Goal: Task Accomplishment & Management: Use online tool/utility

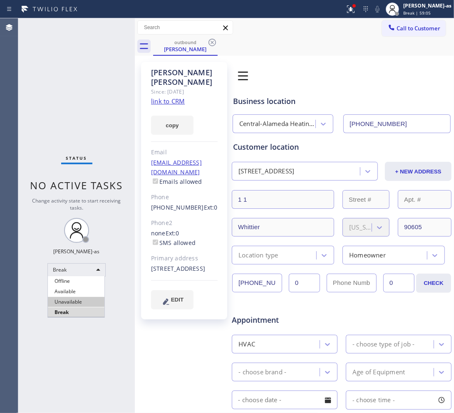
click at [77, 301] on li "Unavailable" at bounding box center [76, 302] width 57 height 10
click at [409, 25] on span "Call to Customer" at bounding box center [418, 28] width 44 height 7
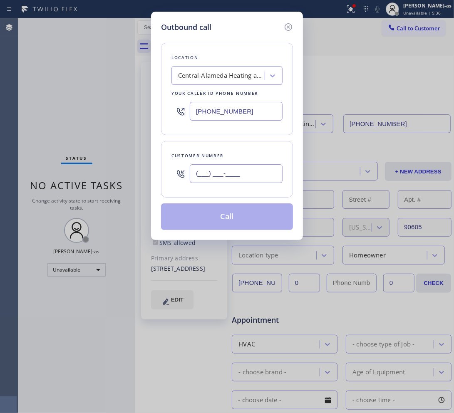
click at [229, 175] on input "(___) ___-____" at bounding box center [236, 173] width 93 height 19
paste input "609) 954-5770"
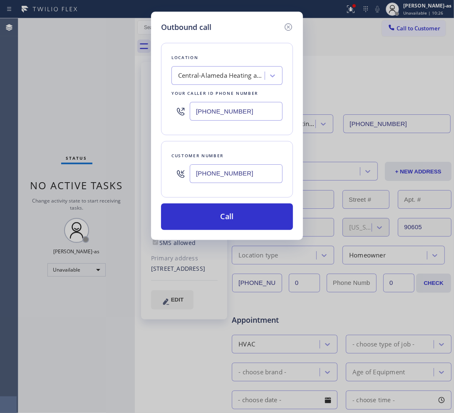
click at [250, 166] on input "[PHONE_NUMBER]" at bounding box center [236, 173] width 93 height 19
paste input "text"
type input "[PHONE_NUMBER]"
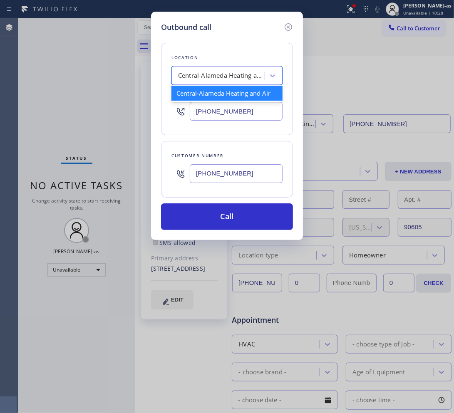
click at [210, 82] on div "Central-Alameda Heating and Air" at bounding box center [219, 76] width 91 height 15
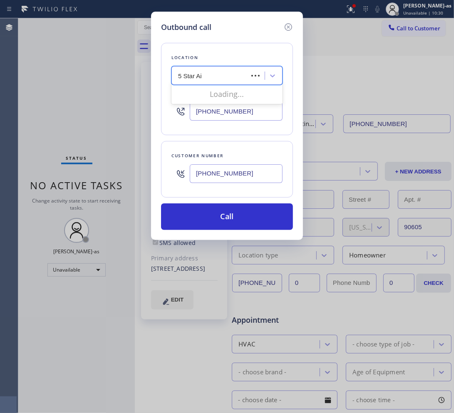
type input "5 Star Air"
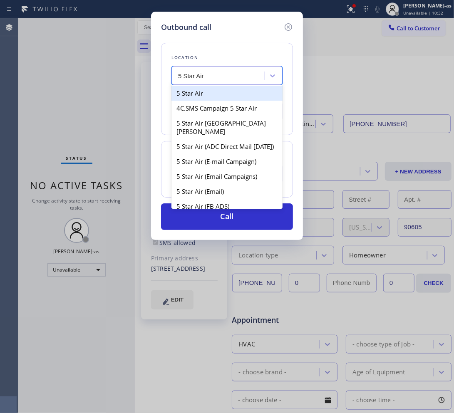
click at [205, 96] on div "5 Star Air" at bounding box center [226, 93] width 111 height 15
type input "[PHONE_NUMBER]"
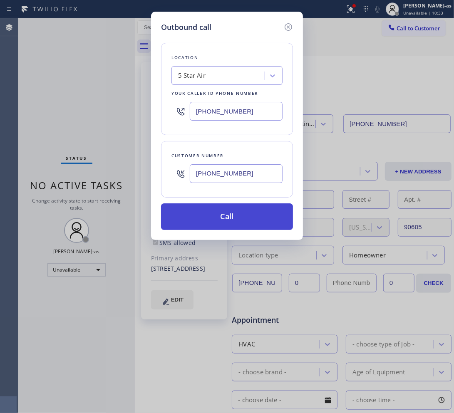
click at [258, 225] on button "Call" at bounding box center [227, 216] width 132 height 27
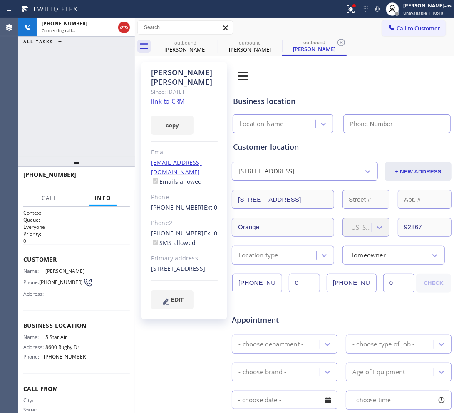
type input "[PHONE_NUMBER]"
click at [71, 120] on div "[PHONE_NUMBER] Live | 00:02 ALL TASKS ALL TASKS ACTIVE TASKS TASKS IN WRAP UP" at bounding box center [76, 87] width 116 height 138
click at [63, 117] on div "[PHONE_NUMBER] Live | 00:04 ALL TASKS ALL TASKS ACTIVE TASKS TASKS IN WRAP UP" at bounding box center [76, 87] width 116 height 138
click at [176, 97] on link "link to CRM" at bounding box center [168, 101] width 34 height 8
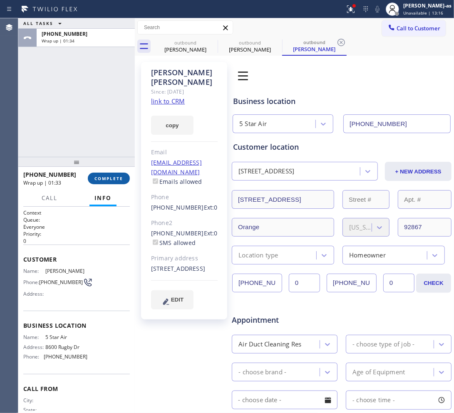
click at [96, 177] on span "COMPLETE" at bounding box center [108, 178] width 29 height 6
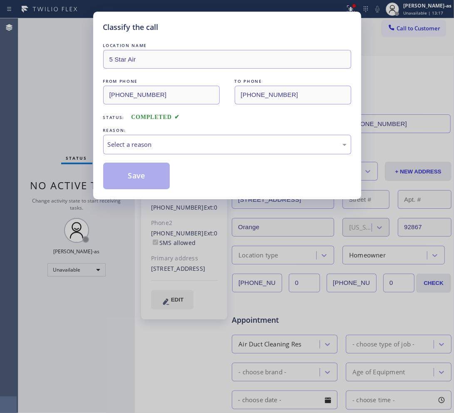
click at [96, 177] on div "Classify the call LOCATION NAME 5 Star Air FROM PHONE [PHONE_NUMBER] TO PHONE […" at bounding box center [227, 106] width 268 height 188
click at [165, 147] on div "Select a reason" at bounding box center [227, 145] width 239 height 10
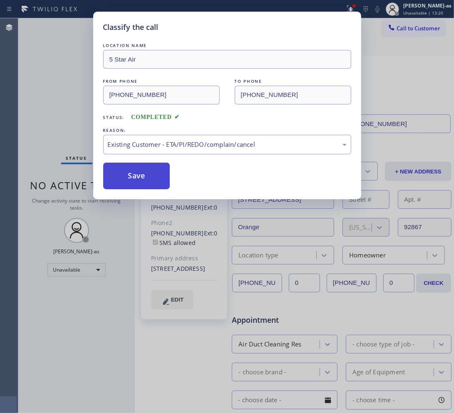
click at [131, 179] on button "Save" at bounding box center [136, 176] width 67 height 27
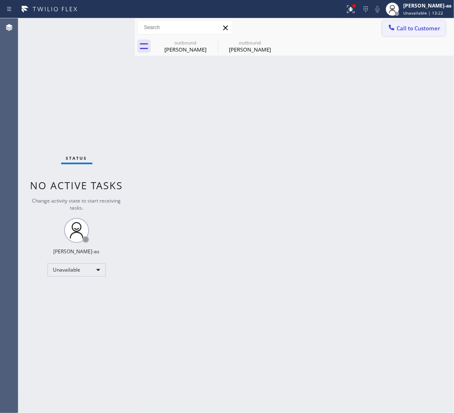
click at [406, 30] on span "Call to Customer" at bounding box center [418, 28] width 44 height 7
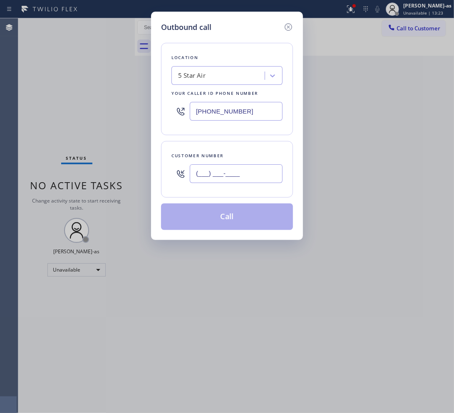
click at [248, 167] on input "(___) ___-____" at bounding box center [236, 173] width 93 height 19
paste input "949) 664-1307"
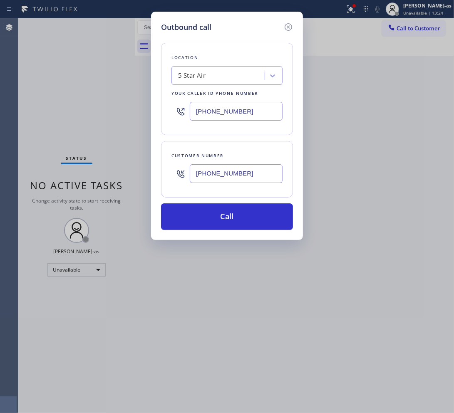
type input "[PHONE_NUMBER]"
click at [212, 73] on div "5 Star Air" at bounding box center [219, 76] width 91 height 15
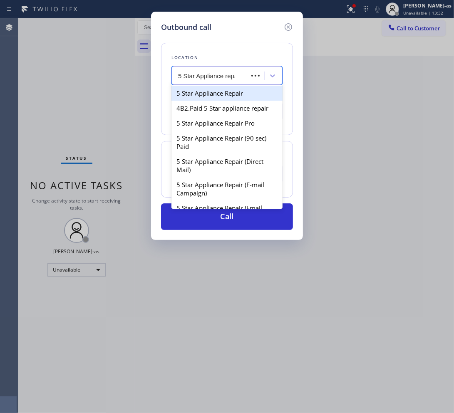
type input "5 Star Appliance repair"
click at [217, 98] on div "5 Star Appliance Repair" at bounding box center [226, 93] width 111 height 15
type input "[PHONE_NUMBER]"
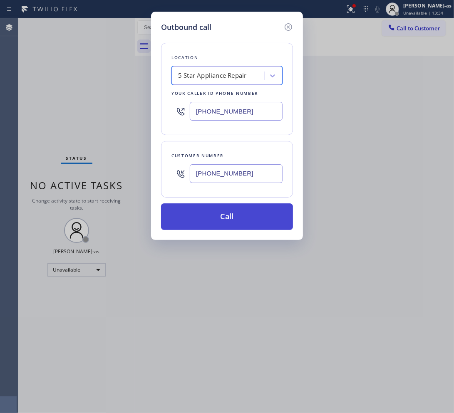
click at [229, 213] on button "Call" at bounding box center [227, 216] width 132 height 27
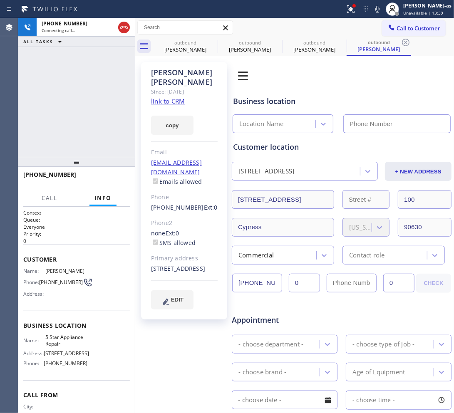
type input "[PHONE_NUMBER]"
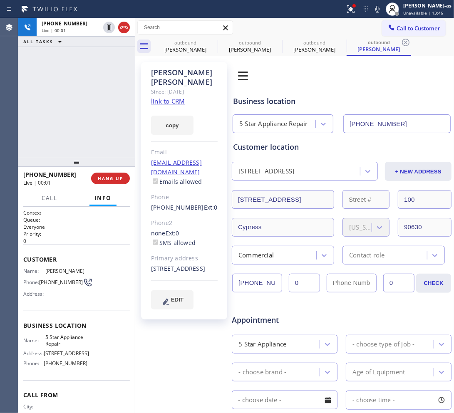
click at [165, 97] on link "link to CRM" at bounding box center [168, 101] width 34 height 8
drag, startPoint x: 123, startPoint y: 23, endPoint x: 100, endPoint y: 90, distance: 70.2
click at [123, 23] on icon at bounding box center [124, 27] width 10 height 10
click at [89, 109] on div "[PHONE_NUMBER] Live | 00:10 ALL TASKS ALL TASKS ACTIVE TASKS TASKS IN WRAP UP" at bounding box center [76, 87] width 116 height 138
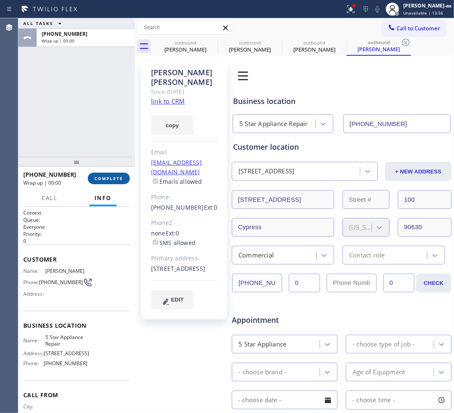
click at [115, 179] on span "COMPLETE" at bounding box center [108, 178] width 29 height 6
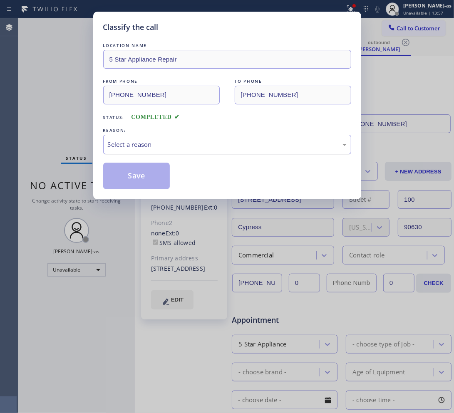
click at [161, 144] on div "Select a reason" at bounding box center [227, 145] width 239 height 10
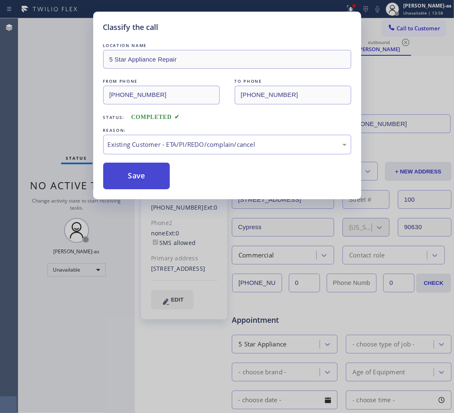
drag, startPoint x: 201, startPoint y: 190, endPoint x: 133, endPoint y: 173, distance: 69.5
click at [133, 173] on button "Save" at bounding box center [136, 176] width 67 height 27
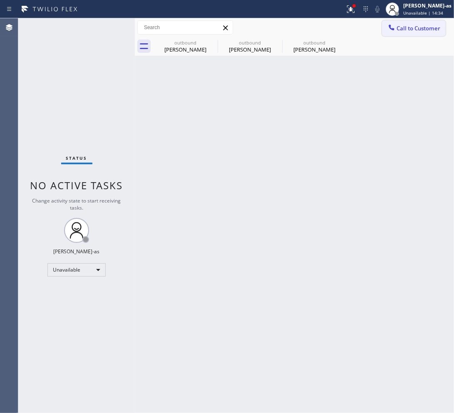
click at [408, 28] on span "Call to Customer" at bounding box center [418, 28] width 44 height 7
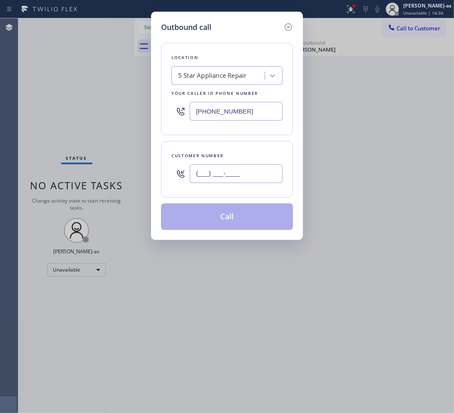
click at [213, 165] on input "(___) ___-____" at bounding box center [236, 173] width 93 height 19
paste input "213) 298-1794"
type input "[PHONE_NUMBER]"
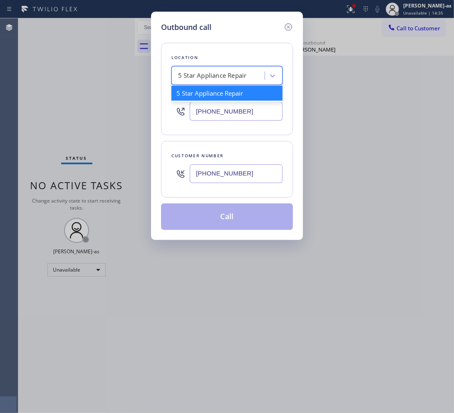
click at [215, 67] on div "5 Star Appliance Repair" at bounding box center [226, 75] width 111 height 19
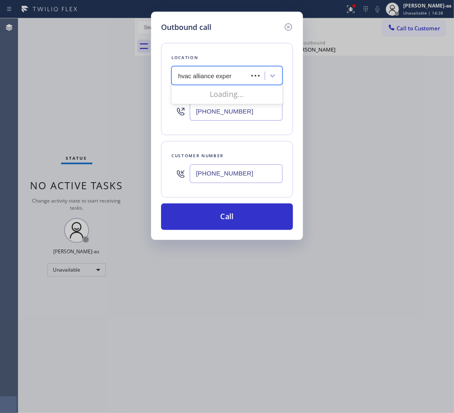
type input "hvac alliance expert"
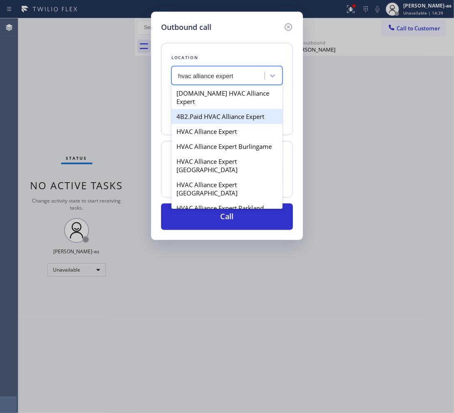
click at [200, 111] on div "4B2.Paid HVAC Alliance Expert" at bounding box center [226, 116] width 111 height 15
type input "[PHONE_NUMBER]"
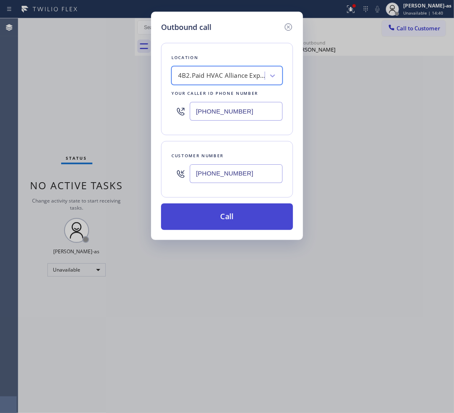
click at [231, 215] on button "Call" at bounding box center [227, 216] width 132 height 27
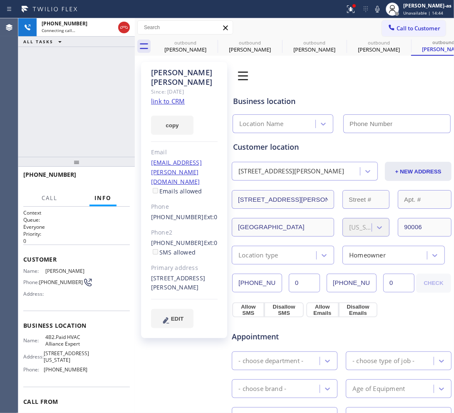
click at [169, 102] on link "link to CRM" at bounding box center [168, 101] width 34 height 8
type input "[PHONE_NUMBER]"
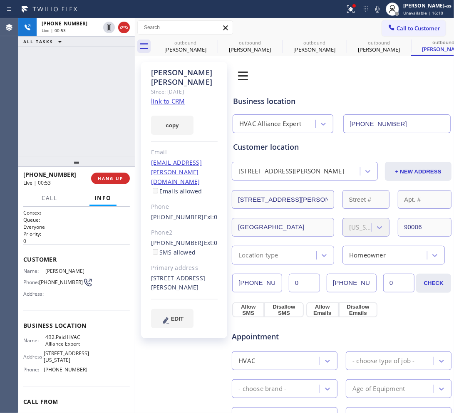
drag, startPoint x: 41, startPoint y: 107, endPoint x: 78, endPoint y: 115, distance: 37.8
click at [53, 106] on div "[PHONE_NUMBER] Live | 00:53 ALL TASKS ALL TASKS ACTIVE TASKS TASKS IN WRAP UP" at bounding box center [76, 87] width 116 height 138
click at [113, 182] on button "HANG UP" at bounding box center [110, 179] width 39 height 12
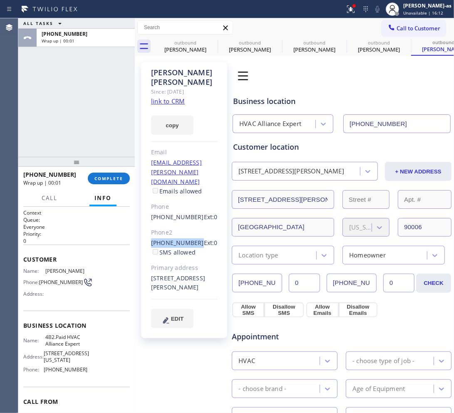
drag, startPoint x: 156, startPoint y: 224, endPoint x: 192, endPoint y: 227, distance: 36.3
click at [192, 227] on div "[PERSON_NAME] Since: [DATE] link to CRM copy Email [EMAIL_ADDRESS][PERSON_NAME]…" at bounding box center [184, 200] width 86 height 276
copy link "[PHONE_NUMBER]"
click at [97, 178] on span "COMPLETE" at bounding box center [108, 178] width 29 height 6
click at [82, 128] on div "ALL TASKS ALL TASKS ACTIVE TASKS TASKS IN WRAP UP [PHONE_NUMBER] Wrap up | 00:03" at bounding box center [76, 87] width 116 height 138
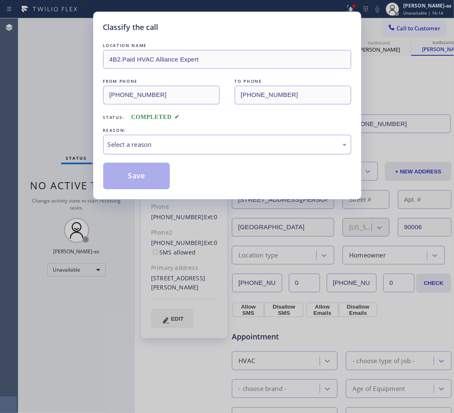
click at [153, 145] on div "Select a reason" at bounding box center [227, 145] width 239 height 10
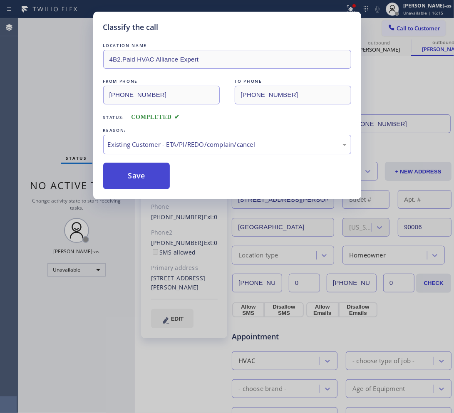
click at [156, 173] on button "Save" at bounding box center [136, 176] width 67 height 27
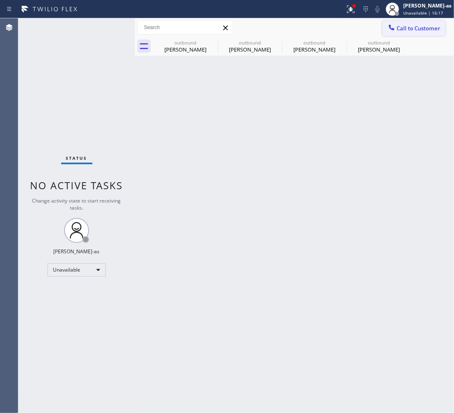
click at [427, 25] on span "Call to Customer" at bounding box center [418, 28] width 44 height 7
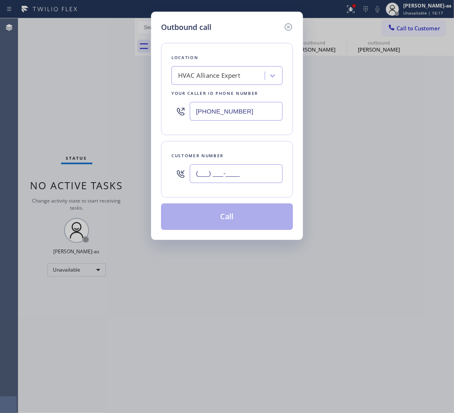
click at [242, 178] on input "(___) ___-____" at bounding box center [236, 173] width 93 height 19
paste input "310) 883-8364"
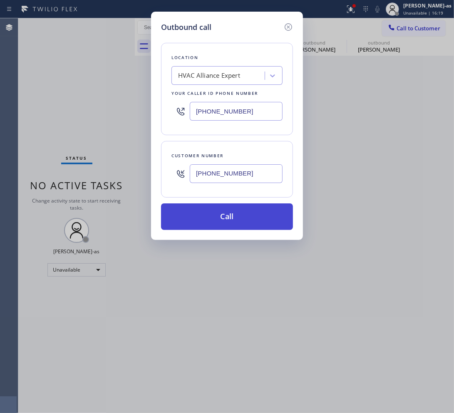
type input "[PHONE_NUMBER]"
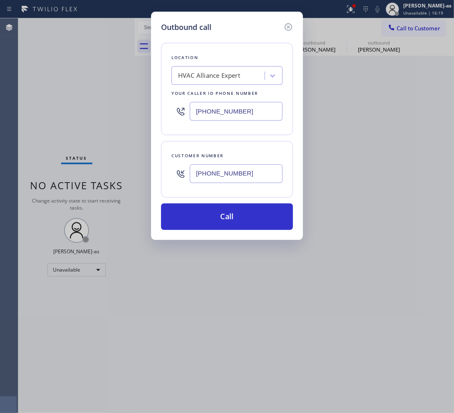
drag, startPoint x: 245, startPoint y: 211, endPoint x: 261, endPoint y: 180, distance: 35.0
click at [245, 210] on button "Call" at bounding box center [227, 216] width 132 height 27
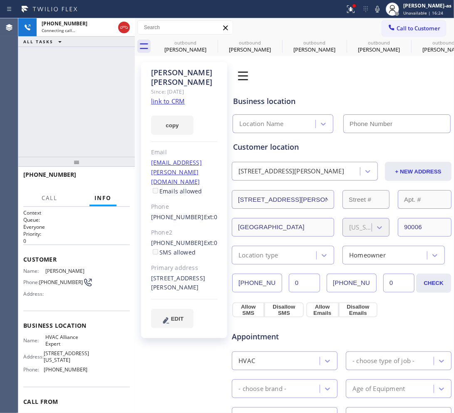
type input "[PHONE_NUMBER]"
click at [84, 90] on div "[PHONE_NUMBER] Live | 00:09 ALL TASKS ALL TASKS ACTIVE TASKS TASKS IN WRAP UP" at bounding box center [76, 87] width 116 height 138
click at [84, 130] on div "[PHONE_NUMBER] Live | 00:10 ALL TASKS ALL TASKS ACTIVE TASKS TASKS IN WRAP UP" at bounding box center [76, 87] width 116 height 138
click at [50, 133] on div "[PHONE_NUMBER] Live | 00:37 ALL TASKS ALL TASKS ACTIVE TASKS TASKS IN WRAP UP" at bounding box center [76, 87] width 116 height 138
click at [99, 140] on div "[PHONE_NUMBER] Live | 00:37 ALL TASKS ALL TASKS ACTIVE TASKS TASKS IN WRAP UP" at bounding box center [76, 87] width 116 height 138
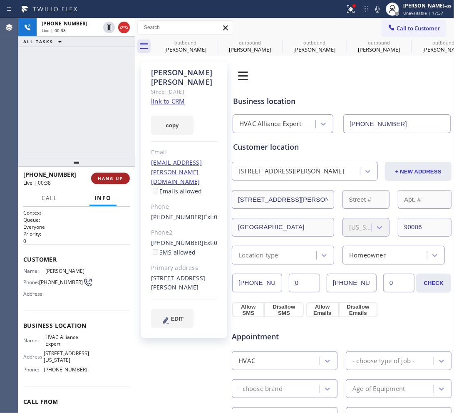
click at [107, 182] on button "HANG UP" at bounding box center [110, 179] width 39 height 12
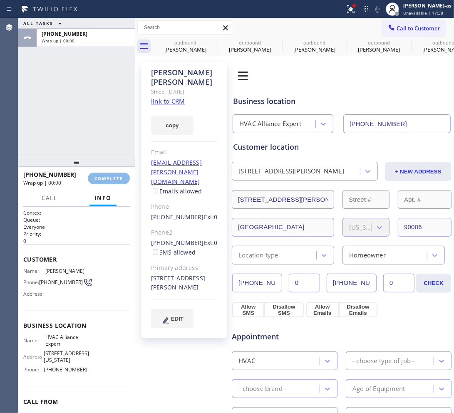
drag, startPoint x: 107, startPoint y: 182, endPoint x: 103, endPoint y: 162, distance: 20.4
click at [107, 182] on button "COMPLETE" at bounding box center [109, 179] width 42 height 12
click at [86, 94] on div "ALL TASKS ALL TASKS ACTIVE TASKS TASKS IN WRAP UP [PHONE_NUMBER] Wrap up | 00:01" at bounding box center [76, 87] width 116 height 138
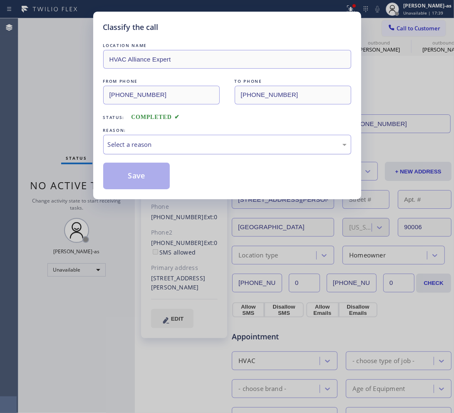
click at [168, 147] on div "Select a reason" at bounding box center [227, 145] width 239 height 10
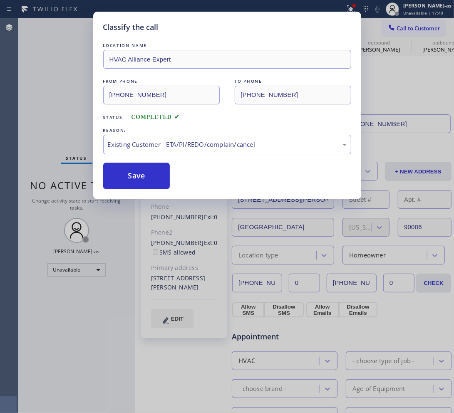
drag, startPoint x: 184, startPoint y: 193, endPoint x: 154, endPoint y: 173, distance: 36.2
drag, startPoint x: 153, startPoint y: 173, endPoint x: 248, endPoint y: 0, distance: 196.7
click at [154, 171] on button "Save" at bounding box center [136, 176] width 67 height 27
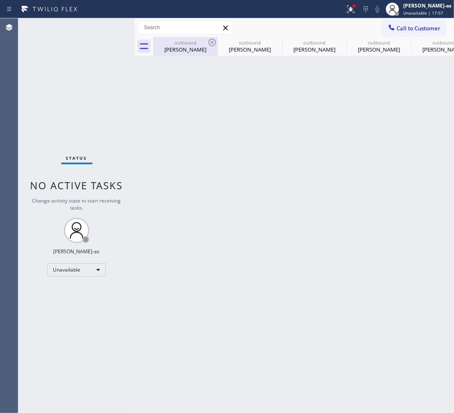
click at [190, 45] on div "outbound" at bounding box center [185, 42] width 63 height 6
type input "[PHONE_NUMBER]"
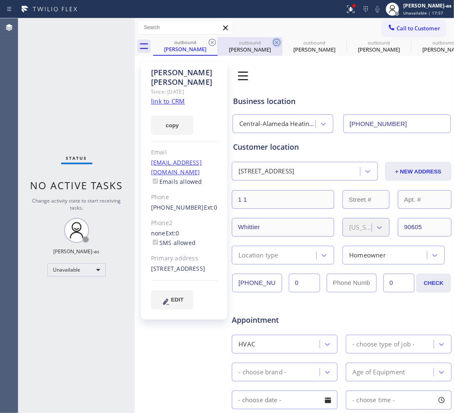
drag, startPoint x: 215, startPoint y: 43, endPoint x: 207, endPoint y: 42, distance: 8.0
click at [214, 42] on icon at bounding box center [212, 42] width 10 height 10
click at [271, 42] on icon at bounding box center [276, 42] width 10 height 10
click at [0, 0] on icon at bounding box center [0, 0] width 0 height 0
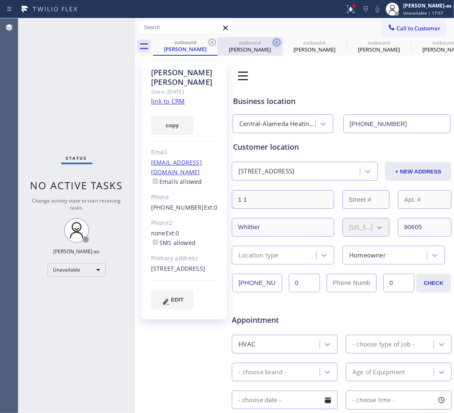
click at [0, 0] on icon at bounding box center [0, 0] width 0 height 0
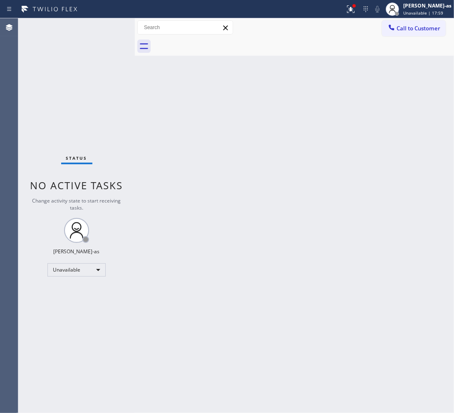
click at [207, 42] on div at bounding box center [303, 46] width 301 height 19
click at [430, 30] on span "Call to Customer" at bounding box center [418, 28] width 44 height 7
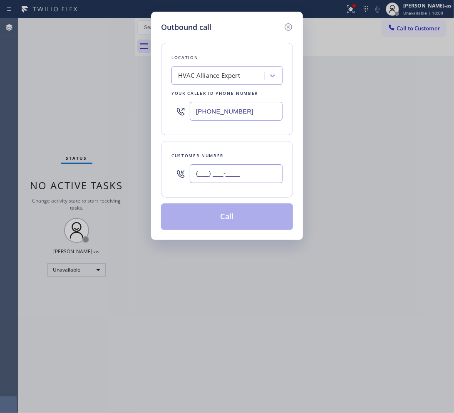
click at [254, 169] on input "(___) ___-____" at bounding box center [236, 173] width 93 height 19
paste input "607) 793-6680"
type input "[PHONE_NUMBER]"
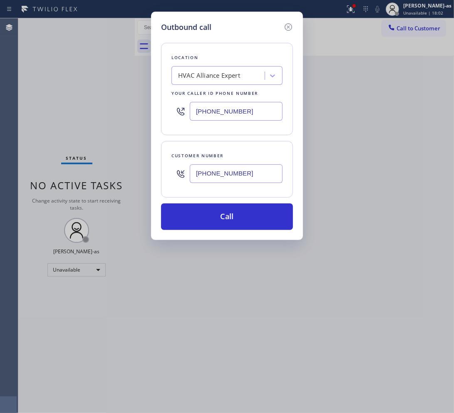
click at [233, 110] on input "[PHONE_NUMBER]" at bounding box center [236, 111] width 93 height 19
paste input "510) 390-7544"
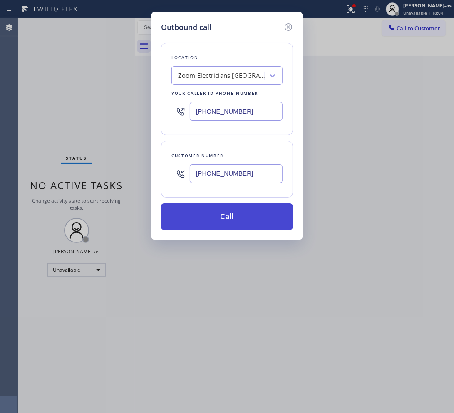
type input "[PHONE_NUMBER]"
click at [244, 215] on button "Call" at bounding box center [227, 216] width 132 height 27
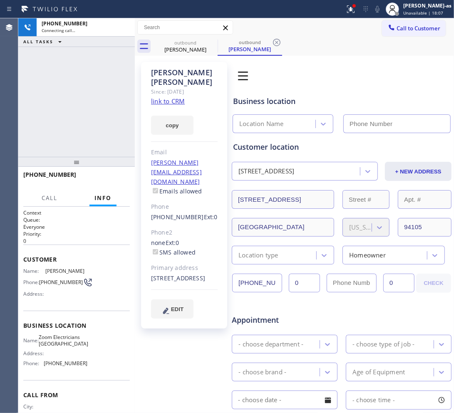
click at [157, 97] on link "link to CRM" at bounding box center [168, 101] width 34 height 8
type input "[PHONE_NUMBER]"
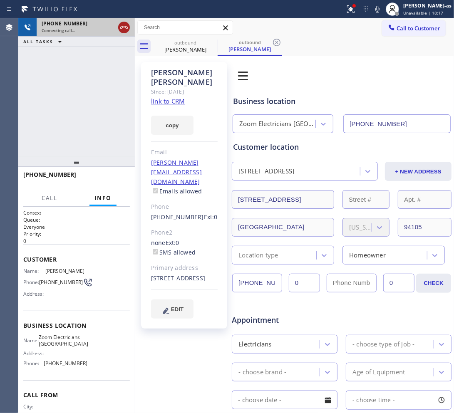
drag, startPoint x: 119, startPoint y: 26, endPoint x: 174, endPoint y: 65, distance: 67.6
click at [119, 26] on icon at bounding box center [124, 27] width 10 height 10
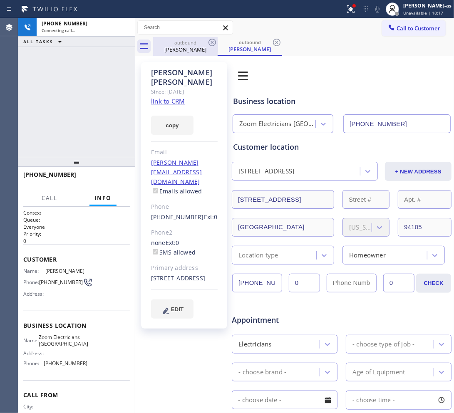
click at [185, 46] on div "[PERSON_NAME]" at bounding box center [185, 49] width 63 height 7
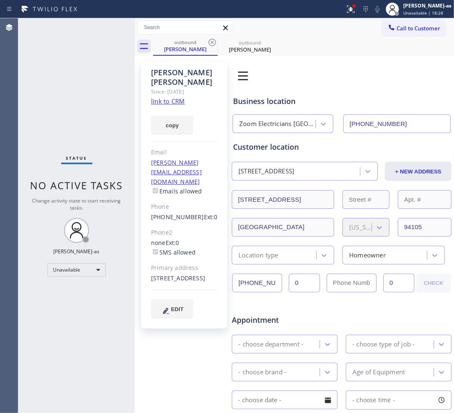
drag, startPoint x: 57, startPoint y: 62, endPoint x: 69, endPoint y: 59, distance: 13.3
click at [57, 62] on div "Status No active tasks Change activity state to start receiving tasks. [PERSON_…" at bounding box center [76, 215] width 116 height 395
click at [428, 26] on span "Call to Customer" at bounding box center [418, 28] width 44 height 7
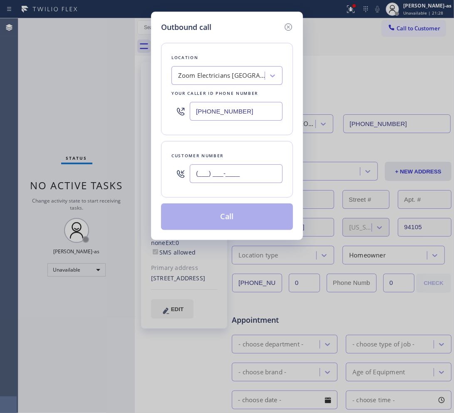
click at [244, 178] on input "(___) ___-____" at bounding box center [236, 173] width 93 height 19
paste input "310) 721-4095"
type input "[PHONE_NUMBER]"
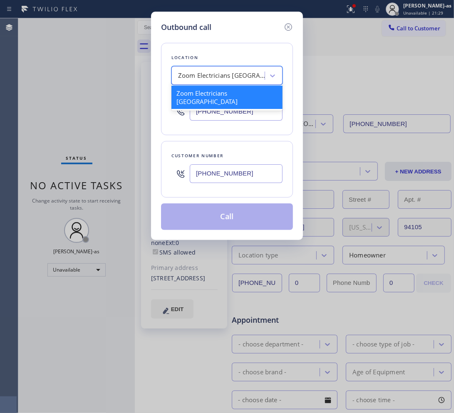
click at [203, 75] on div "Zoom Electricians [GEOGRAPHIC_DATA]" at bounding box center [221, 76] width 87 height 10
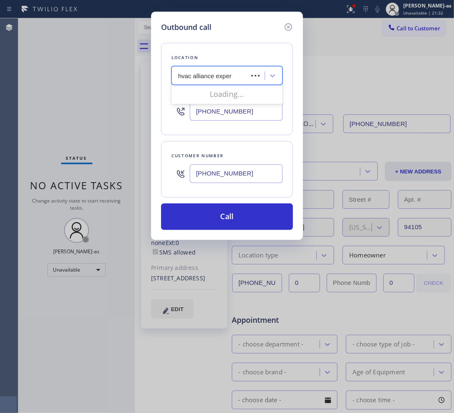
type input "hvac alliance expert"
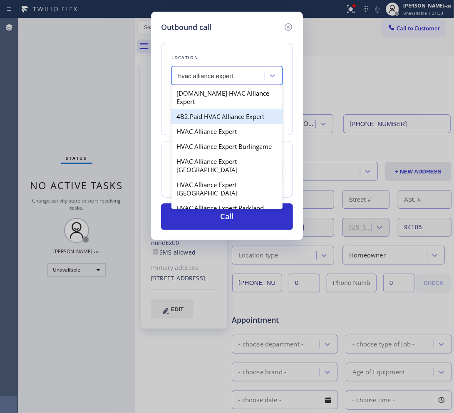
click at [183, 109] on div "4B2.Paid HVAC Alliance Expert" at bounding box center [226, 116] width 111 height 15
type input "[PHONE_NUMBER]"
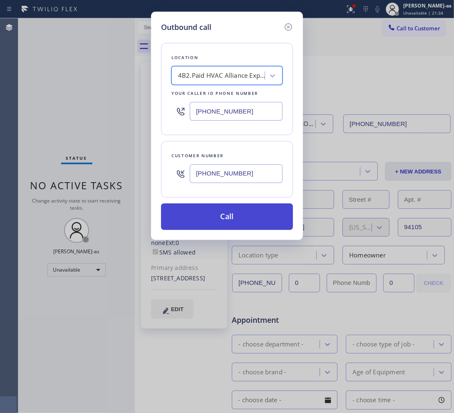
click at [262, 215] on button "Call" at bounding box center [227, 216] width 132 height 27
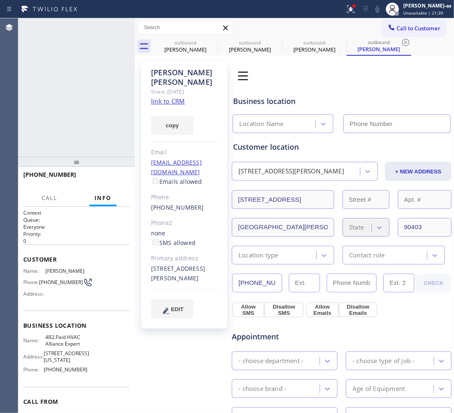
type input "[PHONE_NUMBER]"
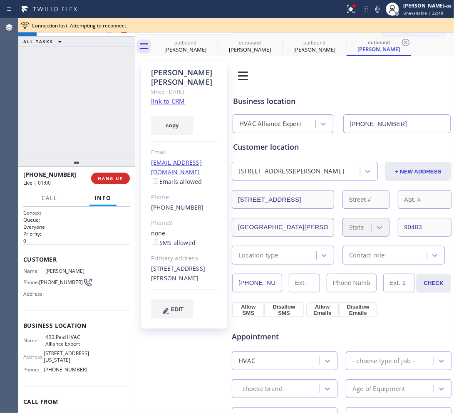
click at [62, 96] on div "[PHONE_NUMBER] Live | 01:00 ALL TASKS ALL TASKS ACTIVE TASKS TASKS IN WRAP UP" at bounding box center [76, 87] width 116 height 138
click at [102, 177] on span "HANG UP" at bounding box center [110, 178] width 25 height 6
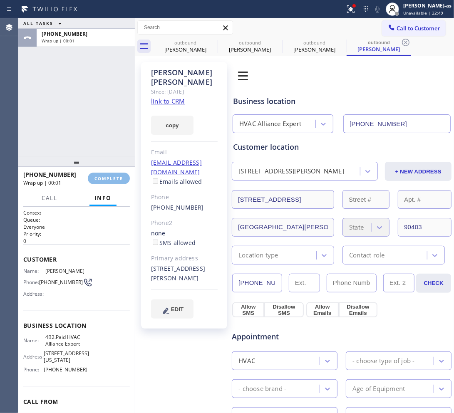
click at [69, 118] on div "ALL TASKS ALL TASKS ACTIVE TASKS TASKS IN WRAP UP [PHONE_NUMBER] Wrap up | 00:01" at bounding box center [76, 87] width 116 height 138
click at [110, 178] on span "COMPLETE" at bounding box center [108, 178] width 29 height 6
click at [100, 137] on div "ALL TASKS ALL TASKS ACTIVE TASKS TASKS IN WRAP UP [PHONE_NUMBER] Wrap up | 00:12" at bounding box center [76, 87] width 116 height 138
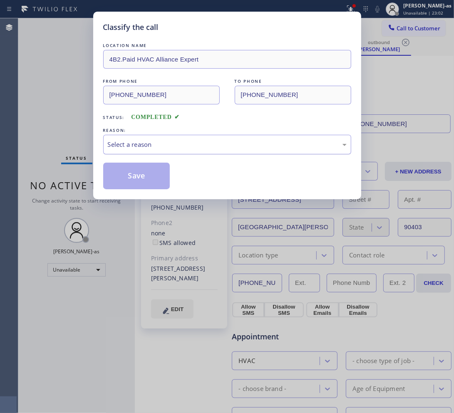
click at [200, 143] on div "Select a reason" at bounding box center [227, 145] width 239 height 10
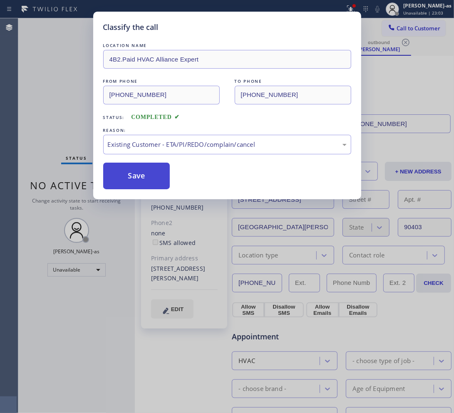
click at [133, 171] on button "Save" at bounding box center [136, 176] width 67 height 27
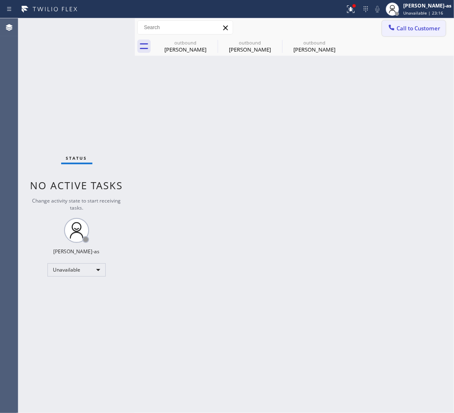
click at [385, 32] on button "Call to Customer" at bounding box center [414, 28] width 64 height 16
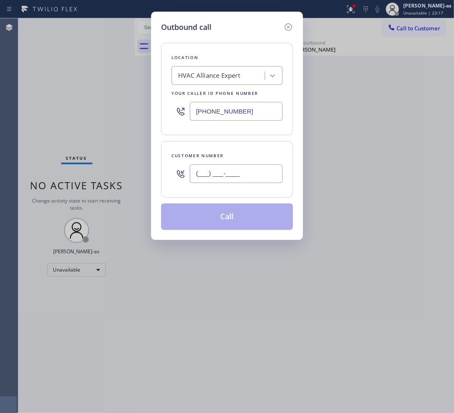
click at [253, 179] on input "(___) ___-____" at bounding box center [236, 173] width 93 height 19
paste input "786) 516-4959"
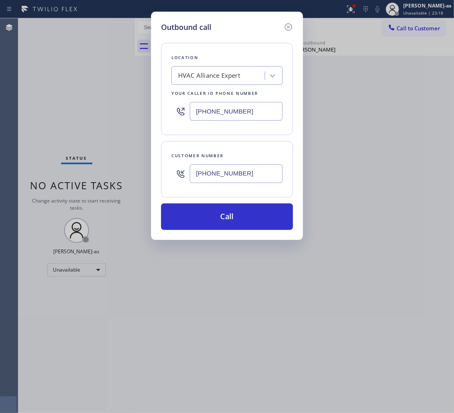
type input "[PHONE_NUMBER]"
click at [237, 106] on input "[PHONE_NUMBER]" at bounding box center [236, 111] width 93 height 19
paste input "786) 977-3865"
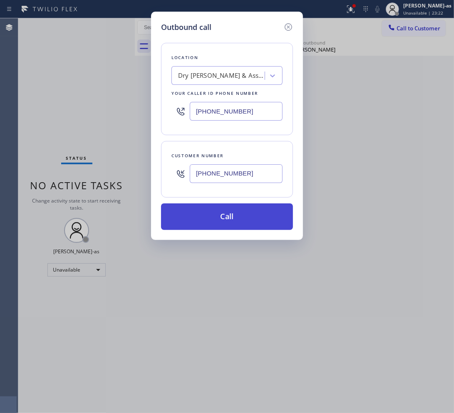
type input "[PHONE_NUMBER]"
click at [239, 219] on button "Call" at bounding box center [227, 216] width 132 height 27
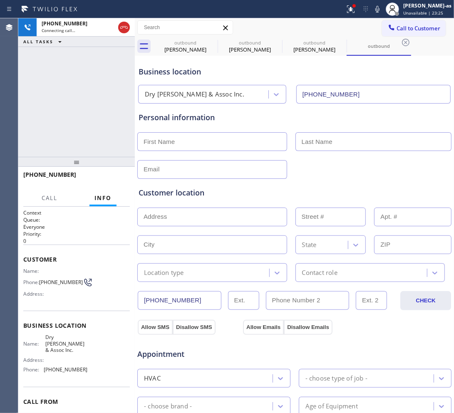
type input "[PHONE_NUMBER]"
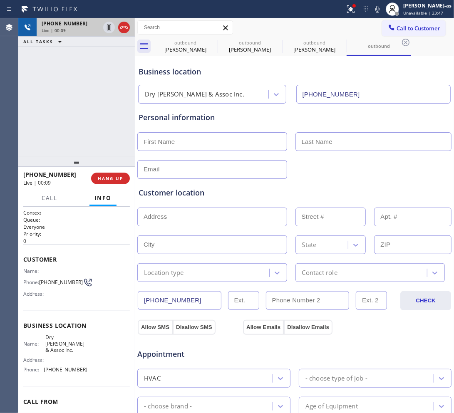
click at [128, 19] on div at bounding box center [116, 27] width 30 height 18
drag, startPoint x: 119, startPoint y: 38, endPoint x: 121, endPoint y: 32, distance: 6.8
click at [119, 35] on div "[PHONE_NUMBER] Live | 00:10 ALL TASKS ALL TASKS ACTIVE TASKS TASKS IN WRAP UP" at bounding box center [76, 32] width 116 height 29
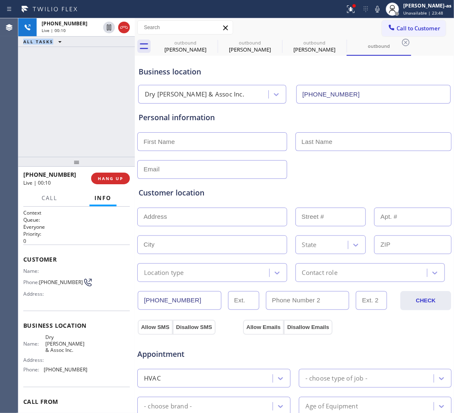
click at [121, 27] on icon at bounding box center [124, 27] width 10 height 10
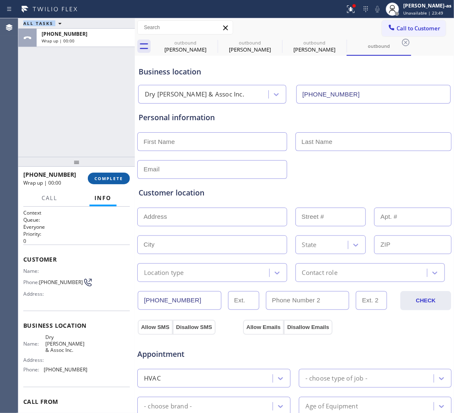
click at [118, 175] on span "COMPLETE" at bounding box center [108, 178] width 29 height 6
click at [83, 150] on div "ALL TASKS ALL TASKS ACTIVE TASKS TASKS IN WRAP UP [PHONE_NUMBER] Wrap up | 00:00" at bounding box center [76, 87] width 116 height 138
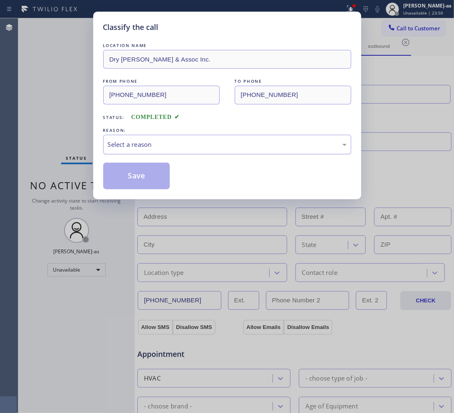
click at [155, 141] on div "Select a reason" at bounding box center [227, 145] width 239 height 10
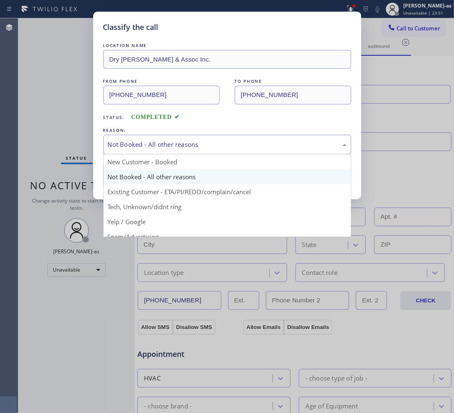
click at [151, 144] on div "Not Booked - All other reasons" at bounding box center [227, 145] width 239 height 10
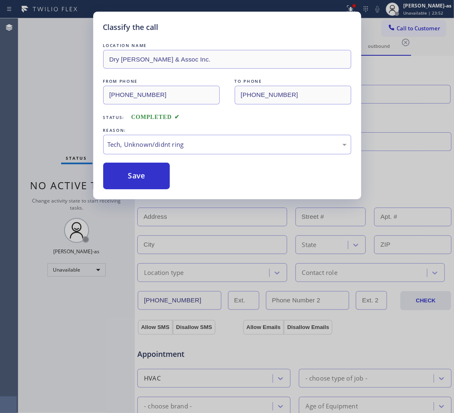
drag, startPoint x: 134, startPoint y: 175, endPoint x: 353, endPoint y: 50, distance: 252.3
click at [142, 171] on button "Save" at bounding box center [136, 176] width 67 height 27
type input "[PHONE_NUMBER]"
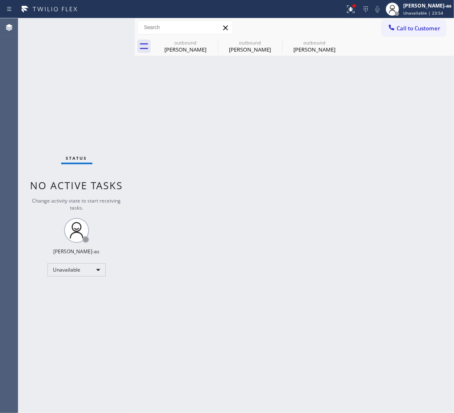
click at [397, 29] on span "Call to Customer" at bounding box center [418, 28] width 44 height 7
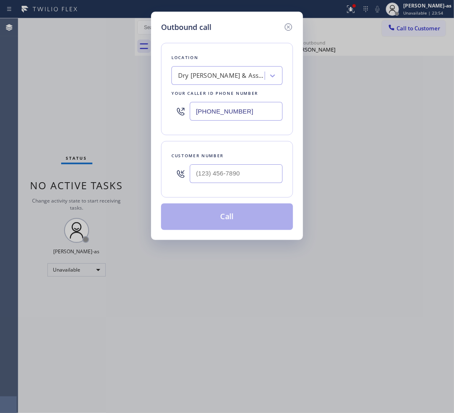
click at [264, 163] on div at bounding box center [236, 173] width 93 height 27
click at [263, 171] on input "(___) ___-____" at bounding box center [236, 173] width 93 height 19
paste input "714) 343-9910"
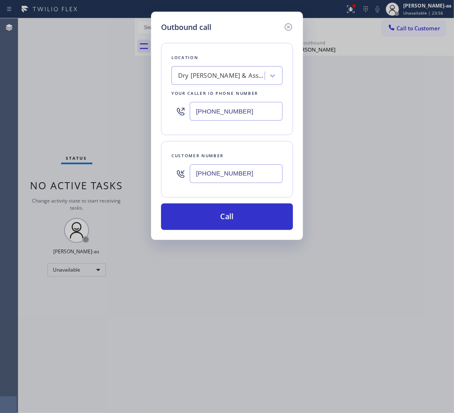
type input "[PHONE_NUMBER]"
click at [242, 111] on input "[PHONE_NUMBER]" at bounding box center [236, 111] width 93 height 19
paste input "14) 970-4558"
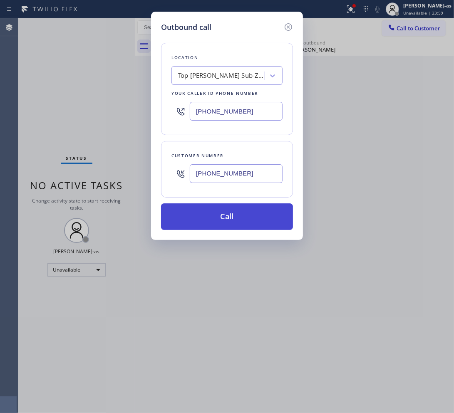
type input "[PHONE_NUMBER]"
click at [221, 225] on button "Call" at bounding box center [227, 216] width 132 height 27
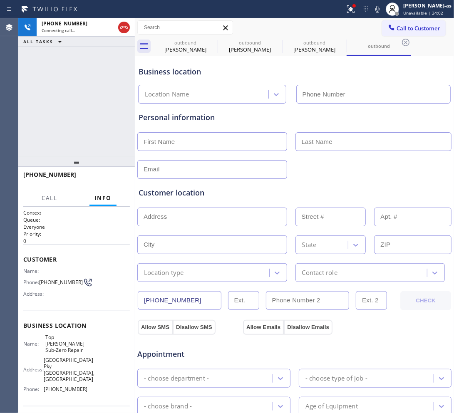
type input "[PHONE_NUMBER]"
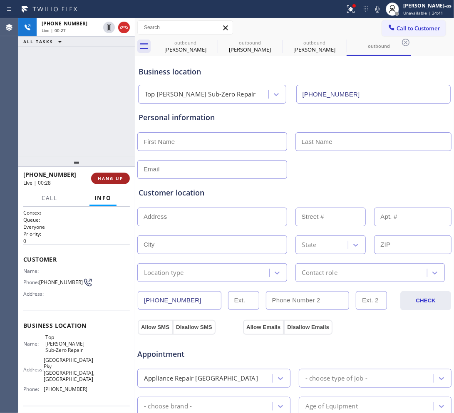
click at [119, 175] on span "HANG UP" at bounding box center [110, 178] width 25 height 6
click at [116, 153] on div "[PHONE_NUMBER] Live | 00:27 ALL TASKS ALL TASKS ACTIVE TASKS TASKS IN WRAP UP" at bounding box center [76, 87] width 116 height 138
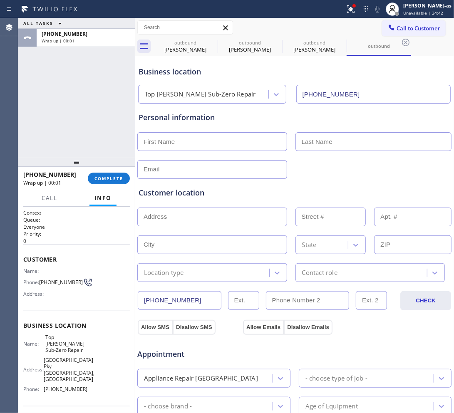
drag, startPoint x: 111, startPoint y: 173, endPoint x: 433, endPoint y: 236, distance: 328.3
click at [112, 175] on button "COMPLETE" at bounding box center [109, 179] width 42 height 12
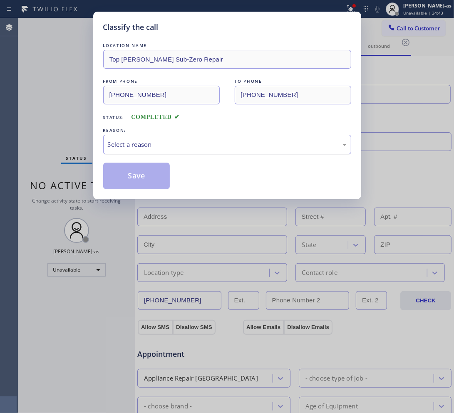
click at [127, 148] on div "Select a reason" at bounding box center [227, 145] width 239 height 10
drag, startPoint x: 134, startPoint y: 182, endPoint x: 408, endPoint y: 79, distance: 292.2
click at [141, 181] on button "Save" at bounding box center [136, 176] width 67 height 27
type input "[PHONE_NUMBER]"
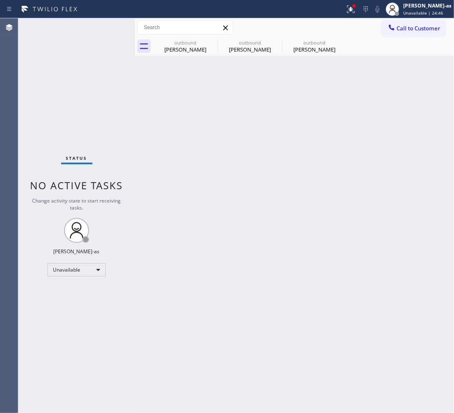
click at [400, 30] on span "Call to Customer" at bounding box center [418, 28] width 44 height 7
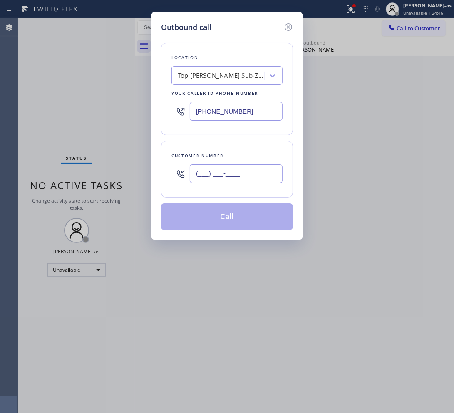
click at [231, 180] on input "(___) ___-____" at bounding box center [236, 173] width 93 height 19
paste input "714) 343-9910"
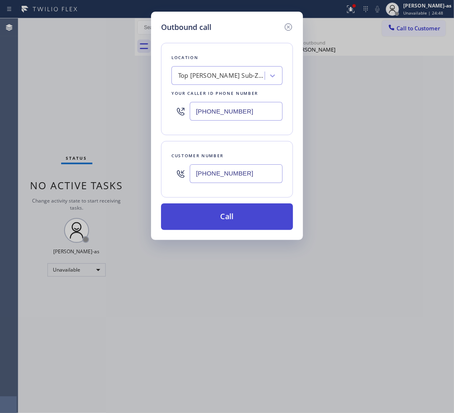
type input "[PHONE_NUMBER]"
click at [221, 216] on button "Call" at bounding box center [227, 216] width 132 height 27
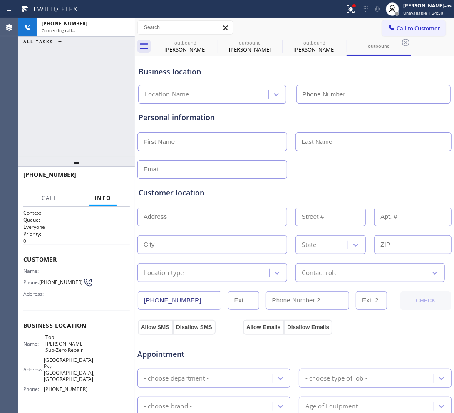
type input "[PHONE_NUMBER]"
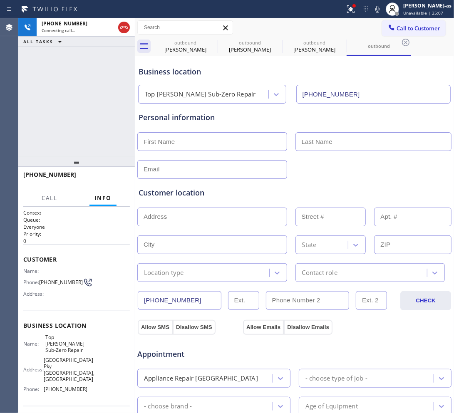
click at [92, 103] on div "[PHONE_NUMBER] Connecting call… ALL TASKS ALL TASKS ACTIVE TASKS TASKS IN WRAP …" at bounding box center [76, 87] width 116 height 138
click at [185, 47] on div "[PERSON_NAME]" at bounding box center [185, 49] width 63 height 7
type input "[PHONE_NUMBER]"
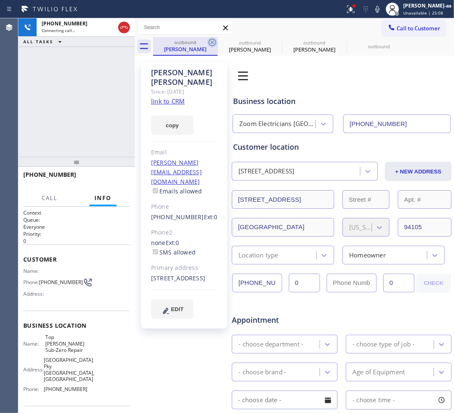
click at [210, 43] on icon at bounding box center [212, 42] width 10 height 10
click at [0, 0] on icon at bounding box center [0, 0] width 0 height 0
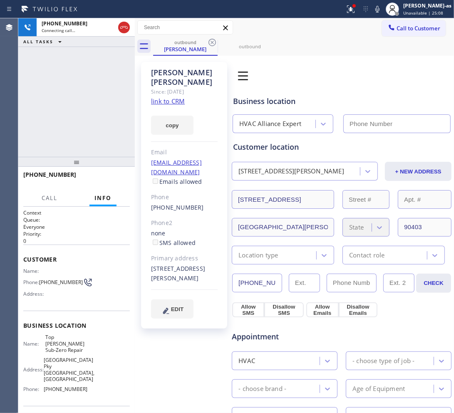
click at [210, 43] on icon at bounding box center [212, 42] width 10 height 10
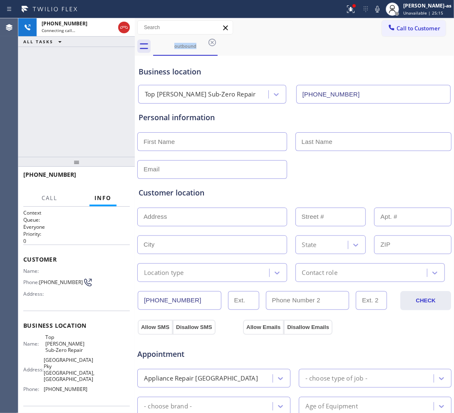
drag, startPoint x: 53, startPoint y: 111, endPoint x: 225, endPoint y: 52, distance: 182.1
click at [53, 111] on div "[PHONE_NUMBER] Connecting call… ALL TASKS ALL TASKS ACTIVE TASKS TASKS IN WRAP …" at bounding box center [76, 87] width 116 height 138
click at [112, 60] on div "[PHONE_NUMBER] Live | 00:01 ALL TASKS ALL TASKS ACTIVE TASKS TASKS IN WRAP UP" at bounding box center [76, 87] width 116 height 138
click at [94, 108] on div "[PHONE_NUMBER] Live | 00:05 ALL TASKS ALL TASKS ACTIVE TASKS TASKS IN WRAP UP" at bounding box center [76, 87] width 116 height 138
click at [106, 175] on span "HANG UP" at bounding box center [110, 178] width 25 height 6
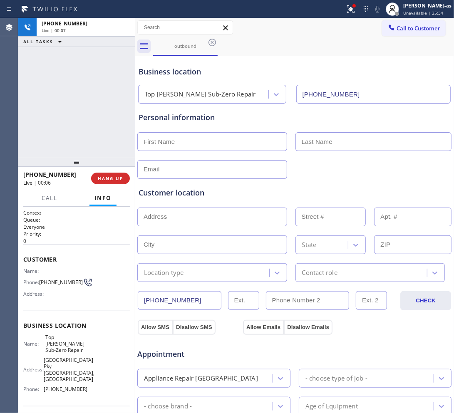
click at [94, 146] on div "[PHONE_NUMBER] Live | 00:07 ALL TASKS ALL TASKS ACTIVE TASKS TASKS IN WRAP UP" at bounding box center [76, 87] width 116 height 138
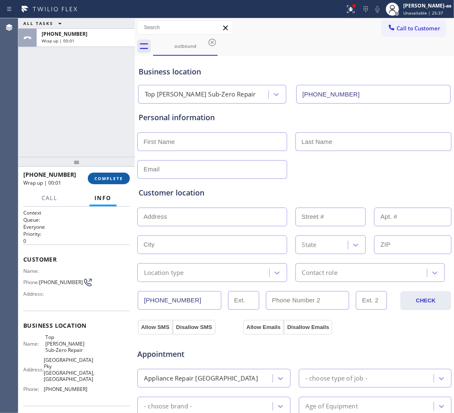
click at [96, 175] on button "COMPLETE" at bounding box center [109, 179] width 42 height 12
click at [88, 151] on div "ALL TASKS ALL TASKS ACTIVE TASKS TASKS IN WRAP UP [PHONE_NUMBER] Wrap up | 00:02" at bounding box center [76, 87] width 116 height 138
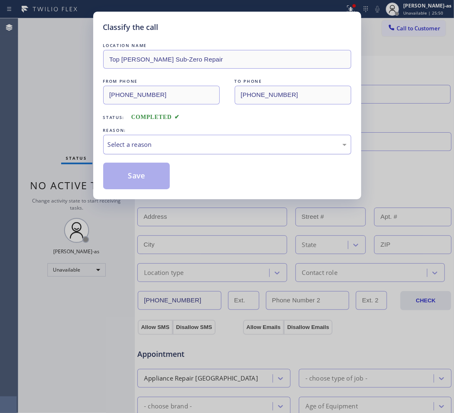
drag, startPoint x: 148, startPoint y: 144, endPoint x: 148, endPoint y: 150, distance: 5.8
click at [148, 144] on div "Select a reason" at bounding box center [227, 145] width 239 height 10
click at [146, 176] on button "Save" at bounding box center [136, 176] width 67 height 27
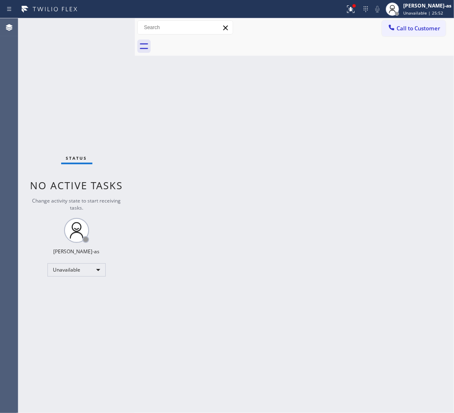
click at [409, 23] on button "Call to Customer" at bounding box center [414, 28] width 64 height 16
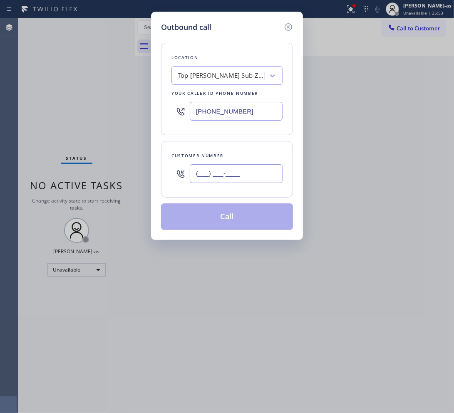
click at [231, 173] on input "(___) ___-____" at bounding box center [236, 173] width 93 height 19
paste input "805) 600-5049"
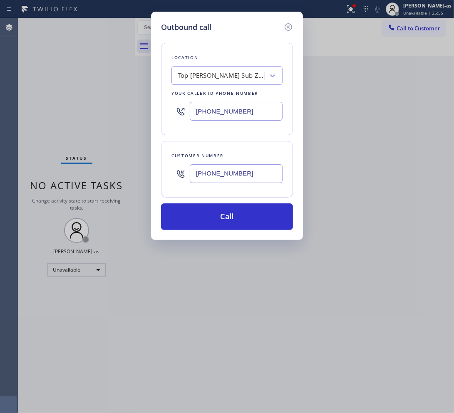
type input "[PHONE_NUMBER]"
click at [225, 73] on div "Top [PERSON_NAME] Sub-Zero Repair" at bounding box center [221, 76] width 87 height 10
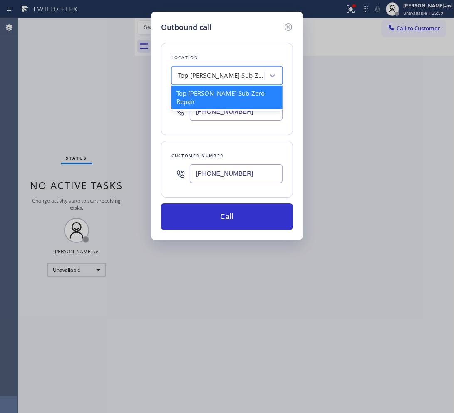
paste input "Bestway Appliance Repair Camarillo"
type input "Bestway Appliance Repair Camarillo"
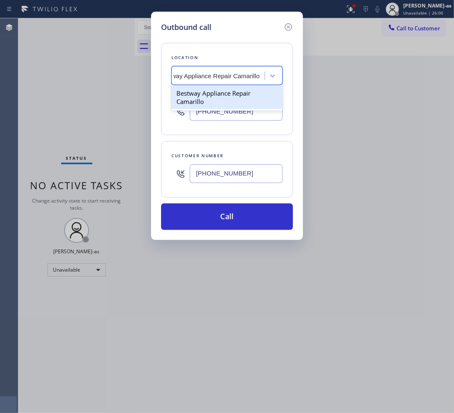
click at [202, 100] on div "Bestway Appliance Repair Camarillo" at bounding box center [226, 97] width 111 height 23
type input "[PHONE_NUMBER]"
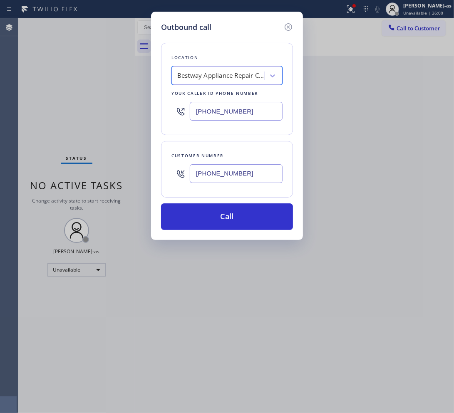
scroll to position [0, 0]
click at [289, 27] on icon at bounding box center [288, 27] width 10 height 10
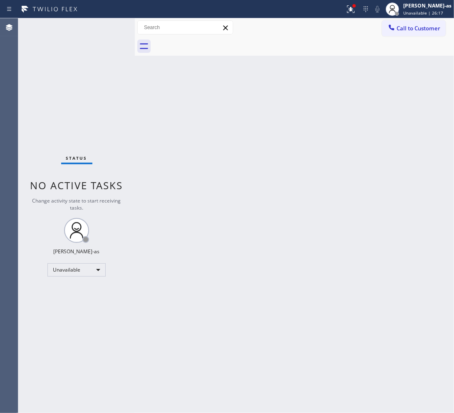
drag, startPoint x: 333, startPoint y: 120, endPoint x: 277, endPoint y: 119, distance: 56.1
click at [333, 120] on div "Back to Dashboard Change Sender ID Customers Technicians Select a contact Outbo…" at bounding box center [294, 215] width 319 height 395
click at [406, 27] on span "Call to Customer" at bounding box center [418, 28] width 44 height 7
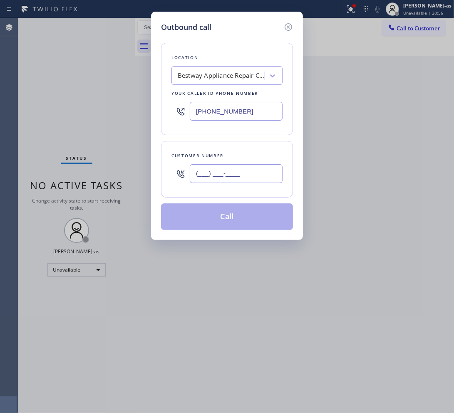
click at [242, 171] on input "(___) ___-____" at bounding box center [236, 173] width 93 height 19
paste input "714) 404-3104"
type input "[PHONE_NUMBER]"
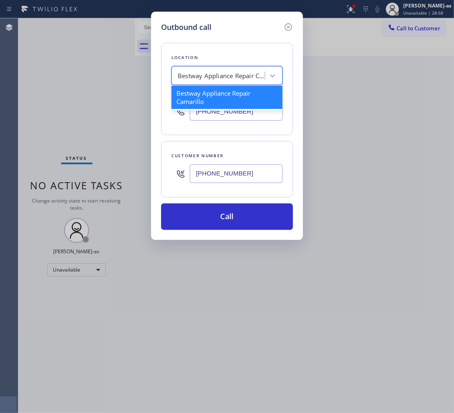
click at [204, 78] on div "Bestway Appliance Repair Camarillo" at bounding box center [221, 76] width 87 height 10
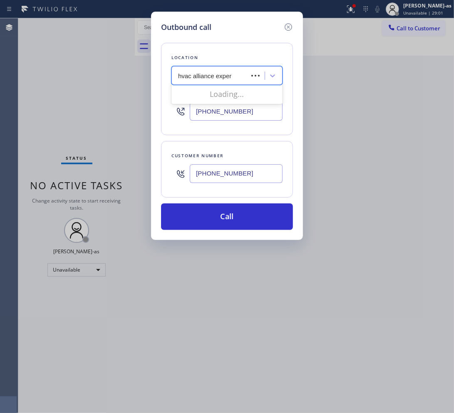
type input "hvac alliance expert"
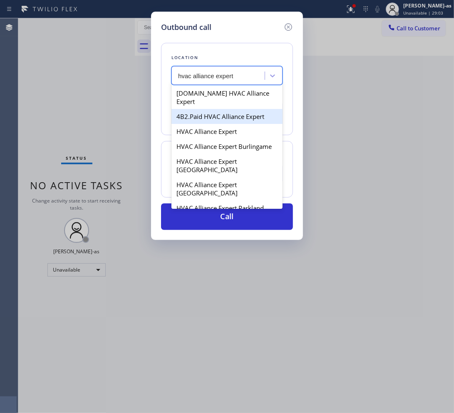
click at [204, 111] on div "4B2.Paid HVAC Alliance Expert" at bounding box center [226, 116] width 111 height 15
type input "[PHONE_NUMBER]"
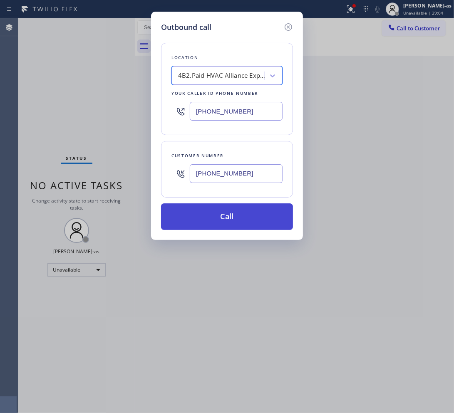
click at [225, 210] on button "Call" at bounding box center [227, 216] width 132 height 27
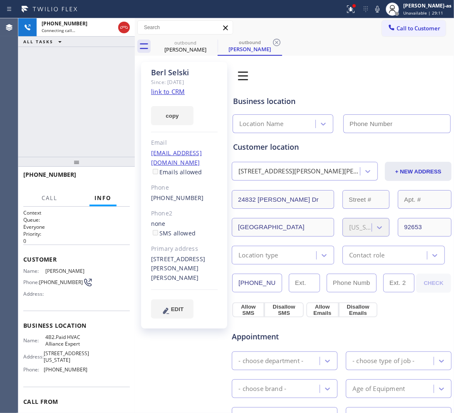
type input "[PHONE_NUMBER]"
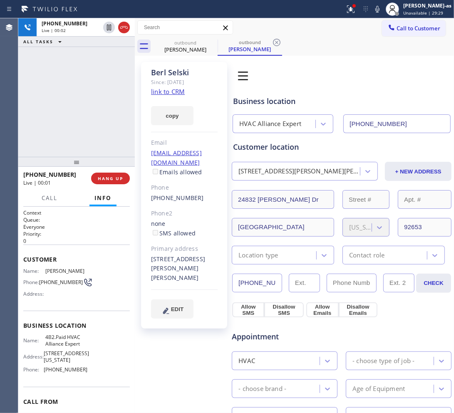
click at [113, 116] on div "[PHONE_NUMBER] Live | 00:02 ALL TASKS ALL TASKS ACTIVE TASKS TASKS IN WRAP UP" at bounding box center [76, 87] width 116 height 138
click at [75, 133] on div "[PHONE_NUMBER] Live | 00:02 ALL TASKS ALL TASKS ACTIVE TASKS TASKS IN WRAP UP" at bounding box center [76, 87] width 116 height 138
click at [109, 175] on span "HANG UP" at bounding box center [110, 178] width 25 height 6
click at [107, 175] on span "HANG UP" at bounding box center [110, 178] width 25 height 6
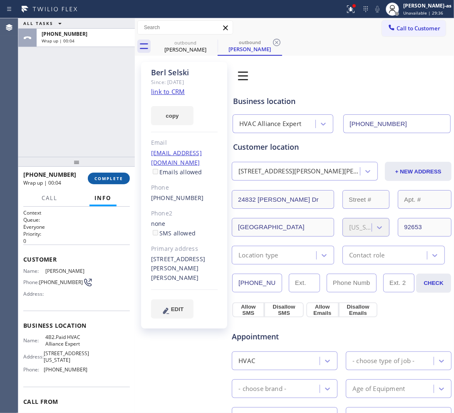
click at [95, 173] on button "COMPLETE" at bounding box center [109, 179] width 42 height 12
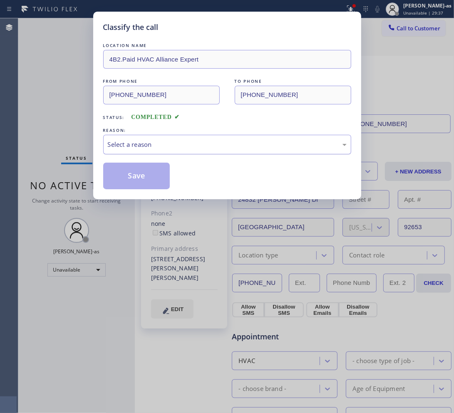
drag, startPoint x: 182, startPoint y: 141, endPoint x: 197, endPoint y: 149, distance: 17.1
click at [183, 141] on div "Select a reason" at bounding box center [227, 145] width 239 height 10
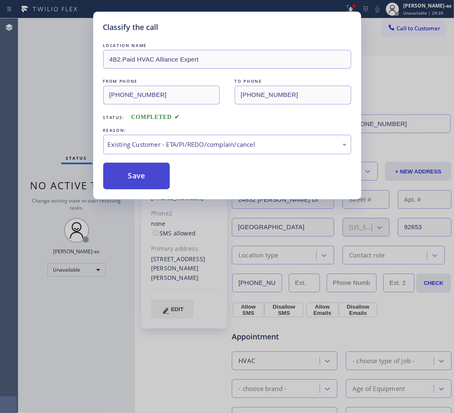
click at [146, 171] on button "Save" at bounding box center [136, 176] width 67 height 27
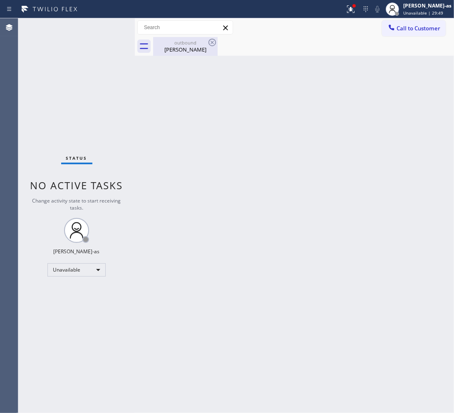
click at [174, 48] on div "[PERSON_NAME]" at bounding box center [185, 49] width 63 height 7
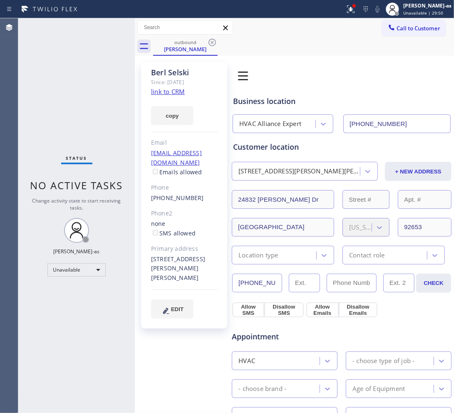
click at [161, 94] on link "link to CRM" at bounding box center [168, 91] width 34 height 8
click at [414, 25] on span "Call to Customer" at bounding box center [418, 28] width 44 height 7
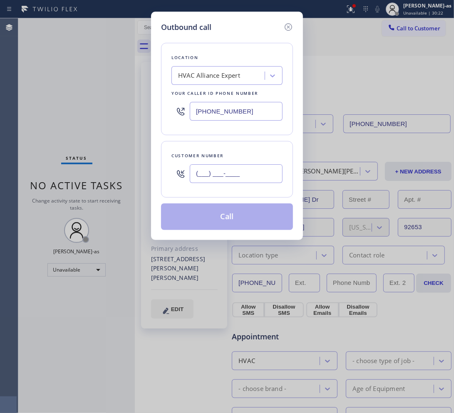
click at [229, 168] on input "(___) ___-____" at bounding box center [236, 173] width 93 height 19
paste input "917) 428-2628"
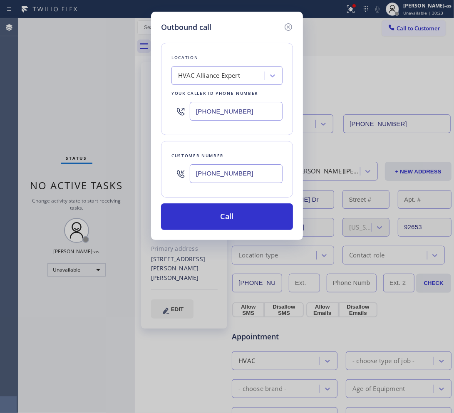
type input "[PHONE_NUMBER]"
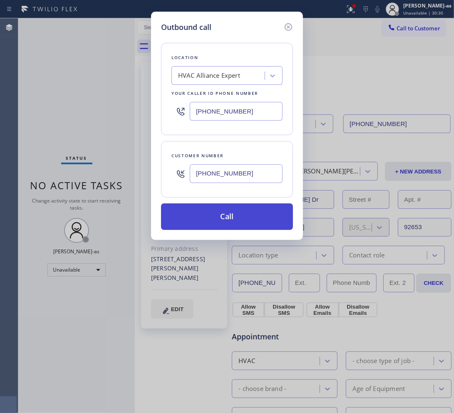
click at [237, 217] on button "Call" at bounding box center [227, 216] width 132 height 27
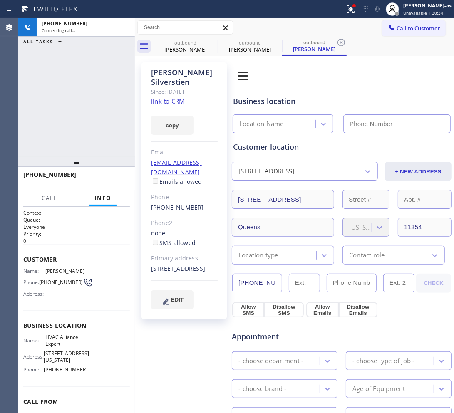
click at [180, 97] on link "link to CRM" at bounding box center [168, 101] width 34 height 8
type input "[PHONE_NUMBER]"
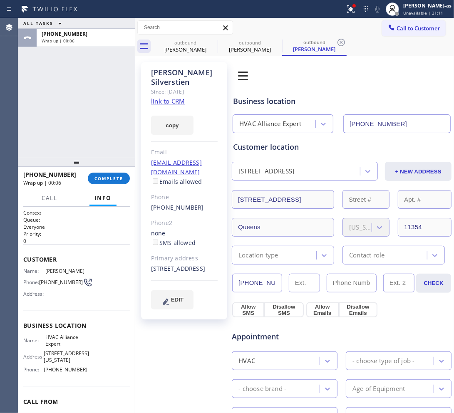
drag, startPoint x: 71, startPoint y: 92, endPoint x: 112, endPoint y: 121, distance: 50.5
click at [74, 93] on div "ALL TASKS ALL TASKS ACTIVE TASKS TASKS IN WRAP UP [PHONE_NUMBER] Wrap up | 00:06" at bounding box center [76, 87] width 116 height 138
click at [102, 179] on span "COMPLETE" at bounding box center [108, 178] width 29 height 6
click at [67, 107] on div "ALL TASKS ALL TASKS ACTIVE TASKS TASKS IN WRAP UP [PHONE_NUMBER] Wrap up | 00:07" at bounding box center [76, 87] width 116 height 138
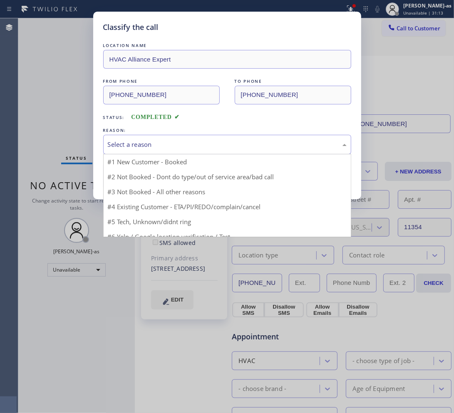
click at [172, 148] on div "Select a reason" at bounding box center [227, 145] width 239 height 10
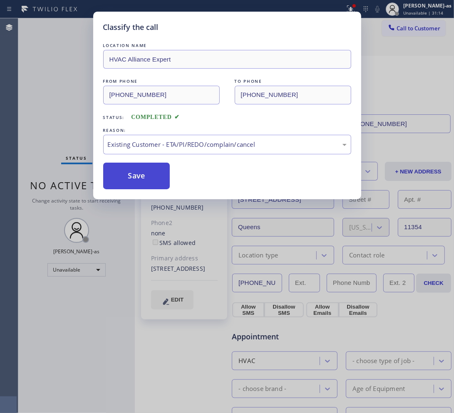
drag, startPoint x: 138, startPoint y: 182, endPoint x: 97, endPoint y: 5, distance: 181.7
click at [138, 181] on button "Save" at bounding box center [136, 176] width 67 height 27
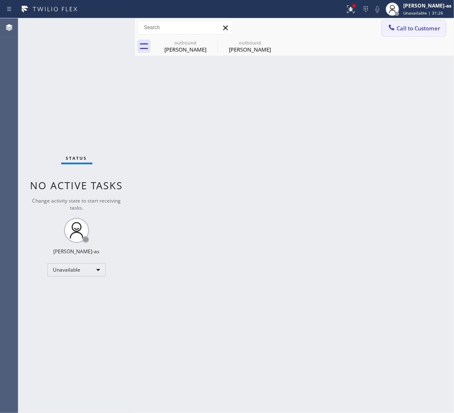
click at [394, 27] on icon at bounding box center [391, 27] width 8 height 8
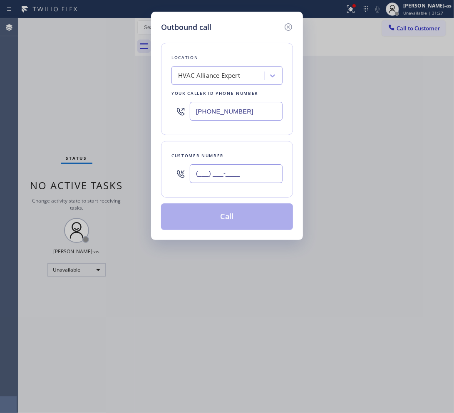
click at [235, 177] on input "(___) ___-____" at bounding box center [236, 173] width 93 height 19
paste input "818) 388-8854"
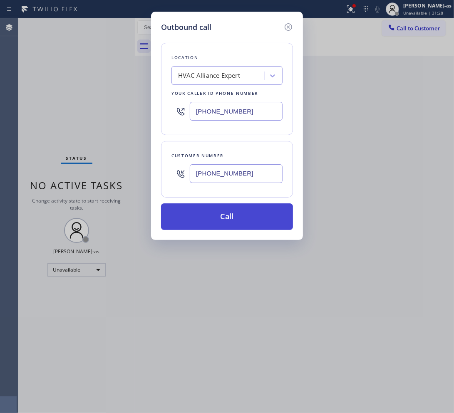
type input "[PHONE_NUMBER]"
click at [223, 219] on button "Call" at bounding box center [227, 216] width 132 height 27
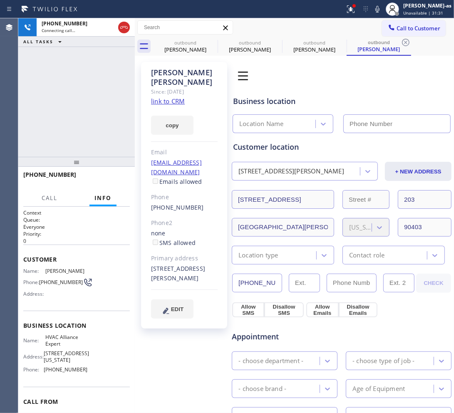
click at [171, 97] on link "link to CRM" at bounding box center [168, 101] width 34 height 8
type input "[PHONE_NUMBER]"
click at [51, 73] on div "[PHONE_NUMBER] Connecting call… ALL TASKS ALL TASKS ACTIVE TASKS TASKS IN WRAP …" at bounding box center [76, 87] width 116 height 138
click at [126, 30] on icon at bounding box center [124, 27] width 10 height 10
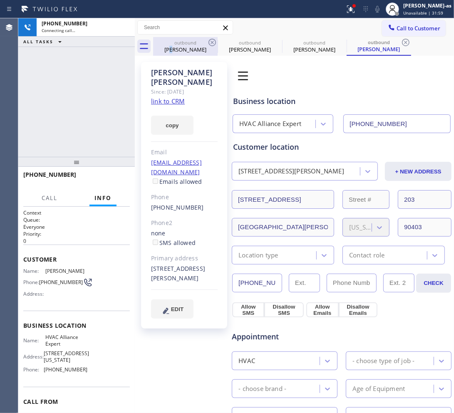
drag, startPoint x: 180, startPoint y: 46, endPoint x: 203, endPoint y: 45, distance: 23.3
click at [183, 46] on div "[PERSON_NAME]" at bounding box center [185, 49] width 63 height 7
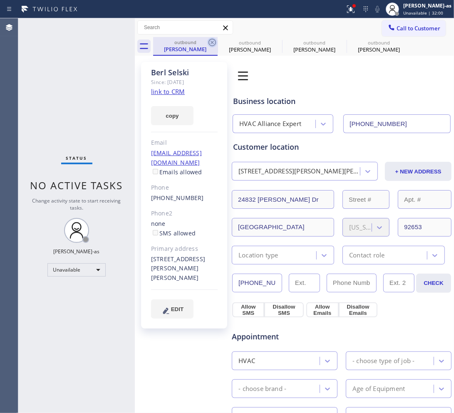
click at [207, 42] on div "outbound [PERSON_NAME]" at bounding box center [185, 46] width 64 height 19
click at [207, 42] on icon at bounding box center [212, 42] width 10 height 10
click at [0, 0] on icon at bounding box center [0, 0] width 0 height 0
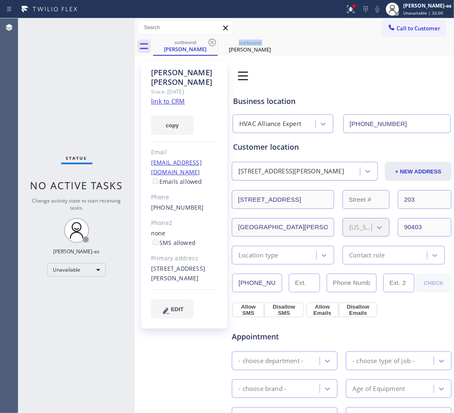
click at [207, 42] on icon at bounding box center [212, 42] width 10 height 10
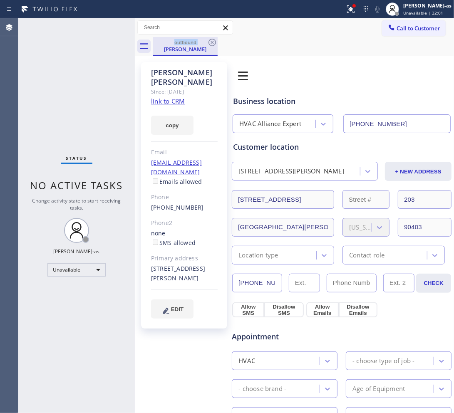
click at [217, 42] on div "outbound [PERSON_NAME]" at bounding box center [185, 46] width 64 height 19
click at [207, 43] on div "outbound [PERSON_NAME]" at bounding box center [185, 46] width 64 height 19
click at [211, 39] on icon at bounding box center [211, 42] width 7 height 7
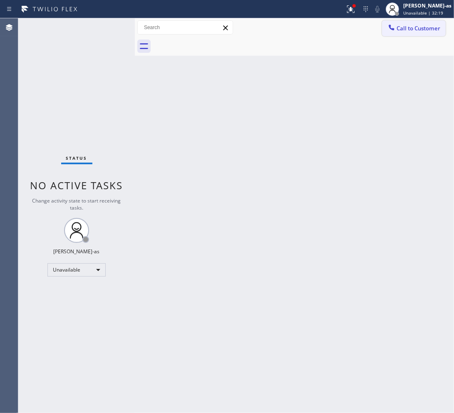
click at [417, 26] on span "Call to Customer" at bounding box center [418, 28] width 44 height 7
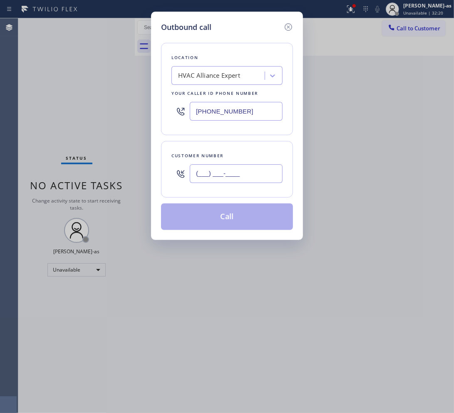
click at [259, 170] on input "(___) ___-____" at bounding box center [236, 173] width 93 height 19
paste input "323) 474-2524"
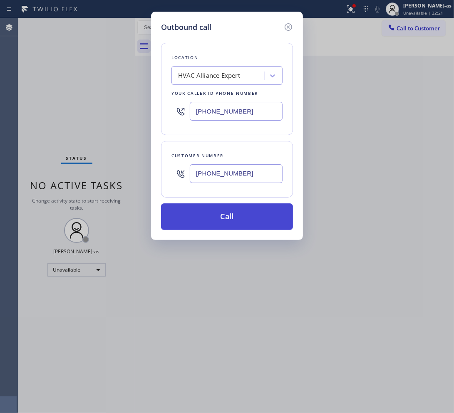
type input "[PHONE_NUMBER]"
click at [202, 219] on button "Call" at bounding box center [227, 216] width 132 height 27
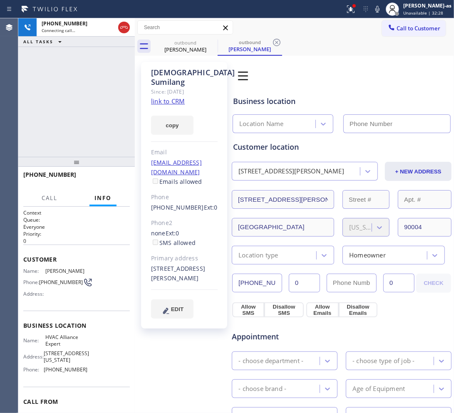
type input "[PHONE_NUMBER]"
click at [157, 102] on link "link to CRM" at bounding box center [168, 101] width 34 height 8
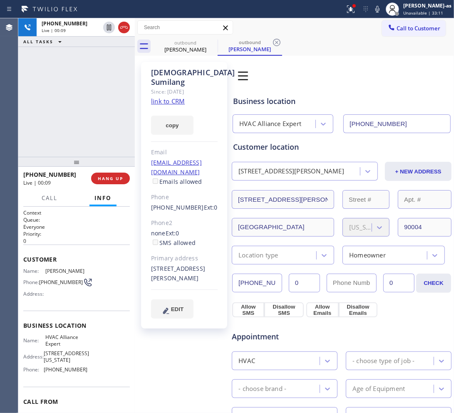
click at [91, 108] on div "[PHONE_NUMBER] Live | 00:09 ALL TASKS ALL TASKS ACTIVE TASKS TASKS IN WRAP UP" at bounding box center [76, 87] width 116 height 138
drag, startPoint x: 59, startPoint y: 41, endPoint x: 141, endPoint y: 49, distance: 83.1
click at [59, 40] on icon at bounding box center [60, 42] width 10 height 10
drag, startPoint x: 167, startPoint y: 39, endPoint x: 220, endPoint y: 44, distance: 53.5
click at [169, 39] on div "outbound [PERSON_NAME]" at bounding box center [185, 46] width 63 height 19
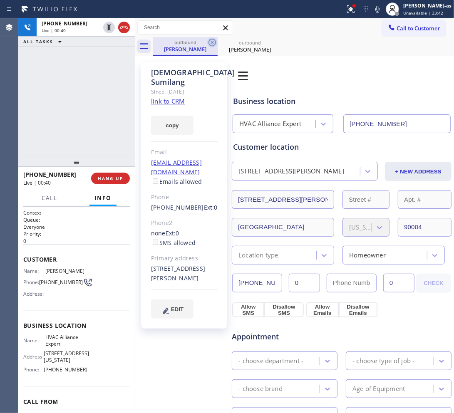
click at [214, 44] on icon at bounding box center [212, 42] width 10 height 10
click at [65, 136] on div "[PHONE_NUMBER] Live | 00:41 ALL TASKS ALL TASKS ACTIVE TASKS TASKS IN WRAP UP" at bounding box center [76, 87] width 116 height 138
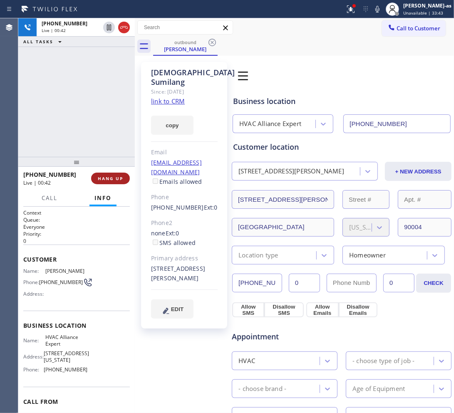
click at [107, 176] on span "HANG UP" at bounding box center [110, 178] width 25 height 6
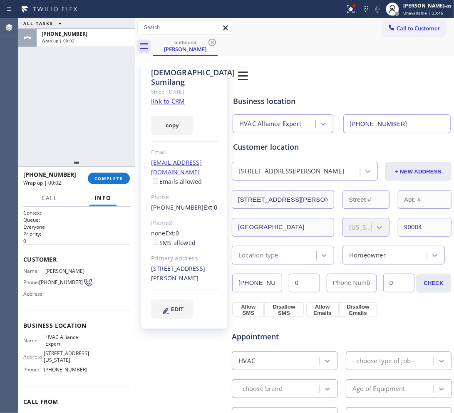
click at [73, 113] on div "ALL TASKS ALL TASKS ACTIVE TASKS TASKS IN WRAP UP [PHONE_NUMBER] Wrap up | 00:02" at bounding box center [76, 87] width 116 height 138
click at [102, 181] on button "COMPLETE" at bounding box center [109, 179] width 42 height 12
drag, startPoint x: 8, startPoint y: 17, endPoint x: 17, endPoint y: 27, distance: 14.2
click at [13, 24] on div "Status report Issues detected These issues could affect your workflow. Please c…" at bounding box center [227, 206] width 454 height 413
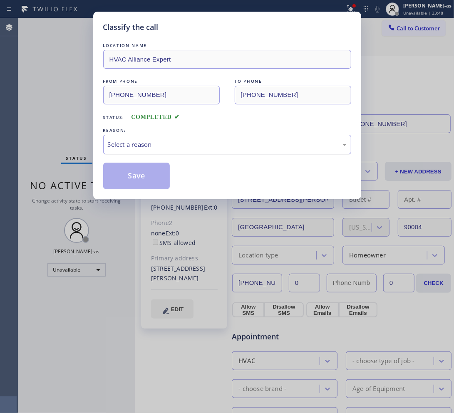
click at [179, 149] on div "Select a reason" at bounding box center [227, 145] width 239 height 10
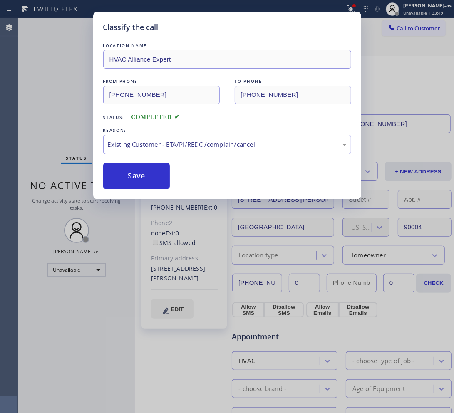
drag, startPoint x: 140, startPoint y: 174, endPoint x: 85, endPoint y: 178, distance: 54.6
click at [140, 173] on button "Save" at bounding box center [136, 176] width 67 height 27
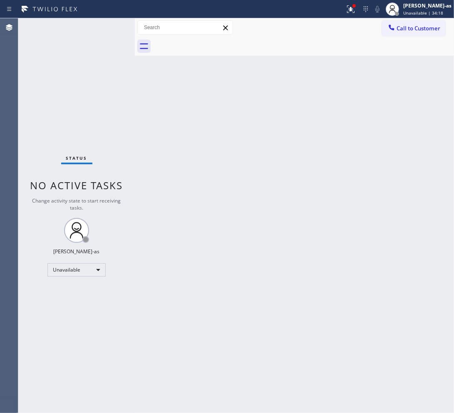
click at [451, 29] on div "Call to Customer Outbound call Location HVAC Alliance Expert Your caller id pho…" at bounding box center [418, 27] width 72 height 15
click at [423, 25] on span "Call to Customer" at bounding box center [418, 28] width 44 height 7
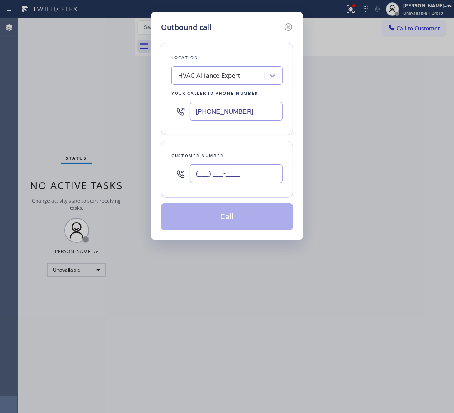
click at [233, 181] on input "(___) ___-____" at bounding box center [236, 173] width 93 height 19
paste input "303) 886-0395"
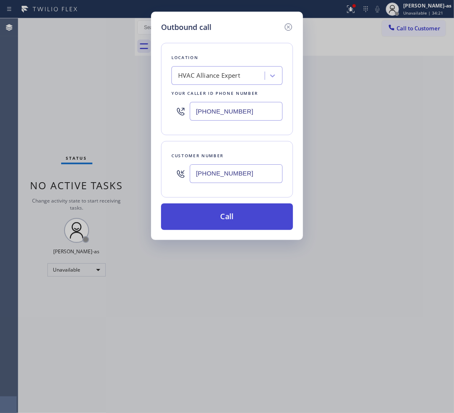
type input "[PHONE_NUMBER]"
click at [232, 218] on button "Call" at bounding box center [227, 216] width 132 height 27
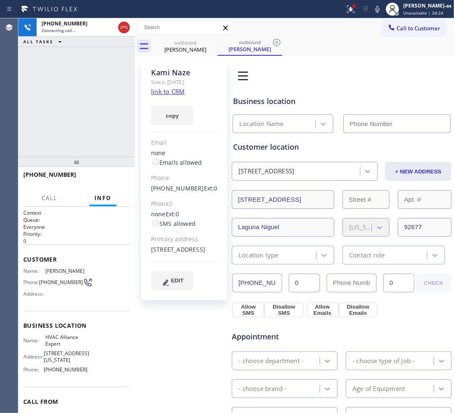
click at [170, 92] on link "link to CRM" at bounding box center [168, 91] width 34 height 8
type input "[PHONE_NUMBER]"
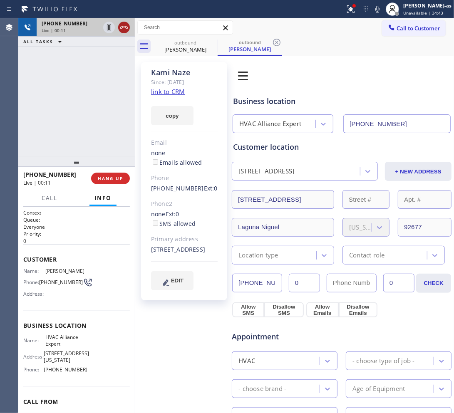
click at [125, 28] on icon at bounding box center [124, 27] width 10 height 10
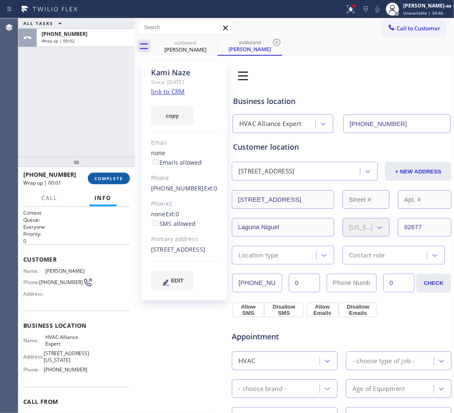
click at [115, 180] on span "COMPLETE" at bounding box center [108, 178] width 29 height 6
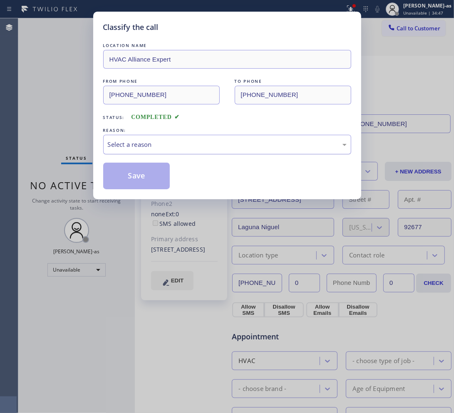
click at [128, 142] on div "Select a reason" at bounding box center [227, 145] width 239 height 10
click at [136, 180] on button "Save" at bounding box center [136, 176] width 67 height 27
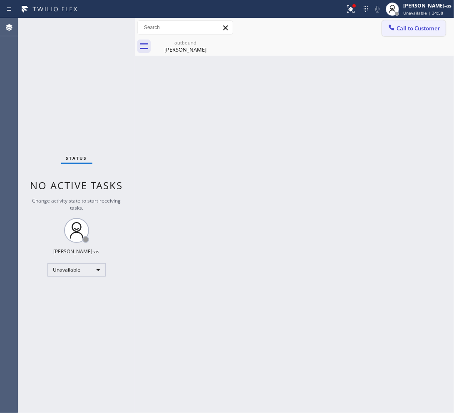
click at [407, 26] on span "Call to Customer" at bounding box center [418, 28] width 44 height 7
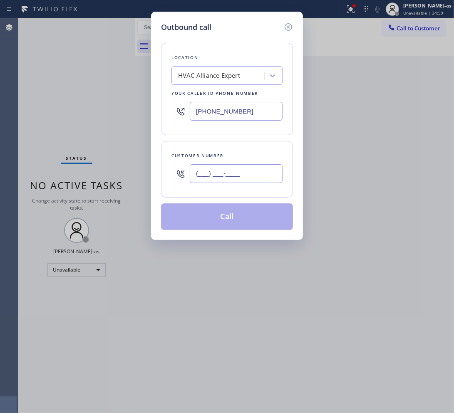
click at [235, 173] on input "(___) ___-____" at bounding box center [236, 173] width 93 height 19
paste input "442) 298-3409"
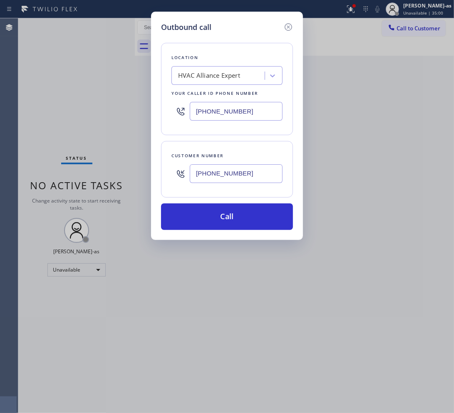
type input "[PHONE_NUMBER]"
click at [223, 114] on input "[PHONE_NUMBER]" at bounding box center [236, 111] width 93 height 19
paste input "442) 217-313"
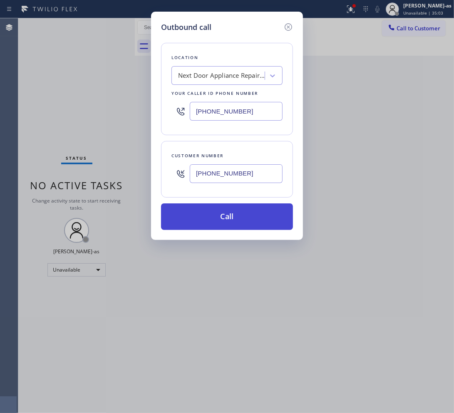
type input "[PHONE_NUMBER]"
click at [215, 228] on button "Call" at bounding box center [227, 216] width 132 height 27
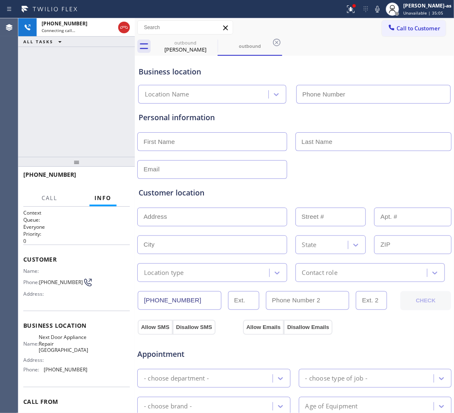
type input "[PHONE_NUMBER]"
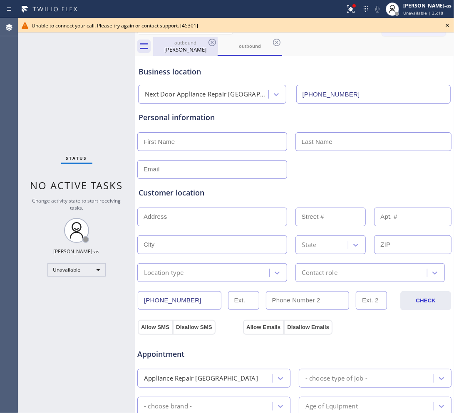
drag, startPoint x: 188, startPoint y: 52, endPoint x: 202, endPoint y: 47, distance: 15.1
click at [193, 52] on div "[PERSON_NAME]" at bounding box center [185, 49] width 63 height 7
type input "[PHONE_NUMBER]"
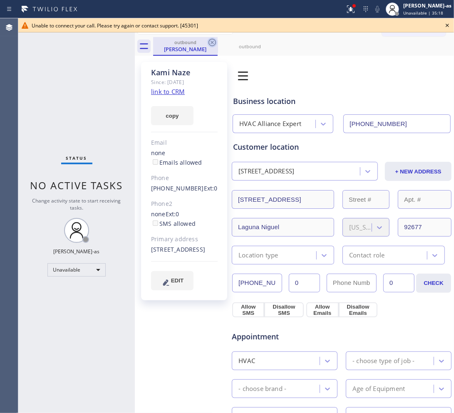
click at [214, 39] on icon at bounding box center [212, 42] width 10 height 10
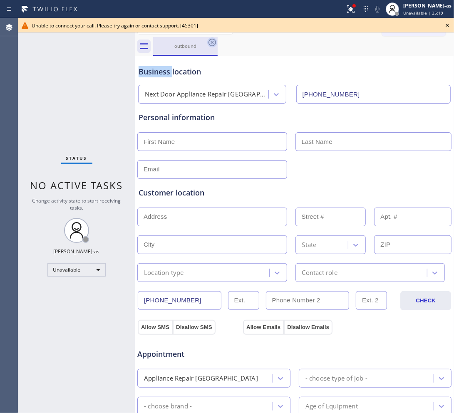
click at [214, 39] on icon at bounding box center [212, 42] width 10 height 10
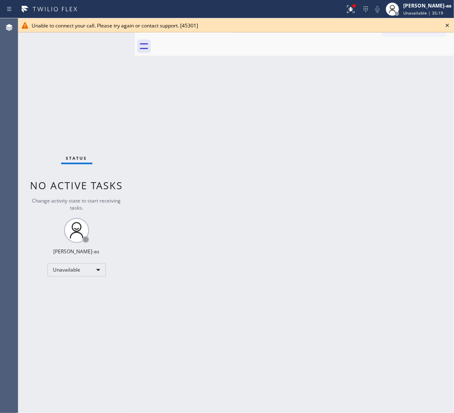
click at [213, 39] on div at bounding box center [303, 46] width 301 height 19
click at [447, 23] on icon at bounding box center [447, 25] width 10 height 10
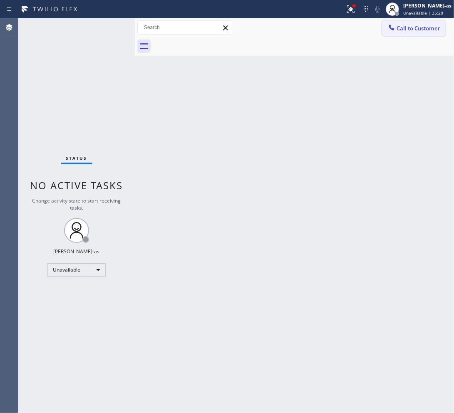
click at [414, 28] on span "Call to Customer" at bounding box center [418, 28] width 44 height 7
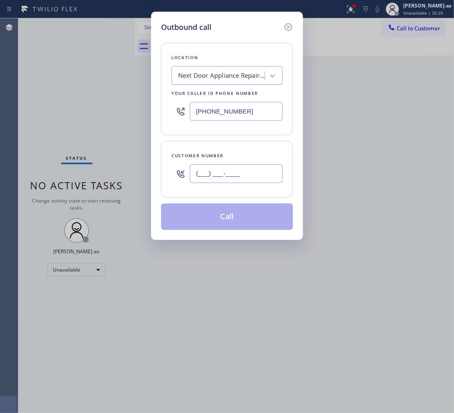
click at [259, 171] on input "(___) ___-____" at bounding box center [236, 173] width 93 height 19
paste input "442) 298-3409"
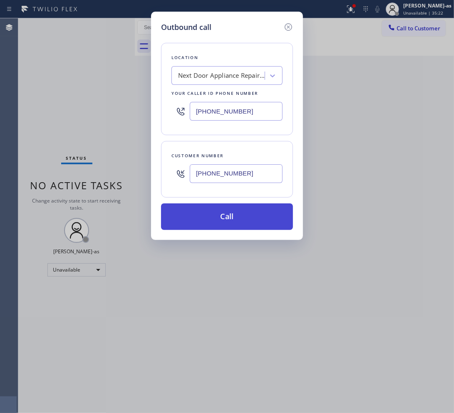
type input "[PHONE_NUMBER]"
click at [243, 218] on button "Call" at bounding box center [227, 216] width 132 height 27
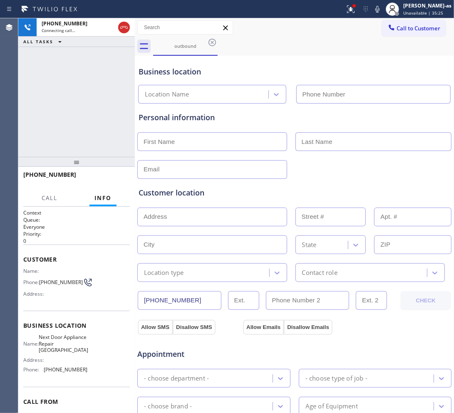
type input "[PHONE_NUMBER]"
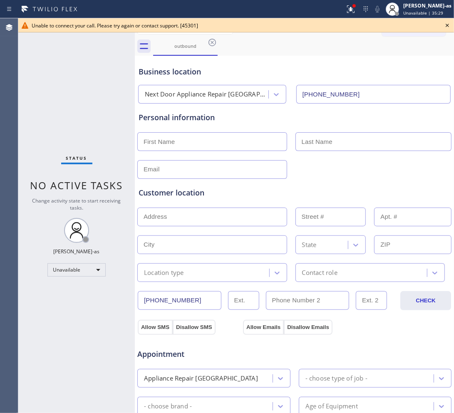
drag, startPoint x: 102, startPoint y: 98, endPoint x: 164, endPoint y: 66, distance: 70.1
click at [103, 98] on div "Status No active tasks Change activity state to start receiving tasks. [PERSON_…" at bounding box center [76, 215] width 116 height 395
drag, startPoint x: 200, startPoint y: 40, endPoint x: 225, endPoint y: 39, distance: 25.4
click at [200, 40] on div "outbound" at bounding box center [185, 46] width 63 height 18
click at [215, 39] on icon at bounding box center [212, 42] width 10 height 10
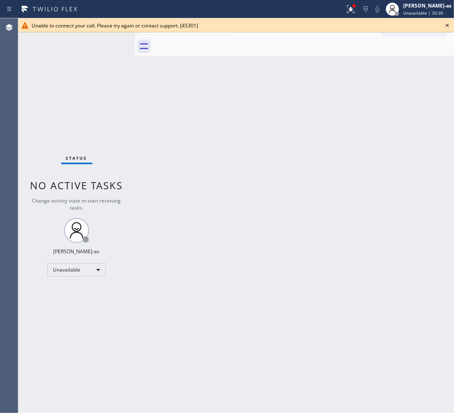
click at [215, 39] on div at bounding box center [303, 46] width 301 height 19
click at [263, 200] on div "Back to Dashboard Change Sender ID Customers Technicians Select a contact Outbo…" at bounding box center [294, 215] width 319 height 395
click at [447, 26] on icon at bounding box center [447, 25] width 10 height 10
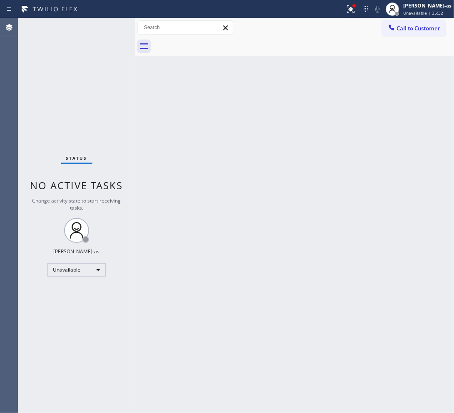
click at [256, 236] on div "Back to Dashboard Change Sender ID Customers Technicians Select a contact Outbo…" at bounding box center [294, 215] width 319 height 395
drag, startPoint x: 423, startPoint y: 28, endPoint x: 398, endPoint y: 41, distance: 27.5
click at [423, 29] on span "Call to Customer" at bounding box center [418, 28] width 44 height 7
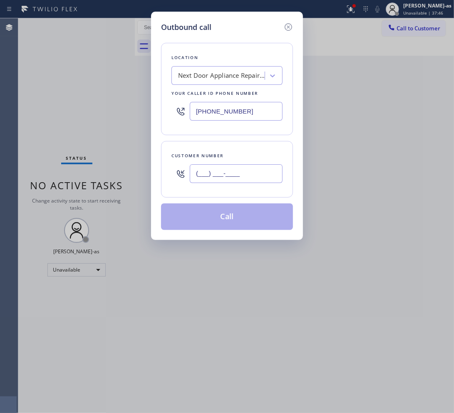
click at [217, 172] on input "(___) ___-____" at bounding box center [236, 173] width 93 height 19
paste input "323) 491-4300"
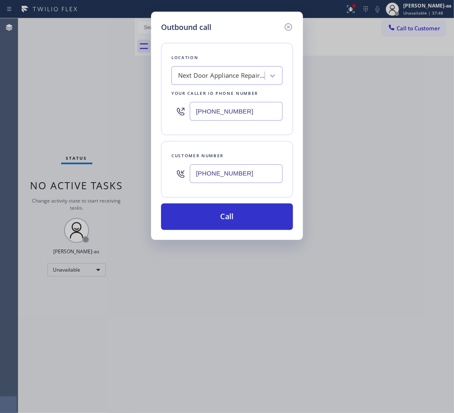
type input "[PHONE_NUMBER]"
click at [245, 111] on input "[PHONE_NUMBER]" at bounding box center [236, 111] width 93 height 19
paste input "855) 999-441"
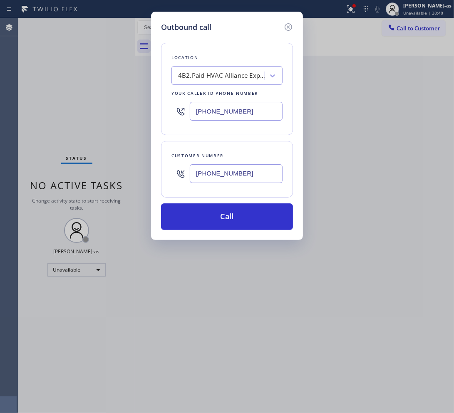
type input "[PHONE_NUMBER]"
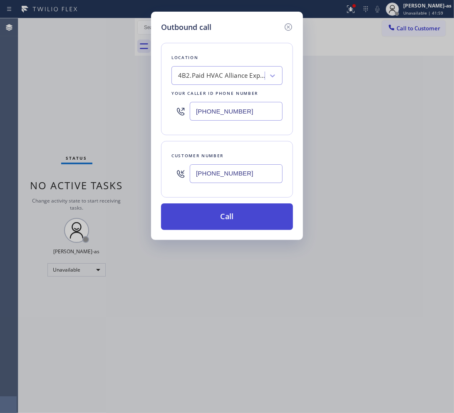
click at [234, 219] on button "Call" at bounding box center [227, 216] width 132 height 27
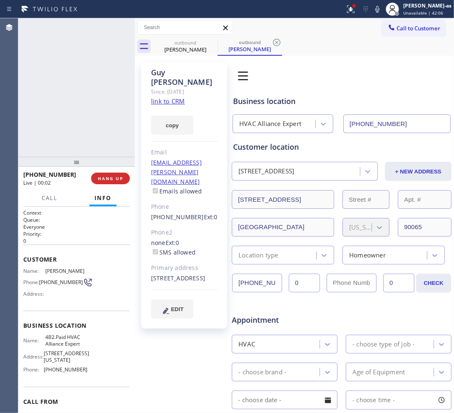
type input "[PHONE_NUMBER]"
drag, startPoint x: 39, startPoint y: 118, endPoint x: 110, endPoint y: 98, distance: 73.7
click at [55, 115] on div "[PHONE_NUMBER] Live | 00:07 ALL TASKS ALL TASKS ACTIVE TASKS TASKS IN WRAP UP" at bounding box center [76, 87] width 116 height 138
click at [118, 24] on div at bounding box center [124, 27] width 12 height 10
click at [94, 144] on div "[PHONE_NUMBER] Live | 00:08 ALL TASKS ALL TASKS ACTIVE TASKS TASKS IN WRAP UP" at bounding box center [76, 87] width 116 height 138
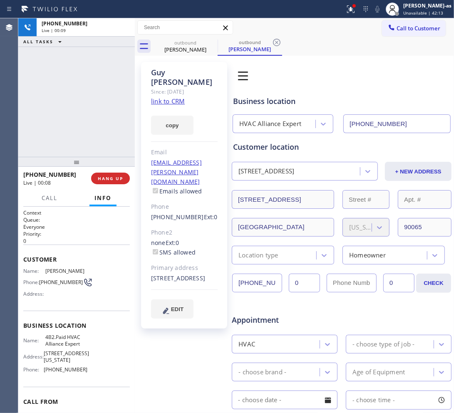
click at [107, 180] on span "HANG UP" at bounding box center [110, 178] width 25 height 6
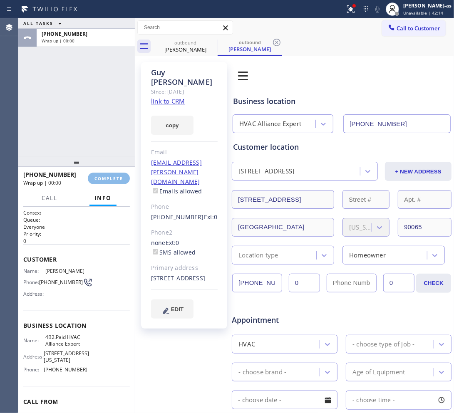
click at [94, 142] on div "ALL TASKS ALL TASKS ACTIVE TASKS TASKS IN WRAP UP [PHONE_NUMBER] Wrap up | 00:00" at bounding box center [76, 87] width 116 height 138
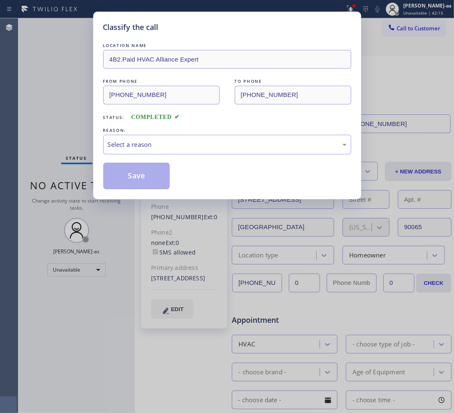
click at [88, 114] on div "Classify the call LOCATION NAME 4B2.Paid HVAC Alliance Expert FROM PHONE [PHONE…" at bounding box center [227, 206] width 454 height 413
click at [163, 144] on div "Select a reason" at bounding box center [227, 145] width 239 height 10
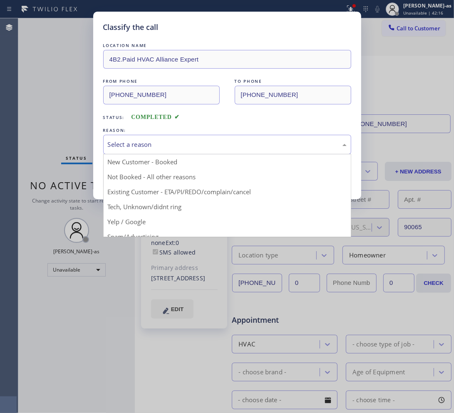
click at [133, 176] on button "Save" at bounding box center [136, 176] width 67 height 27
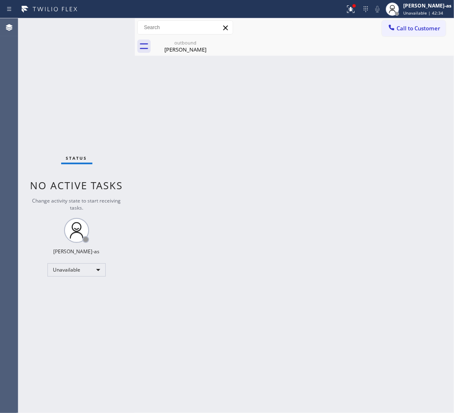
click at [104, 109] on div "Status No active tasks Change activity state to start receiving tasks. [PERSON_…" at bounding box center [76, 215] width 116 height 395
click at [190, 47] on div "[PERSON_NAME]" at bounding box center [185, 49] width 63 height 7
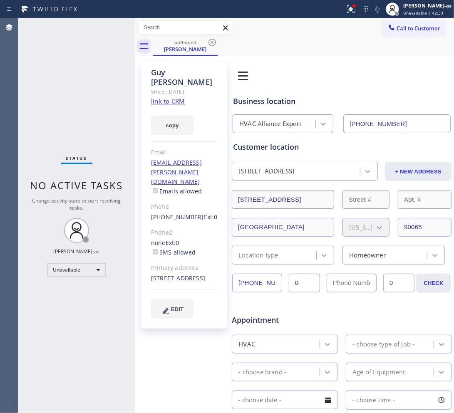
click at [211, 42] on icon at bounding box center [211, 42] width 7 height 7
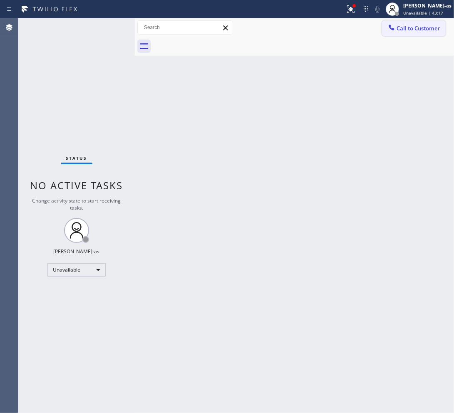
click at [420, 25] on span "Call to Customer" at bounding box center [418, 28] width 44 height 7
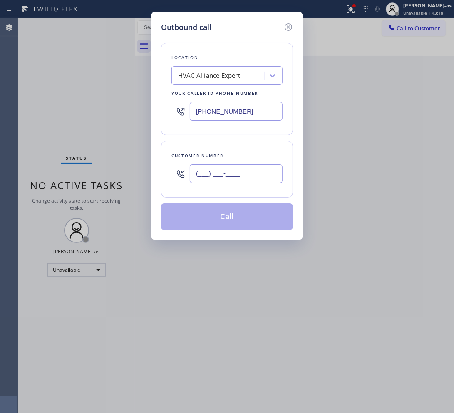
click at [249, 173] on input "(___) ___-____" at bounding box center [236, 173] width 93 height 19
paste input "562) 412-6199"
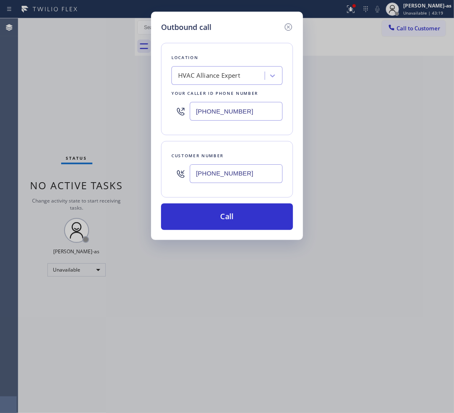
type input "[PHONE_NUMBER]"
click at [211, 83] on div "HVAC Alliance Expert" at bounding box center [226, 75] width 111 height 19
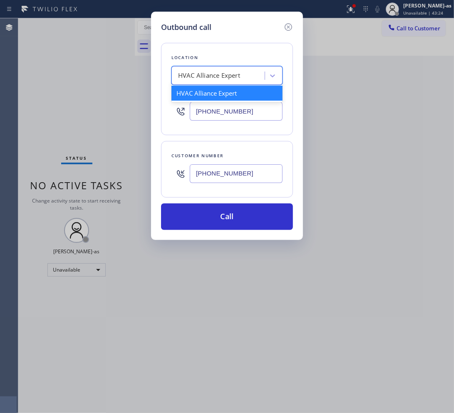
paste input "Fullerton Heating and Air Conditioning"
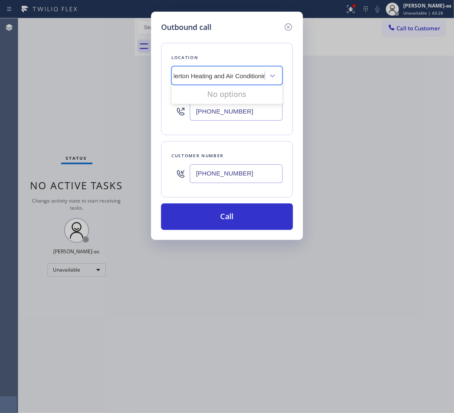
scroll to position [0, 4]
click at [190, 75] on input "Fullerton Heating and Air Conditioning" at bounding box center [227, 75] width 106 height 7
type input "Fullerton Heating and Air Conditioning"
click at [191, 124] on div "[PHONE_NUMBER]" at bounding box center [226, 111] width 111 height 27
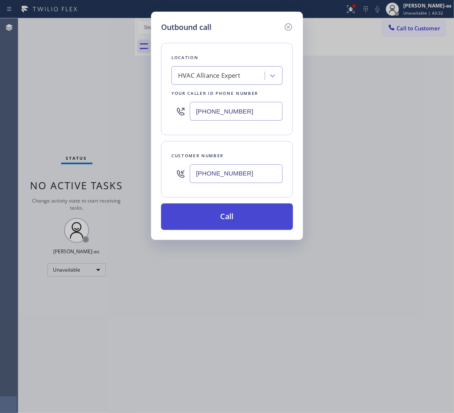
click at [234, 214] on button "Call" at bounding box center [227, 216] width 132 height 27
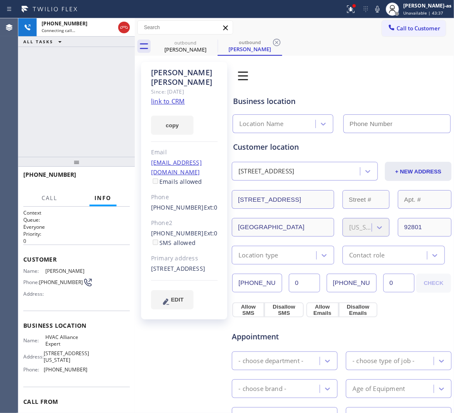
type input "[PHONE_NUMBER]"
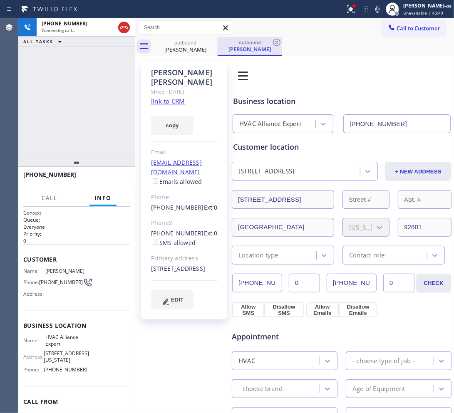
drag, startPoint x: 171, startPoint y: 47, endPoint x: 221, endPoint y: 45, distance: 49.9
click at [171, 47] on div "outbound [PERSON_NAME]" at bounding box center [185, 46] width 63 height 19
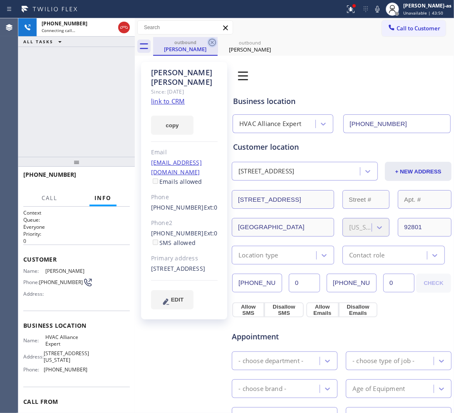
click at [213, 38] on icon at bounding box center [212, 42] width 10 height 10
drag, startPoint x: 105, startPoint y: 130, endPoint x: 100, endPoint y: 128, distance: 5.6
click at [105, 130] on div "[PHONE_NUMBER] Connecting call… ALL TASKS ALL TASKS ACTIVE TASKS TASKS IN WRAP …" at bounding box center [76, 87] width 116 height 138
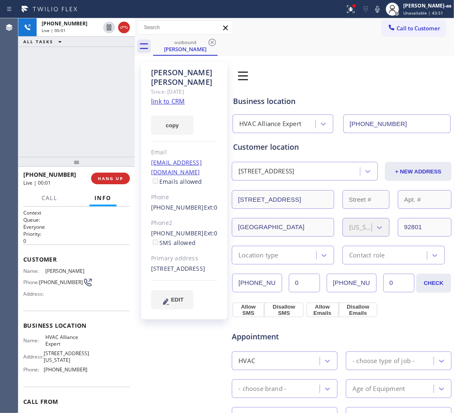
drag, startPoint x: 84, startPoint y: 111, endPoint x: 106, endPoint y: 108, distance: 22.7
click at [84, 110] on div "[PHONE_NUMBER] Live | 00:01 ALL TASKS ALL TASKS ACTIVE TASKS TASKS IN WRAP UP" at bounding box center [76, 87] width 116 height 138
click at [167, 97] on link "link to CRM" at bounding box center [168, 101] width 34 height 8
click at [116, 24] on div at bounding box center [116, 27] width 30 height 18
click at [126, 27] on icon at bounding box center [124, 27] width 10 height 10
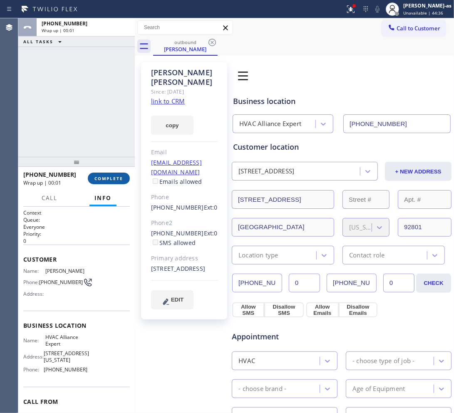
click at [106, 177] on span "COMPLETE" at bounding box center [108, 178] width 29 height 6
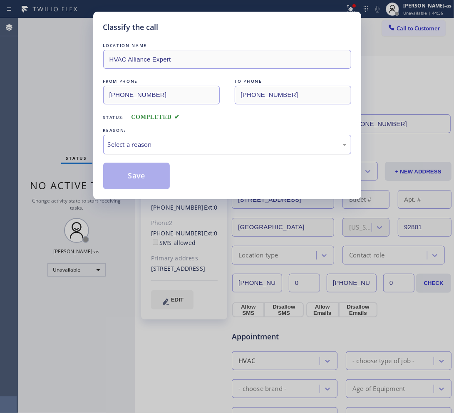
click at [179, 154] on div "Select a reason" at bounding box center [227, 145] width 248 height 20
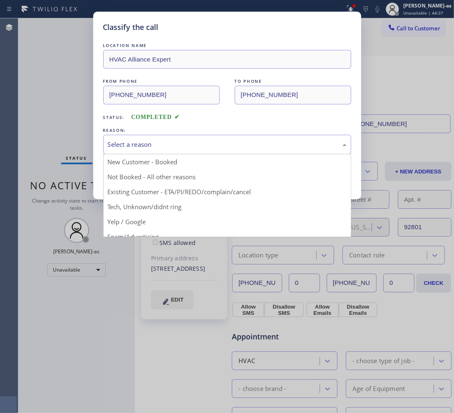
drag, startPoint x: 179, startPoint y: 192, endPoint x: 155, endPoint y: 177, distance: 29.2
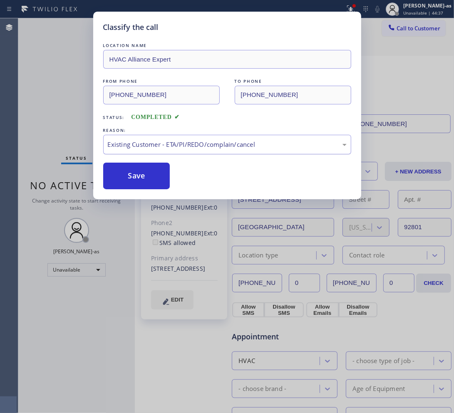
click at [148, 165] on button "Save" at bounding box center [136, 176] width 67 height 27
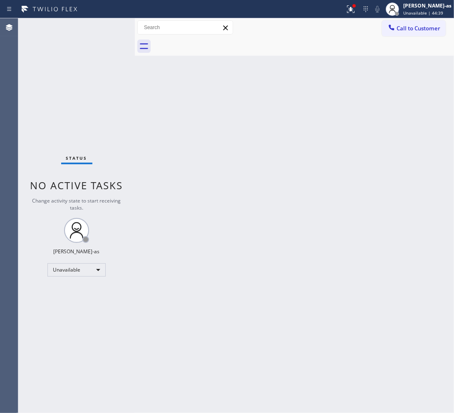
drag, startPoint x: 429, startPoint y: 30, endPoint x: 346, endPoint y: 135, distance: 133.6
click at [428, 28] on span "Call to Customer" at bounding box center [418, 28] width 44 height 7
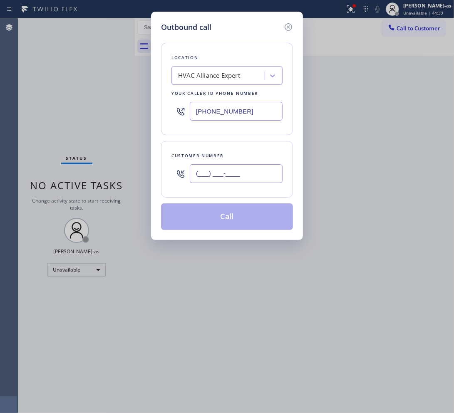
click at [265, 170] on input "(___) ___-____" at bounding box center [236, 173] width 93 height 19
paste input "text"
click at [259, 171] on input "(___) ___-____" at bounding box center [236, 173] width 93 height 19
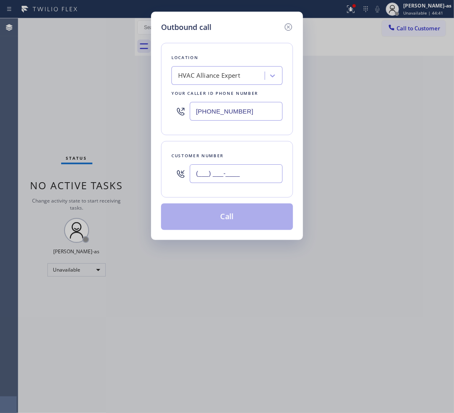
paste input "657) 220-5811"
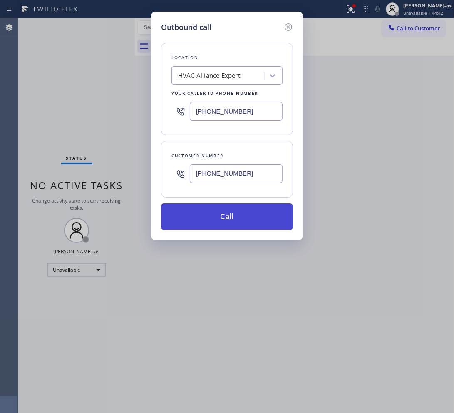
type input "[PHONE_NUMBER]"
click at [236, 213] on button "Call" at bounding box center [227, 216] width 132 height 27
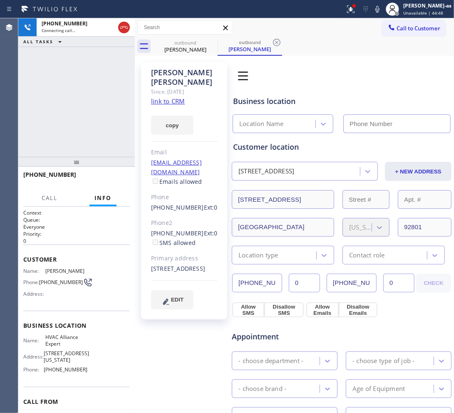
type input "[PHONE_NUMBER]"
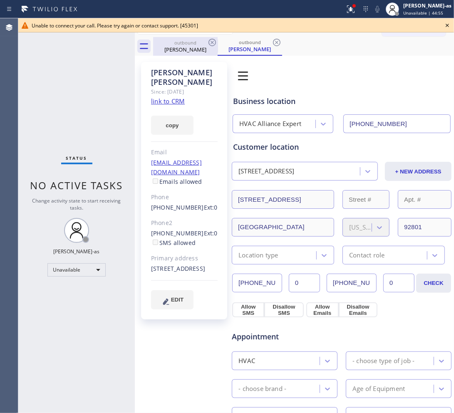
click at [200, 39] on div "outbound" at bounding box center [185, 42] width 63 height 6
click at [212, 44] on icon at bounding box center [212, 42] width 10 height 10
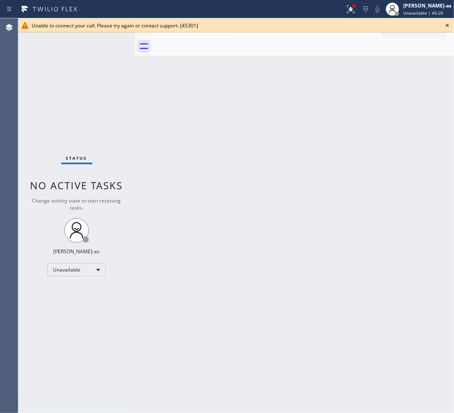
click at [446, 23] on icon at bounding box center [447, 25] width 10 height 10
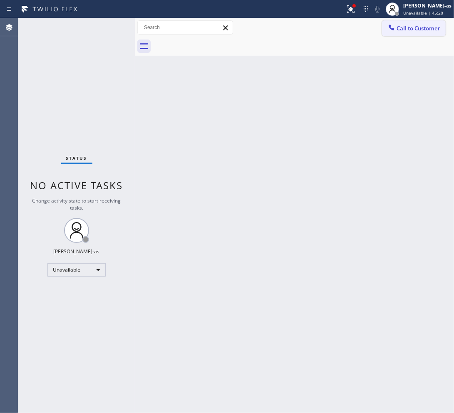
click at [427, 25] on span "Call to Customer" at bounding box center [418, 28] width 44 height 7
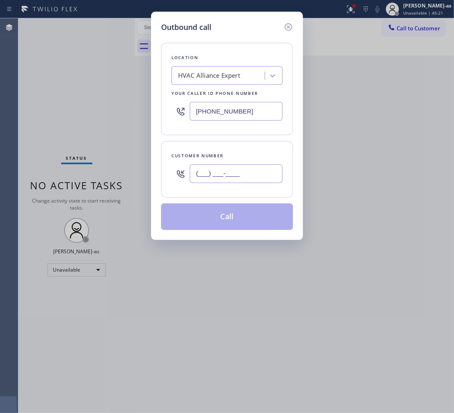
click at [221, 177] on input "(___) ___-____" at bounding box center [236, 173] width 93 height 19
paste input "818) 624-3984"
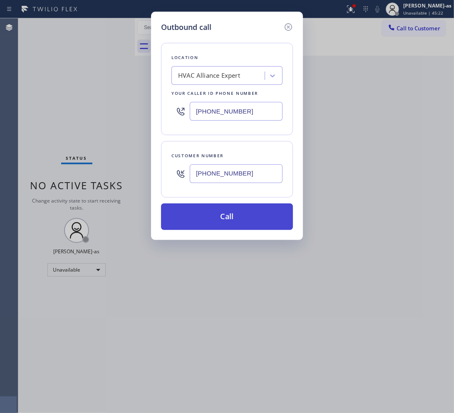
type input "[PHONE_NUMBER]"
click at [220, 225] on button "Call" at bounding box center [227, 216] width 132 height 27
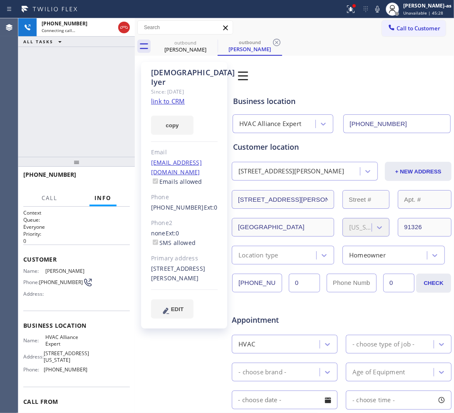
type input "[PHONE_NUMBER]"
click at [169, 97] on link "link to CRM" at bounding box center [168, 101] width 34 height 8
click at [110, 180] on span "HANG UP" at bounding box center [110, 178] width 25 height 6
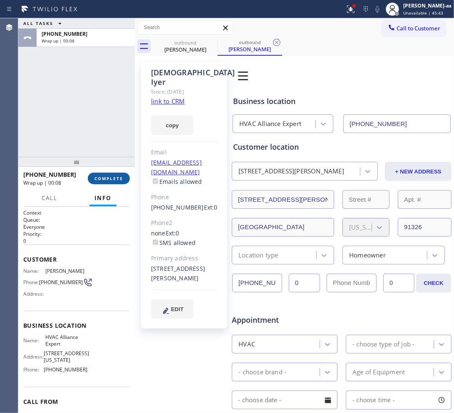
click at [102, 177] on span "COMPLETE" at bounding box center [108, 178] width 29 height 6
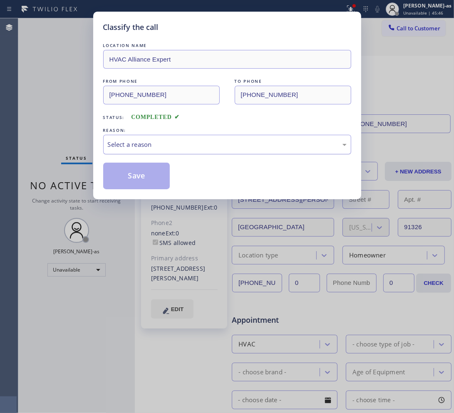
click at [173, 141] on div "Select a reason" at bounding box center [227, 145] width 239 height 10
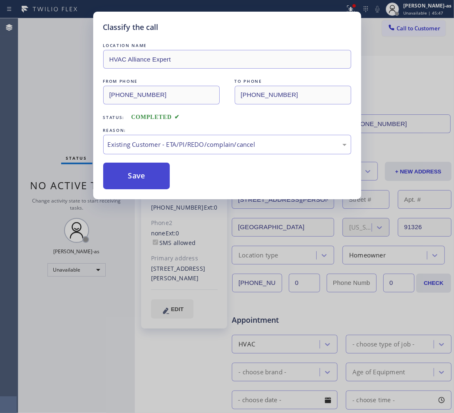
click at [139, 177] on button "Save" at bounding box center [136, 176] width 67 height 27
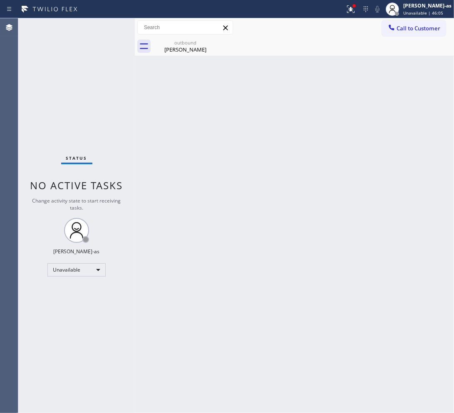
click at [398, 32] on button "Call to Customer" at bounding box center [414, 28] width 64 height 16
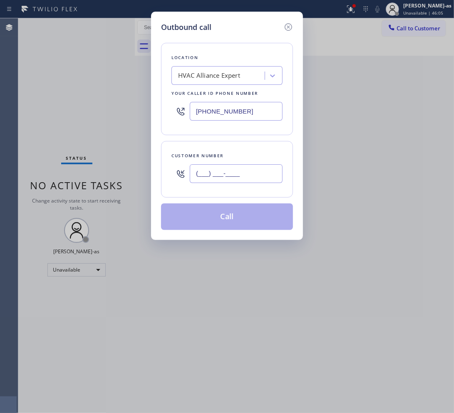
click at [240, 178] on input "(___) ___-____" at bounding box center [236, 173] width 93 height 19
paste input "818) 624-3984"
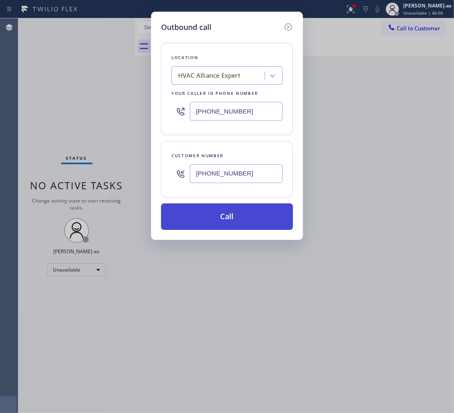
type input "[PHONE_NUMBER]"
click at [229, 223] on button "Call" at bounding box center [227, 216] width 132 height 27
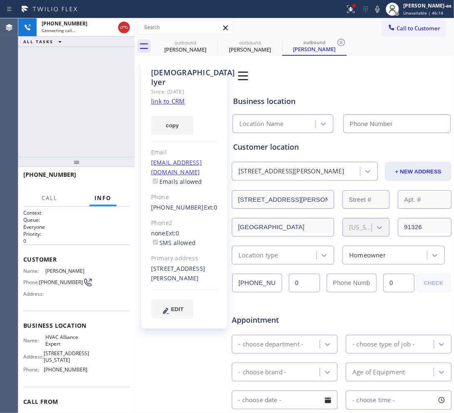
type input "[PHONE_NUMBER]"
click at [72, 75] on div "[PHONE_NUMBER] Live | 00:02 ALL TASKS ALL TASKS ACTIVE TASKS TASKS IN WRAP UP" at bounding box center [76, 87] width 116 height 138
click at [114, 171] on div "[PHONE_NUMBER] Live | 00:43 HANG UP" at bounding box center [76, 179] width 106 height 22
click at [113, 178] on span "HANG UP" at bounding box center [110, 178] width 25 height 6
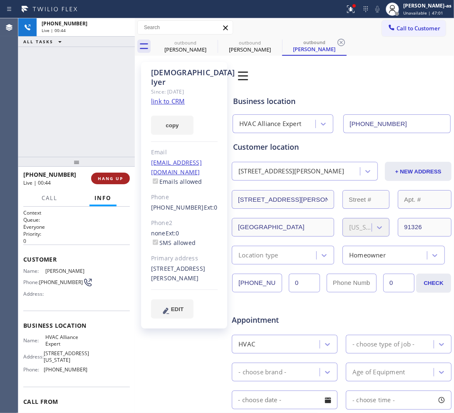
click at [113, 178] on span "HANG UP" at bounding box center [110, 178] width 25 height 6
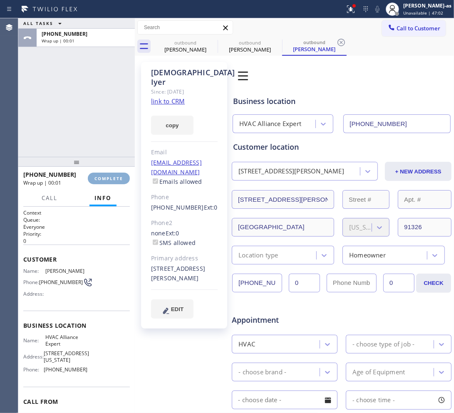
click at [113, 178] on span "COMPLETE" at bounding box center [108, 178] width 29 height 6
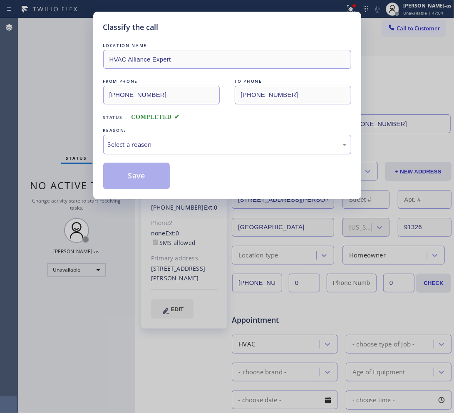
click at [184, 141] on div "Select a reason" at bounding box center [227, 145] width 239 height 10
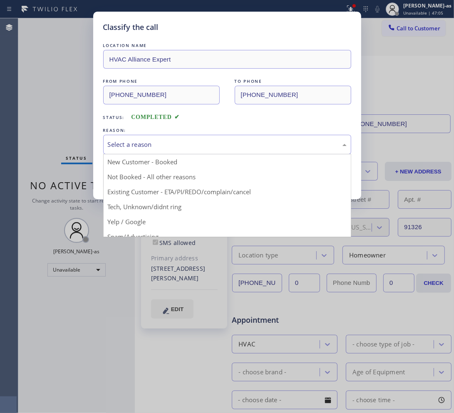
drag, startPoint x: 200, startPoint y: 192, endPoint x: 190, endPoint y: 190, distance: 10.7
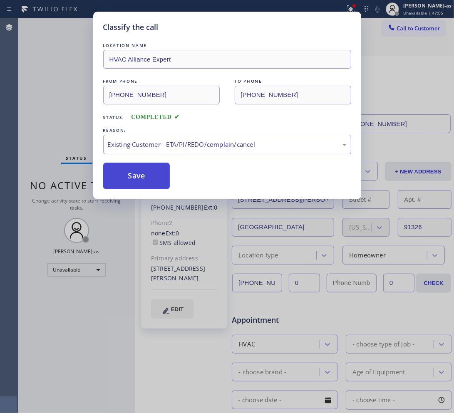
click at [141, 176] on button "Save" at bounding box center [136, 176] width 67 height 27
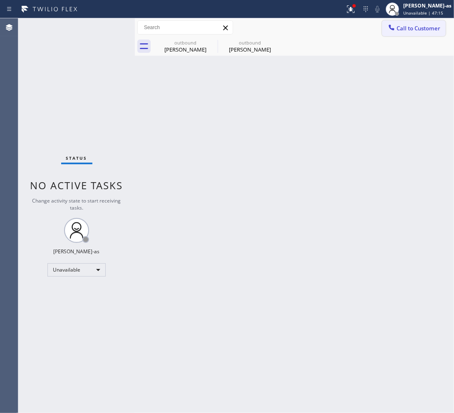
click at [414, 28] on span "Call to Customer" at bounding box center [418, 28] width 44 height 7
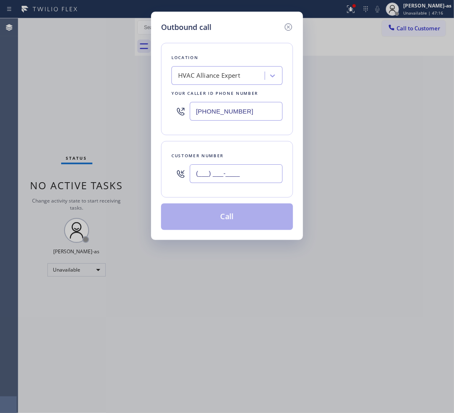
click at [243, 182] on input "(___) ___-____" at bounding box center [236, 173] width 93 height 19
paste input "415) 663-4280"
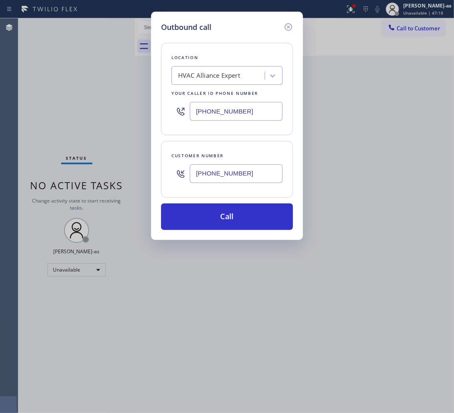
type input "[PHONE_NUMBER]"
click at [258, 115] on input "[PHONE_NUMBER]" at bounding box center [236, 111] width 93 height 19
paste input "415) 655-0280"
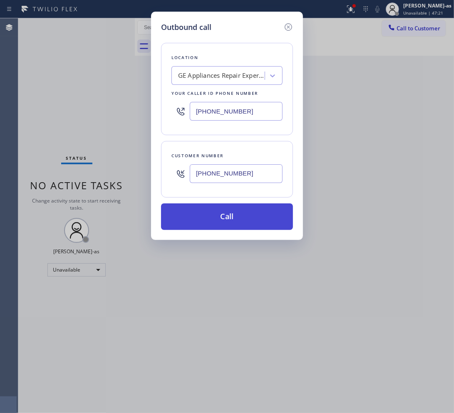
type input "[PHONE_NUMBER]"
click at [243, 217] on button "Call" at bounding box center [227, 216] width 132 height 27
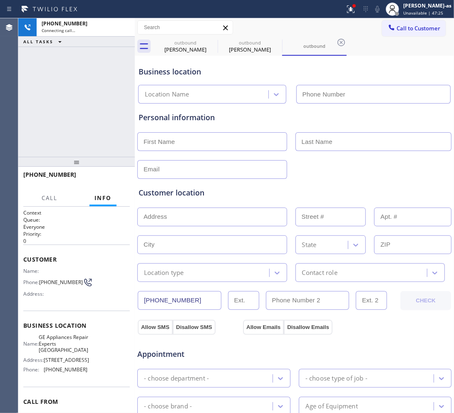
type input "[PHONE_NUMBER]"
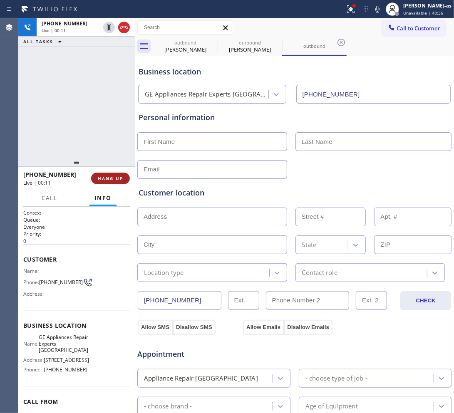
click at [116, 175] on button "HANG UP" at bounding box center [110, 179] width 39 height 12
click at [116, 175] on span "HANG UP" at bounding box center [110, 178] width 25 height 6
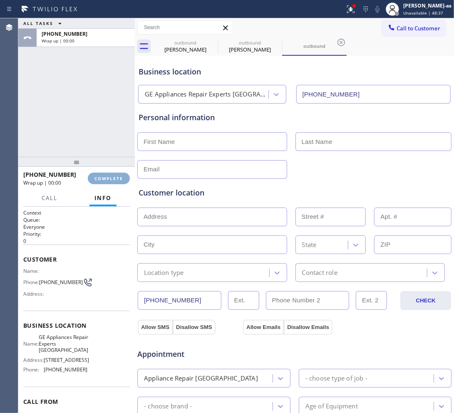
click at [116, 175] on span "COMPLETE" at bounding box center [108, 178] width 29 height 6
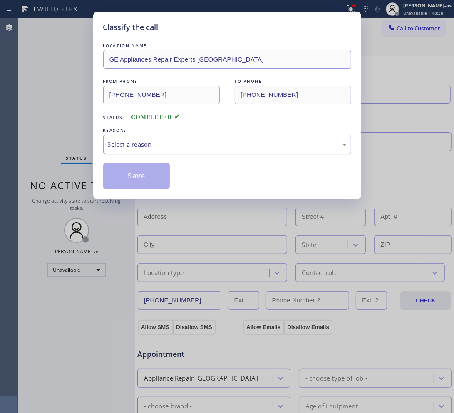
click at [164, 146] on div "Select a reason" at bounding box center [227, 145] width 239 height 10
click at [141, 173] on button "Save" at bounding box center [136, 176] width 67 height 27
type input "[PHONE_NUMBER]"
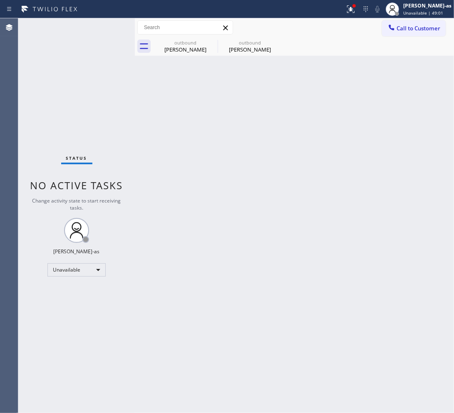
click at [266, 198] on div "Back to Dashboard Change Sender ID Customers Technicians Select a contact Outbo…" at bounding box center [294, 215] width 319 height 395
click at [212, 47] on icon at bounding box center [212, 42] width 10 height 10
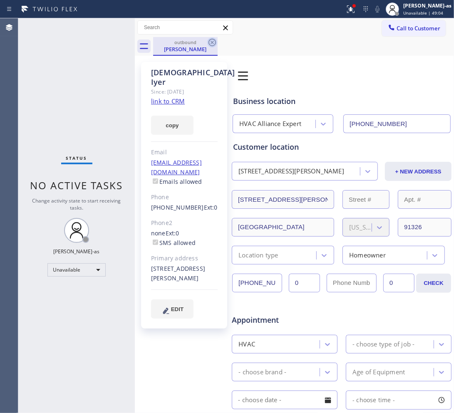
click at [208, 41] on icon at bounding box center [212, 42] width 10 height 10
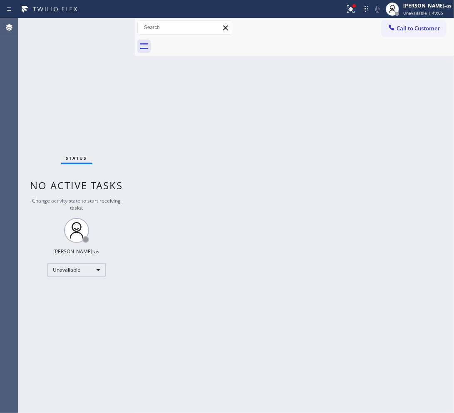
click at [208, 41] on div at bounding box center [303, 46] width 301 height 19
click at [214, 201] on div "Back to Dashboard Change Sender ID Customers Technicians Select a contact Outbo…" at bounding box center [294, 215] width 319 height 395
drag, startPoint x: 419, startPoint y: 32, endPoint x: 402, endPoint y: 38, distance: 18.2
click at [419, 32] on button "Call to Customer" at bounding box center [414, 28] width 64 height 16
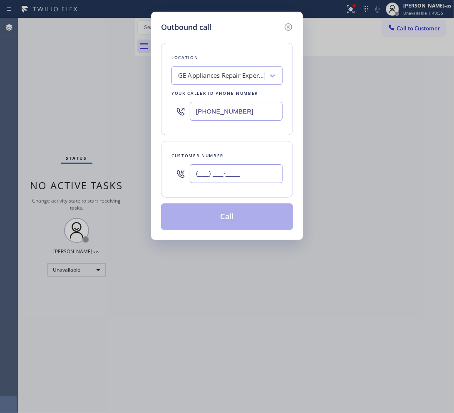
click at [230, 173] on input "(___) ___-____" at bounding box center [236, 173] width 93 height 19
paste input "714) 343-9910"
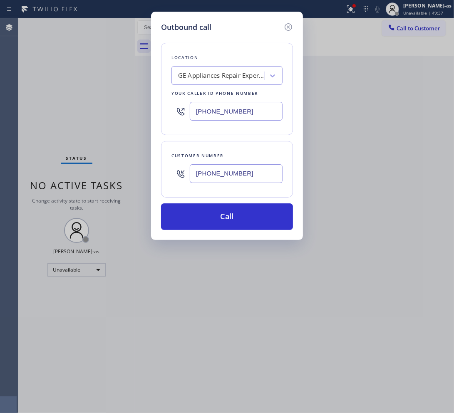
type input "[PHONE_NUMBER]"
drag, startPoint x: 246, startPoint y: 100, endPoint x: 258, endPoint y: 108, distance: 14.4
click at [247, 103] on div "[PHONE_NUMBER]" at bounding box center [226, 111] width 111 height 27
click at [258, 108] on input "[PHONE_NUMBER]" at bounding box center [236, 111] width 93 height 19
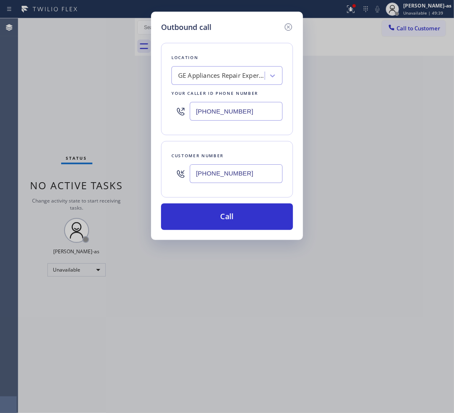
click at [258, 108] on input "[PHONE_NUMBER]" at bounding box center [236, 111] width 93 height 19
paste input "714) 970-4558"
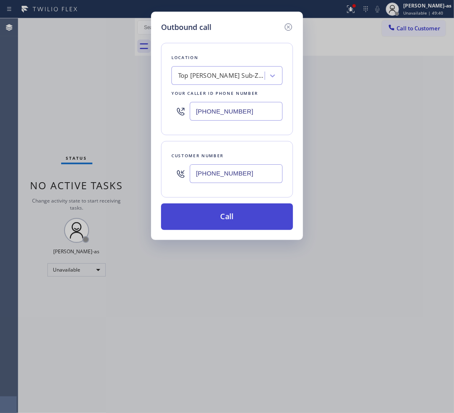
type input "[PHONE_NUMBER]"
click at [232, 217] on button "Call" at bounding box center [227, 216] width 132 height 27
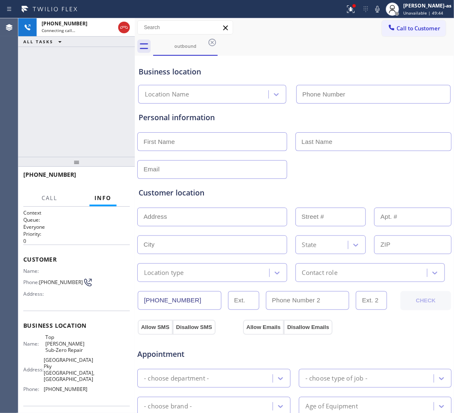
type input "[PHONE_NUMBER]"
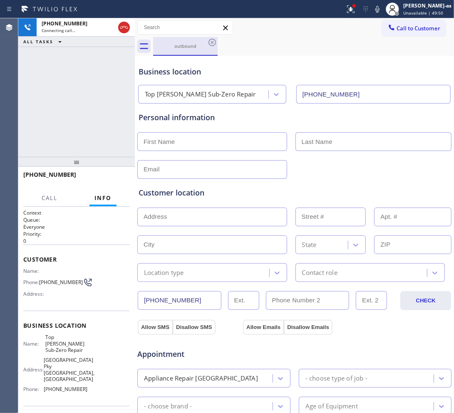
drag, startPoint x: 123, startPoint y: 26, endPoint x: 166, endPoint y: 39, distance: 44.6
click at [123, 26] on icon at bounding box center [124, 27] width 10 height 10
drag, startPoint x: 192, startPoint y: 39, endPoint x: 211, endPoint y: 39, distance: 18.7
click at [192, 39] on div "outbound" at bounding box center [185, 46] width 63 height 18
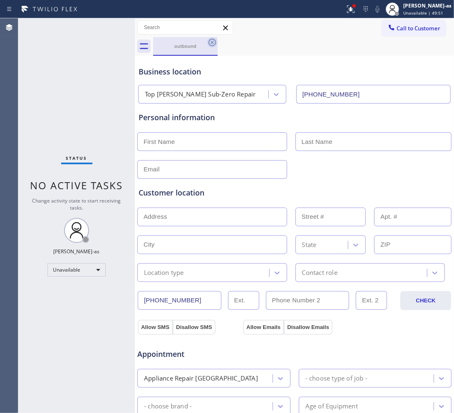
click at [212, 39] on icon at bounding box center [212, 42] width 10 height 10
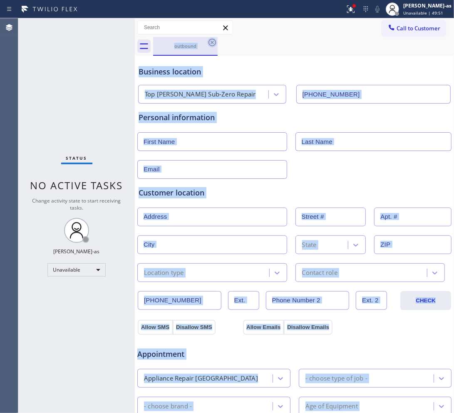
click at [212, 39] on div "outbound" at bounding box center [303, 46] width 301 height 19
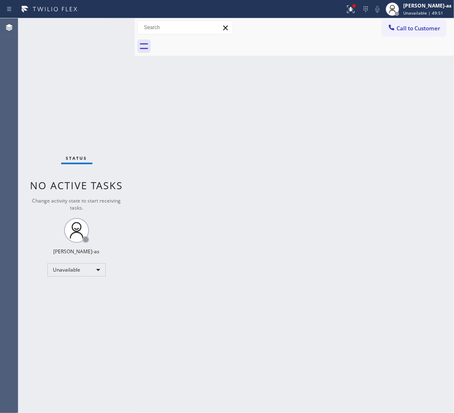
click at [212, 40] on div at bounding box center [303, 46] width 301 height 19
click at [416, 28] on span "Call to Customer" at bounding box center [418, 28] width 44 height 7
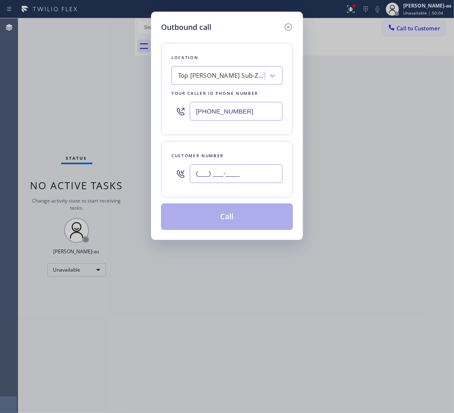
click at [232, 180] on input "(___) ___-____" at bounding box center [236, 173] width 93 height 19
paste input "646) 621-1191"
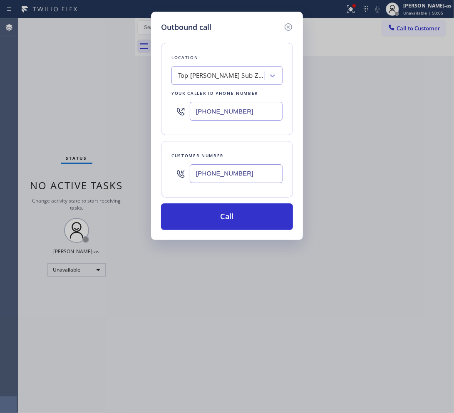
type input "[PHONE_NUMBER]"
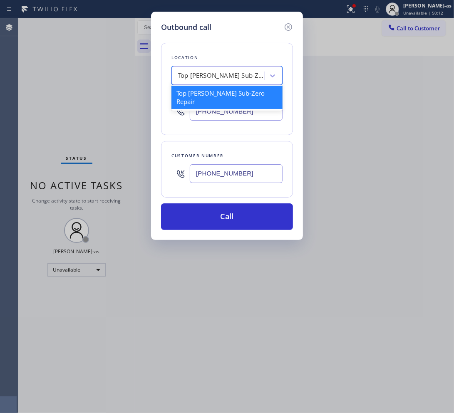
click at [218, 77] on div "Top [PERSON_NAME] Sub-Zero Repair" at bounding box center [221, 76] width 87 height 10
paste input "Best HVAC Team Jamaica"
type input "Best HVAC Team Jamaica"
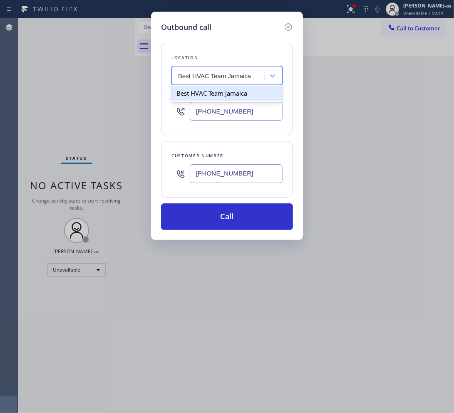
click at [196, 90] on div "Best HVAC Team Jamaica" at bounding box center [226, 93] width 111 height 15
type input "[PHONE_NUMBER]"
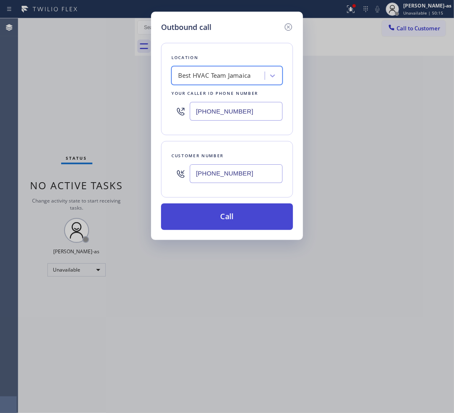
click at [233, 217] on button "Call" at bounding box center [227, 216] width 132 height 27
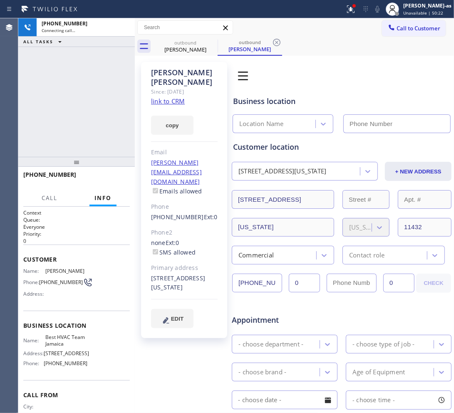
type input "[PHONE_NUMBER]"
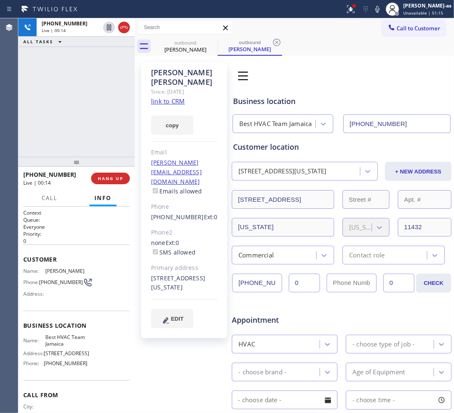
click at [84, 120] on div "[PHONE_NUMBER] Live | 00:14 ALL TASKS ALL TASKS ACTIVE TASKS TASKS IN WRAP UP" at bounding box center [76, 87] width 116 height 138
click at [111, 173] on button "HANG UP" at bounding box center [110, 179] width 39 height 12
click at [92, 128] on div "[PHONE_NUMBER] Live | 00:16 ALL TASKS ALL TASKS ACTIVE TASKS TASKS IN WRAP UP" at bounding box center [76, 87] width 116 height 138
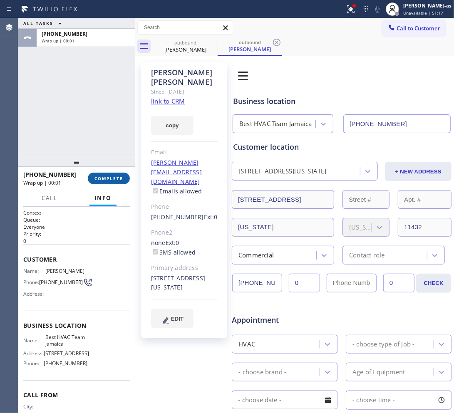
click at [111, 181] on span "COMPLETE" at bounding box center [108, 178] width 29 height 6
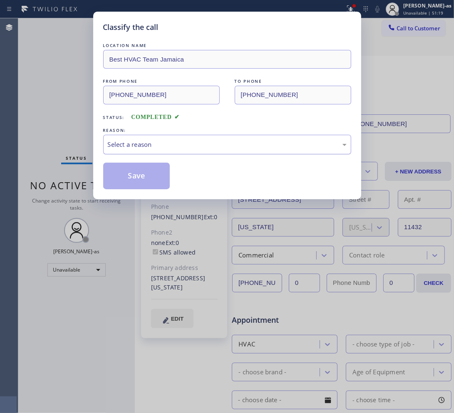
click at [168, 143] on div "Select a reason" at bounding box center [227, 145] width 239 height 10
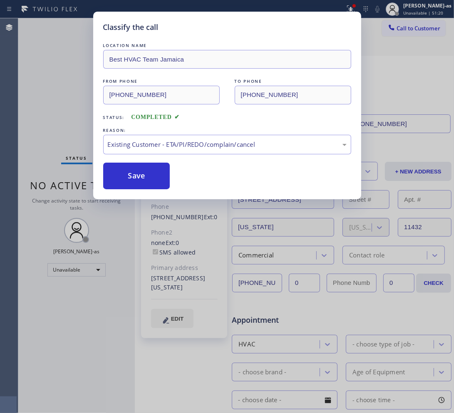
drag, startPoint x: 194, startPoint y: 192, endPoint x: 163, endPoint y: 187, distance: 32.0
click at [149, 179] on button "Save" at bounding box center [136, 176] width 67 height 27
click at [65, 107] on div "Classify the call LOCATION NAME Best HVAC Team Jamaica FROM PHONE [PHONE_NUMBER…" at bounding box center [227, 206] width 454 height 413
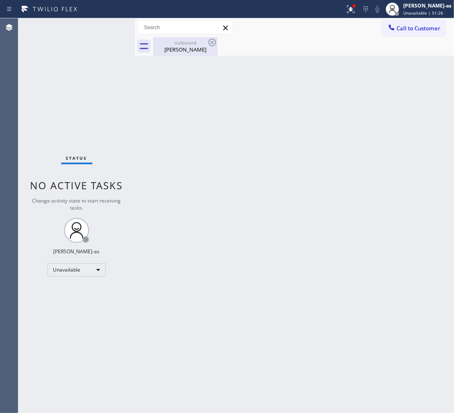
click at [183, 52] on div "[PERSON_NAME]" at bounding box center [185, 49] width 63 height 7
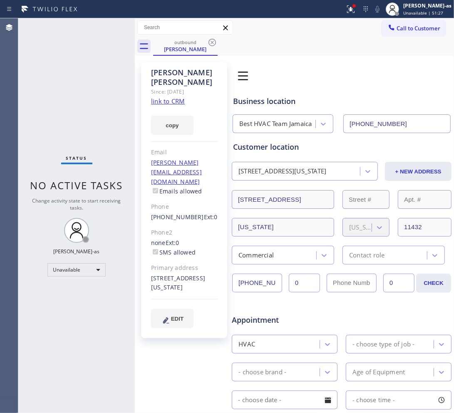
click at [161, 97] on link "link to CRM" at bounding box center [168, 101] width 34 height 8
click at [419, 27] on span "Call to Customer" at bounding box center [418, 28] width 44 height 7
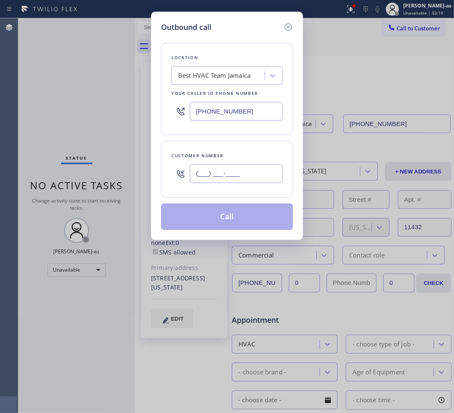
click at [269, 175] on input "(___) ___-____" at bounding box center [236, 173] width 93 height 19
paste input "310) 869-4179"
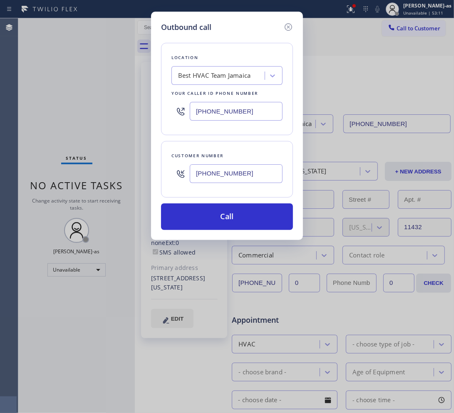
type input "[PHONE_NUMBER]"
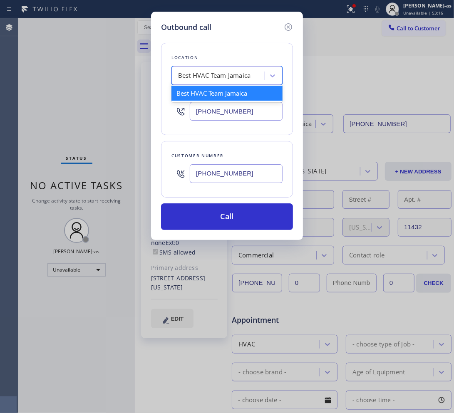
drag, startPoint x: 194, startPoint y: 70, endPoint x: 190, endPoint y: 73, distance: 5.0
click at [192, 73] on div "Best HVAC Team Jamaica" at bounding box center [219, 76] width 91 height 15
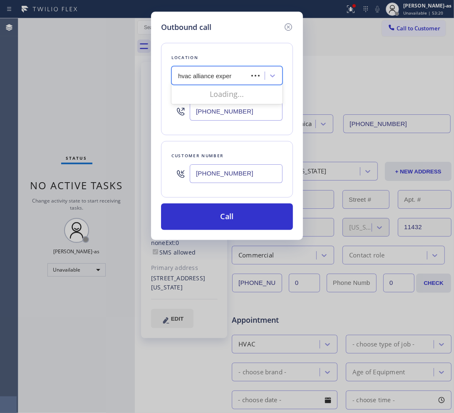
type input "hvac alliance expert"
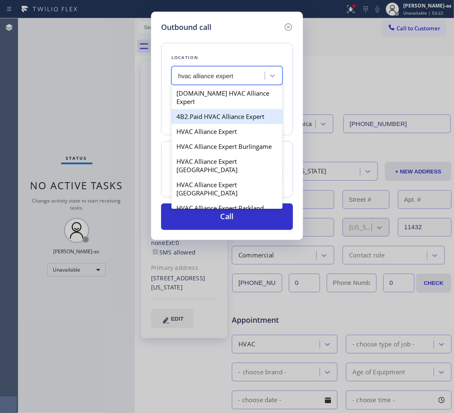
click at [206, 113] on div "4B2.Paid HVAC Alliance Expert" at bounding box center [226, 116] width 111 height 15
type input "[PHONE_NUMBER]"
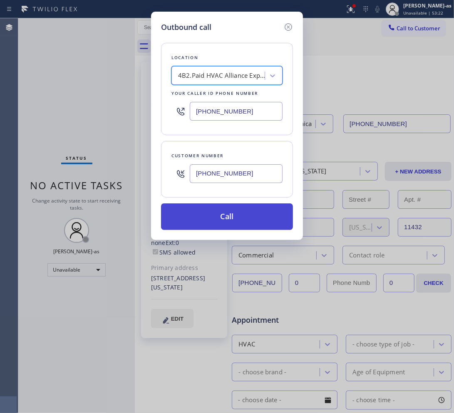
click at [211, 222] on button "Call" at bounding box center [227, 216] width 132 height 27
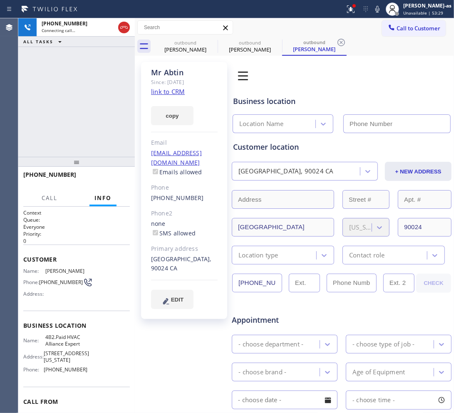
type input "[PHONE_NUMBER]"
click at [172, 93] on link "link to CRM" at bounding box center [168, 91] width 34 height 8
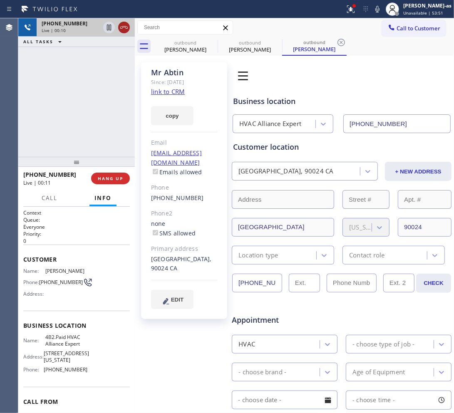
click at [126, 24] on icon at bounding box center [124, 27] width 10 height 10
click at [100, 122] on div "[PHONE_NUMBER] Live | 00:11 ALL TASKS ALL TASKS ACTIVE TASKS TASKS IN WRAP UP" at bounding box center [76, 87] width 116 height 138
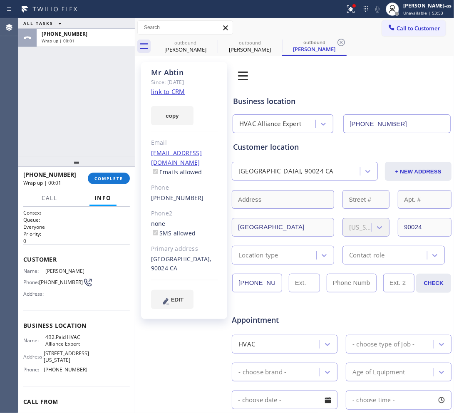
drag, startPoint x: 113, startPoint y: 177, endPoint x: 98, endPoint y: 137, distance: 42.6
click at [111, 174] on button "COMPLETE" at bounding box center [109, 179] width 42 height 12
click at [99, 137] on div "ALL TASKS ALL TASKS ACTIVE TASKS TASKS IN WRAP UP [PHONE_NUMBER] Wrap up | 00:01" at bounding box center [76, 87] width 116 height 138
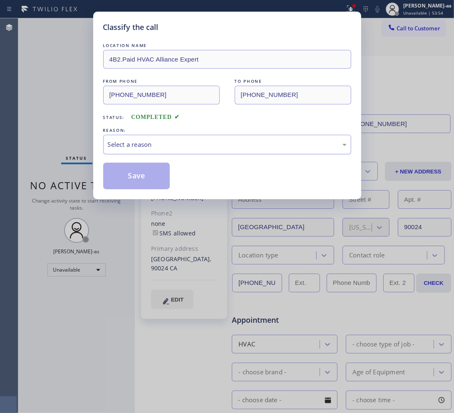
drag, startPoint x: 171, startPoint y: 142, endPoint x: 176, endPoint y: 150, distance: 9.9
click at [171, 142] on div "Select a reason" at bounding box center [227, 145] width 239 height 10
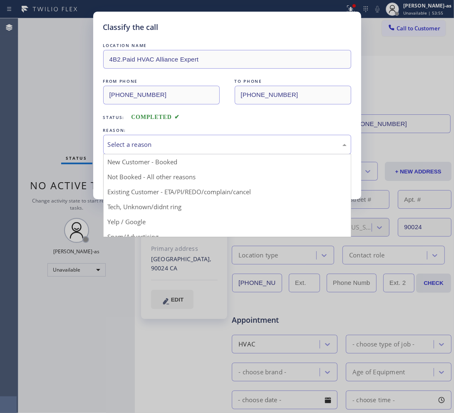
drag, startPoint x: 218, startPoint y: 183, endPoint x: 214, endPoint y: 183, distance: 4.2
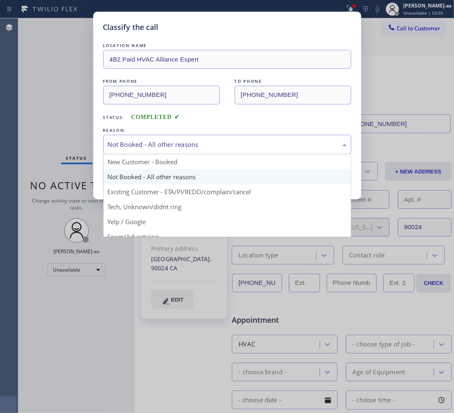
click at [190, 143] on div "Not Booked - All other reasons" at bounding box center [227, 145] width 239 height 10
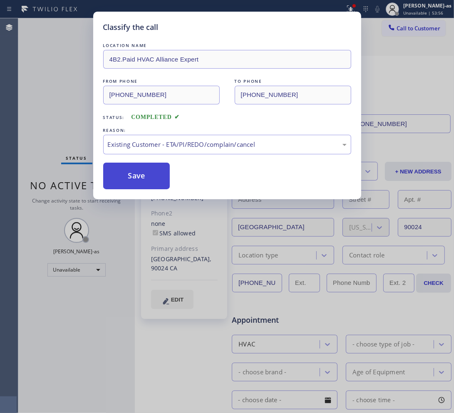
click at [130, 181] on button "Save" at bounding box center [136, 176] width 67 height 27
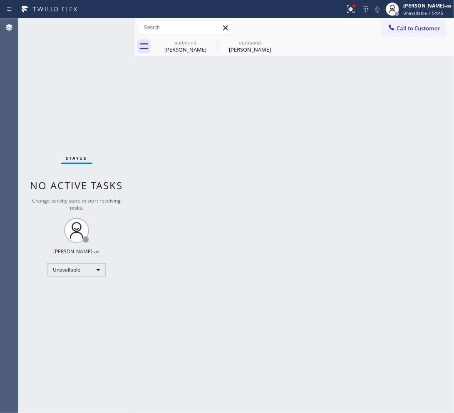
drag, startPoint x: 412, startPoint y: 28, endPoint x: 366, endPoint y: 73, distance: 64.1
click at [412, 29] on span "Call to Customer" at bounding box center [418, 28] width 44 height 7
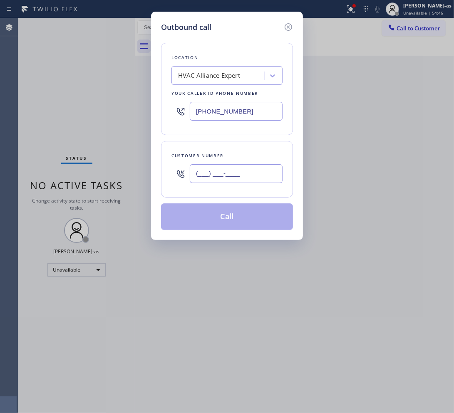
click at [246, 178] on input "(___) ___-____" at bounding box center [236, 173] width 93 height 19
paste input "909) 244-6081"
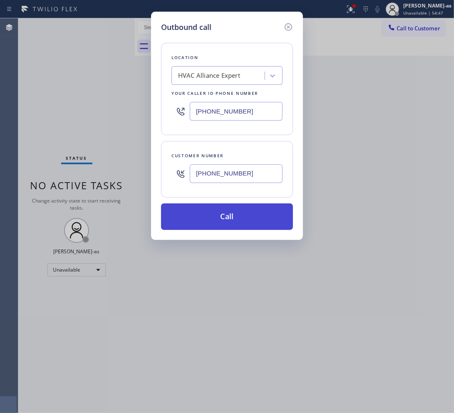
type input "[PHONE_NUMBER]"
click at [240, 222] on button "Call" at bounding box center [227, 216] width 132 height 27
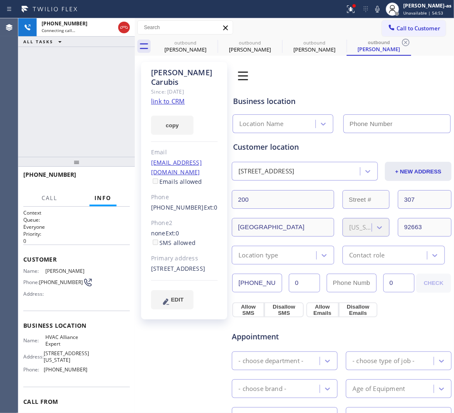
type input "[PHONE_NUMBER]"
click at [173, 97] on link "link to CRM" at bounding box center [168, 101] width 34 height 8
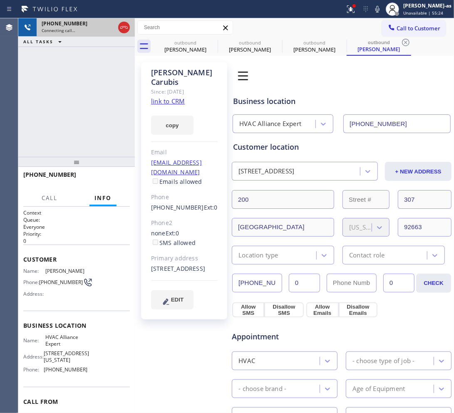
click at [40, 72] on div "[PHONE_NUMBER] Connecting call… ALL TASKS ALL TASKS ACTIVE TASKS TASKS IN WRAP …" at bounding box center [76, 87] width 116 height 138
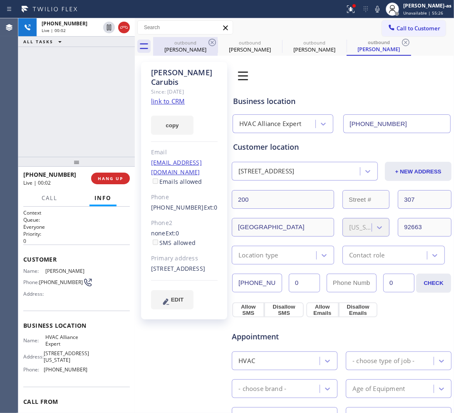
click at [195, 46] on div "[PERSON_NAME]" at bounding box center [185, 49] width 63 height 7
type input "[PHONE_NUMBER]"
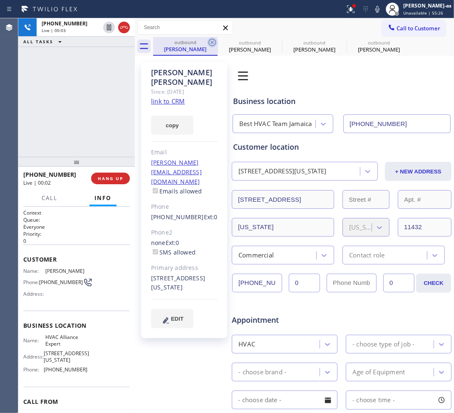
click at [213, 39] on icon at bounding box center [211, 42] width 7 height 7
type input "[PHONE_NUMBER]"
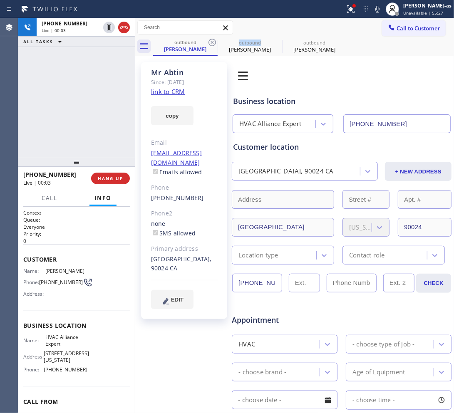
click at [213, 39] on icon at bounding box center [211, 42] width 7 height 7
click at [0, 0] on icon at bounding box center [0, 0] width 0 height 0
click at [109, 96] on div "[PHONE_NUMBER] Live | 00:03 ALL TASKS ALL TASKS ACTIVE TASKS TASKS IN WRAP UP" at bounding box center [76, 87] width 116 height 138
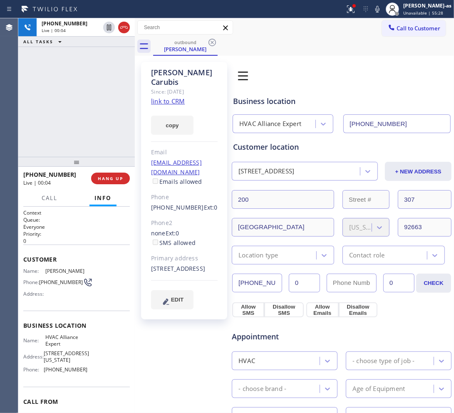
drag, startPoint x: 101, startPoint y: 93, endPoint x: 104, endPoint y: 69, distance: 24.3
click at [100, 92] on div "[PHONE_NUMBER] Live | 00:04 ALL TASKS ALL TASKS ACTIVE TASKS TASKS IN WRAP UP" at bounding box center [76, 87] width 116 height 138
click at [126, 30] on icon at bounding box center [124, 27] width 10 height 10
drag, startPoint x: 108, startPoint y: 110, endPoint x: 113, endPoint y: 156, distance: 46.0
click at [109, 119] on div "[PHONE_NUMBER] Live | 00:05 ALL TASKS ALL TASKS ACTIVE TASKS TASKS IN WRAP UP" at bounding box center [76, 87] width 116 height 138
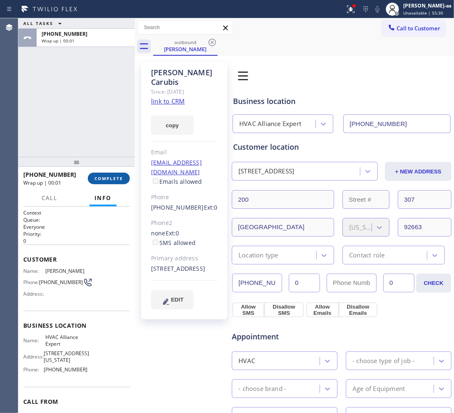
click at [116, 174] on button "COMPLETE" at bounding box center [109, 179] width 42 height 12
drag, startPoint x: 110, startPoint y: 159, endPoint x: 114, endPoint y: 155, distance: 5.9
click at [109, 159] on div at bounding box center [76, 162] width 116 height 10
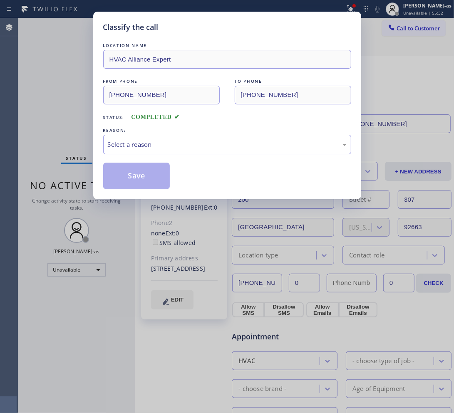
click at [178, 146] on div "Select a reason" at bounding box center [227, 145] width 239 height 10
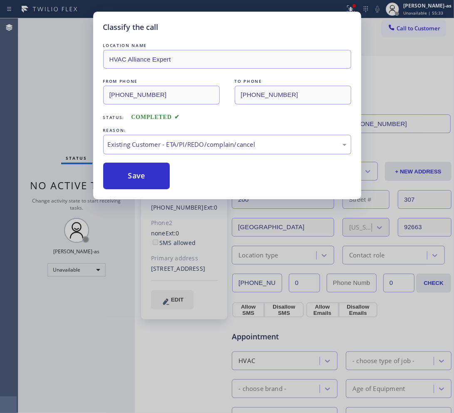
drag, startPoint x: 151, startPoint y: 173, endPoint x: 290, endPoint y: 17, distance: 208.8
click at [152, 171] on button "Save" at bounding box center [136, 176] width 67 height 27
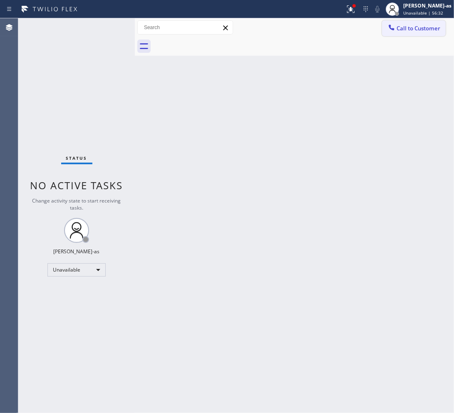
click at [414, 30] on span "Call to Customer" at bounding box center [418, 28] width 44 height 7
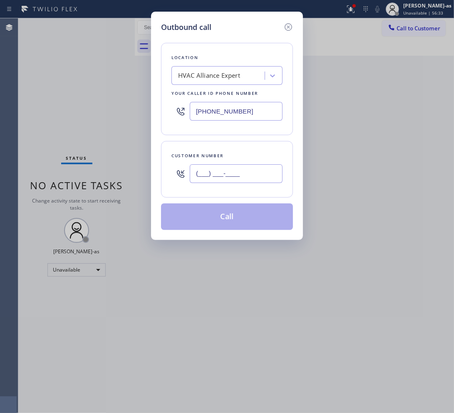
click at [258, 175] on input "(___) ___-____" at bounding box center [236, 173] width 93 height 19
paste input "210) 464-3137"
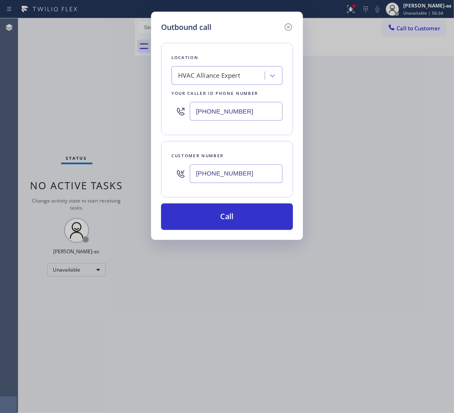
type input "[PHONE_NUMBER]"
click at [205, 78] on div "HVAC Alliance Expert" at bounding box center [209, 76] width 62 height 10
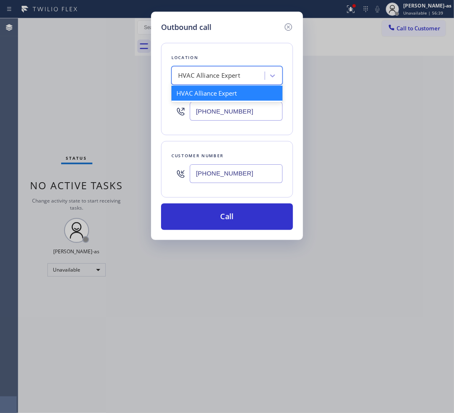
paste input "Red Electrician"
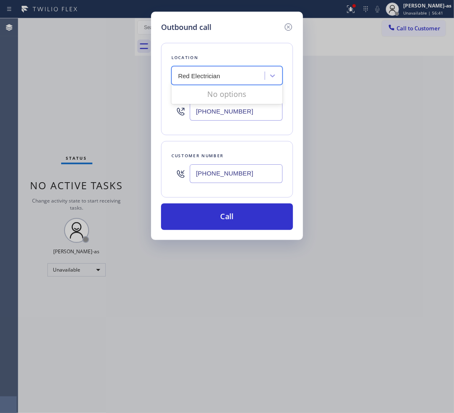
click at [179, 75] on input "Red Electrician" at bounding box center [200, 75] width 44 height 7
type input "Red Electrician"
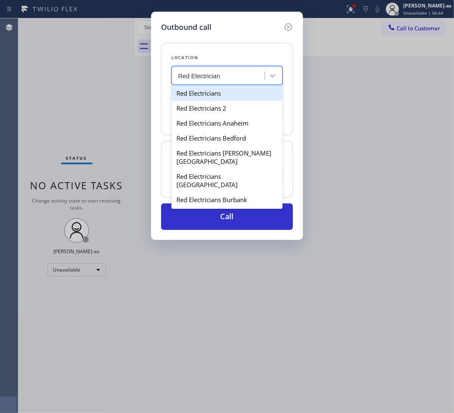
click at [192, 95] on div "Red Electricians" at bounding box center [226, 93] width 111 height 15
type input "[PHONE_NUMBER]"
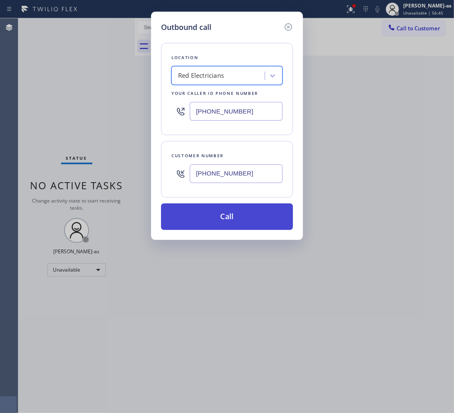
click at [219, 218] on button "Call" at bounding box center [227, 216] width 132 height 27
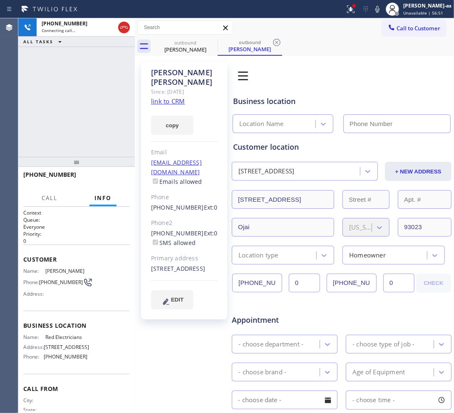
type input "[PHONE_NUMBER]"
click at [177, 104] on link "link to CRM" at bounding box center [168, 101] width 34 height 8
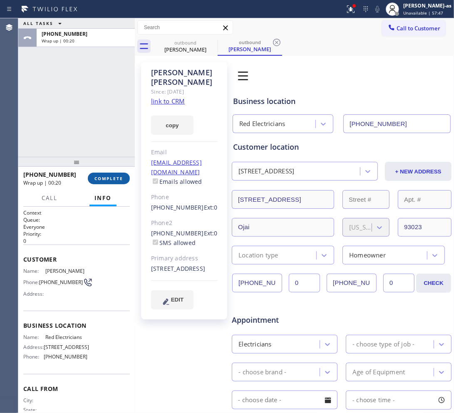
click at [104, 182] on button "COMPLETE" at bounding box center [109, 179] width 42 height 12
click at [103, 157] on div at bounding box center [76, 162] width 116 height 10
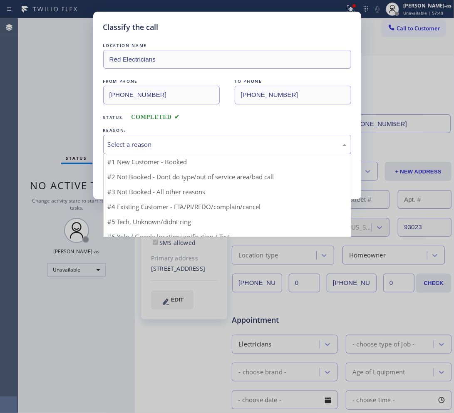
click at [193, 150] on div "Select a reason" at bounding box center [227, 145] width 248 height 20
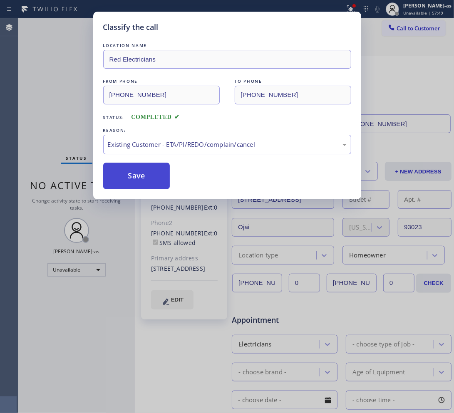
drag, startPoint x: 152, startPoint y: 180, endPoint x: 154, endPoint y: 169, distance: 11.1
click at [152, 179] on button "Save" at bounding box center [136, 176] width 67 height 27
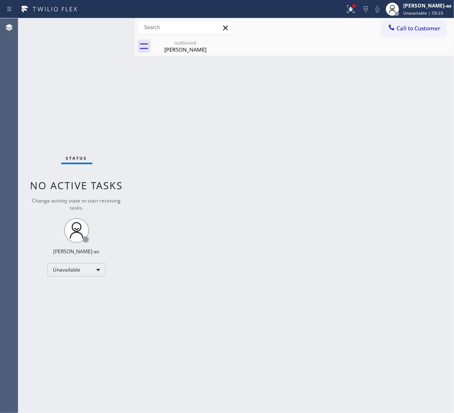
click at [396, 30] on div at bounding box center [391, 28] width 10 height 10
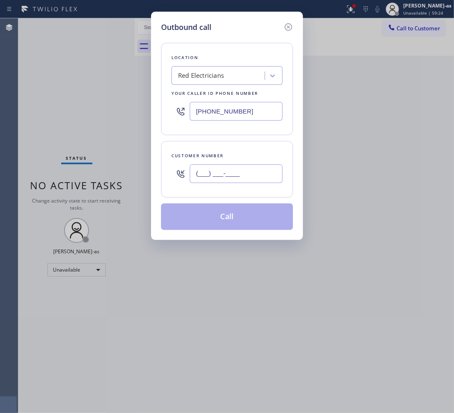
click at [269, 175] on input "(___) ___-____" at bounding box center [236, 173] width 93 height 19
paste input "650) 346-8966"
type input "[PHONE_NUMBER]"
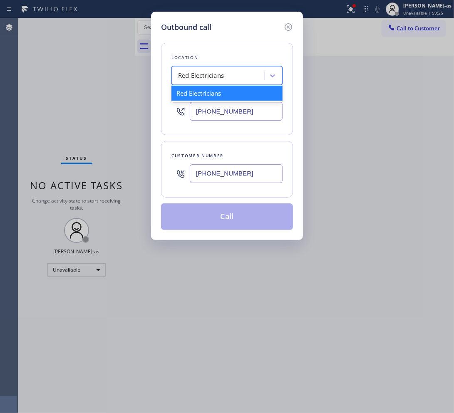
click at [202, 82] on div "Red Electricians" at bounding box center [219, 76] width 91 height 15
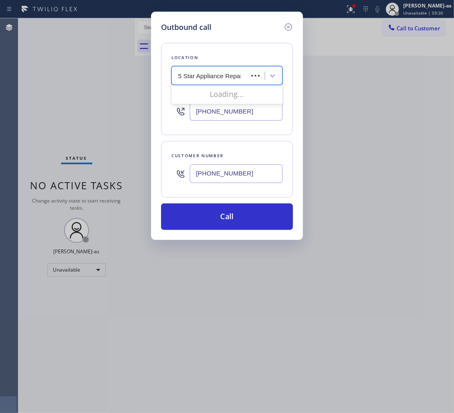
type input "5 Star Appliance Repair"
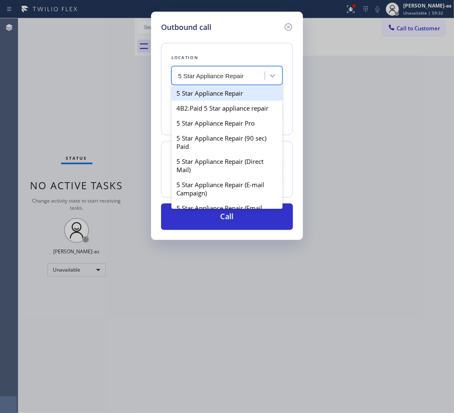
click at [231, 97] on div "5 Star Appliance Repair" at bounding box center [226, 93] width 111 height 15
type input "[PHONE_NUMBER]"
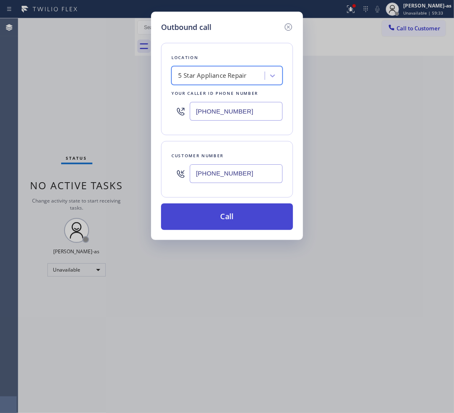
click at [232, 225] on button "Call" at bounding box center [227, 216] width 132 height 27
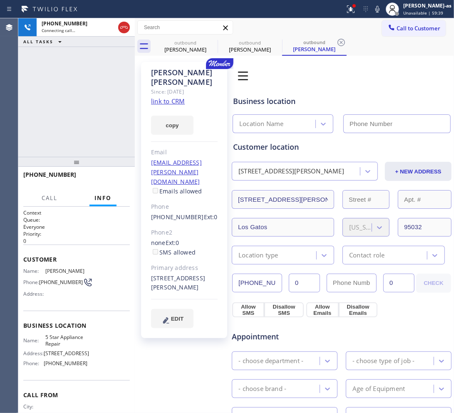
type input "[PHONE_NUMBER]"
click at [166, 97] on link "link to CRM" at bounding box center [168, 101] width 34 height 8
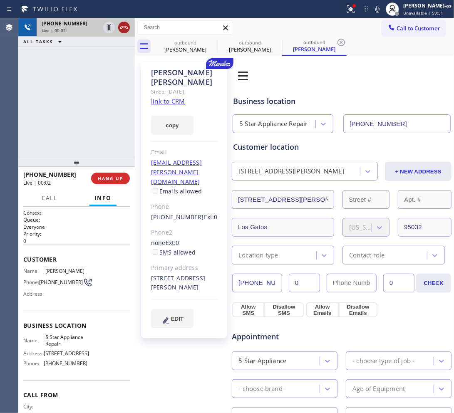
click at [126, 25] on icon at bounding box center [124, 27] width 10 height 10
click at [107, 183] on button "HANG UP" at bounding box center [110, 179] width 39 height 12
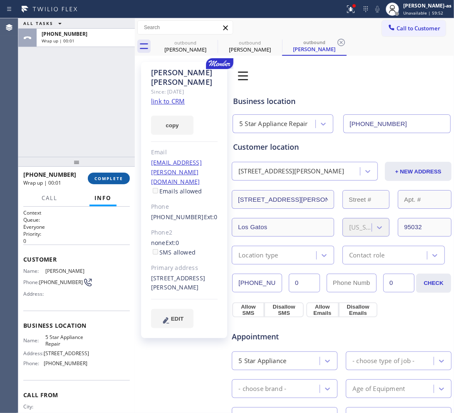
click at [107, 180] on span "COMPLETE" at bounding box center [108, 178] width 29 height 6
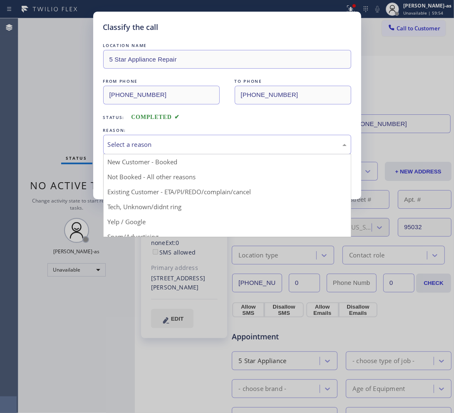
click at [160, 148] on div "Select a reason" at bounding box center [227, 145] width 239 height 10
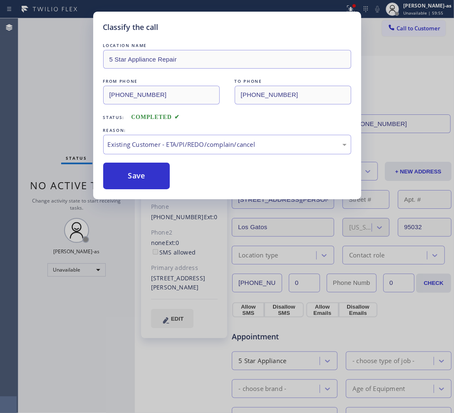
drag, startPoint x: 183, startPoint y: 189, endPoint x: 146, endPoint y: 167, distance: 43.1
click at [142, 167] on button "Save" at bounding box center [136, 176] width 67 height 27
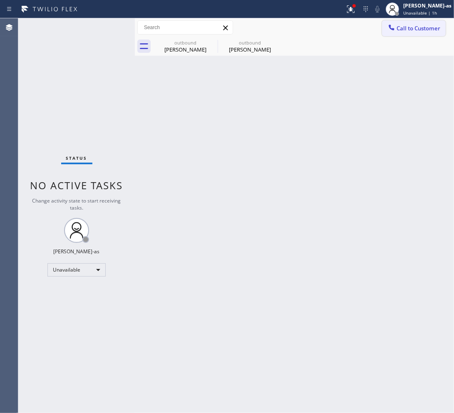
click at [412, 22] on button "Call to Customer" at bounding box center [414, 28] width 64 height 16
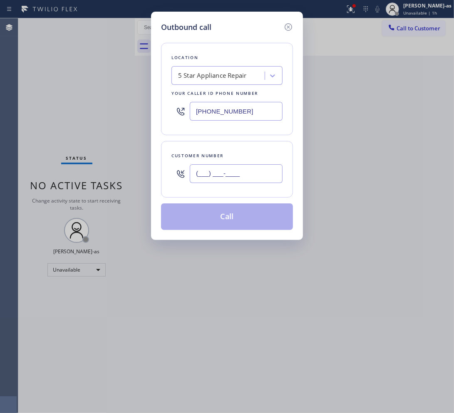
click at [248, 170] on input "(___) ___-____" at bounding box center [236, 173] width 93 height 19
paste input "805) 396-2252"
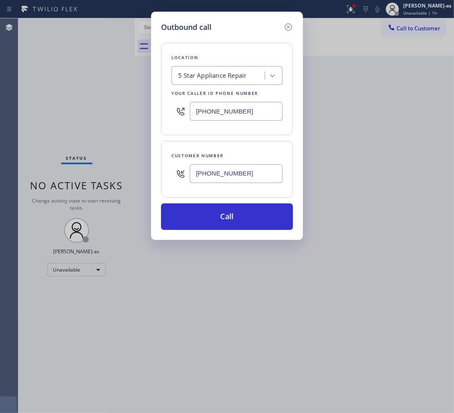
type input "[PHONE_NUMBER]"
click at [200, 72] on div "5 Star Appliance Repair" at bounding box center [212, 76] width 69 height 10
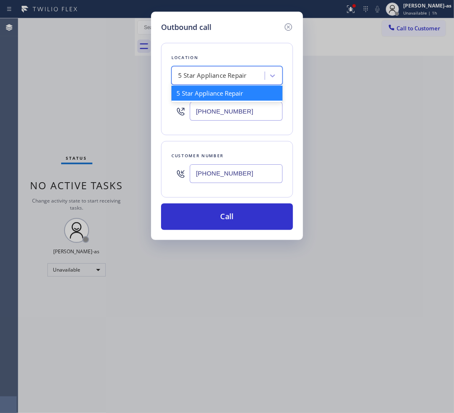
paste input "Electricians Service Team Oxnard"
type input "Electricians Service Team Oxnard"
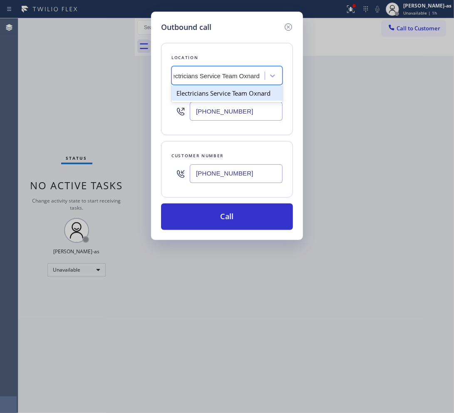
click at [192, 94] on div "Electricians Service Team Oxnard" at bounding box center [226, 93] width 111 height 15
type input "[PHONE_NUMBER]"
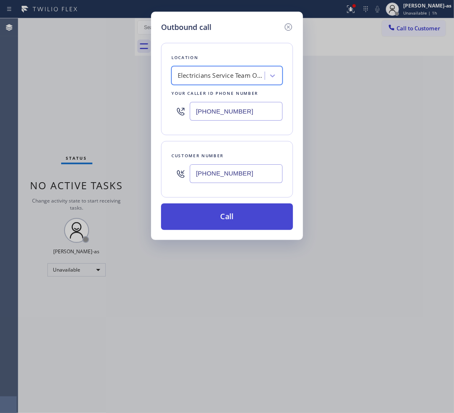
click at [227, 214] on button "Call" at bounding box center [227, 216] width 132 height 27
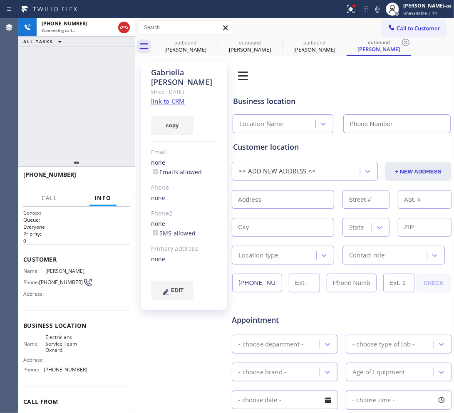
type input "[PHONE_NUMBER]"
click at [173, 101] on link "link to CRM" at bounding box center [168, 101] width 34 height 8
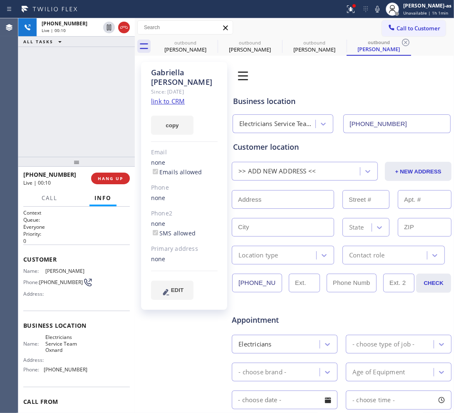
click at [53, 98] on div "[PHONE_NUMBER] Live | 00:10 ALL TASKS ALL TASKS ACTIVE TASKS TASKS IN WRAP UP" at bounding box center [76, 87] width 116 height 138
click at [104, 180] on span "HANG UP" at bounding box center [110, 178] width 25 height 6
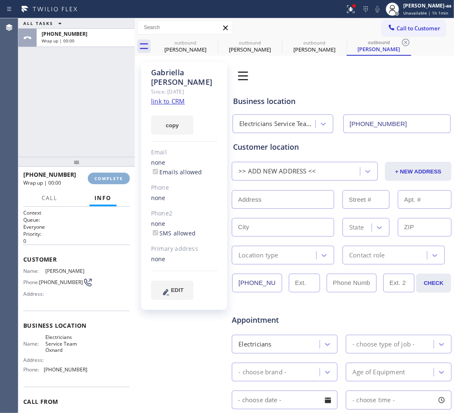
click at [104, 181] on button "COMPLETE" at bounding box center [109, 179] width 42 height 12
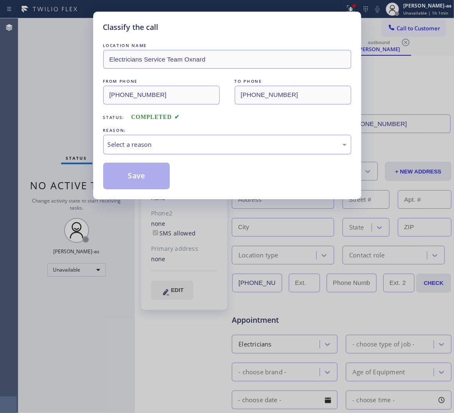
click at [131, 148] on div "Select a reason" at bounding box center [227, 145] width 239 height 10
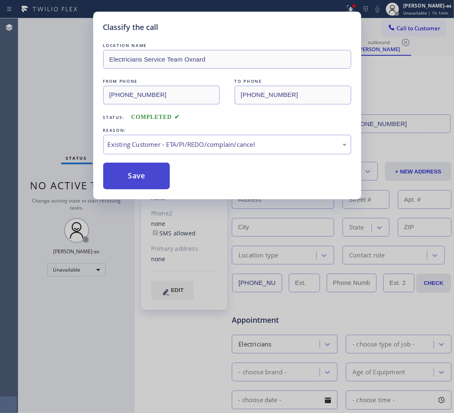
click at [119, 178] on button "Save" at bounding box center [136, 176] width 67 height 27
click at [42, 68] on div "Classify the call LOCATION NAME Electricians Service Team Oxnard FROM PHONE [PH…" at bounding box center [227, 206] width 454 height 413
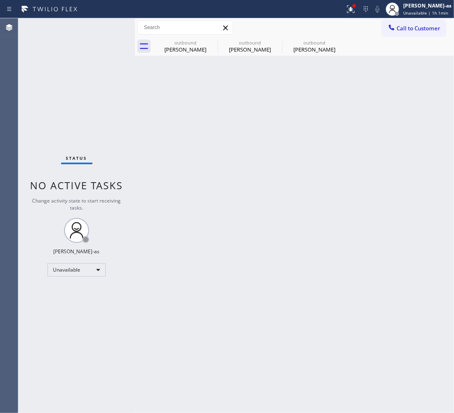
click at [111, 94] on div "Status No active tasks Change activity state to start receiving tasks. [PERSON_…" at bounding box center [76, 215] width 116 height 395
click at [192, 44] on div "outbound" at bounding box center [185, 42] width 63 height 6
type input "[PHONE_NUMBER]"
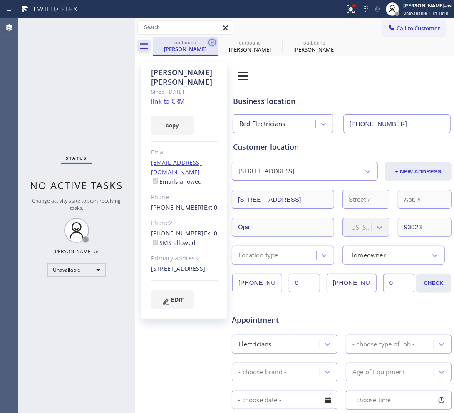
click at [214, 42] on icon at bounding box center [212, 42] width 10 height 10
type input "[PHONE_NUMBER]"
click at [0, 0] on icon at bounding box center [0, 0] width 0 height 0
type input "[PHONE_NUMBER]"
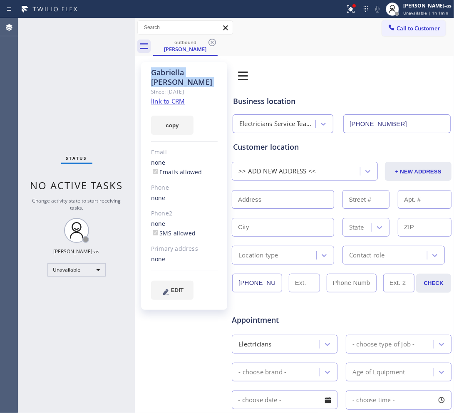
click at [214, 42] on icon at bounding box center [212, 42] width 10 height 10
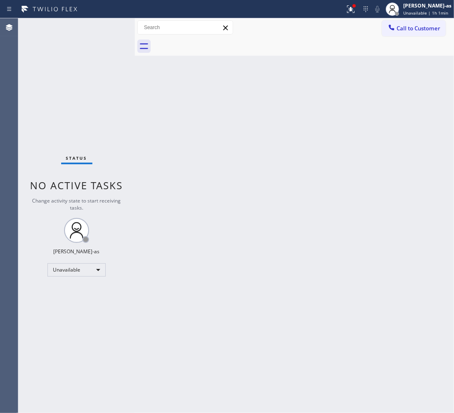
click at [214, 42] on div at bounding box center [303, 46] width 301 height 19
click at [229, 172] on div "Back to Dashboard Change Sender ID Customers Technicians Select a contact Outbo…" at bounding box center [294, 215] width 319 height 395
click at [410, 28] on span "Call to Customer" at bounding box center [418, 28] width 44 height 7
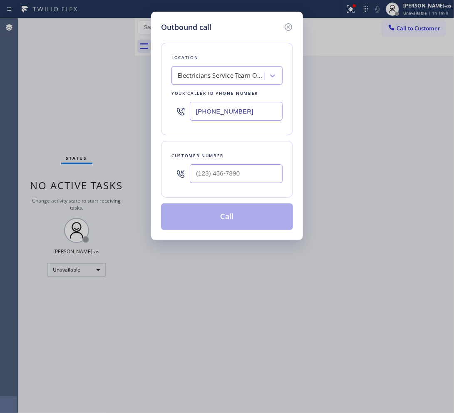
click at [253, 163] on div at bounding box center [236, 173] width 93 height 27
click at [250, 182] on input "(___) ___-____" at bounding box center [236, 173] width 93 height 19
paste input "714) 580-3360"
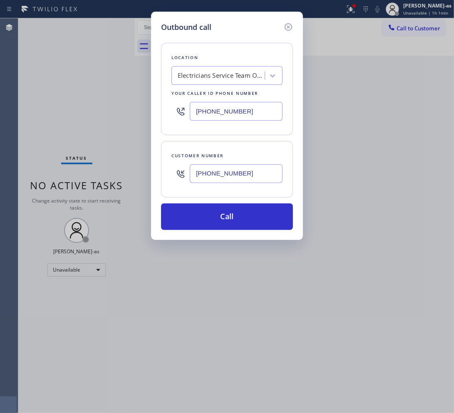
type input "[PHONE_NUMBER]"
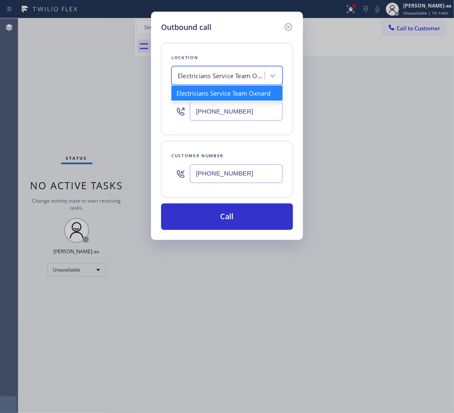
click at [217, 82] on div "Electricians Service Team Oxnard" at bounding box center [219, 76] width 91 height 15
paste input "Orange County Air Conditioning & Heating"
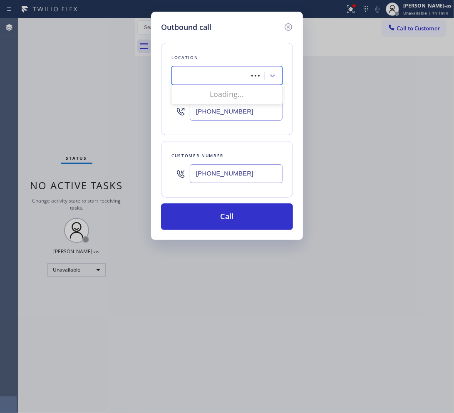
type input "Orange County Air Conditioning & Heating"
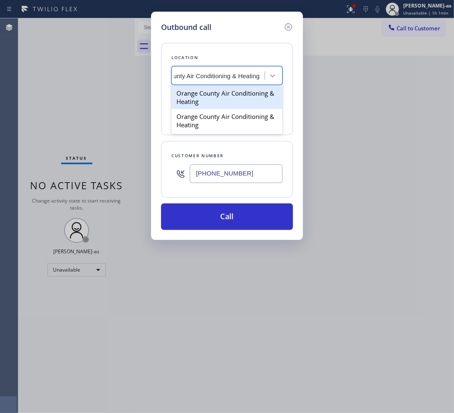
click at [220, 98] on div "Orange County Air Conditioning & Heating" at bounding box center [226, 97] width 111 height 23
type input "[PHONE_NUMBER]"
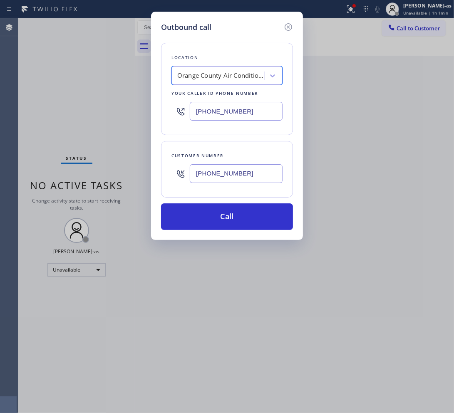
scroll to position [0, 0]
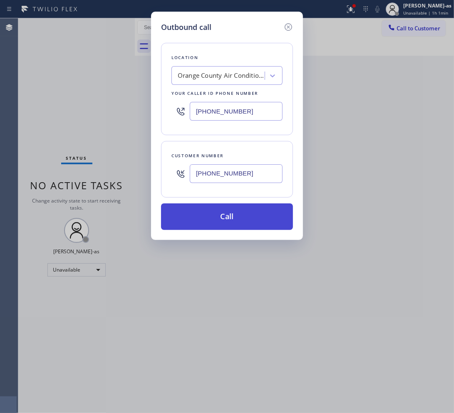
click at [242, 217] on button "Call" at bounding box center [227, 216] width 132 height 27
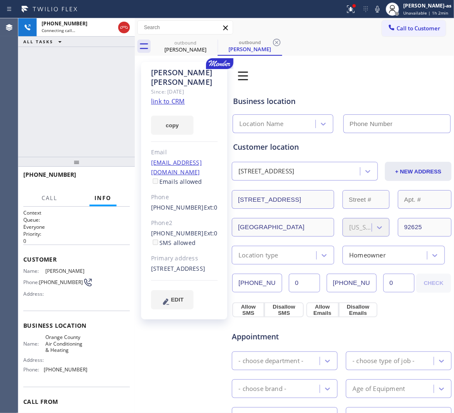
type input "[PHONE_NUMBER]"
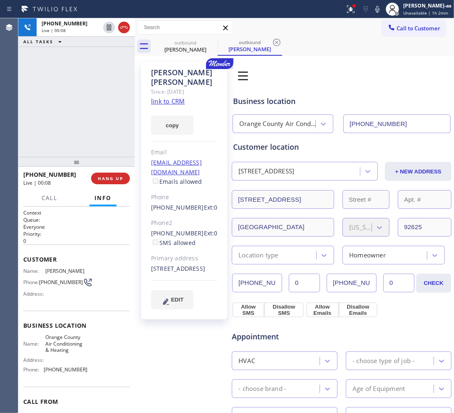
drag, startPoint x: 60, startPoint y: 73, endPoint x: 101, endPoint y: 67, distance: 40.7
click at [60, 72] on div "[PHONE_NUMBER] Live | 00:08 ALL TASKS ALL TASKS ACTIVE TASKS TASKS IN WRAP UP" at bounding box center [76, 87] width 116 height 138
click at [126, 22] on icon at bounding box center [124, 27] width 10 height 10
drag, startPoint x: 90, startPoint y: 113, endPoint x: 117, endPoint y: 148, distance: 44.7
click at [94, 113] on div "[PHONE_NUMBER] Live | 00:09 ALL TASKS ALL TASKS ACTIVE TASKS TASKS IN WRAP UP" at bounding box center [76, 87] width 116 height 138
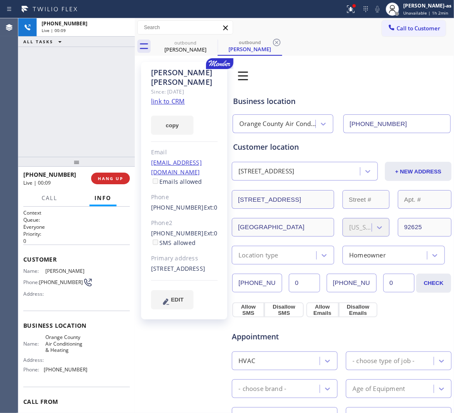
click at [111, 178] on span "HANG UP" at bounding box center [110, 178] width 25 height 6
click at [105, 163] on div at bounding box center [76, 162] width 116 height 10
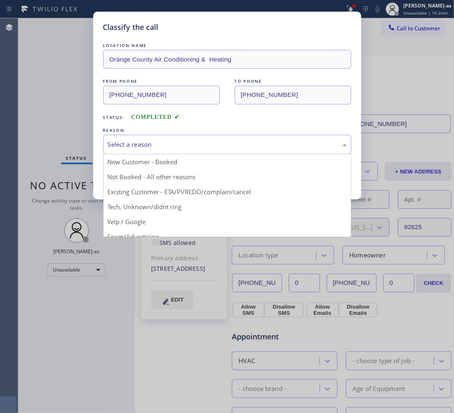
click at [151, 149] on div "Select a reason" at bounding box center [227, 145] width 239 height 10
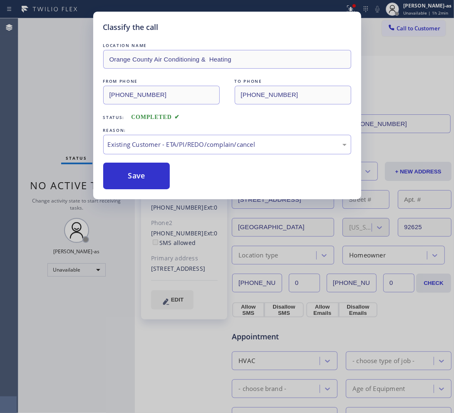
click at [143, 167] on button "Save" at bounding box center [136, 176] width 67 height 27
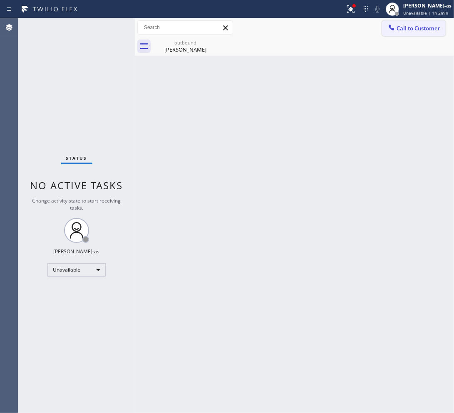
click at [405, 28] on span "Call to Customer" at bounding box center [418, 28] width 44 height 7
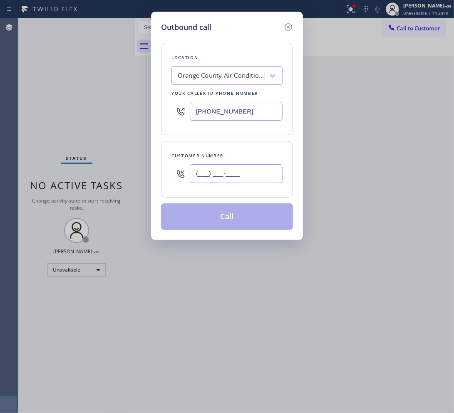
click at [231, 169] on input "(___) ___-____" at bounding box center [236, 173] width 93 height 19
paste input "213) 663-3077"
type input "[PHONE_NUMBER]"
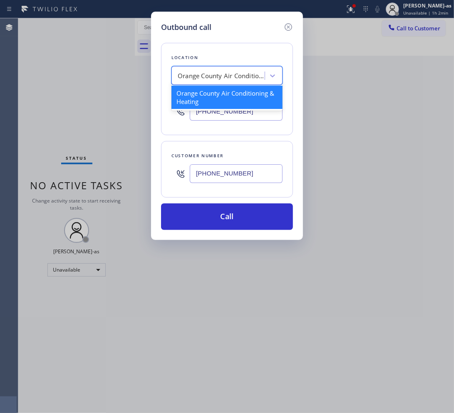
click at [199, 76] on div "Orange County Air Conditioning & Heating" at bounding box center [221, 76] width 87 height 10
paste input "Rocket Heating AC Repair [GEOGRAPHIC_DATA]"
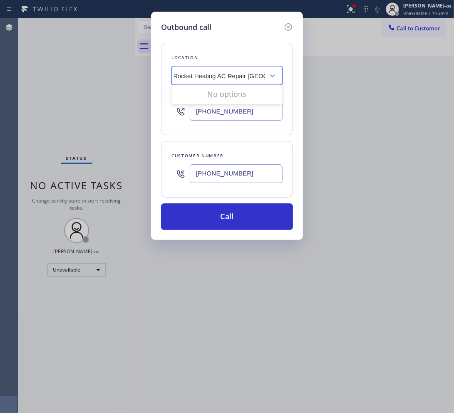
scroll to position [0, 4]
type input "Rocket Heating AC Repair [GEOGRAPHIC_DATA]"
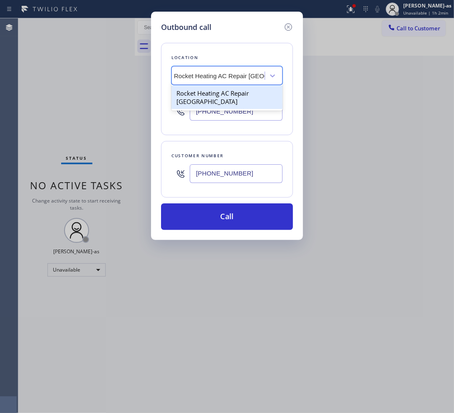
click at [205, 97] on div "Rocket Heating AC Repair [GEOGRAPHIC_DATA]" at bounding box center [226, 97] width 111 height 23
type input "[PHONE_NUMBER]"
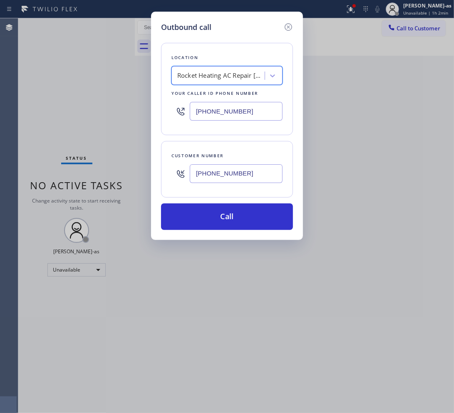
scroll to position [0, 0]
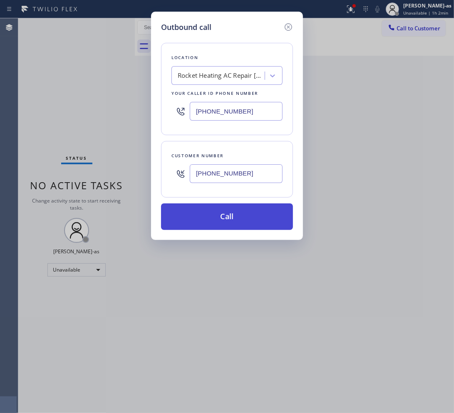
click at [227, 215] on button "Call" at bounding box center [227, 216] width 132 height 27
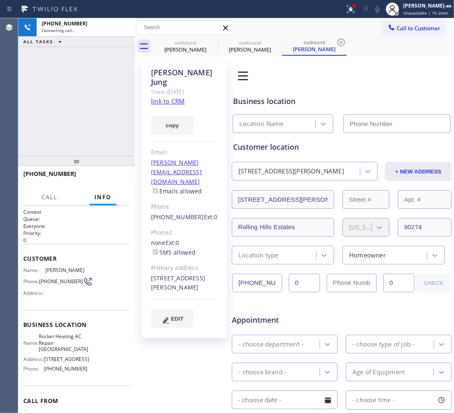
drag, startPoint x: 103, startPoint y: 81, endPoint x: 183, endPoint y: 33, distance: 93.6
click at [115, 78] on div "[PHONE_NUMBER] Connecting call… ALL TASKS ALL TASKS ACTIVE TASKS TASKS IN WRAP …" at bounding box center [76, 87] width 116 height 138
click at [259, 50] on div "[PERSON_NAME]" at bounding box center [249, 49] width 63 height 7
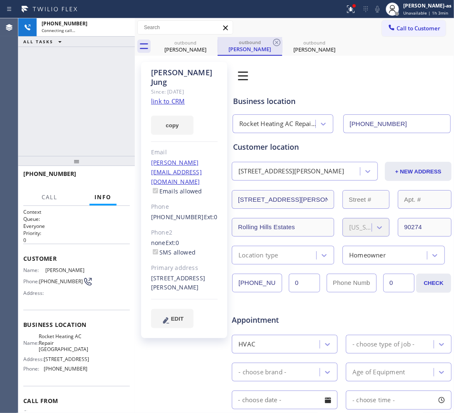
type input "[PHONE_NUMBER]"
click at [165, 97] on link "link to CRM" at bounding box center [168, 101] width 34 height 8
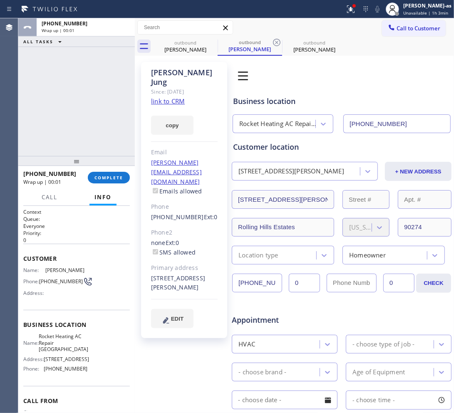
click at [71, 77] on div "ALL TASKS ALL TASKS ACTIVE TASKS TASKS IN WRAP UP [PHONE_NUMBER] Wrap up | 00:01" at bounding box center [76, 87] width 116 height 138
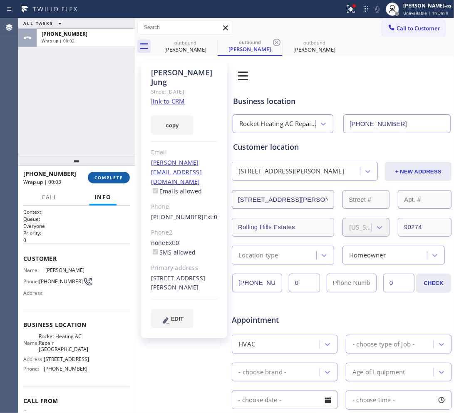
click at [109, 179] on span "COMPLETE" at bounding box center [108, 178] width 29 height 6
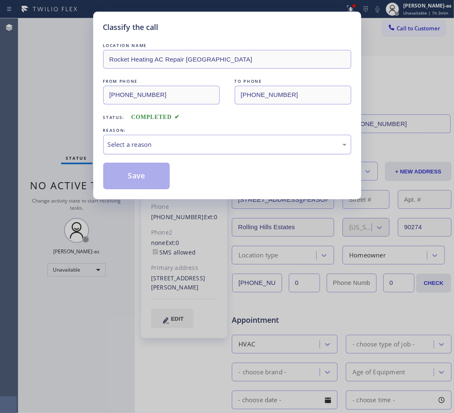
click at [194, 144] on div "Select a reason" at bounding box center [227, 145] width 239 height 10
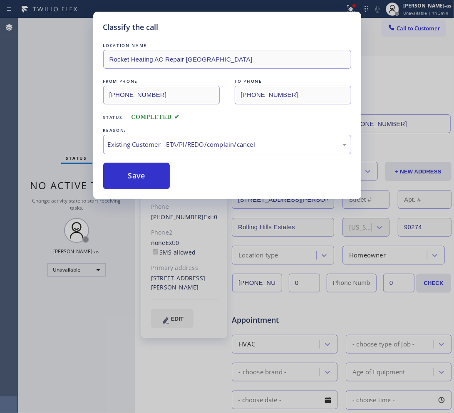
click at [142, 173] on button "Save" at bounding box center [136, 176] width 67 height 27
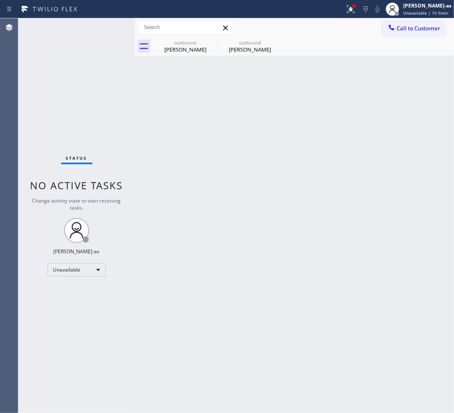
click at [398, 34] on button "Call to Customer" at bounding box center [414, 28] width 64 height 16
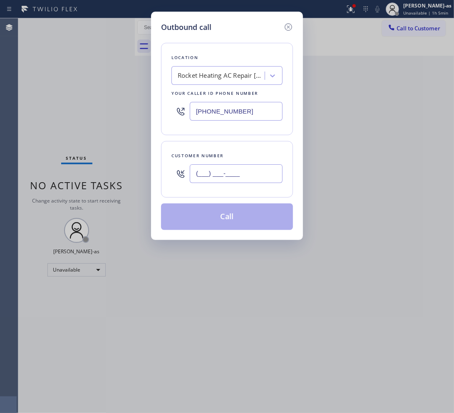
click at [234, 168] on input "(___) ___-____" at bounding box center [236, 173] width 93 height 19
paste input "480) 272-1900"
type input "[PHONE_NUMBER]"
click at [217, 77] on div "Rocket Heating AC Repair [GEOGRAPHIC_DATA]" at bounding box center [221, 76] width 87 height 10
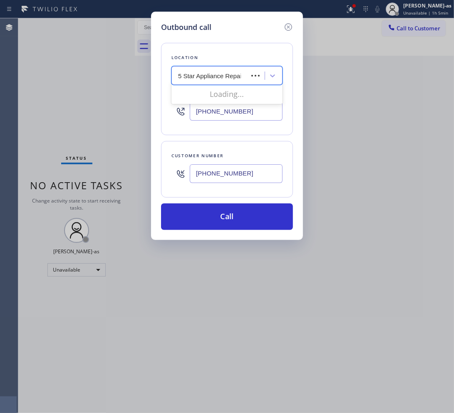
type input "5 Star Appliance Repair"
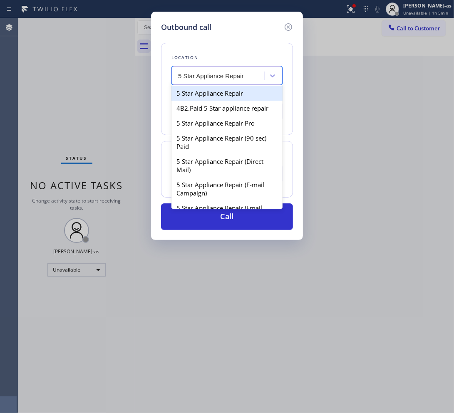
click at [215, 90] on div "5 Star Appliance Repair" at bounding box center [226, 93] width 111 height 15
type input "[PHONE_NUMBER]"
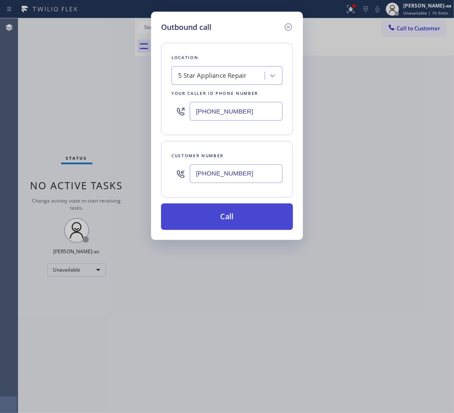
click at [235, 211] on button "Call" at bounding box center [227, 216] width 132 height 27
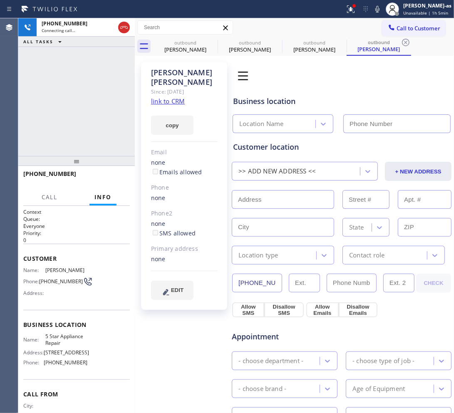
type input "[PHONE_NUMBER]"
click at [175, 97] on link "link to CRM" at bounding box center [168, 101] width 34 height 8
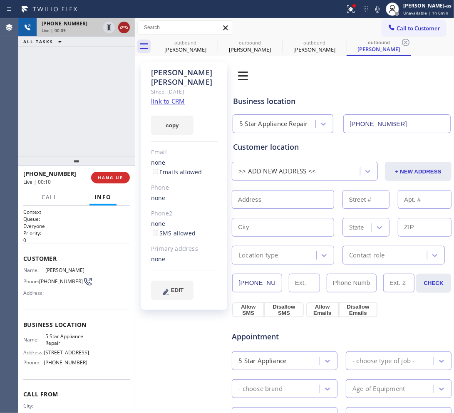
click at [121, 29] on icon at bounding box center [124, 27] width 10 height 10
click at [113, 136] on div "[PHONE_NUMBER] Live | 00:10 ALL TASKS ALL TASKS ACTIVE TASKS TASKS IN WRAP UP" at bounding box center [76, 87] width 116 height 138
click at [113, 176] on span "HANG UP" at bounding box center [110, 178] width 25 height 6
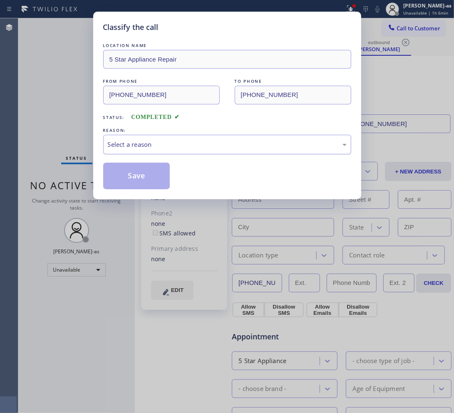
click at [240, 146] on div "Select a reason" at bounding box center [227, 145] width 239 height 10
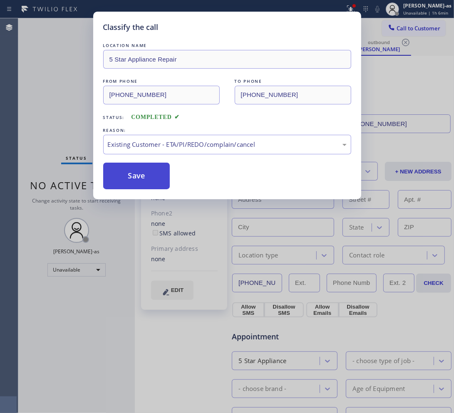
drag, startPoint x: 223, startPoint y: 194, endPoint x: 148, endPoint y: 180, distance: 77.1
drag, startPoint x: 130, startPoint y: 176, endPoint x: 265, endPoint y: 89, distance: 160.4
click at [131, 175] on button "Save" at bounding box center [136, 176] width 67 height 27
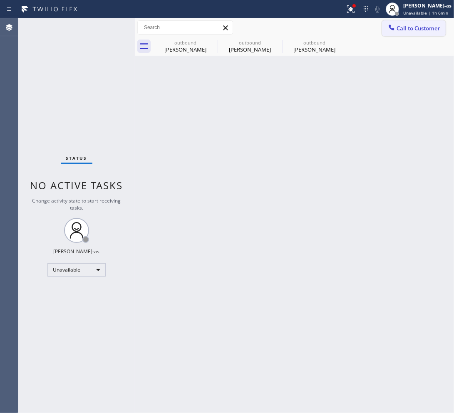
click at [411, 23] on button "Call to Customer" at bounding box center [414, 28] width 64 height 16
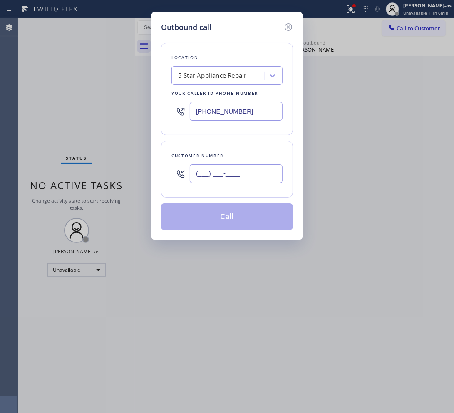
click at [228, 175] on input "(___) ___-____" at bounding box center [236, 173] width 93 height 19
paste input "949) 433-6083"
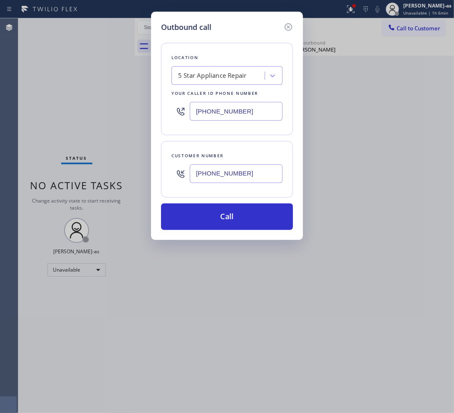
type input "[PHONE_NUMBER]"
click at [229, 68] on div "5 Star Appliance Repair" at bounding box center [226, 75] width 111 height 19
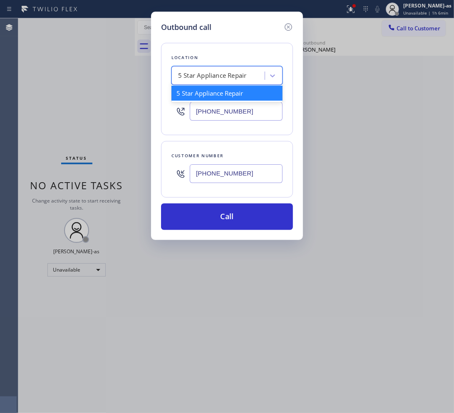
paste input "Lake Forest Cool Z Heating"
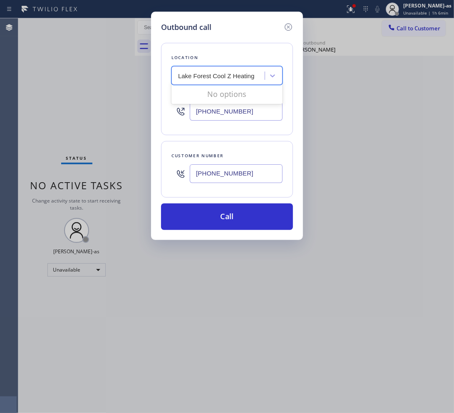
click at [180, 78] on input "Lake Forest Cool Z Heating" at bounding box center [217, 75] width 79 height 7
type input "Lake Forest Cool Z Heating"
click at [195, 92] on div "Lake Forest Cool Z Heating" at bounding box center [226, 93] width 111 height 15
type input "[PHONE_NUMBER]"
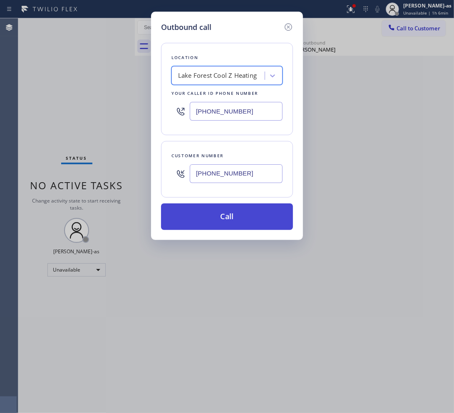
click at [253, 219] on button "Call" at bounding box center [227, 216] width 132 height 27
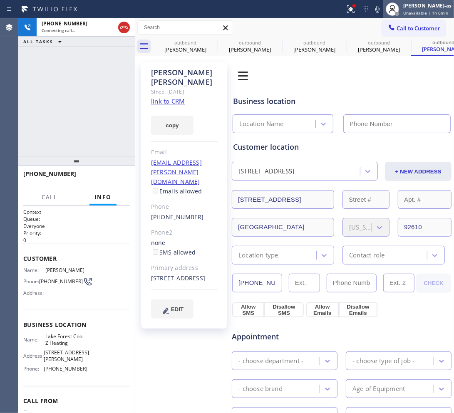
type input "[PHONE_NUMBER]"
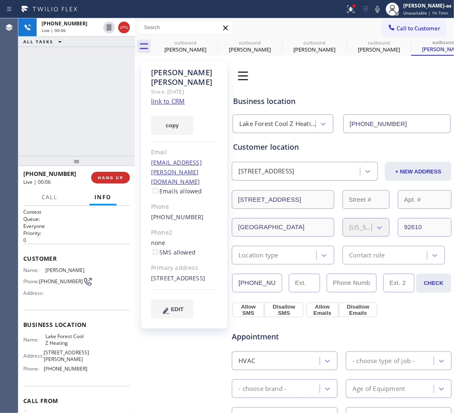
click at [89, 109] on div "[PHONE_NUMBER] Live | 00:06 ALL TASKS ALL TASKS ACTIVE TASKS TASKS IN WRAP UP" at bounding box center [76, 87] width 116 height 138
click at [170, 97] on link "link to CRM" at bounding box center [168, 101] width 34 height 8
drag, startPoint x: 82, startPoint y: 99, endPoint x: 89, endPoint y: 129, distance: 30.7
click at [82, 99] on div "[PHONE_NUMBER] Live | 00:53 ALL TASKS ALL TASKS ACTIVE TASKS TASKS IN WRAP UP" at bounding box center [76, 87] width 116 height 138
drag, startPoint x: 87, startPoint y: 131, endPoint x: 99, endPoint y: 141, distance: 15.1
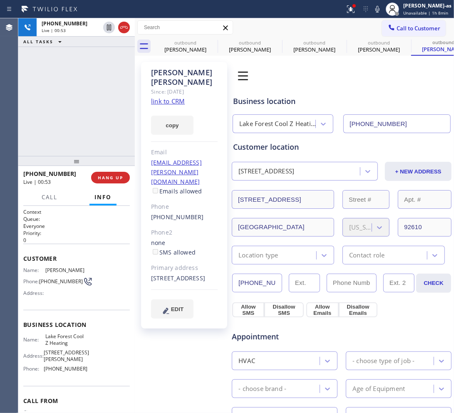
click at [91, 131] on div "[PHONE_NUMBER] Live | 00:53 ALL TASKS ALL TASKS ACTIVE TASKS TASKS IN WRAP UP" at bounding box center [76, 87] width 116 height 138
click at [109, 180] on span "HANG UP" at bounding box center [110, 178] width 25 height 6
click at [115, 182] on button "HANG UP" at bounding box center [110, 178] width 39 height 12
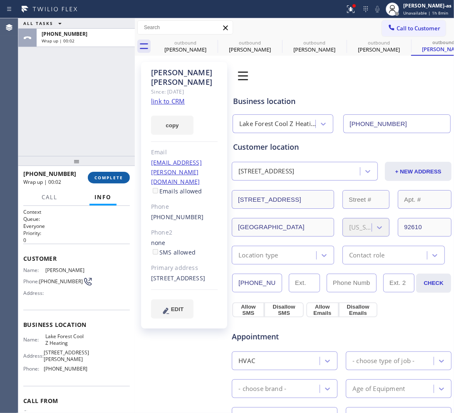
click at [116, 182] on button "COMPLETE" at bounding box center [109, 178] width 42 height 12
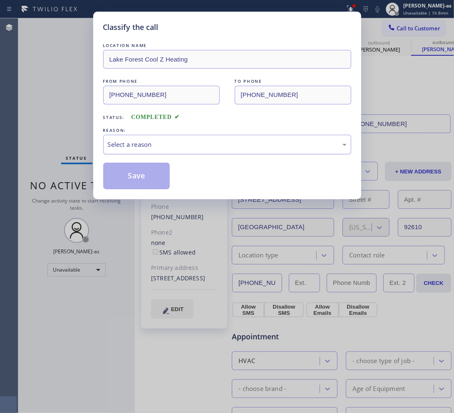
click at [182, 149] on div "Select a reason" at bounding box center [227, 145] width 239 height 10
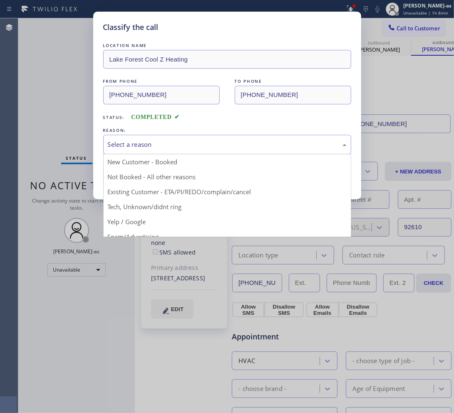
drag, startPoint x: 212, startPoint y: 194, endPoint x: 200, endPoint y: 193, distance: 12.1
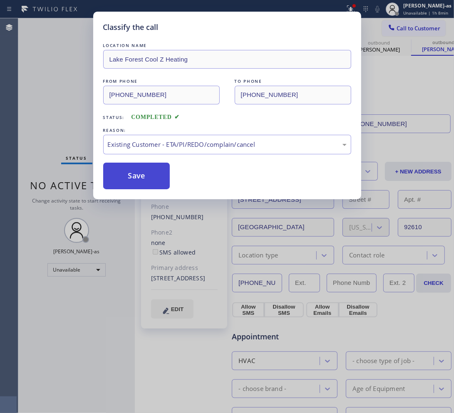
click at [146, 176] on button "Save" at bounding box center [136, 176] width 67 height 27
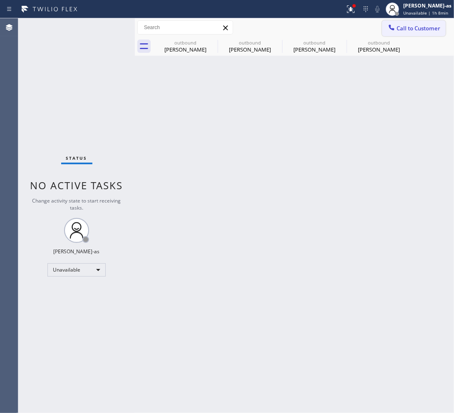
click at [434, 25] on span "Call to Customer" at bounding box center [418, 28] width 44 height 7
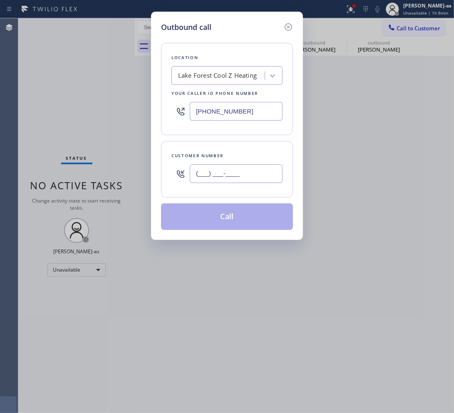
click at [215, 175] on input "(___) ___-____" at bounding box center [236, 173] width 93 height 19
paste input "949) 293-1716"
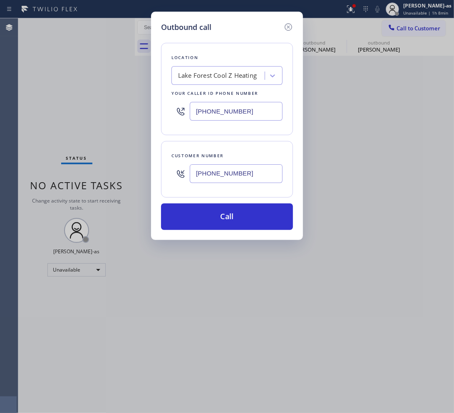
type input "[PHONE_NUMBER]"
click at [195, 73] on div "Lake Forest Cool Z Heating" at bounding box center [217, 76] width 79 height 10
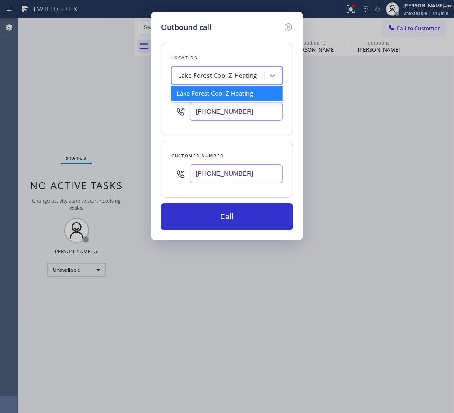
paste input "Corona Del Mar Heating and Air"
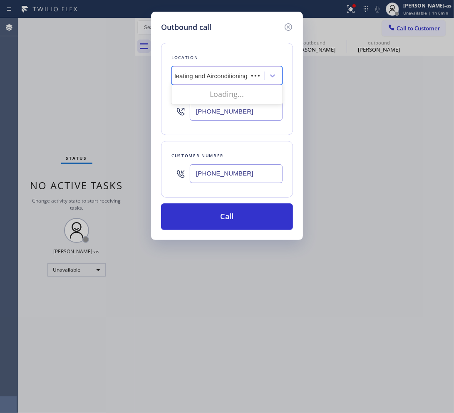
scroll to position [0, 40]
type input "Corona Del Mar Heating and Air Conditioning"
click at [217, 79] on div "Lake Forest Cool Z Heating" at bounding box center [219, 76] width 91 height 15
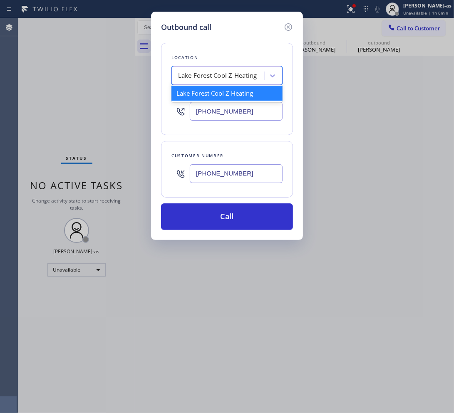
click at [217, 79] on div "Lake Forest Cool Z Heating" at bounding box center [217, 76] width 79 height 10
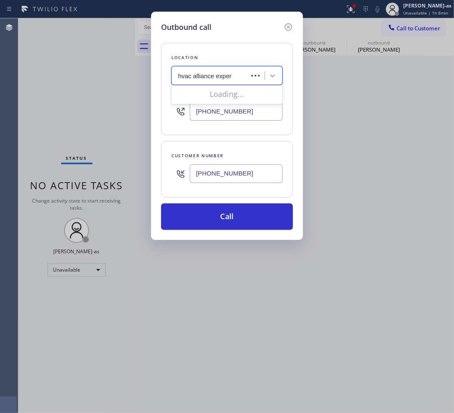
type input "hvac alliance expert"
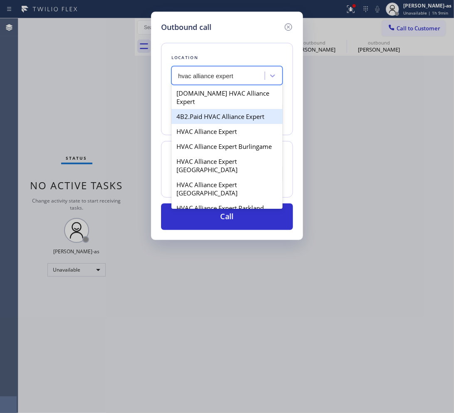
click at [203, 109] on div "4B2.Paid HVAC Alliance Expert" at bounding box center [226, 116] width 111 height 15
type input "[PHONE_NUMBER]"
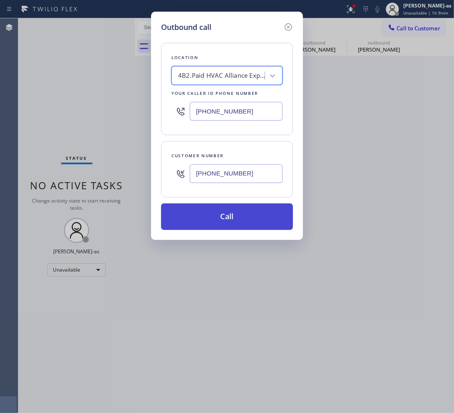
click at [241, 228] on button "Call" at bounding box center [227, 216] width 132 height 27
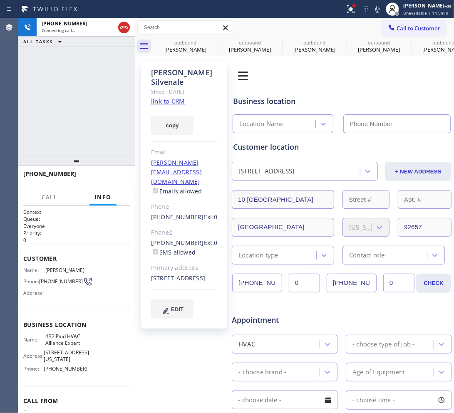
click at [163, 97] on link "link to CRM" at bounding box center [168, 101] width 34 height 8
type input "[PHONE_NUMBER]"
click at [127, 24] on icon at bounding box center [124, 27] width 10 height 10
click at [87, 89] on div "[PHONE_NUMBER] Live | 00:40 ALL TASKS ALL TASKS ACTIVE TASKS TASKS IN WRAP UP" at bounding box center [76, 87] width 116 height 138
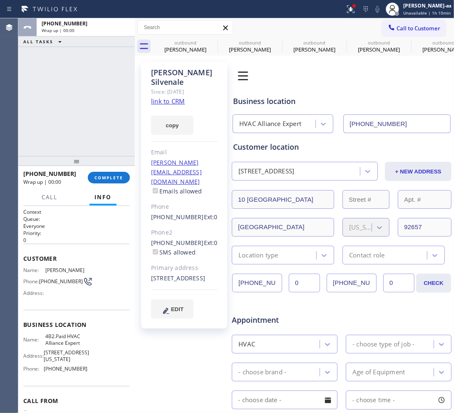
drag, startPoint x: 116, startPoint y: 25, endPoint x: 84, endPoint y: 136, distance: 115.4
click at [118, 25] on div "[PHONE_NUMBER]" at bounding box center [86, 23] width 88 height 7
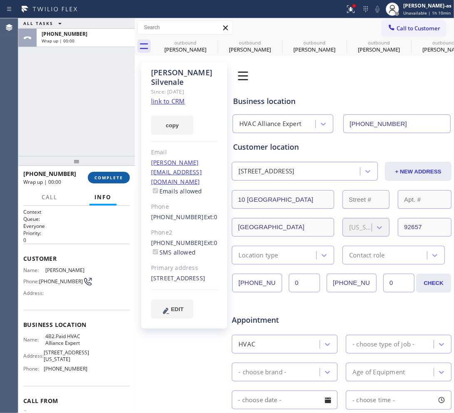
click at [105, 173] on button "COMPLETE" at bounding box center [109, 178] width 42 height 12
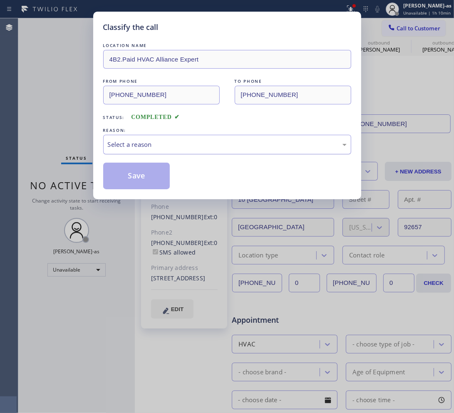
click at [142, 142] on div "Select a reason" at bounding box center [227, 145] width 239 height 10
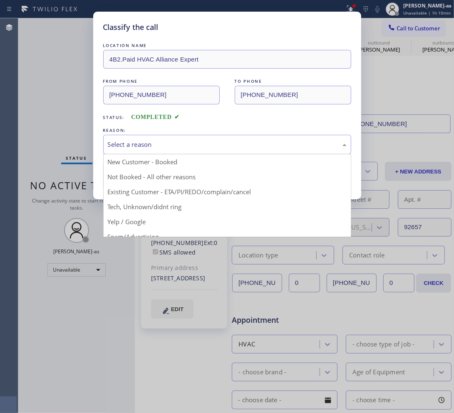
drag, startPoint x: 194, startPoint y: 192, endPoint x: 158, endPoint y: 181, distance: 37.0
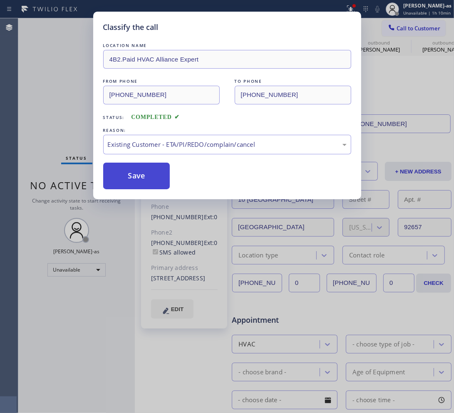
click at [143, 180] on button "Save" at bounding box center [136, 176] width 67 height 27
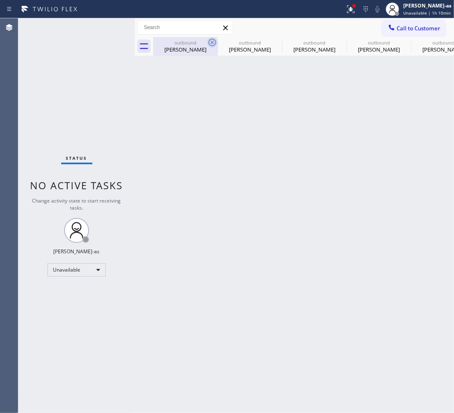
drag, startPoint x: 189, startPoint y: 48, endPoint x: 210, endPoint y: 44, distance: 21.1
click at [192, 48] on div "[PERSON_NAME]" at bounding box center [185, 49] width 63 height 7
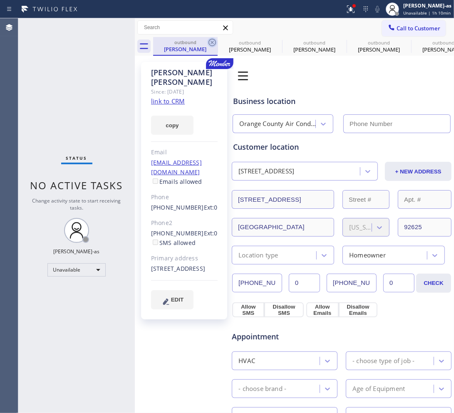
type input "[PHONE_NUMBER]"
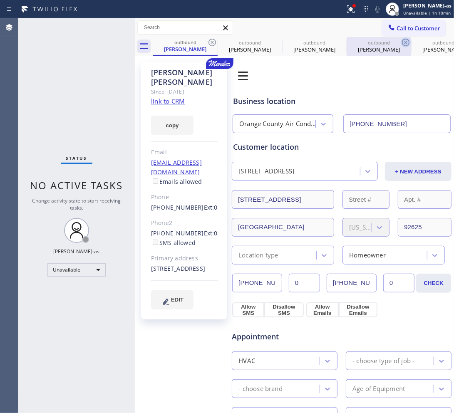
click at [210, 44] on icon at bounding box center [212, 42] width 10 height 10
click at [0, 0] on icon at bounding box center [0, 0] width 0 height 0
click at [400, 43] on icon at bounding box center [405, 42] width 10 height 10
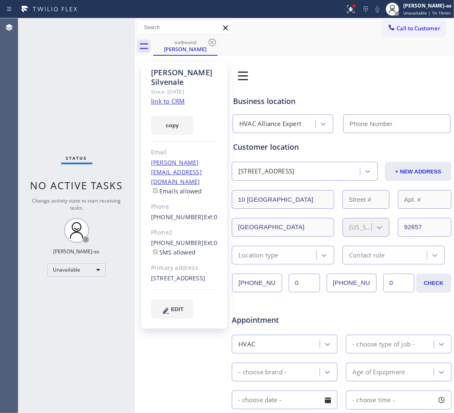
type input "[PHONE_NUMBER]"
click at [210, 43] on icon at bounding box center [212, 42] width 10 height 10
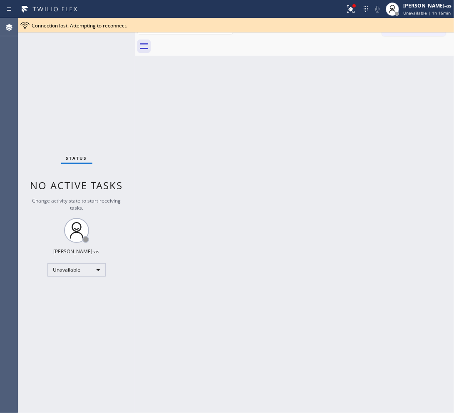
click at [382, 44] on div at bounding box center [303, 46] width 301 height 19
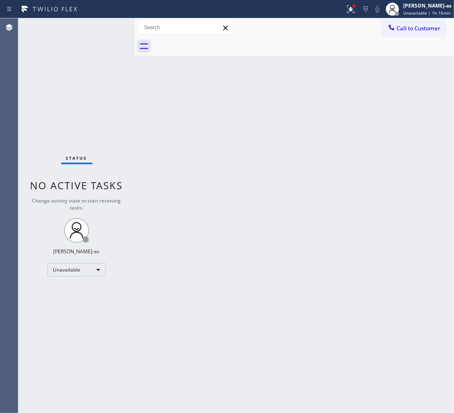
click at [404, 24] on button "Call to Customer" at bounding box center [414, 28] width 64 height 16
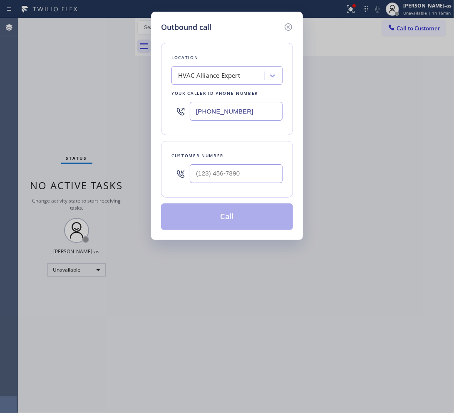
click at [244, 171] on input "text" at bounding box center [236, 173] width 93 height 19
paste input "760) 715-5019"
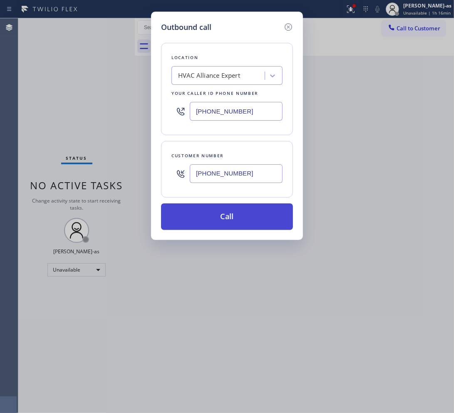
type input "[PHONE_NUMBER]"
click at [237, 212] on button "Call" at bounding box center [227, 216] width 132 height 27
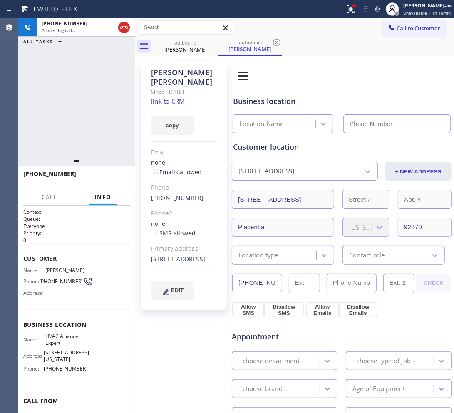
type input "[PHONE_NUMBER]"
click at [177, 97] on link "link to CRM" at bounding box center [168, 101] width 34 height 8
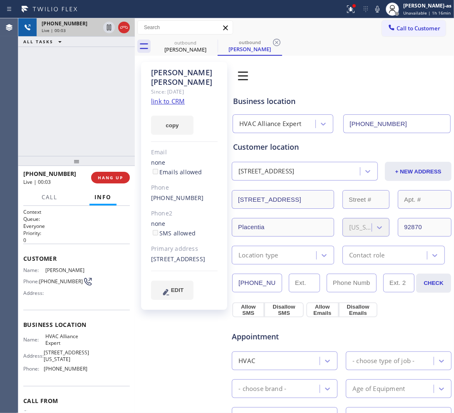
drag, startPoint x: 64, startPoint y: 54, endPoint x: 111, endPoint y: 36, distance: 51.3
click at [64, 56] on div "[PHONE_NUMBER] Live | 00:03 ALL TASKS ALL TASKS ACTIVE TASKS TASKS IN WRAP UP" at bounding box center [76, 87] width 116 height 138
drag, startPoint x: 119, startPoint y: 27, endPoint x: 85, endPoint y: 158, distance: 135.3
click at [119, 26] on icon at bounding box center [124, 27] width 10 height 10
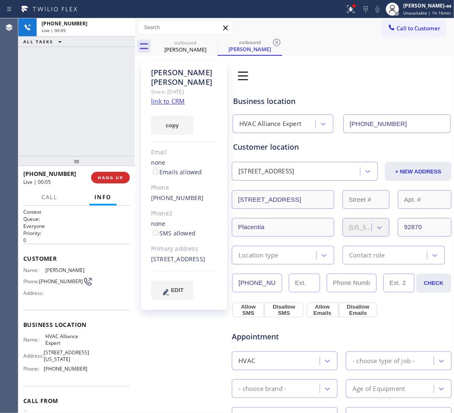
click at [85, 156] on div at bounding box center [76, 161] width 116 height 10
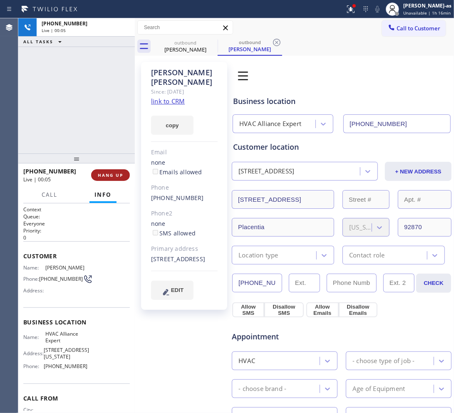
drag, startPoint x: 109, startPoint y: 188, endPoint x: 111, endPoint y: 173, distance: 15.1
click at [109, 187] on button "Info" at bounding box center [102, 195] width 27 height 16
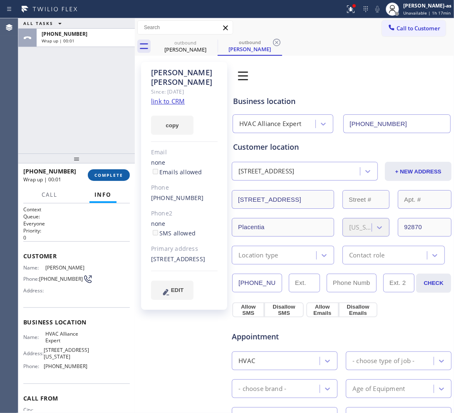
click at [111, 173] on span "COMPLETE" at bounding box center [108, 175] width 29 height 6
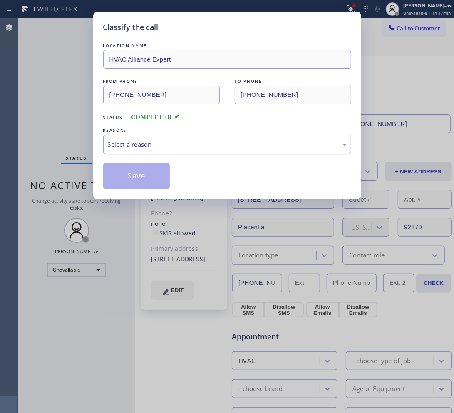
click at [207, 146] on div "Select a reason" at bounding box center [227, 145] width 239 height 10
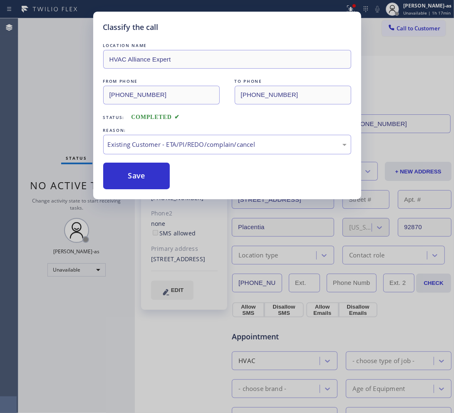
drag, startPoint x: 142, startPoint y: 177, endPoint x: 136, endPoint y: 85, distance: 91.6
click at [141, 165] on button "Save" at bounding box center [136, 176] width 67 height 27
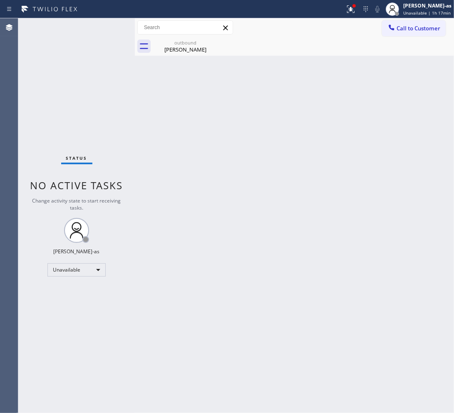
drag, startPoint x: 78, startPoint y: 103, endPoint x: 86, endPoint y: 96, distance: 10.3
click at [83, 99] on div "Status No active tasks Change activity state to start receiving tasks. [PERSON_…" at bounding box center [76, 215] width 116 height 395
click at [180, 48] on div "[PERSON_NAME]" at bounding box center [185, 49] width 63 height 7
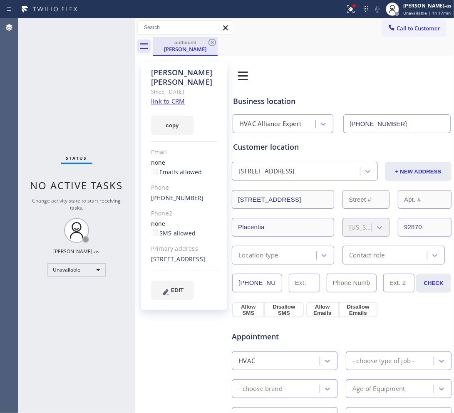
click at [205, 44] on div "outbound" at bounding box center [185, 42] width 63 height 6
click at [209, 42] on icon at bounding box center [212, 42] width 10 height 10
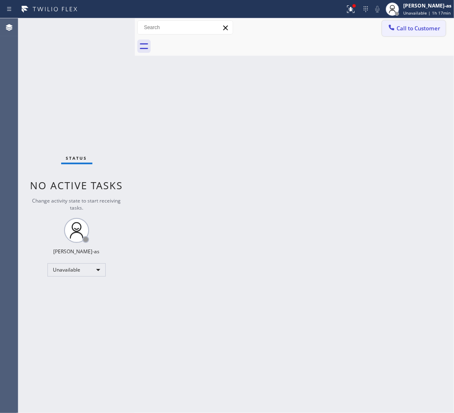
click at [419, 29] on span "Call to Customer" at bounding box center [418, 28] width 44 height 7
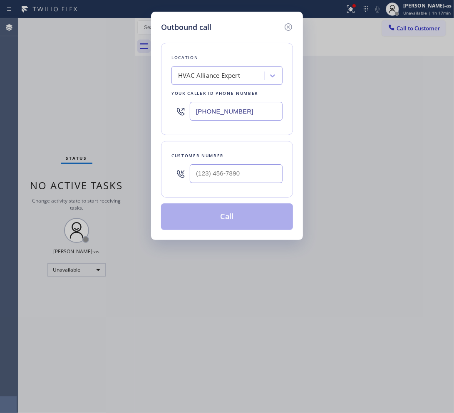
click at [236, 157] on div "Customer number" at bounding box center [226, 155] width 111 height 9
click at [245, 164] on div at bounding box center [236, 173] width 93 height 27
click at [244, 177] on input "(___) ___-____" at bounding box center [236, 173] width 93 height 19
paste input "949) 683-4024"
type input "[PHONE_NUMBER]"
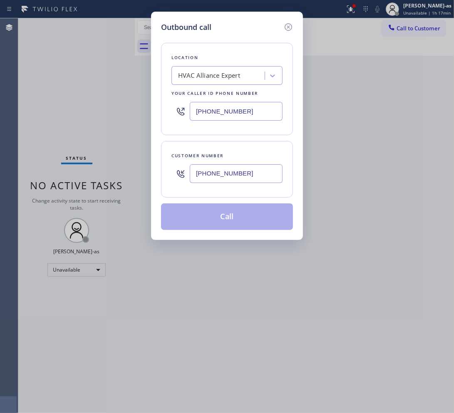
click at [206, 76] on div "HVAC Alliance Expert" at bounding box center [209, 76] width 62 height 10
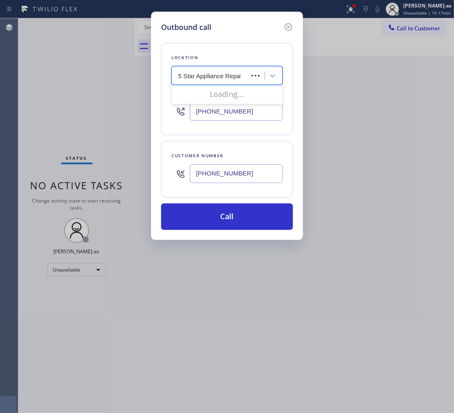
type input "5 Star Appliance Repair"
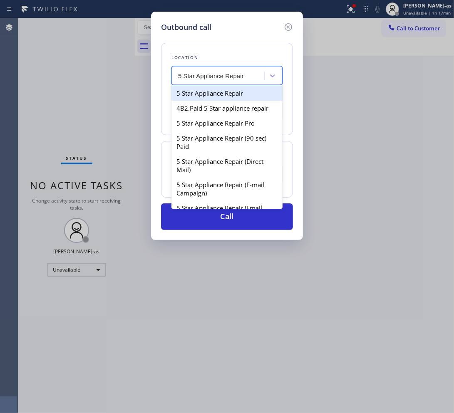
click at [207, 90] on div "5 Star Appliance Repair" at bounding box center [226, 93] width 111 height 15
type input "[PHONE_NUMBER]"
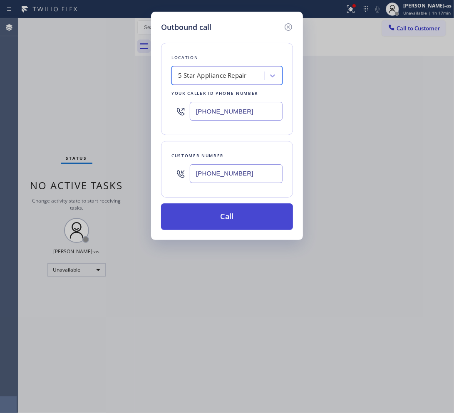
click at [222, 225] on button "Call" at bounding box center [227, 216] width 132 height 27
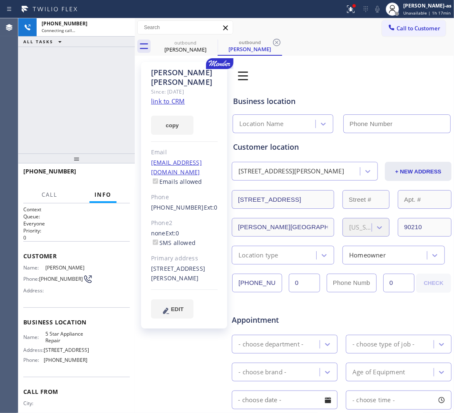
click at [169, 97] on link "link to CRM" at bounding box center [168, 101] width 34 height 8
type input "[PHONE_NUMBER]"
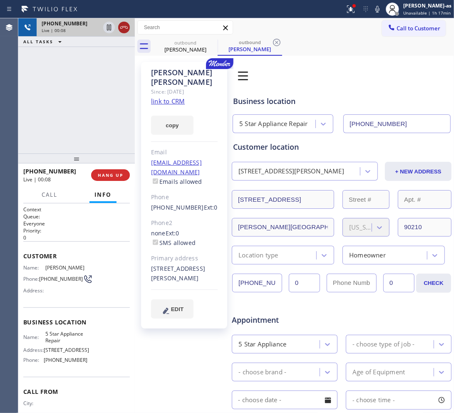
click at [123, 30] on icon at bounding box center [124, 27] width 10 height 10
click at [82, 197] on div "Call Info" at bounding box center [76, 195] width 106 height 17
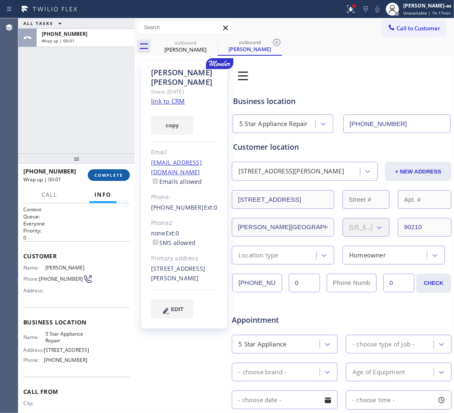
click at [104, 175] on span "COMPLETE" at bounding box center [108, 175] width 29 height 6
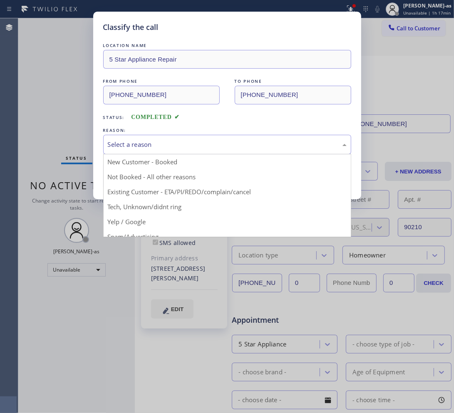
click at [171, 154] on div "Select a reason New Customer - Booked Not Booked - All other reasons Existing C…" at bounding box center [227, 145] width 248 height 20
drag, startPoint x: 209, startPoint y: 197, endPoint x: 147, endPoint y: 175, distance: 65.7
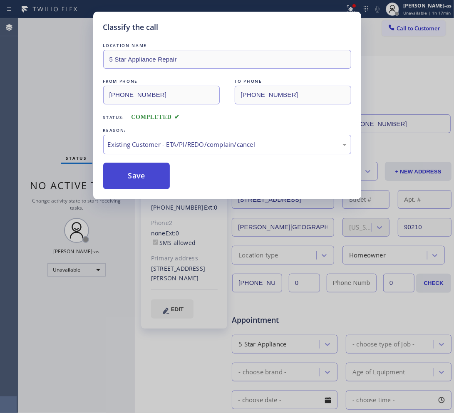
click at [133, 174] on button "Save" at bounding box center [136, 176] width 67 height 27
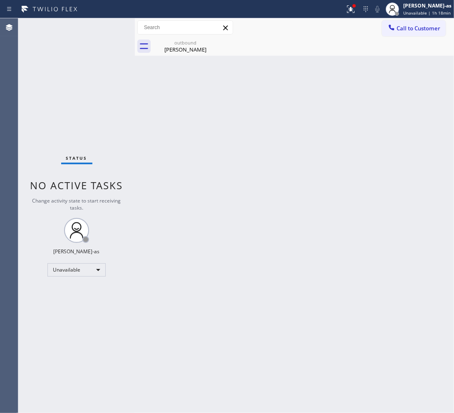
drag, startPoint x: 407, startPoint y: 30, endPoint x: 316, endPoint y: 155, distance: 154.1
click at [406, 31] on span "Call to Customer" at bounding box center [418, 28] width 44 height 7
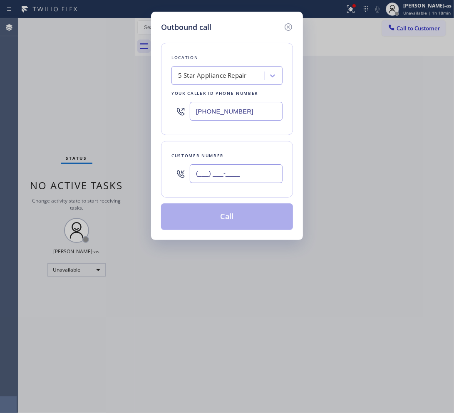
drag, startPoint x: 242, startPoint y: 169, endPoint x: 241, endPoint y: 175, distance: 5.5
click at [242, 175] on input "(___) ___-____" at bounding box center [236, 173] width 93 height 19
paste input "text"
click at [242, 183] on input "(___) ___-____" at bounding box center [236, 173] width 93 height 19
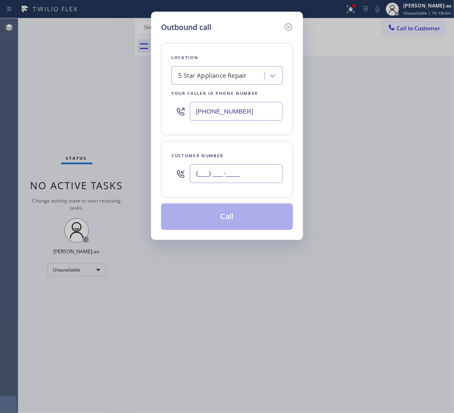
click at [242, 183] on input "(___) ___-____" at bounding box center [236, 173] width 93 height 19
paste input "949) 690-7293"
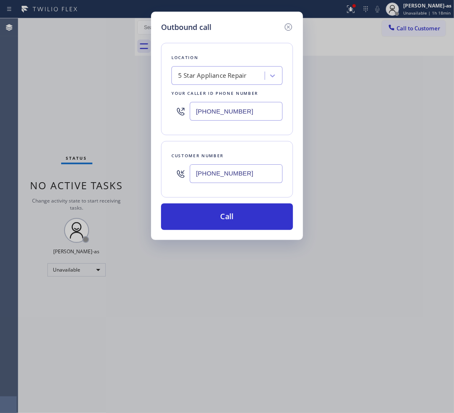
type input "[PHONE_NUMBER]"
click at [200, 76] on div "5 Star Appliance Repair" at bounding box center [212, 76] width 69 height 10
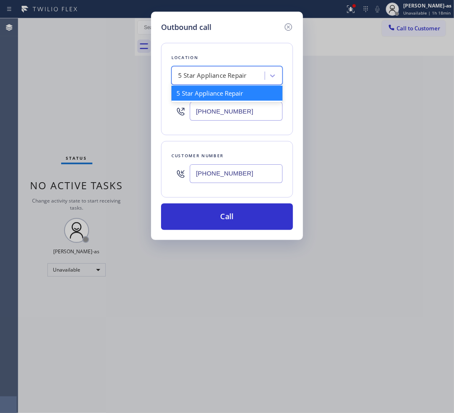
paste input "5 Star Air."
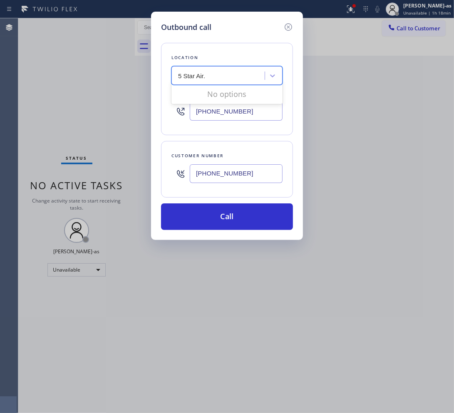
type input "5 Star Air"
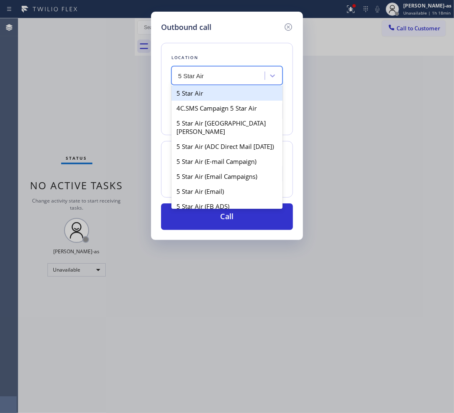
click at [192, 96] on div "5 Star Air" at bounding box center [226, 93] width 111 height 15
type input "[PHONE_NUMBER]"
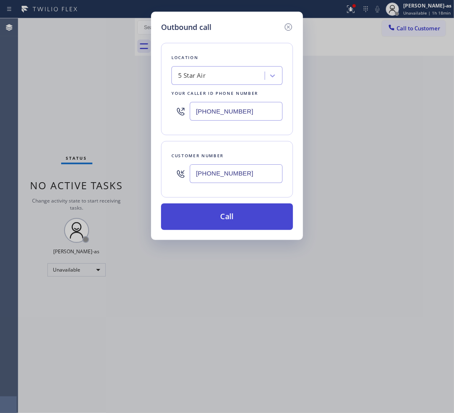
click at [226, 215] on button "Call" at bounding box center [227, 216] width 132 height 27
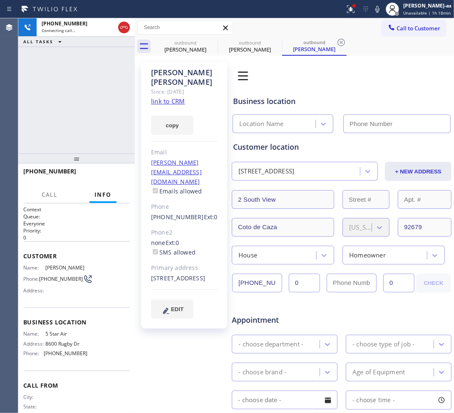
type input "[PHONE_NUMBER]"
click at [175, 97] on link "link to CRM" at bounding box center [168, 101] width 34 height 8
click at [71, 79] on div "[PHONE_NUMBER] Live | 00:53 ALL TASKS ALL TASKS ACTIVE TASKS TASKS IN WRAP UP" at bounding box center [76, 85] width 116 height 135
click at [101, 96] on div "[PHONE_NUMBER] Live | 00:54 ALL TASKS ALL TASKS ACTIVE TASKS TASKS IN WRAP UP" at bounding box center [76, 85] width 116 height 135
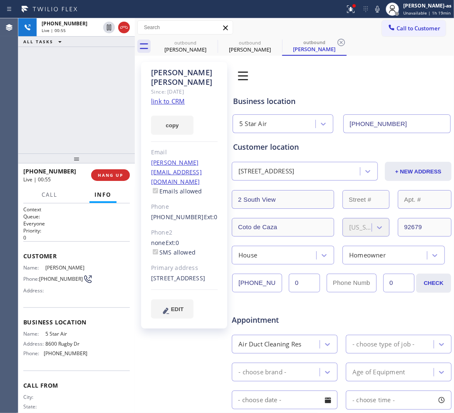
click at [100, 93] on div "[PHONE_NUMBER] Live | 00:55 ALL TASKS ALL TASKS ACTIVE TASKS TASKS IN WRAP UP" at bounding box center [76, 85] width 116 height 135
click at [113, 168] on div "[PHONE_NUMBER] Live | 00:55 HANG UP" at bounding box center [76, 175] width 106 height 22
click at [105, 177] on span "HANG UP" at bounding box center [110, 175] width 25 height 6
click at [105, 178] on span "HANG UP" at bounding box center [110, 175] width 25 height 6
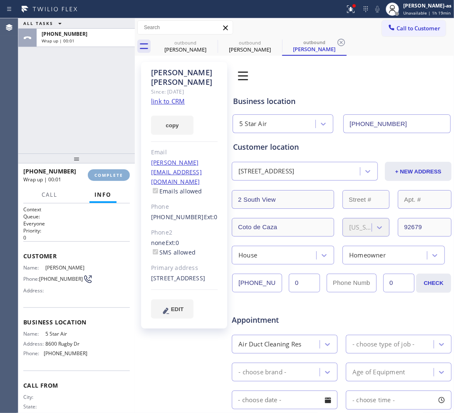
click at [105, 178] on span "COMPLETE" at bounding box center [108, 175] width 29 height 6
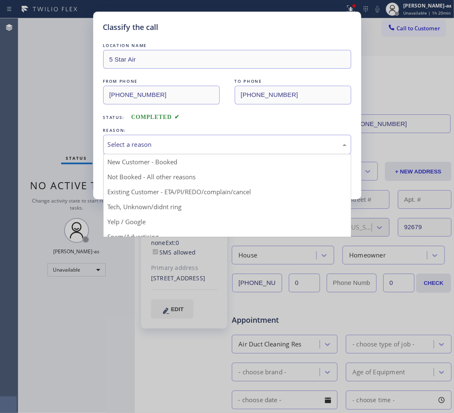
click at [171, 153] on div "Select a reason" at bounding box center [227, 145] width 248 height 20
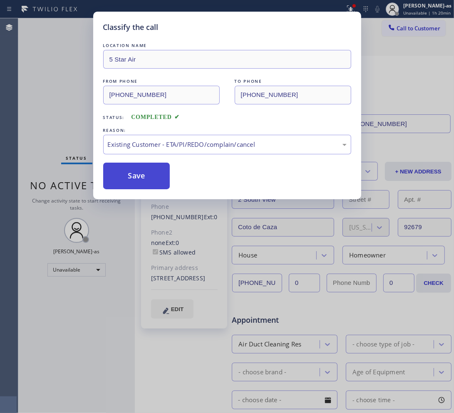
drag, startPoint x: 208, startPoint y: 190, endPoint x: 141, endPoint y: 175, distance: 69.4
click at [136, 174] on button "Save" at bounding box center [136, 176] width 67 height 27
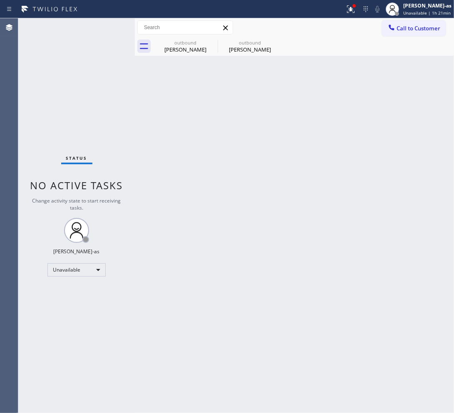
click at [404, 32] on button "Call to Customer" at bounding box center [414, 28] width 64 height 16
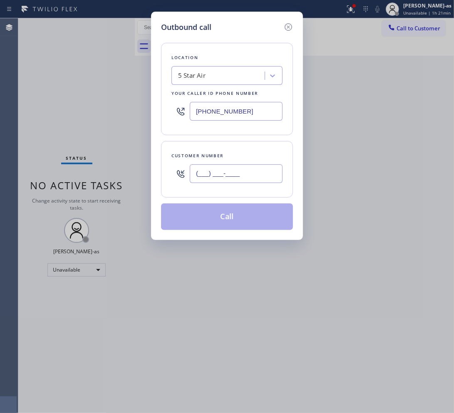
click at [255, 170] on input "(___) ___-____" at bounding box center [236, 173] width 93 height 19
paste input "213) 434-7540"
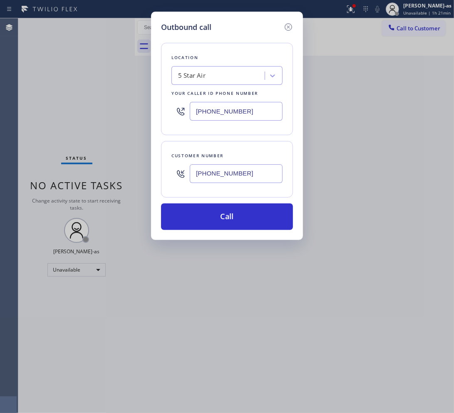
type input "[PHONE_NUMBER]"
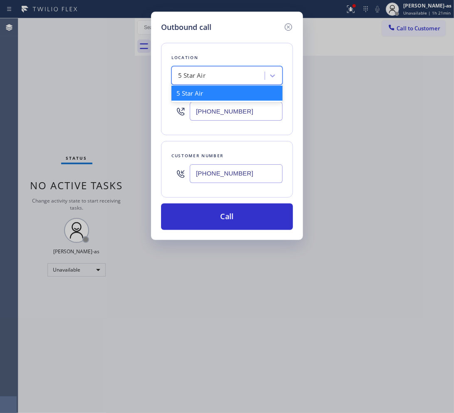
click at [196, 73] on div "5 Star Air" at bounding box center [191, 76] width 27 height 10
paste input "Best HVAC Repair Company"
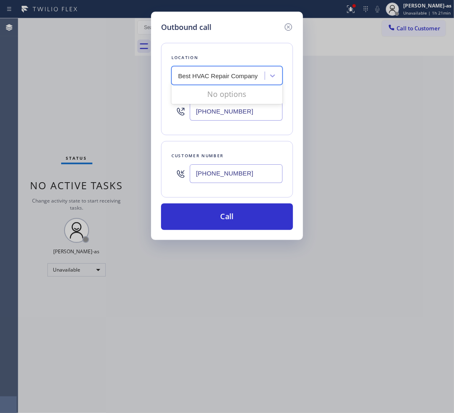
click at [181, 76] on input "Best HVAC Repair Company" at bounding box center [219, 75] width 82 height 7
type input "Best HVAC Repair Company"
click at [197, 89] on div "Best HVAC Repair Company" at bounding box center [226, 93] width 111 height 15
type input "[PHONE_NUMBER]"
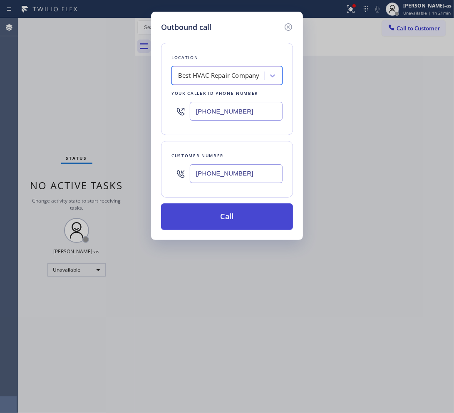
click at [230, 217] on button "Call" at bounding box center [227, 216] width 132 height 27
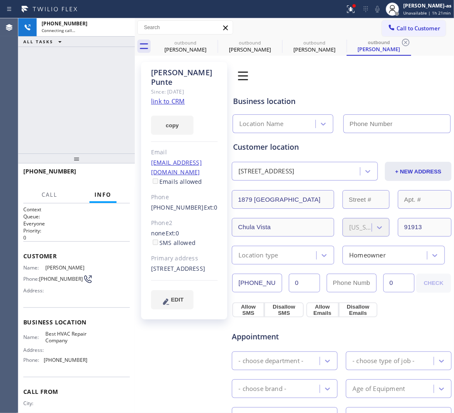
type input "[PHONE_NUMBER]"
click at [172, 97] on link "link to CRM" at bounding box center [168, 101] width 34 height 8
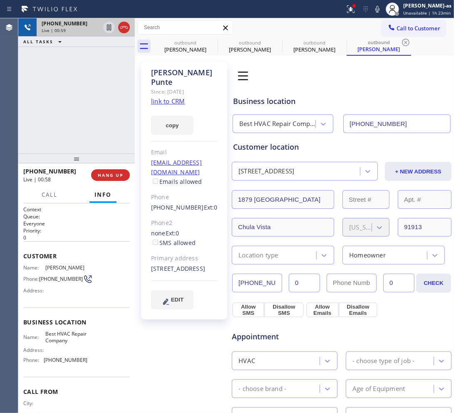
click at [131, 28] on div "[PHONE_NUMBER] Live | 00:59" at bounding box center [76, 27] width 116 height 18
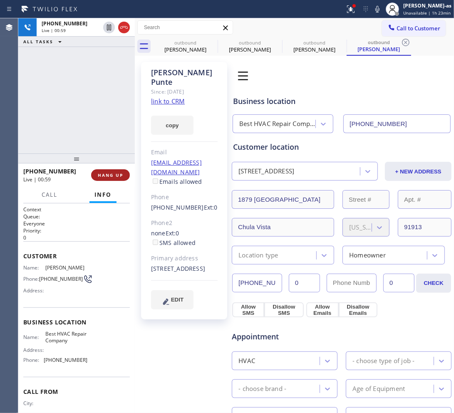
click at [102, 171] on button "HANG UP" at bounding box center [110, 175] width 39 height 12
click at [101, 172] on span "HANG UP" at bounding box center [110, 175] width 25 height 6
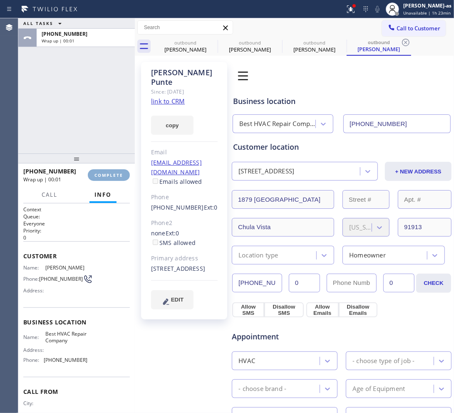
click at [101, 172] on span "COMPLETE" at bounding box center [108, 175] width 29 height 6
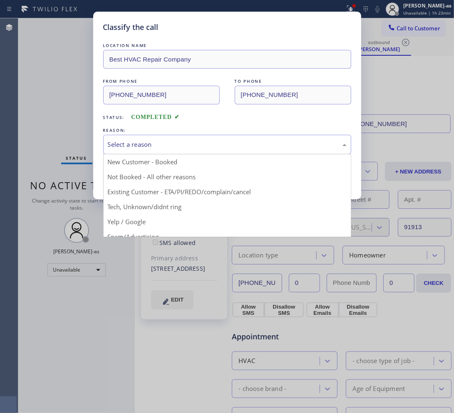
click at [167, 141] on div "Select a reason" at bounding box center [227, 145] width 239 height 10
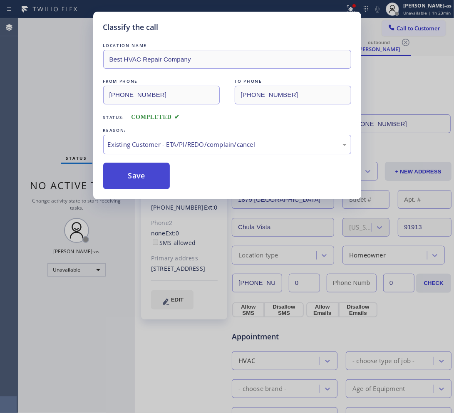
drag, startPoint x: 130, startPoint y: 175, endPoint x: 109, endPoint y: 11, distance: 165.5
click at [129, 175] on button "Save" at bounding box center [136, 176] width 67 height 27
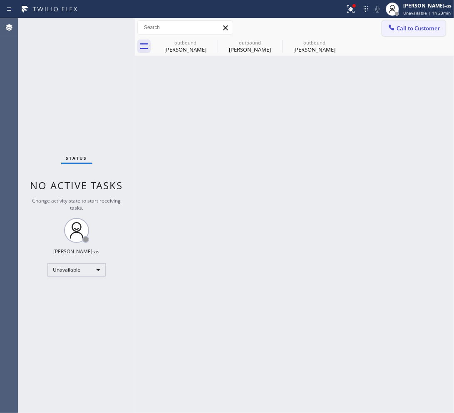
click at [417, 26] on span "Call to Customer" at bounding box center [418, 28] width 44 height 7
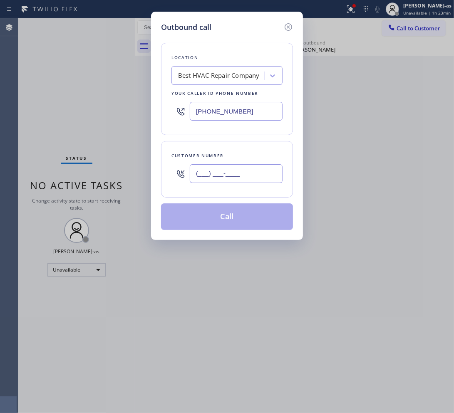
click at [249, 171] on input "(___) ___-____" at bounding box center [236, 173] width 93 height 19
paste input "323) 217-6075"
type input "[PHONE_NUMBER]"
click at [216, 74] on div "Best HVAC Repair Company" at bounding box center [218, 76] width 81 height 10
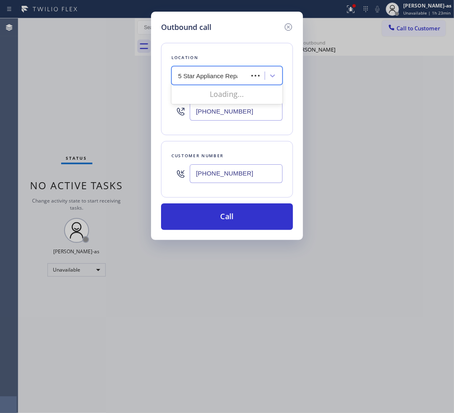
type input "5 Star Appliance Repair"
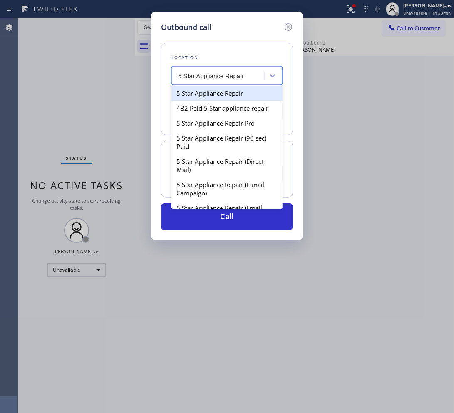
click at [202, 96] on div "5 Star Appliance Repair" at bounding box center [226, 93] width 111 height 15
type input "[PHONE_NUMBER]"
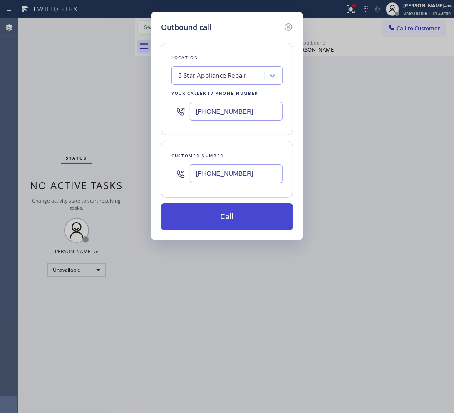
click at [219, 228] on button "Call" at bounding box center [227, 216] width 132 height 27
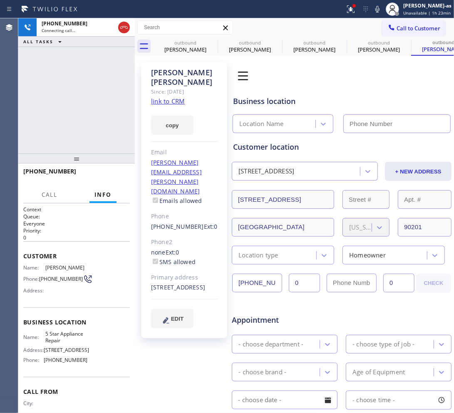
type input "[PHONE_NUMBER]"
click at [156, 97] on link "link to CRM" at bounding box center [168, 101] width 34 height 8
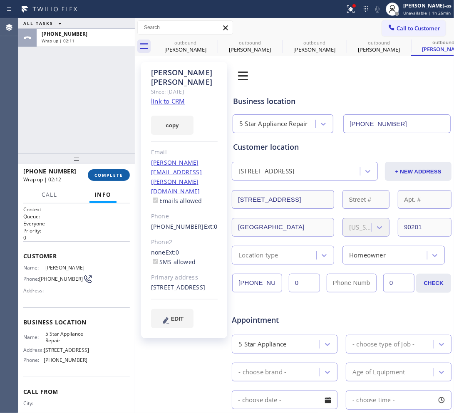
click at [115, 177] on span "COMPLETE" at bounding box center [108, 175] width 29 height 6
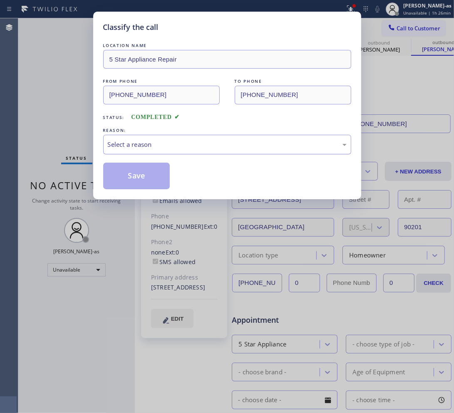
click at [159, 142] on div "Select a reason" at bounding box center [227, 145] width 239 height 10
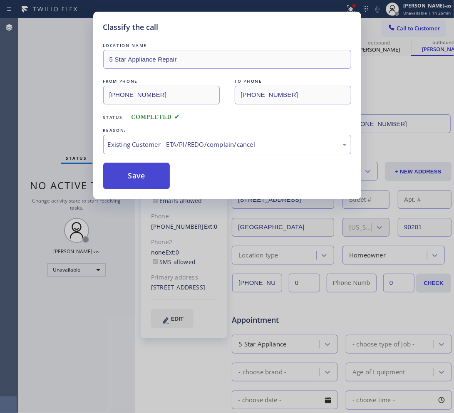
click at [158, 174] on button "Save" at bounding box center [136, 176] width 67 height 27
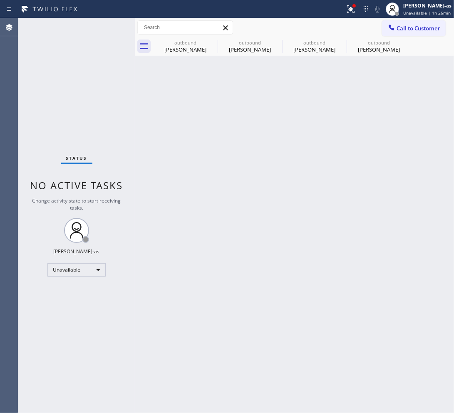
click at [419, 30] on span "Call to Customer" at bounding box center [418, 28] width 44 height 7
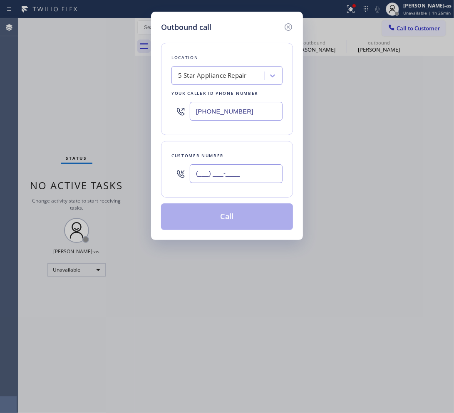
click at [228, 182] on input "(___) ___-____" at bounding box center [236, 173] width 93 height 19
paste input "310) 902-8616"
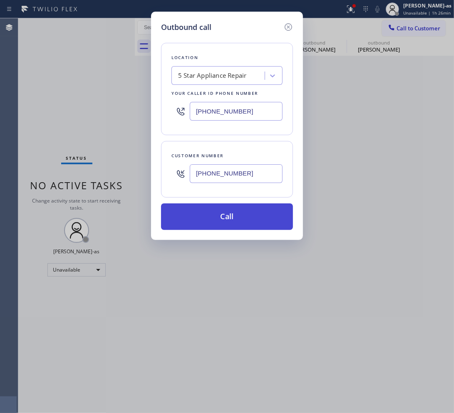
type input "[PHONE_NUMBER]"
click at [233, 218] on button "Call" at bounding box center [227, 216] width 132 height 27
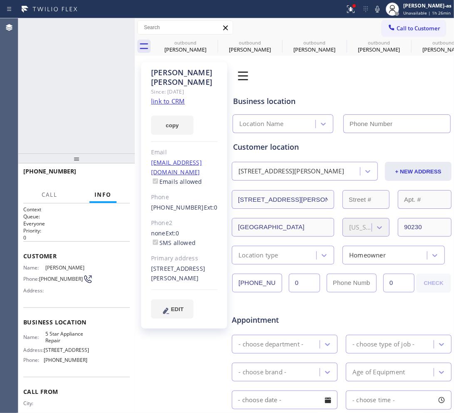
type input "[PHONE_NUMBER]"
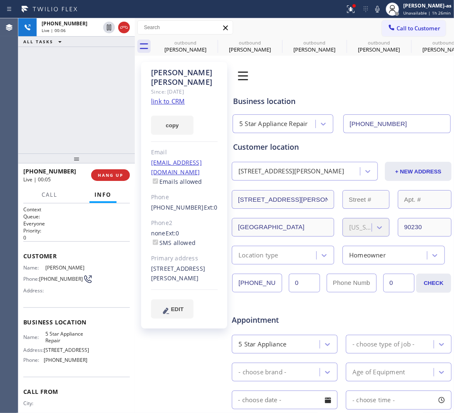
drag, startPoint x: 61, startPoint y: 112, endPoint x: 65, endPoint y: 102, distance: 10.8
click at [61, 111] on div "[PHONE_NUMBER] Live | 00:06 ALL TASKS ALL TASKS ACTIVE TASKS TASKS IN WRAP UP" at bounding box center [76, 85] width 116 height 135
click at [123, 34] on div at bounding box center [116, 27] width 30 height 18
click at [122, 30] on icon at bounding box center [124, 27] width 10 height 10
click at [117, 163] on div at bounding box center [76, 158] width 116 height 10
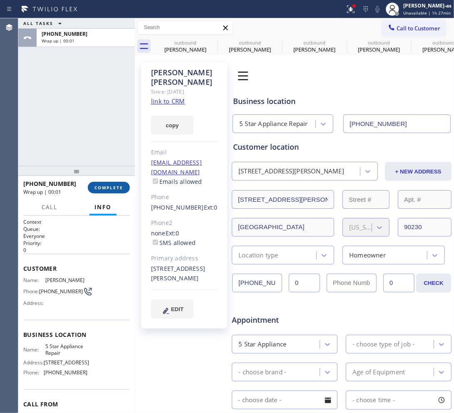
click at [113, 192] on button "COMPLETE" at bounding box center [109, 188] width 42 height 12
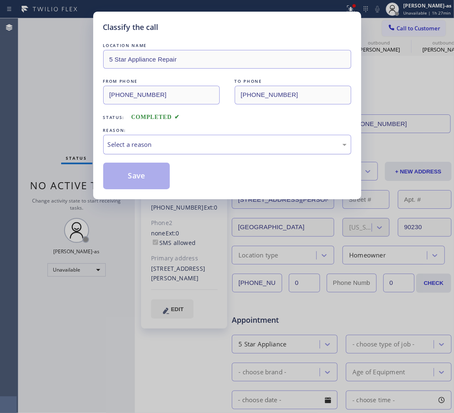
click at [191, 138] on div "Select a reason" at bounding box center [227, 145] width 248 height 20
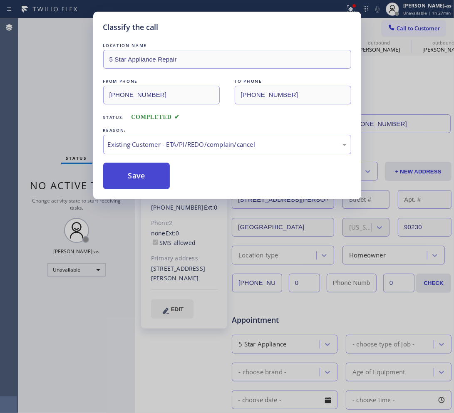
drag, startPoint x: 202, startPoint y: 194, endPoint x: 154, endPoint y: 179, distance: 50.4
click at [138, 173] on button "Save" at bounding box center [136, 176] width 67 height 27
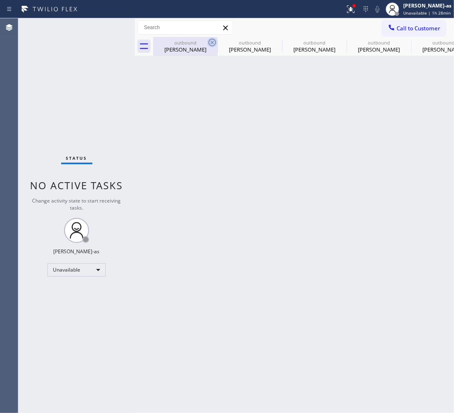
click at [180, 46] on div "[PERSON_NAME]" at bounding box center [185, 49] width 63 height 7
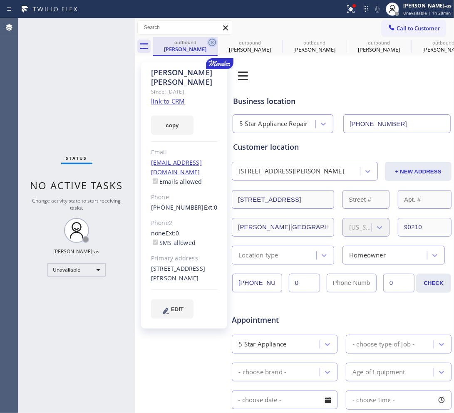
click at [214, 39] on icon at bounding box center [212, 42] width 10 height 10
click at [0, 0] on icon at bounding box center [0, 0] width 0 height 0
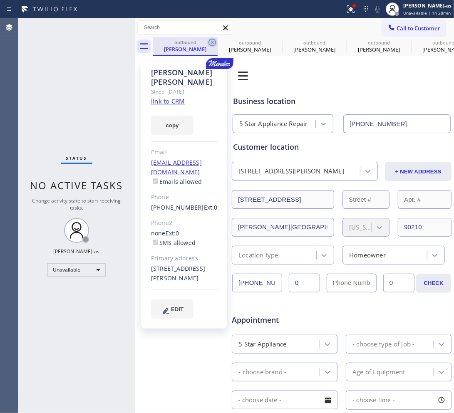
click at [214, 39] on div "outbound [PERSON_NAME] outbound [PERSON_NAME] outbound [PERSON_NAME] outbound […" at bounding box center [303, 46] width 301 height 19
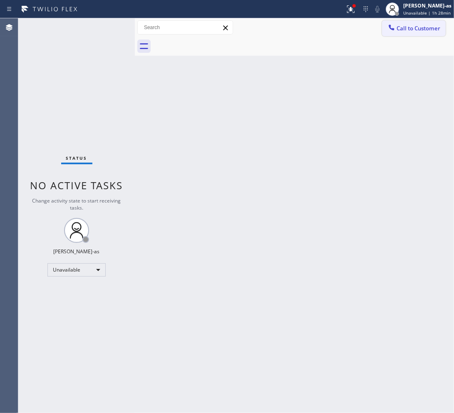
click at [410, 32] on span "Call to Customer" at bounding box center [418, 28] width 44 height 7
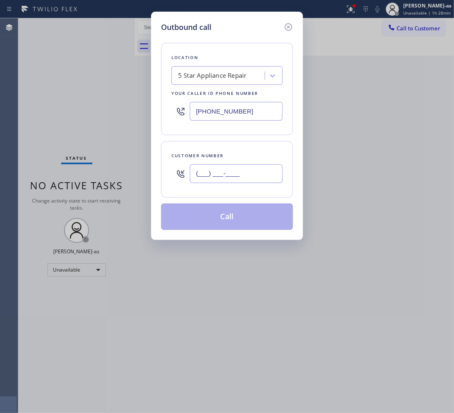
click at [229, 181] on input "(___) ___-____" at bounding box center [236, 173] width 93 height 19
paste input "215) 850-6146"
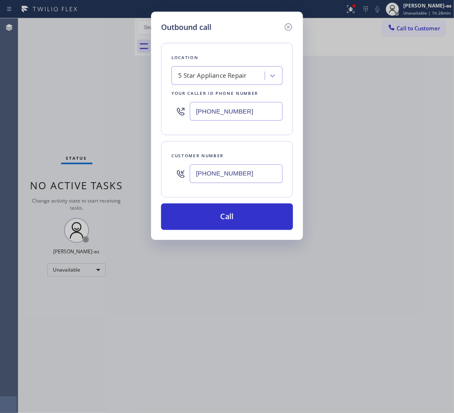
type input "[PHONE_NUMBER]"
click at [194, 75] on div "5 Star Appliance Repair" at bounding box center [212, 76] width 69 height 10
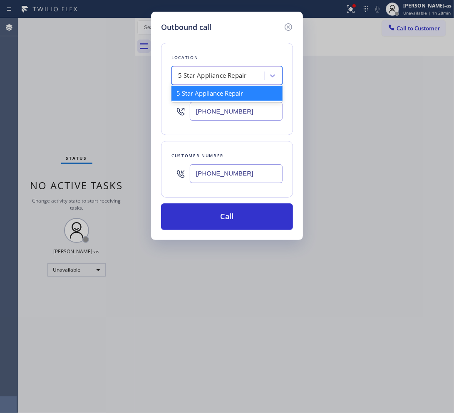
paste input "Orange County Air Conditioning & Heating"
type input "Orange County Air Conditioning & Heating"
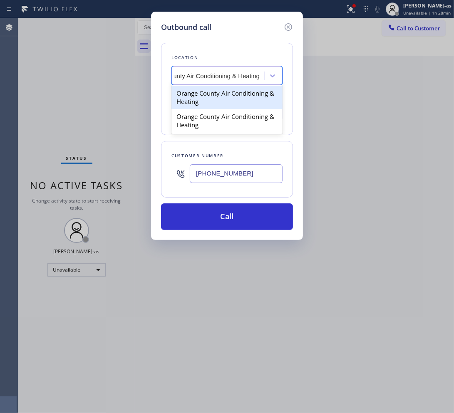
click at [195, 94] on div "Orange County Air Conditioning & Heating" at bounding box center [226, 97] width 111 height 23
type input "[PHONE_NUMBER]"
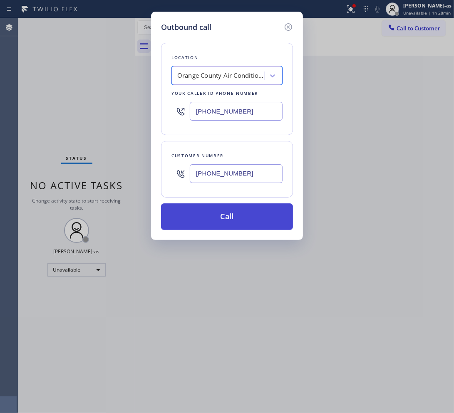
scroll to position [0, 0]
click at [235, 216] on button "Call" at bounding box center [227, 216] width 132 height 27
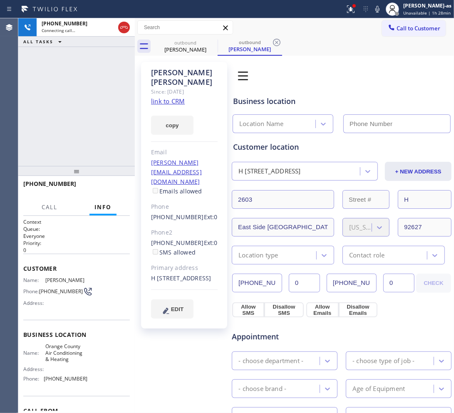
type input "[PHONE_NUMBER]"
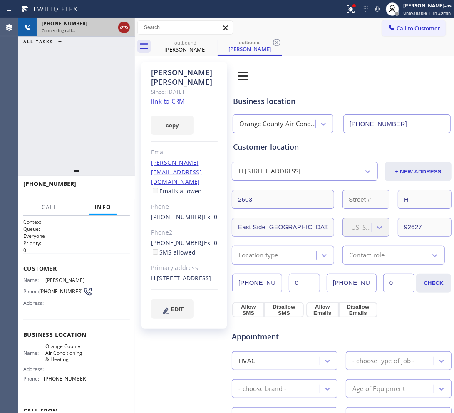
click at [123, 26] on icon at bounding box center [124, 27] width 10 height 10
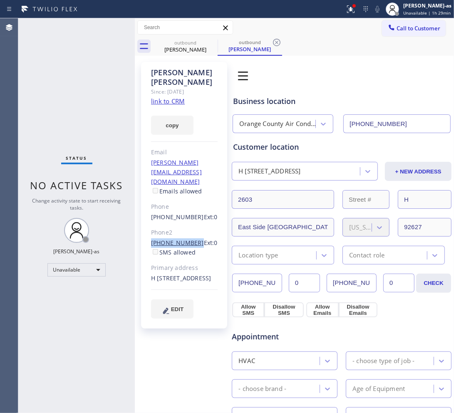
drag, startPoint x: 144, startPoint y: 213, endPoint x: 191, endPoint y: 217, distance: 47.1
click at [191, 217] on div "[PERSON_NAME] Since: [DATE] link to CRM copy Email [PERSON_NAME][EMAIL_ADDRESS]…" at bounding box center [184, 195] width 86 height 266
copy link "[PHONE_NUMBER]"
drag, startPoint x: 173, startPoint y: 43, endPoint x: 210, endPoint y: 50, distance: 37.8
click at [175, 44] on div "outbound" at bounding box center [185, 42] width 63 height 6
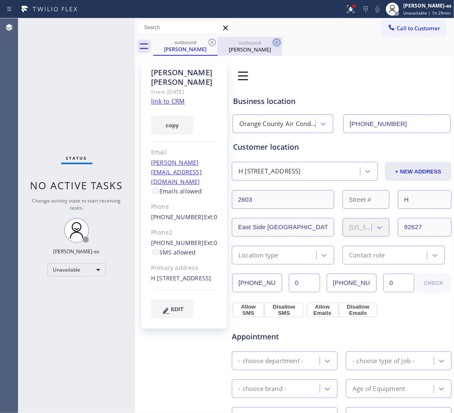
click at [209, 38] on icon at bounding box center [212, 42] width 10 height 10
click at [271, 38] on icon at bounding box center [276, 42] width 10 height 10
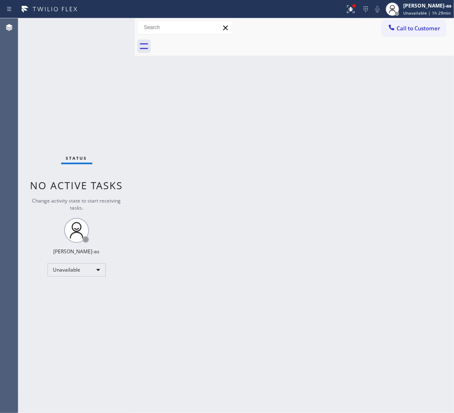
drag, startPoint x: 209, startPoint y: 38, endPoint x: 294, endPoint y: 38, distance: 85.6
click at [208, 38] on div at bounding box center [303, 46] width 301 height 19
drag, startPoint x: 417, startPoint y: 27, endPoint x: 400, endPoint y: 42, distance: 23.3
click at [418, 27] on span "Call to Customer" at bounding box center [418, 28] width 44 height 7
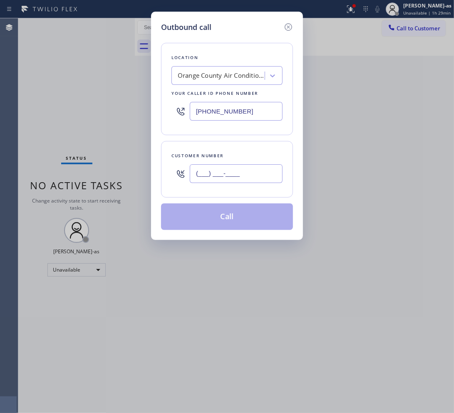
click at [254, 179] on input "(___) ___-____" at bounding box center [236, 173] width 93 height 19
paste input "949) 422-4151"
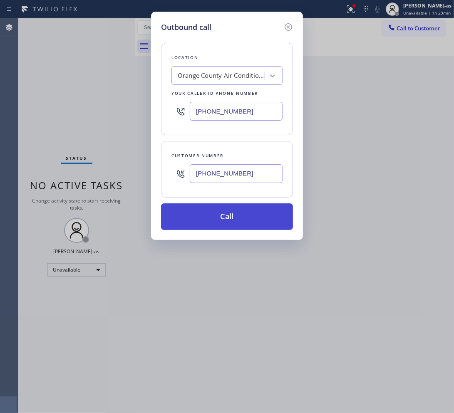
type input "[PHONE_NUMBER]"
click at [244, 214] on button "Call" at bounding box center [227, 216] width 132 height 27
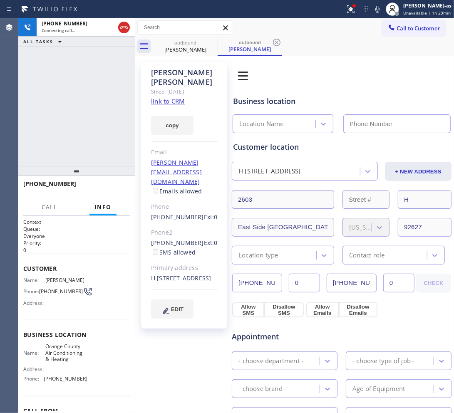
type input "[PHONE_NUMBER]"
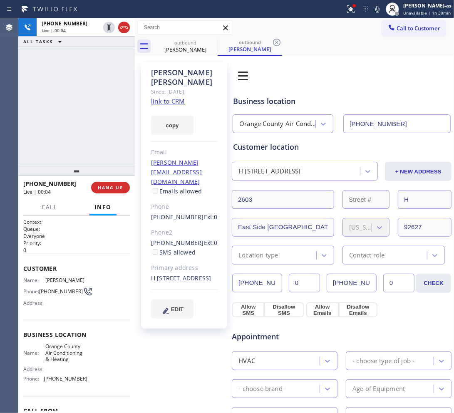
click at [112, 117] on div "[PHONE_NUMBER] Live | 00:04 ALL TASKS ALL TASKS ACTIVE TASKS TASKS IN WRAP UP" at bounding box center [76, 92] width 116 height 148
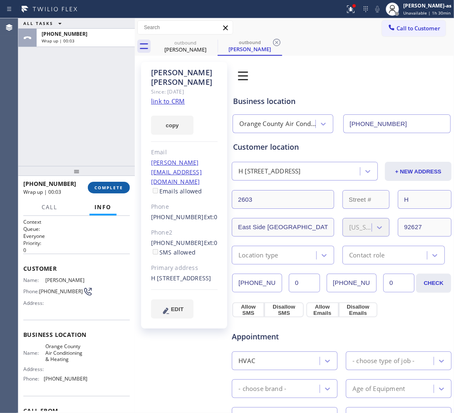
drag, startPoint x: 119, startPoint y: 188, endPoint x: 116, endPoint y: 191, distance: 4.7
click at [117, 190] on button "COMPLETE" at bounding box center [109, 188] width 42 height 12
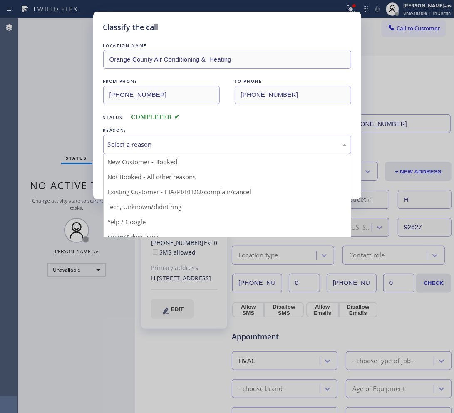
click at [163, 142] on div "Select a reason" at bounding box center [227, 145] width 239 height 10
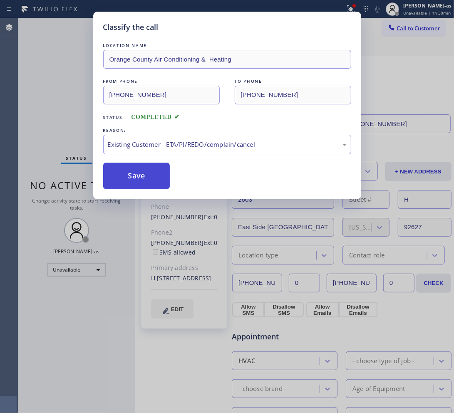
click at [143, 172] on button "Save" at bounding box center [136, 176] width 67 height 27
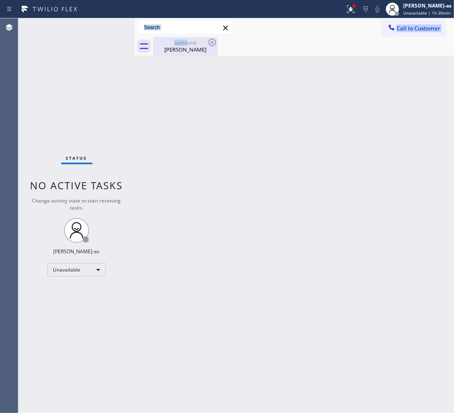
click at [185, 39] on div "Call to Customer Outbound call Location [GEOGRAPHIC_DATA] Air Conditioning & He…" at bounding box center [294, 36] width 319 height 37
click at [185, 42] on div "outbound" at bounding box center [185, 42] width 63 height 6
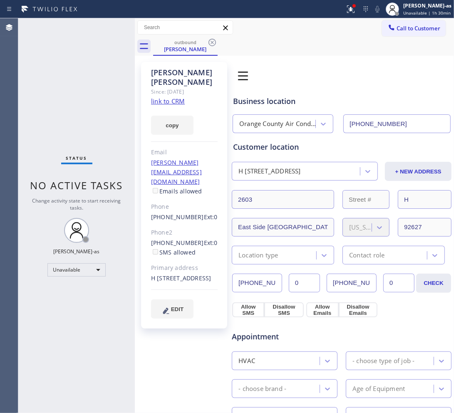
click at [163, 97] on link "link to CRM" at bounding box center [168, 101] width 34 height 8
click at [406, 28] on span "Call to Customer" at bounding box center [418, 28] width 44 height 7
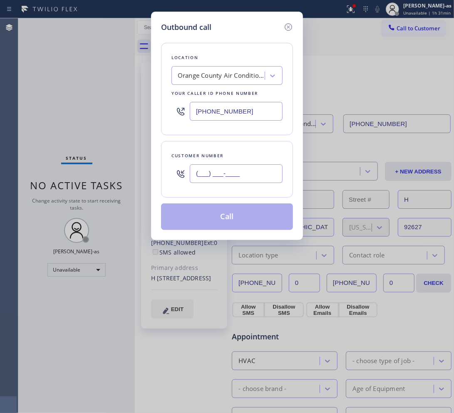
click at [234, 180] on input "(___) ___-____" at bounding box center [236, 173] width 93 height 19
paste input "131) 059-2605"
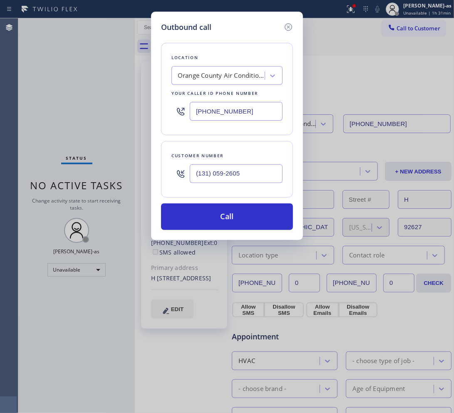
type input "(131) 059-2605"
click at [204, 73] on div "Orange County Air Conditioning & Heating" at bounding box center [221, 76] width 87 height 10
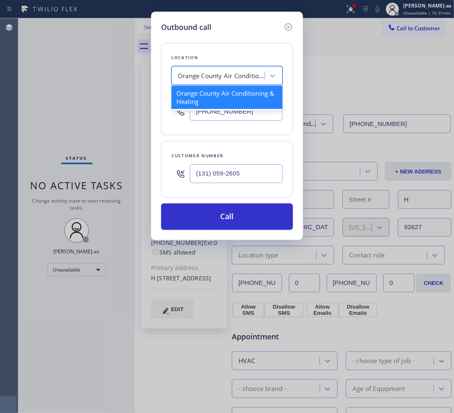
paste input "Culver City Heating & Cooling Climate Control."
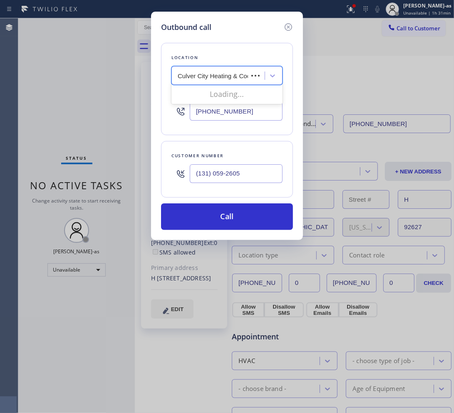
scroll to position [0, 59]
type input "Culver City Heating & Cooling Climate Control"
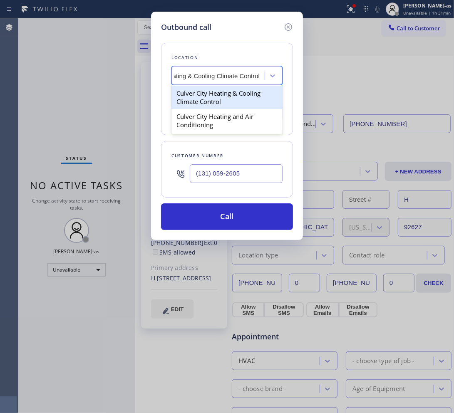
click at [197, 89] on div "Culver City Heating & Cooling Climate Control" at bounding box center [226, 97] width 111 height 23
type input "[PHONE_NUMBER]"
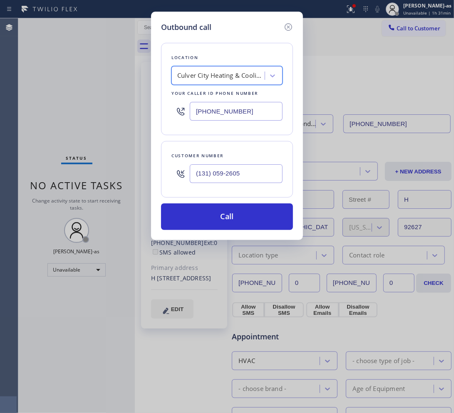
scroll to position [0, 0]
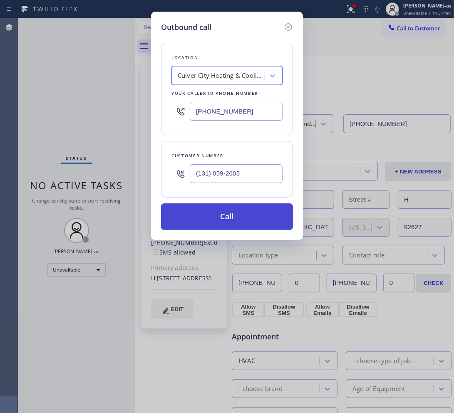
click at [240, 221] on button "Call" at bounding box center [227, 216] width 132 height 27
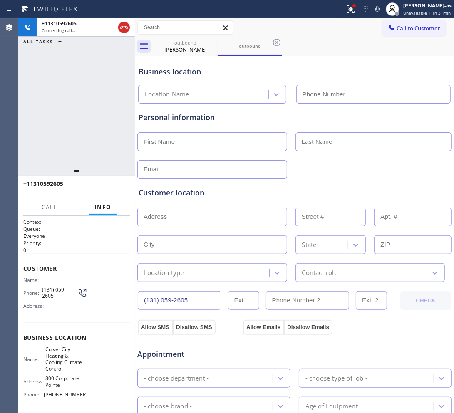
type input "[PHONE_NUMBER]"
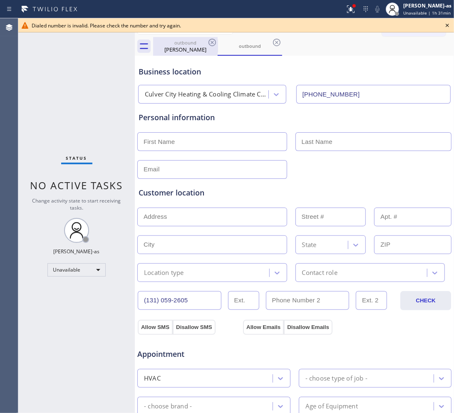
click at [180, 47] on div "[PERSON_NAME]" at bounding box center [185, 49] width 63 height 7
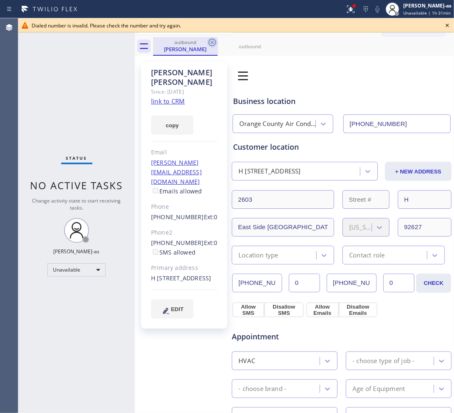
click at [213, 45] on icon at bounding box center [211, 42] width 7 height 7
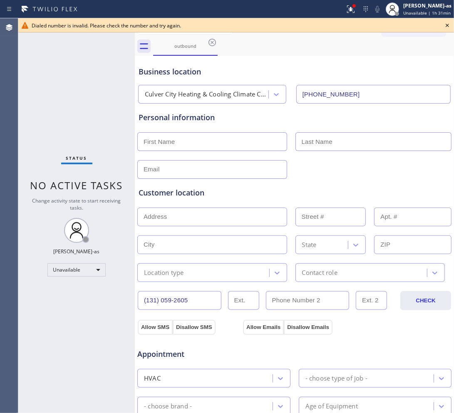
click at [213, 45] on icon at bounding box center [211, 42] width 7 height 7
click at [213, 45] on div "outbound" at bounding box center [303, 46] width 301 height 19
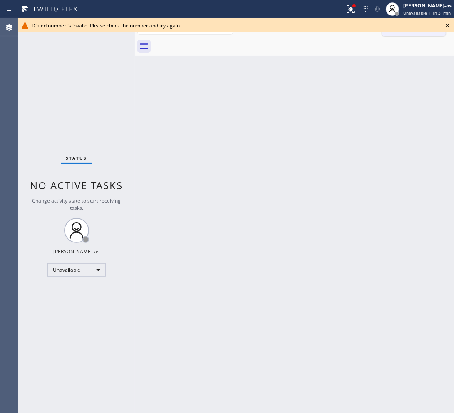
drag, startPoint x: 447, startPoint y: 24, endPoint x: 425, endPoint y: 27, distance: 22.3
click at [446, 24] on icon at bounding box center [447, 25] width 10 height 10
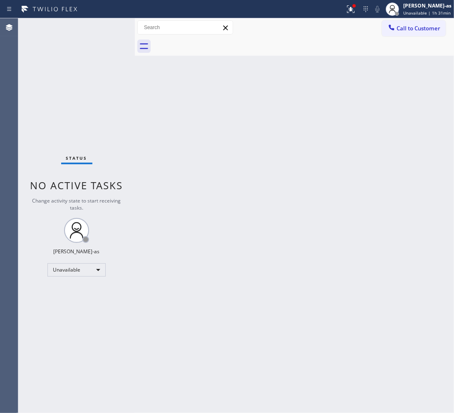
click at [414, 28] on span "Call to Customer" at bounding box center [418, 28] width 44 height 7
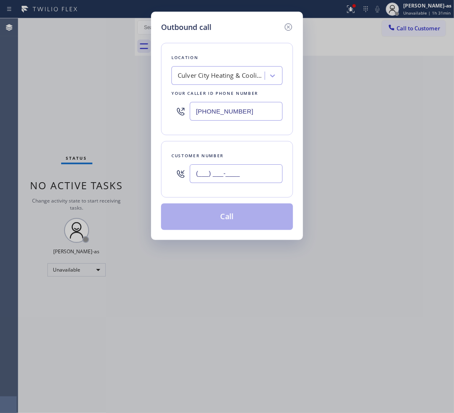
click at [222, 170] on input "(___) ___-____" at bounding box center [236, 173] width 93 height 19
paste input "310) 592-6058"
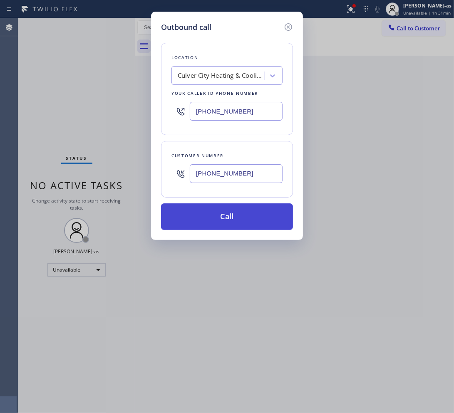
type input "[PHONE_NUMBER]"
click at [231, 215] on button "Call" at bounding box center [227, 216] width 132 height 27
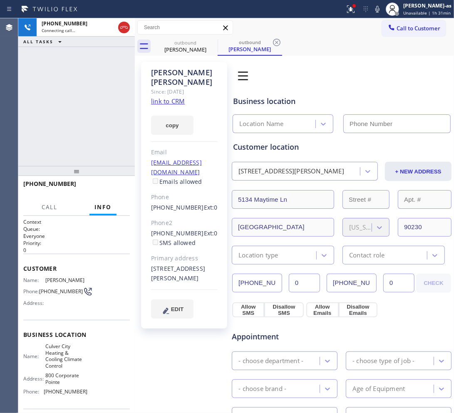
type input "[PHONE_NUMBER]"
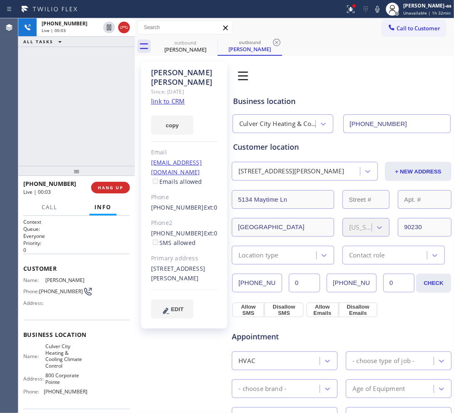
click at [167, 97] on link "link to CRM" at bounding box center [168, 101] width 34 height 8
click at [123, 19] on div at bounding box center [116, 27] width 30 height 18
click at [123, 30] on icon at bounding box center [124, 27] width 10 height 10
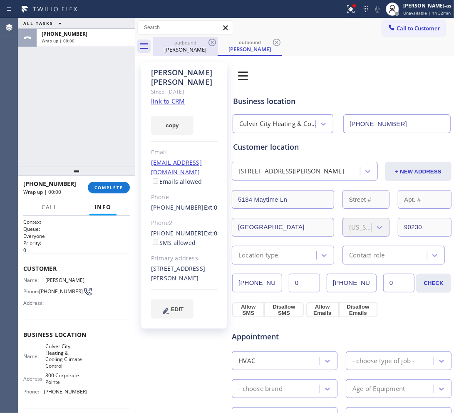
click at [195, 39] on div "outbound [PERSON_NAME]" at bounding box center [185, 46] width 63 height 19
click at [195, 39] on div "outbound" at bounding box center [185, 42] width 63 height 6
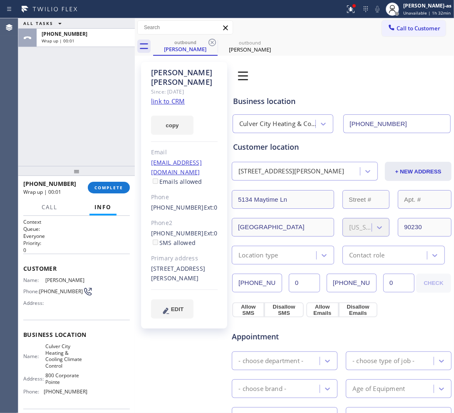
click at [99, 138] on div "ALL TASKS ALL TASKS ACTIVE TASKS TASKS IN WRAP UP [PHONE_NUMBER] Wrap up | 00:01" at bounding box center [76, 92] width 116 height 148
drag, startPoint x: 95, startPoint y: 146, endPoint x: 91, endPoint y: 153, distance: 7.8
click at [94, 146] on div "ALL TASKS ALL TASKS ACTIVE TASKS TASKS IN WRAP UP [PHONE_NUMBER] Wrap up | 00:05" at bounding box center [76, 92] width 116 height 148
click at [102, 182] on div "[PHONE_NUMBER] Wrap up | 00:05 COMPLETE" at bounding box center [76, 188] width 106 height 22
drag, startPoint x: 84, startPoint y: 141, endPoint x: 79, endPoint y: 141, distance: 5.0
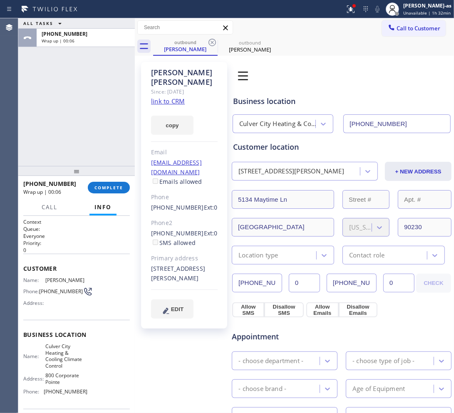
click at [84, 143] on div "ALL TASKS ALL TASKS ACTIVE TASKS TASKS IN WRAP UP [PHONE_NUMBER] Wrap up | 00:06" at bounding box center [76, 92] width 116 height 148
click at [102, 176] on div at bounding box center [76, 171] width 116 height 10
click at [109, 191] on button "COMPLETE" at bounding box center [109, 188] width 42 height 12
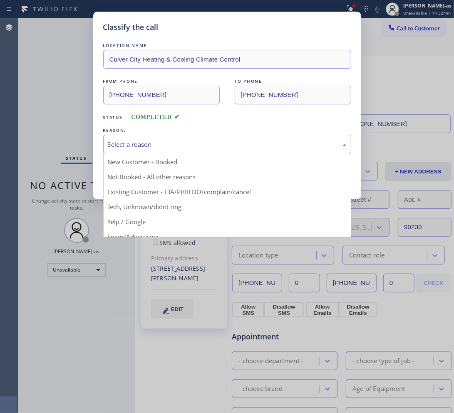
click at [146, 148] on div "Select a reason" at bounding box center [227, 145] width 239 height 10
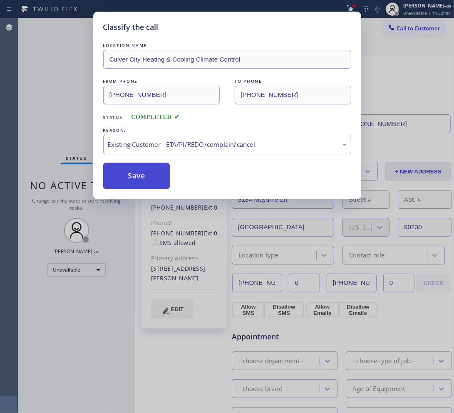
click at [140, 175] on button "Save" at bounding box center [136, 176] width 67 height 27
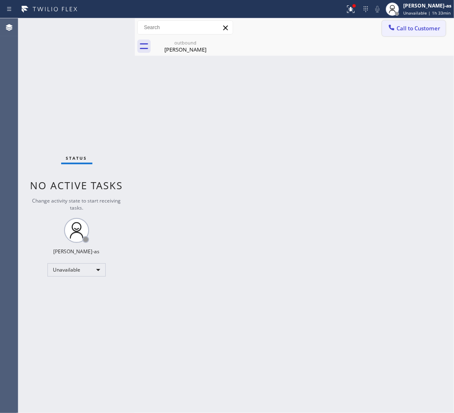
click at [390, 30] on icon at bounding box center [391, 27] width 8 height 8
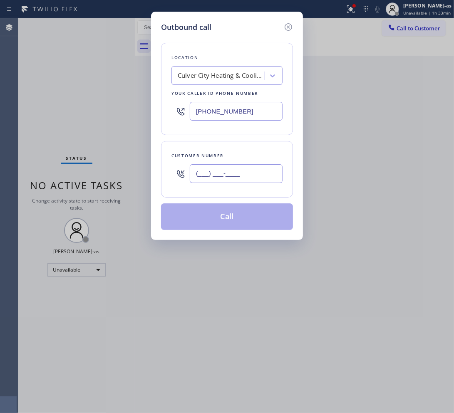
click at [227, 175] on input "(___) ___-____" at bounding box center [236, 173] width 93 height 19
paste input "310) 433-9166"
type input "[PHONE_NUMBER]"
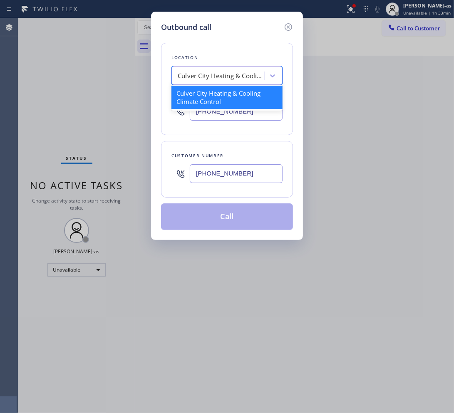
click at [206, 74] on div "Culver City Heating & Cooling Climate Control" at bounding box center [221, 76] width 87 height 10
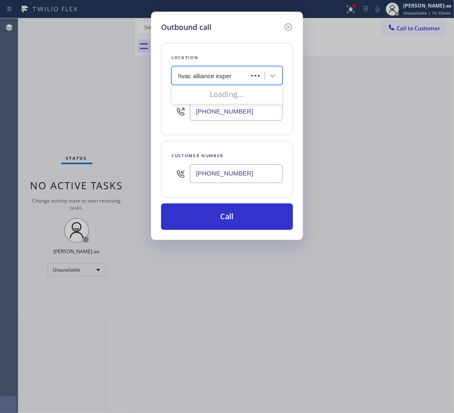
type input "hvac alliance expert"
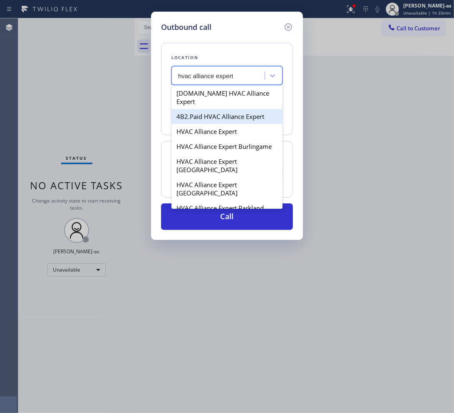
click at [195, 109] on div "4B2.Paid HVAC Alliance Expert" at bounding box center [226, 116] width 111 height 15
type input "[PHONE_NUMBER]"
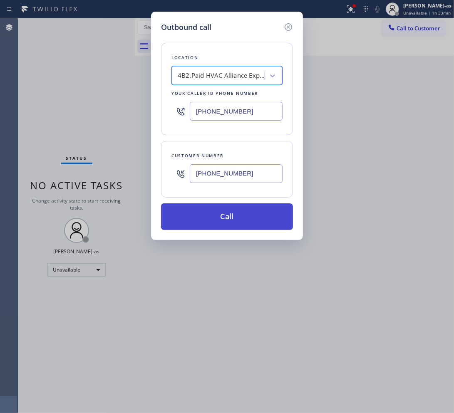
click at [223, 213] on button "Call" at bounding box center [227, 216] width 132 height 27
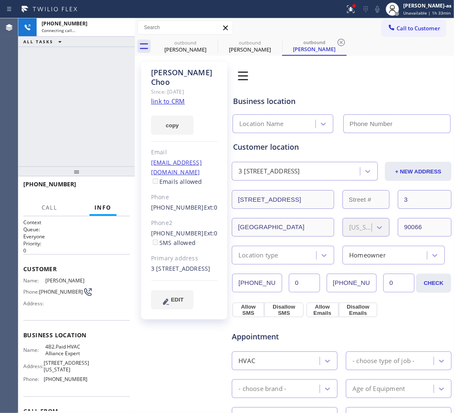
type input "[PHONE_NUMBER]"
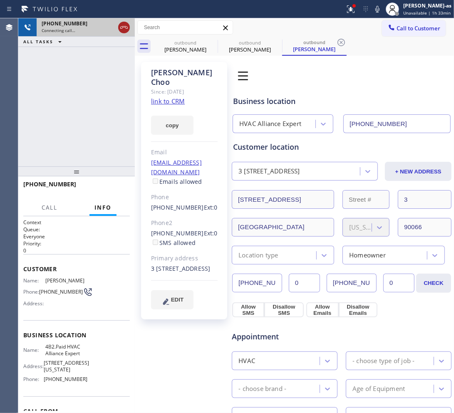
click at [135, 26] on div at bounding box center [135, 215] width 0 height 395
click at [119, 26] on icon at bounding box center [123, 27] width 10 height 10
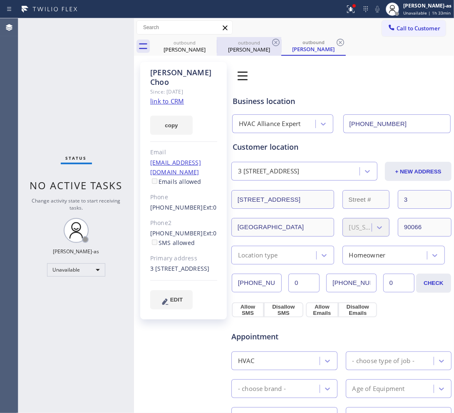
click at [187, 47] on div "[PERSON_NAME]" at bounding box center [184, 49] width 63 height 7
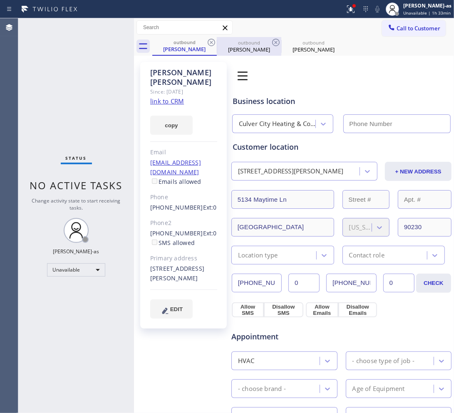
type input "[PHONE_NUMBER]"
click at [211, 43] on icon at bounding box center [211, 42] width 10 height 10
type input "[PHONE_NUMBER]"
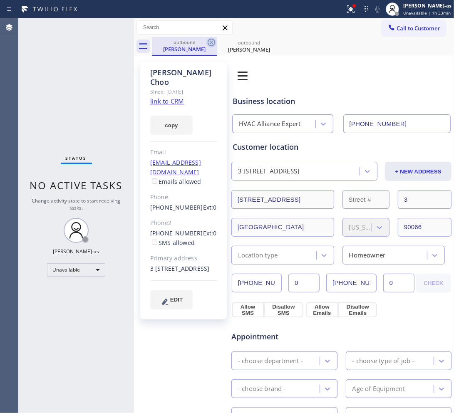
click at [211, 43] on icon at bounding box center [211, 42] width 10 height 10
click at [0, 0] on icon at bounding box center [0, 0] width 0 height 0
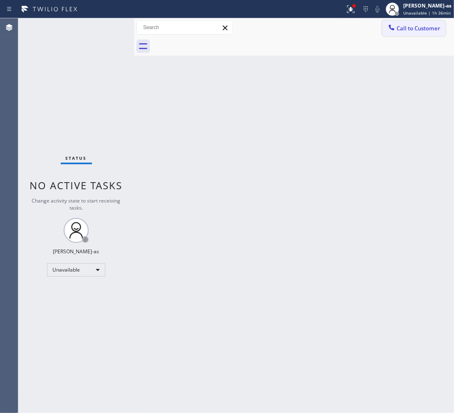
click at [408, 25] on span "Call to Customer" at bounding box center [418, 28] width 44 height 7
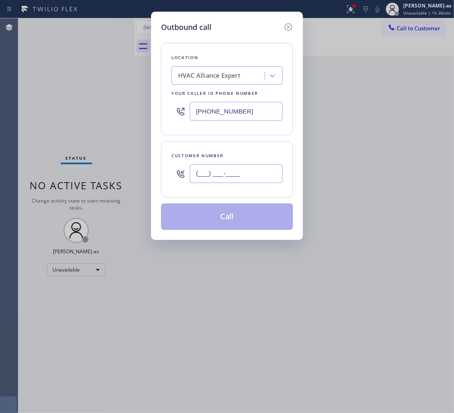
click at [229, 166] on input "(___) ___-____" at bounding box center [236, 173] width 93 height 19
paste input "949) 466-2387"
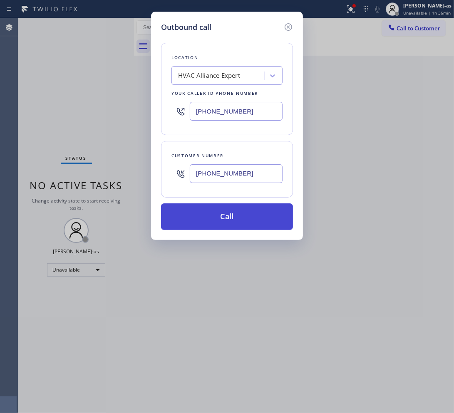
type input "[PHONE_NUMBER]"
click at [232, 217] on button "Call" at bounding box center [227, 216] width 132 height 27
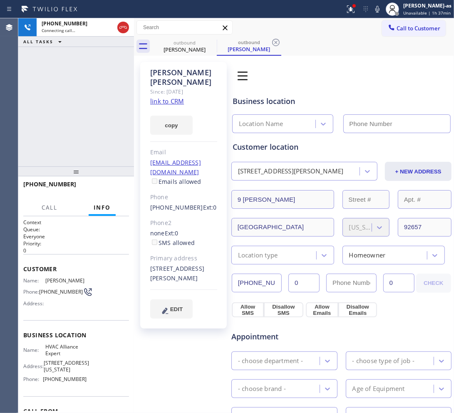
type input "[PHONE_NUMBER]"
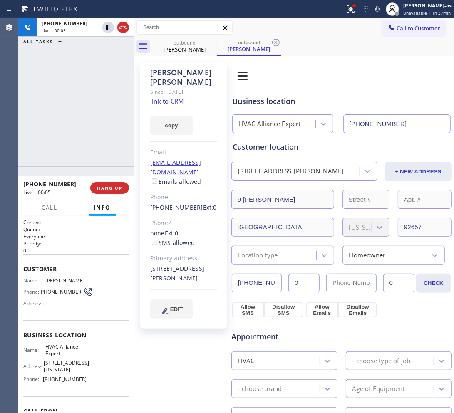
drag, startPoint x: 52, startPoint y: 114, endPoint x: 51, endPoint y: 45, distance: 69.4
click at [52, 113] on div "[PHONE_NUMBER] Live | 00:05 ALL TASKS ALL TASKS ACTIVE TASKS TASKS IN WRAP UP" at bounding box center [76, 92] width 116 height 148
click at [62, 68] on div "[PHONE_NUMBER] Live | 00:30 ALL TASKS ALL TASKS ACTIVE TASKS TASKS IN WRAP UP" at bounding box center [76, 92] width 116 height 148
drag, startPoint x: 102, startPoint y: 185, endPoint x: 94, endPoint y: 163, distance: 23.7
click at [101, 181] on div "[PHONE_NUMBER] Live | 00:31 HANG UP" at bounding box center [76, 188] width 106 height 22
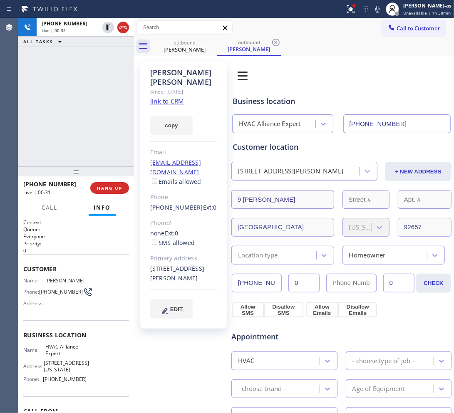
click at [86, 148] on div "[PHONE_NUMBER] Live | 00:32 ALL TASKS ALL TASKS ACTIVE TASKS TASKS IN WRAP UP" at bounding box center [76, 92] width 116 height 148
click at [88, 146] on div "[PHONE_NUMBER] Live | 00:32 ALL TASKS ALL TASKS ACTIVE TASKS TASKS IN WRAP UP" at bounding box center [76, 92] width 116 height 148
click at [113, 189] on span "HANG UP" at bounding box center [109, 188] width 25 height 6
click at [79, 136] on div "[PHONE_NUMBER] Live | 00:33 ALL TASKS ALL TASKS ACTIVE TASKS TASKS IN WRAP UP" at bounding box center [76, 92] width 116 height 148
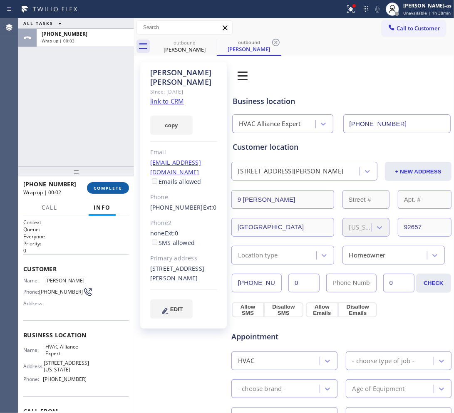
drag, startPoint x: 105, startPoint y: 188, endPoint x: 104, endPoint y: 184, distance: 4.3
click at [105, 188] on span "COMPLETE" at bounding box center [108, 188] width 29 height 6
click at [86, 145] on div "ALL TASKS ALL TASKS ACTIVE TASKS TASKS IN WRAP UP [PHONE_NUMBER] Wrap up | 00:03" at bounding box center [76, 92] width 116 height 148
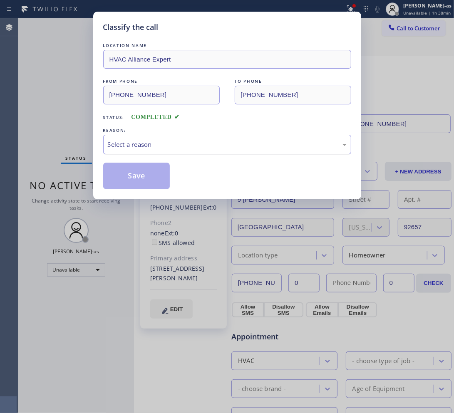
drag, startPoint x: 143, startPoint y: 146, endPoint x: 148, endPoint y: 154, distance: 8.8
click at [144, 148] on div "Select a reason" at bounding box center [227, 145] width 239 height 10
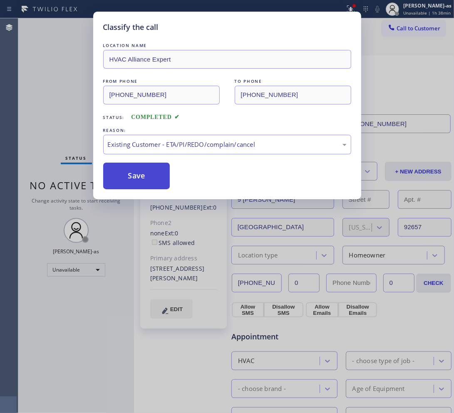
drag, startPoint x: 141, startPoint y: 178, endPoint x: 133, endPoint y: 146, distance: 32.8
click at [138, 167] on button "Save" at bounding box center [136, 176] width 67 height 27
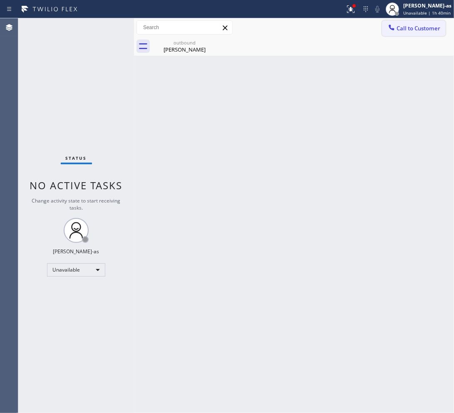
click at [415, 27] on span "Call to Customer" at bounding box center [418, 28] width 44 height 7
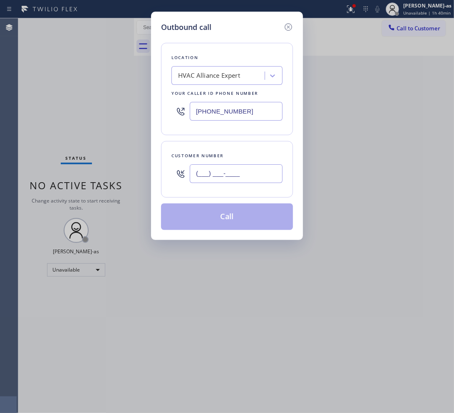
click at [251, 177] on input "(___) ___-____" at bounding box center [236, 173] width 93 height 19
paste input "626) 840-5281"
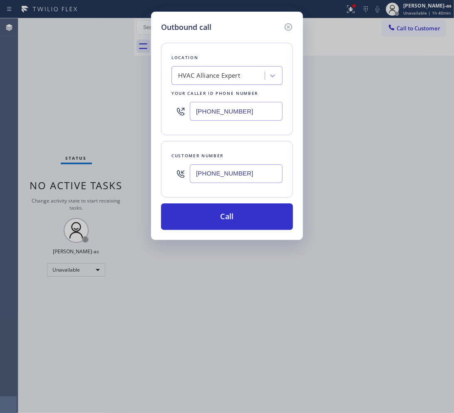
type input "[PHONE_NUMBER]"
click at [226, 78] on div "HVAC Alliance Expert" at bounding box center [209, 76] width 62 height 10
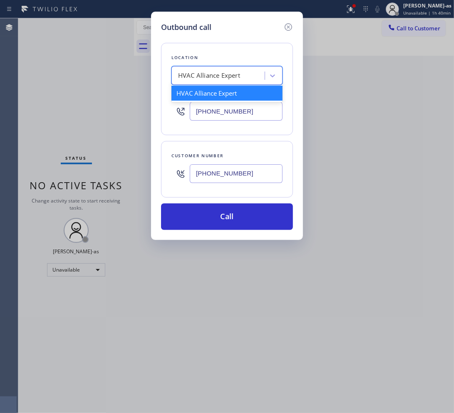
paste input "Electrical Land [GEOGRAPHIC_DATA]"
type input "Electrical Land [GEOGRAPHIC_DATA]"
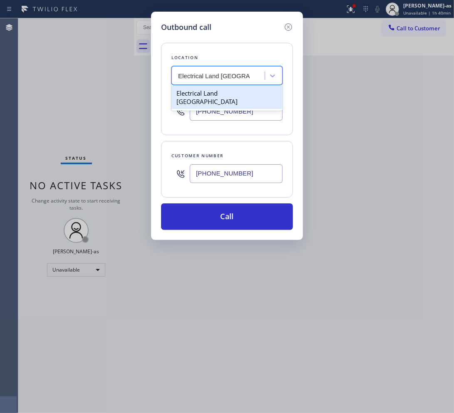
click at [208, 89] on div "Electrical Land [GEOGRAPHIC_DATA]" at bounding box center [226, 97] width 111 height 23
type input "[PHONE_NUMBER]"
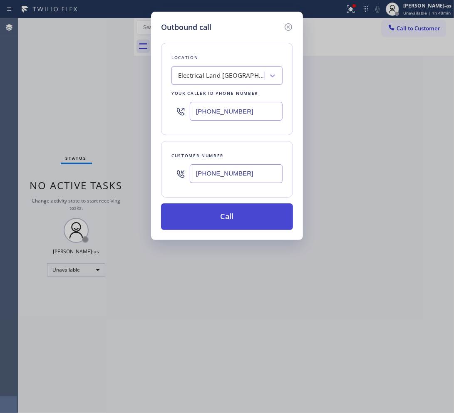
click at [228, 220] on button "Call" at bounding box center [227, 216] width 132 height 27
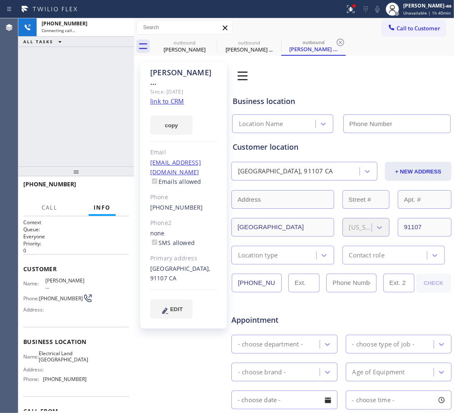
type input "[PHONE_NUMBER]"
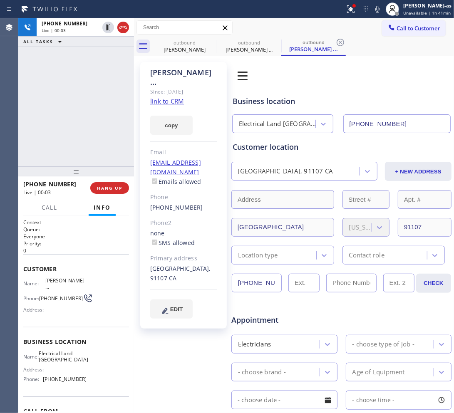
drag, startPoint x: 71, startPoint y: 51, endPoint x: 81, endPoint y: 42, distance: 13.8
click at [75, 48] on div "[PHONE_NUMBER] Live | 00:03 ALL TASKS ALL TASKS ACTIVE TASKS TASKS IN WRAP UP" at bounding box center [76, 92] width 116 height 148
drag, startPoint x: 125, startPoint y: 27, endPoint x: 104, endPoint y: 89, distance: 64.4
click at [124, 27] on icon at bounding box center [123, 27] width 10 height 10
drag, startPoint x: 103, startPoint y: 130, endPoint x: 101, endPoint y: 140, distance: 10.6
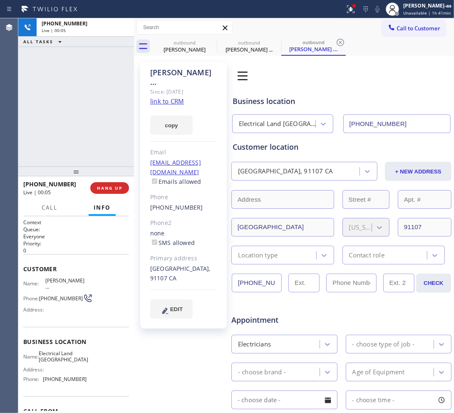
click at [103, 130] on div "[PHONE_NUMBER] Live | 00:05 ALL TASKS ALL TASKS ACTIVE TASKS TASKS IN WRAP UP" at bounding box center [76, 92] width 116 height 148
click at [107, 186] on span "HANG UP" at bounding box center [109, 188] width 25 height 6
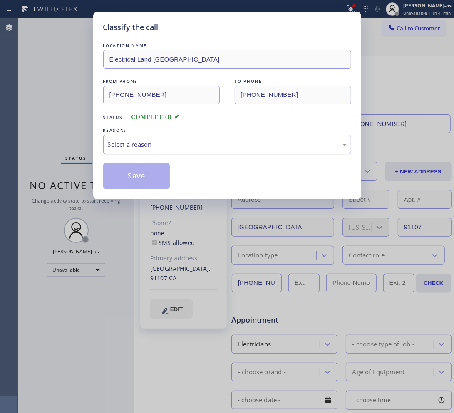
click at [170, 148] on div "Select a reason" at bounding box center [227, 145] width 239 height 10
click at [134, 179] on button "Save" at bounding box center [136, 176] width 67 height 27
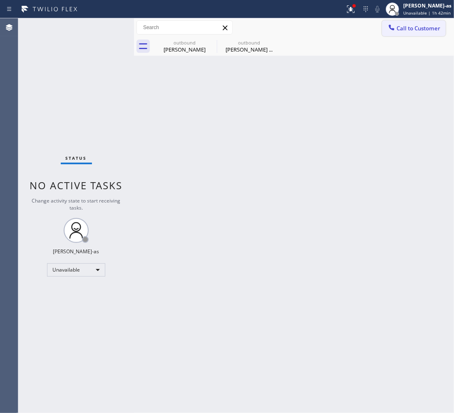
click at [421, 32] on button "Call to Customer" at bounding box center [414, 28] width 64 height 16
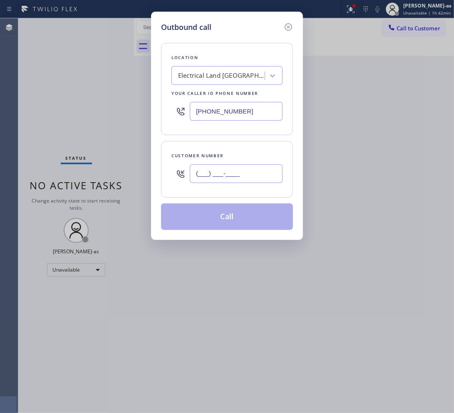
click at [260, 172] on input "(___) ___-____" at bounding box center [236, 173] width 93 height 19
paste input "714) 726-6405"
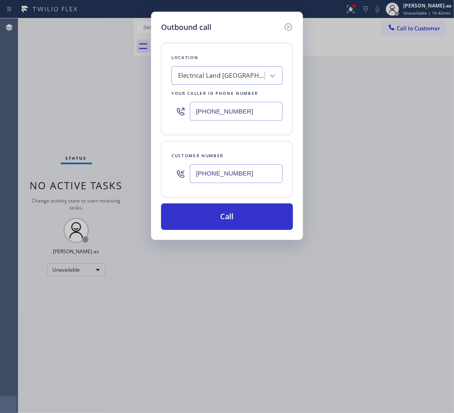
type input "[PHONE_NUMBER]"
click at [206, 75] on div "Electrical Land [GEOGRAPHIC_DATA]" at bounding box center [221, 76] width 87 height 10
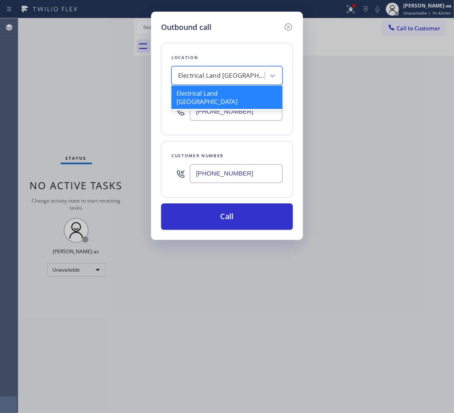
paste input "Garden Grove Heating and Air Conditioning"
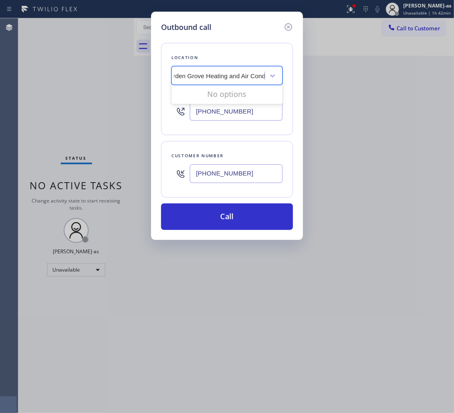
scroll to position [0, 4]
click at [200, 76] on input "Garden Grove Heating and Air Conditioning" at bounding box center [234, 75] width 121 height 7
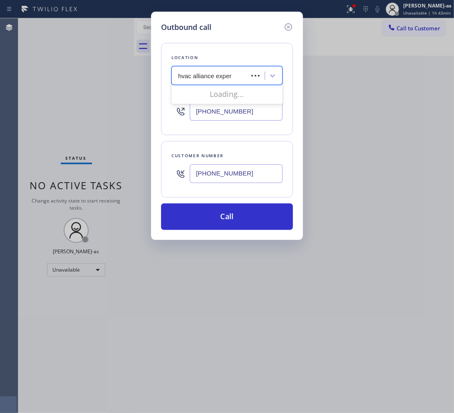
type input "hvac alliance expert"
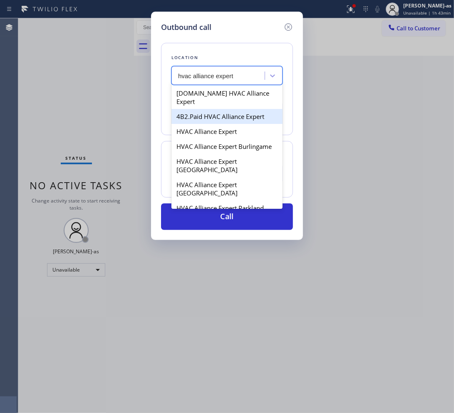
click at [192, 112] on div "4B2.Paid HVAC Alliance Expert" at bounding box center [226, 116] width 111 height 15
type input "[PHONE_NUMBER]"
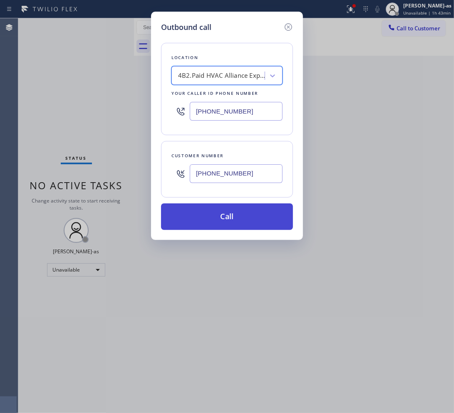
click at [247, 216] on button "Call" at bounding box center [227, 216] width 132 height 27
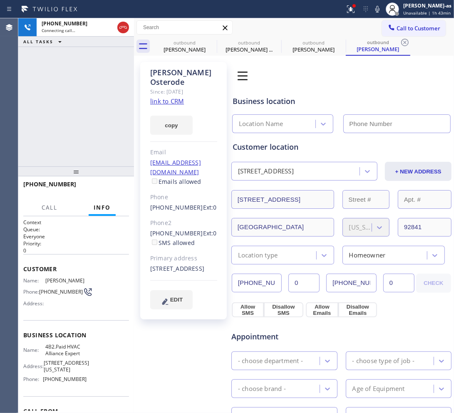
type input "[PHONE_NUMBER]"
click at [168, 97] on link "link to CRM" at bounding box center [167, 101] width 34 height 8
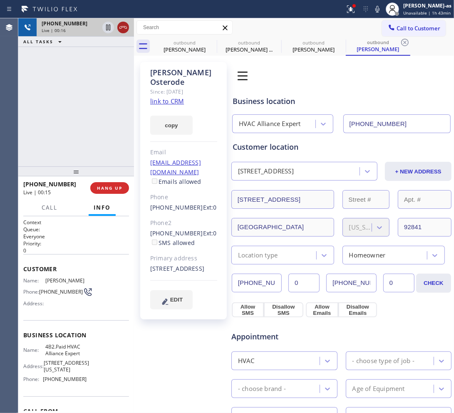
click at [121, 29] on icon at bounding box center [123, 27] width 10 height 10
click at [111, 142] on div "[PHONE_NUMBER] Live | 00:16 ALL TASKS ALL TASKS ACTIVE TASKS TASKS IN WRAP UP" at bounding box center [76, 92] width 116 height 148
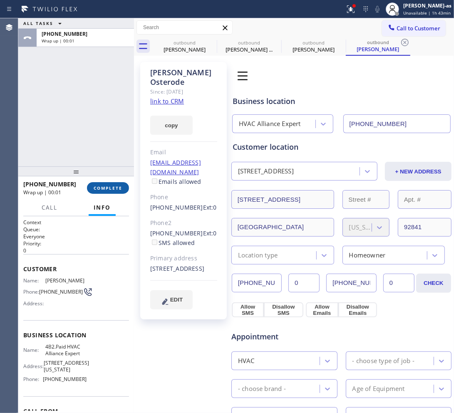
click at [110, 190] on button "COMPLETE" at bounding box center [108, 188] width 42 height 12
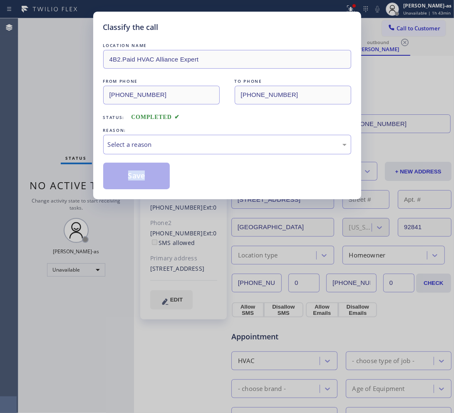
click at [109, 190] on div "Classify the call LOCATION NAME 4B2.Paid HVAC Alliance Expert FROM PHONE [PHONE…" at bounding box center [227, 106] width 268 height 188
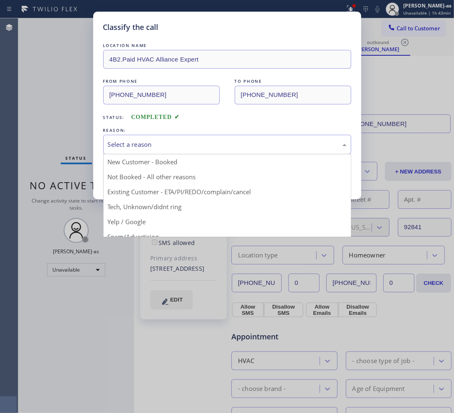
click at [158, 146] on div "Select a reason" at bounding box center [227, 145] width 239 height 10
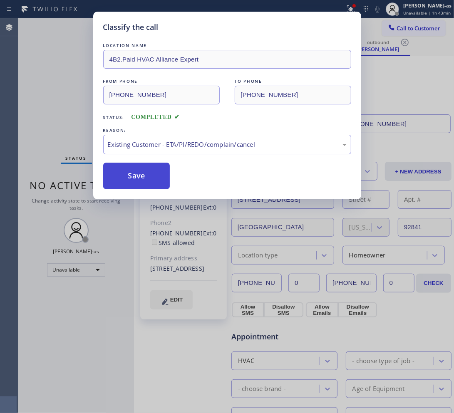
click at [132, 169] on button "Save" at bounding box center [136, 176] width 67 height 27
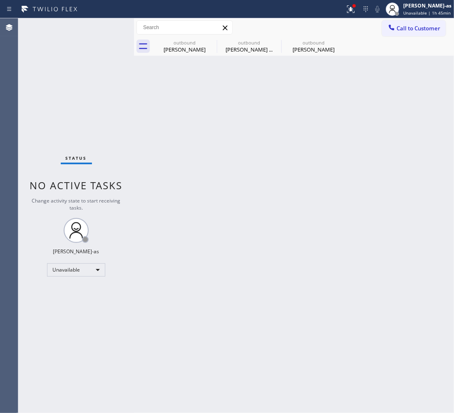
click at [126, 109] on div "Status No active tasks Change activity state to start receiving tasks. [PERSON_…" at bounding box center [76, 215] width 116 height 395
click at [167, 42] on div "outbound" at bounding box center [184, 42] width 63 height 6
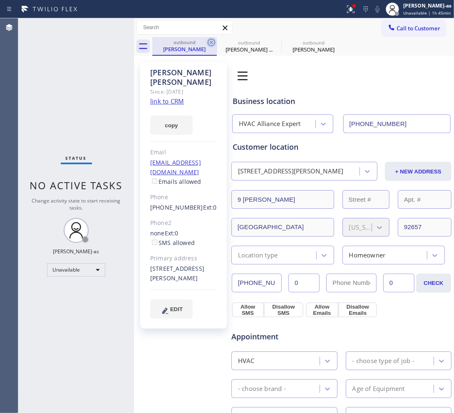
click at [210, 40] on icon at bounding box center [211, 42] width 10 height 10
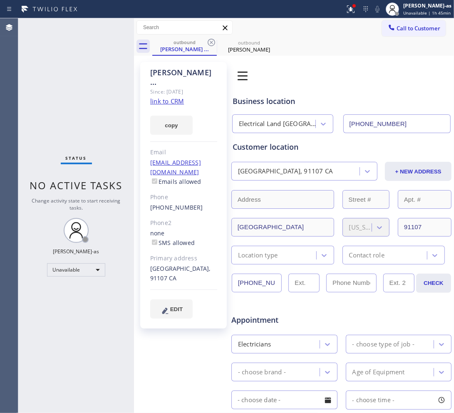
click at [210, 40] on icon at bounding box center [211, 42] width 10 height 10
click at [0, 0] on icon at bounding box center [0, 0] width 0 height 0
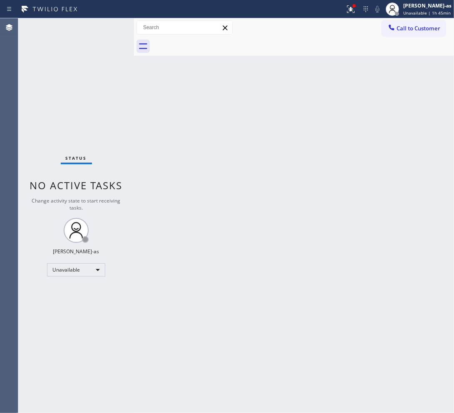
click at [210, 40] on div at bounding box center [302, 46] width 301 height 19
click at [392, 36] on button "Call to Customer" at bounding box center [414, 28] width 64 height 16
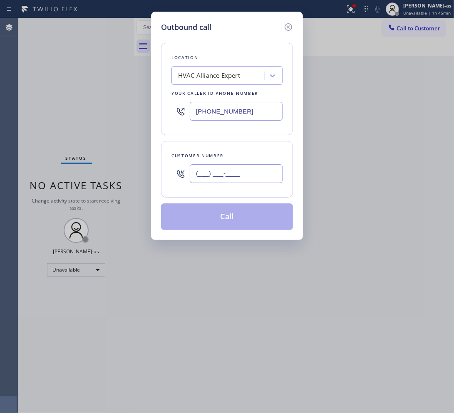
click at [235, 173] on input "(___) ___-____" at bounding box center [236, 173] width 93 height 19
paste input "510) 393-6352"
type input "[PHONE_NUMBER]"
click at [212, 77] on div "HVAC Alliance Expert" at bounding box center [209, 76] width 62 height 10
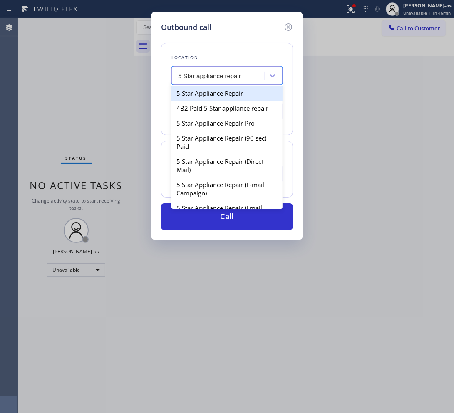
click at [205, 94] on div "5 Star Appliance Repair" at bounding box center [226, 93] width 111 height 15
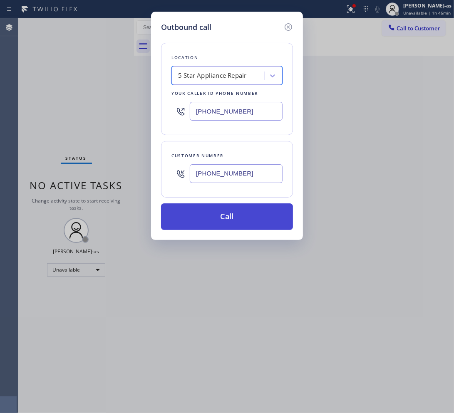
click at [229, 217] on button "Call" at bounding box center [227, 216] width 132 height 27
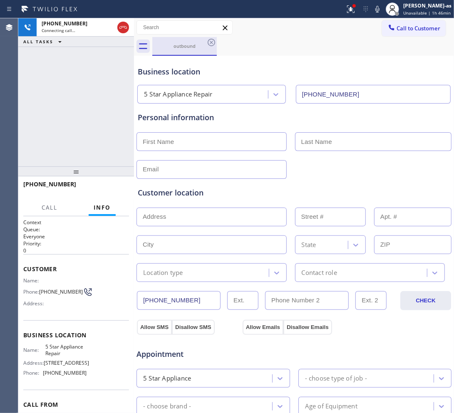
click at [126, 32] on icon at bounding box center [123, 27] width 10 height 10
click at [185, 46] on div "outbound" at bounding box center [184, 46] width 63 height 6
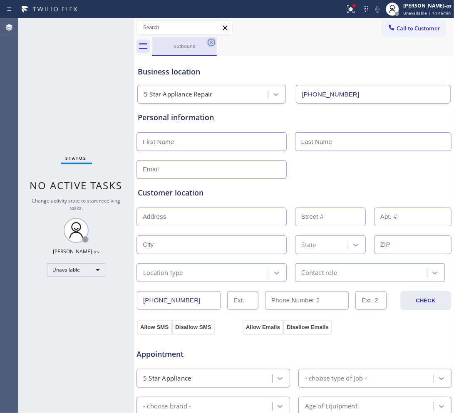
click at [211, 41] on icon at bounding box center [211, 42] width 10 height 10
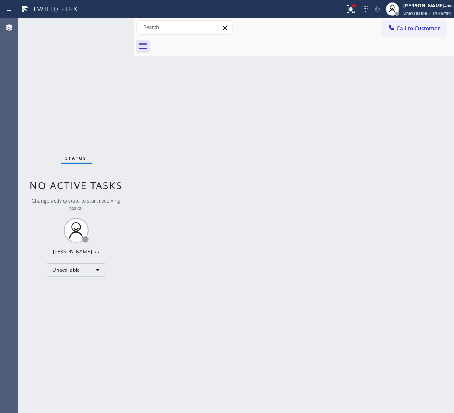
click at [211, 41] on div at bounding box center [302, 46] width 301 height 19
click at [416, 25] on span "Call to Customer" at bounding box center [418, 28] width 44 height 7
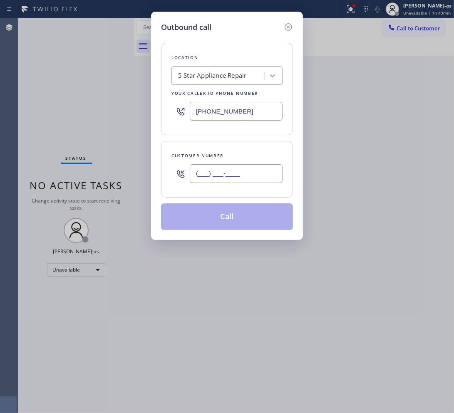
click at [247, 178] on input "(___) ___-____" at bounding box center [236, 173] width 93 height 19
paste input "818) 331-8813"
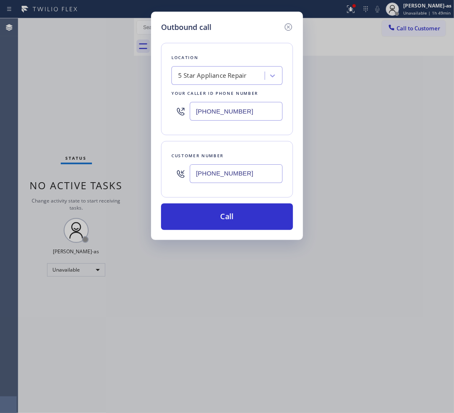
click at [214, 71] on div "5 Star Appliance Repair" at bounding box center [212, 76] width 69 height 10
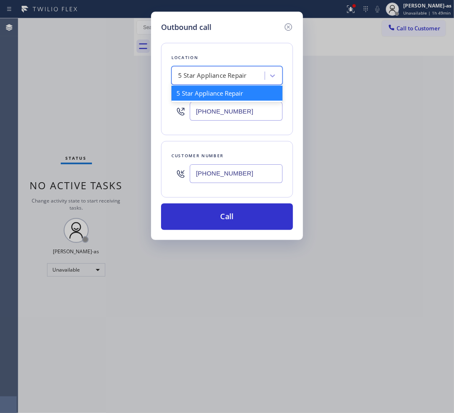
paste input "HVAC Alliance Expert"
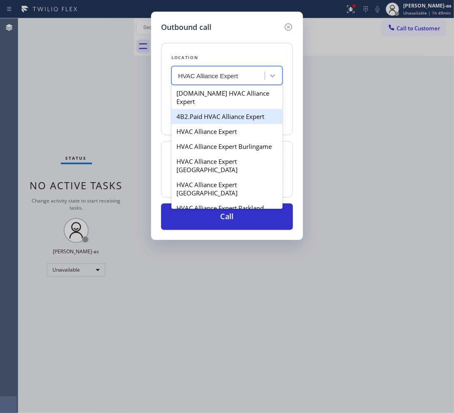
click at [203, 109] on div "4B2.Paid HVAC Alliance Expert" at bounding box center [226, 116] width 111 height 15
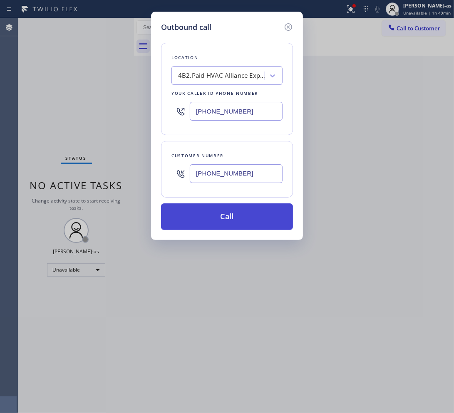
click at [219, 209] on button "Call" at bounding box center [227, 216] width 132 height 27
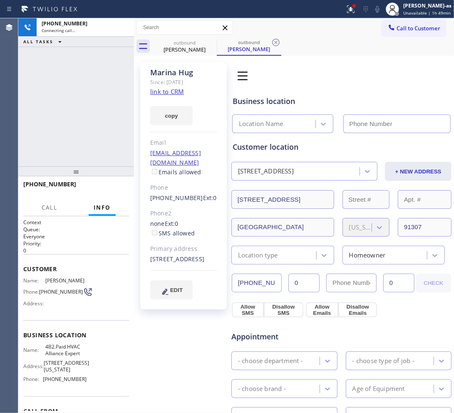
click at [167, 93] on link "link to CRM" at bounding box center [167, 91] width 34 height 8
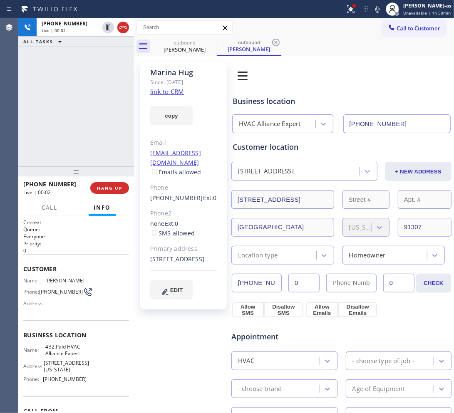
click at [98, 98] on div "[PHONE_NUMBER] Live | 00:02 ALL TASKS ALL TASKS ACTIVE TASKS TASKS IN WRAP UP" at bounding box center [76, 92] width 116 height 148
click at [115, 22] on div at bounding box center [116, 27] width 30 height 18
drag, startPoint x: 120, startPoint y: 25, endPoint x: 128, endPoint y: 181, distance: 156.5
click at [121, 26] on icon at bounding box center [123, 27] width 10 height 10
click at [106, 184] on button "HANG UP" at bounding box center [109, 188] width 39 height 12
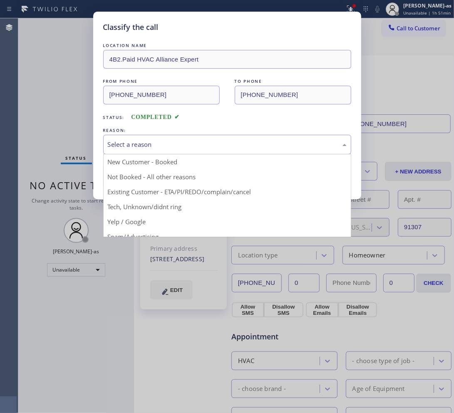
click at [215, 140] on div "Select a reason" at bounding box center [227, 145] width 248 height 20
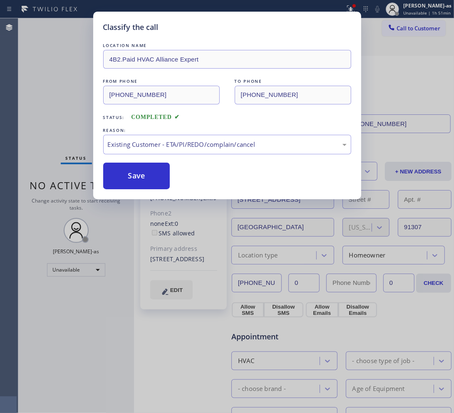
click at [143, 169] on button "Save" at bounding box center [136, 176] width 67 height 27
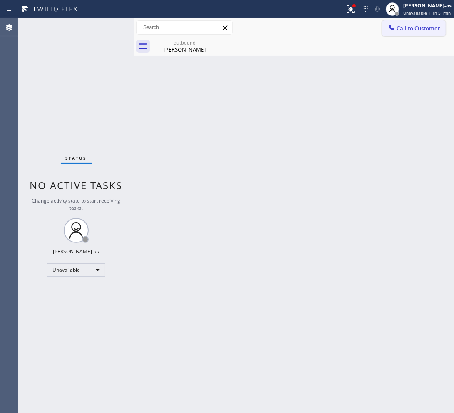
click at [429, 23] on button "Call to Customer" at bounding box center [414, 28] width 64 height 16
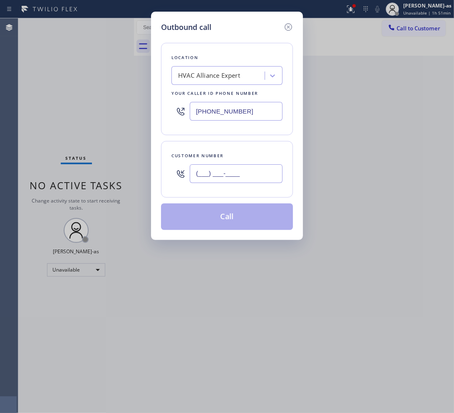
click at [219, 171] on input "(___) ___-____" at bounding box center [236, 173] width 93 height 19
paste input "303) 815-6864"
click at [225, 73] on div "HVAC Alliance Expert" at bounding box center [209, 76] width 62 height 10
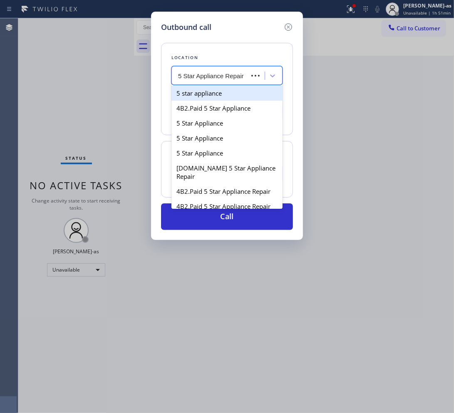
click at [227, 96] on div "5 star appliance" at bounding box center [226, 93] width 111 height 15
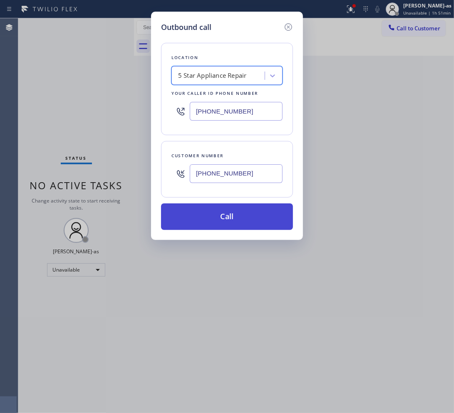
click at [243, 217] on button "Call" at bounding box center [227, 216] width 132 height 27
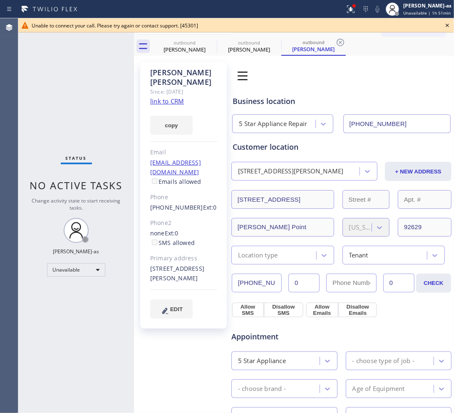
click at [173, 97] on link "link to CRM" at bounding box center [167, 101] width 34 height 8
click at [448, 24] on icon at bounding box center [446, 25] width 3 height 3
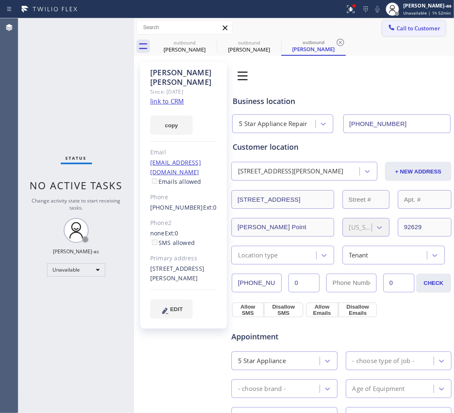
click at [427, 26] on span "Call to Customer" at bounding box center [418, 28] width 44 height 7
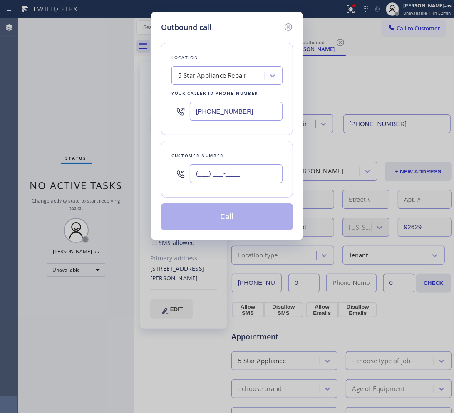
click at [237, 172] on input "(___) ___-____" at bounding box center [236, 173] width 93 height 19
paste input "510) 909-2234"
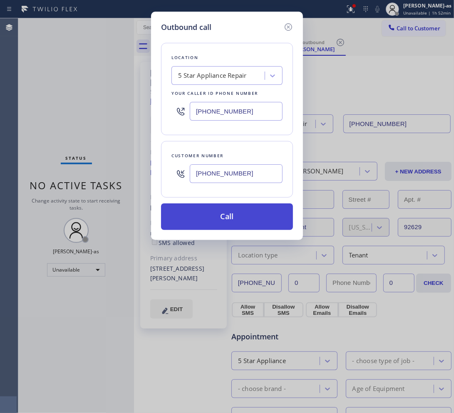
click at [235, 217] on button "Call" at bounding box center [227, 216] width 132 height 27
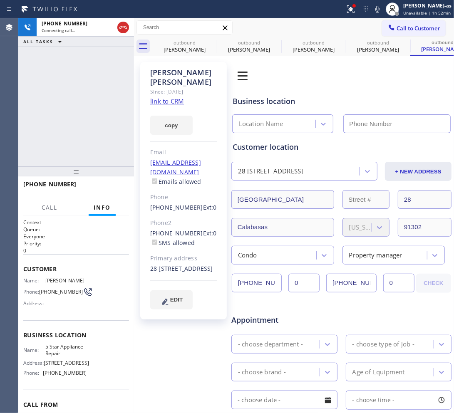
click at [155, 102] on link "link to CRM" at bounding box center [167, 101] width 34 height 8
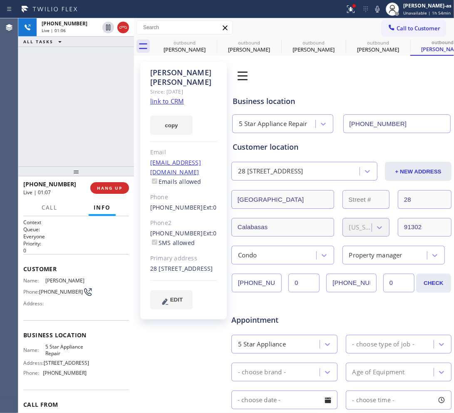
click at [69, 81] on div "[PHONE_NUMBER] Live | 01:06 ALL TASKS ALL TASKS ACTIVE TASKS TASKS IN WRAP UP" at bounding box center [76, 92] width 116 height 148
click at [118, 30] on icon at bounding box center [123, 27] width 10 height 10
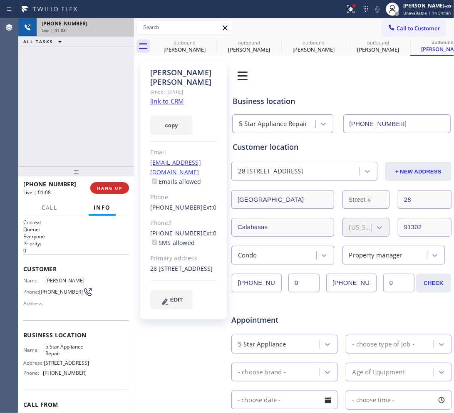
click at [96, 147] on div "[PHONE_NUMBER] Live | 01:08 ALL TASKS ALL TASKS ACTIVE TASKS TASKS IN WRAP UP" at bounding box center [76, 92] width 116 height 148
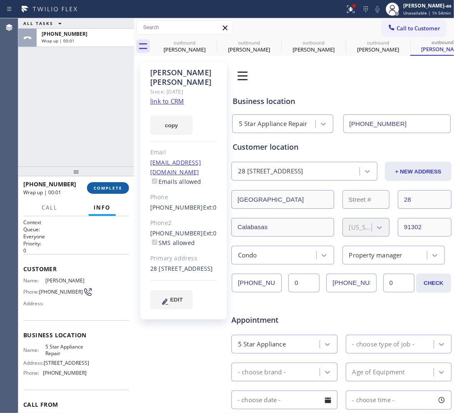
click at [103, 187] on span "COMPLETE" at bounding box center [108, 188] width 29 height 6
click at [104, 186] on div "Classify the call LOCATION NAME Viking Appliance Repair Expert FROM PHONE [PHON…" at bounding box center [235, 215] width 435 height 395
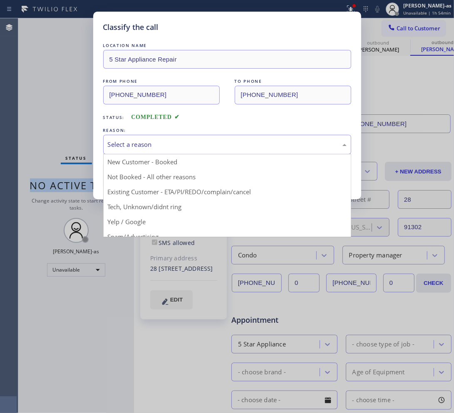
click at [183, 146] on div "Select a reason" at bounding box center [227, 145] width 239 height 10
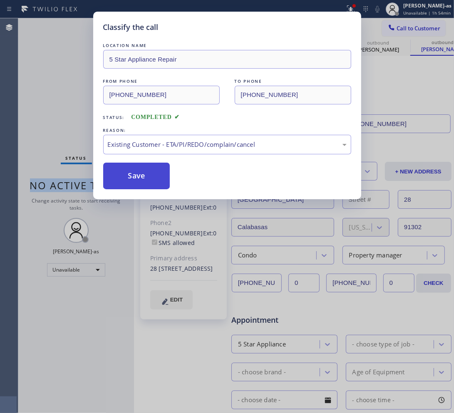
drag, startPoint x: 196, startPoint y: 198, endPoint x: 154, endPoint y: 177, distance: 47.4
click at [144, 173] on button "Save" at bounding box center [136, 176] width 67 height 27
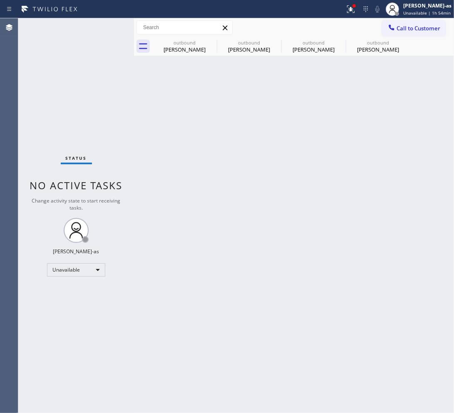
click at [410, 30] on span "Call to Customer" at bounding box center [418, 28] width 44 height 7
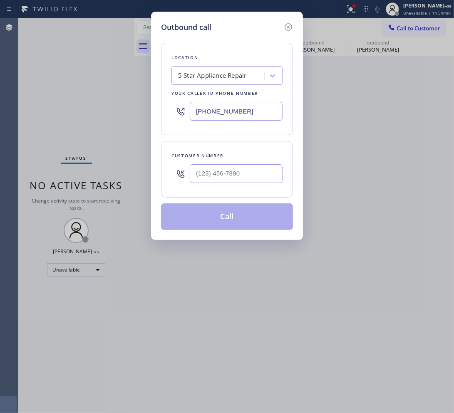
click at [222, 160] on div "Customer number" at bounding box center [226, 155] width 111 height 9
click at [259, 178] on input "(___) ___-____" at bounding box center [236, 173] width 93 height 19
paste input "510) 712-4859"
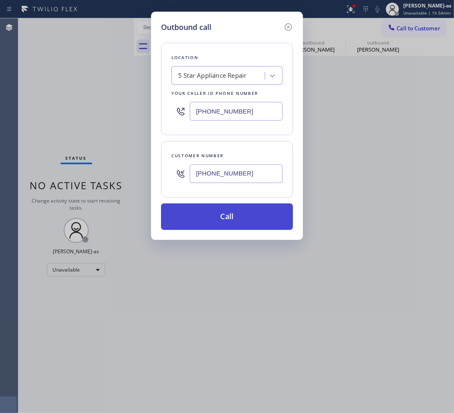
click at [247, 215] on button "Call" at bounding box center [227, 216] width 132 height 27
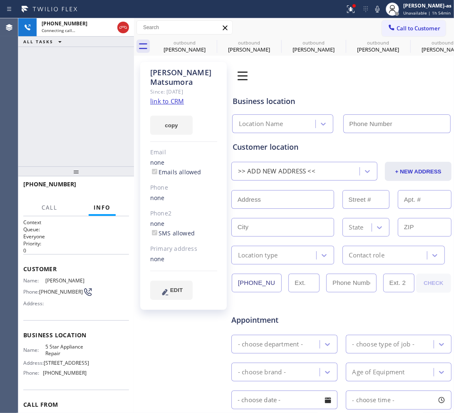
click at [170, 97] on link "link to CRM" at bounding box center [167, 101] width 34 height 8
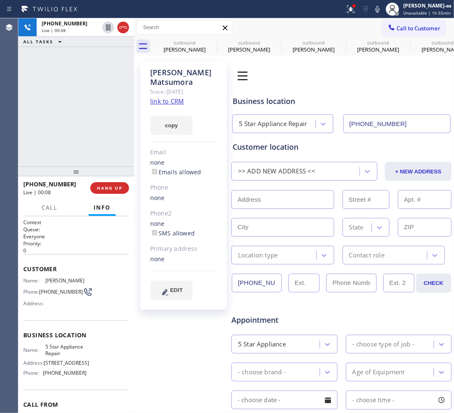
click at [44, 117] on div "[PHONE_NUMBER] Live | 00:08 ALL TASKS ALL TASKS ACTIVE TASKS TASKS IN WRAP UP" at bounding box center [76, 92] width 116 height 148
click at [122, 27] on icon at bounding box center [122, 27] width 7 height 2
click at [106, 78] on div "[PHONE_NUMBER] Live | 00:08 ALL TASKS ALL TASKS ACTIVE TASKS TASKS IN WRAP UP" at bounding box center [76, 92] width 116 height 148
click at [102, 183] on button "COMPLETE" at bounding box center [108, 188] width 42 height 12
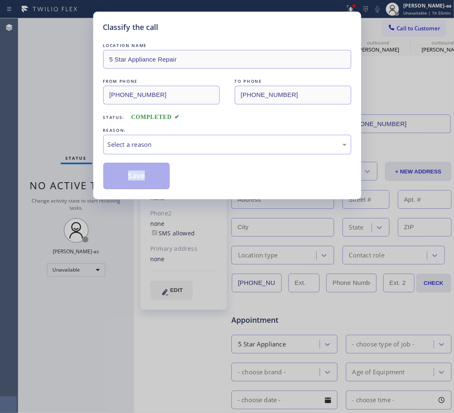
click at [102, 183] on div "Classify the call LOCATION NAME 5 Star Appliance Repair FROM PHONE [PHONE_NUMBE…" at bounding box center [227, 106] width 268 height 188
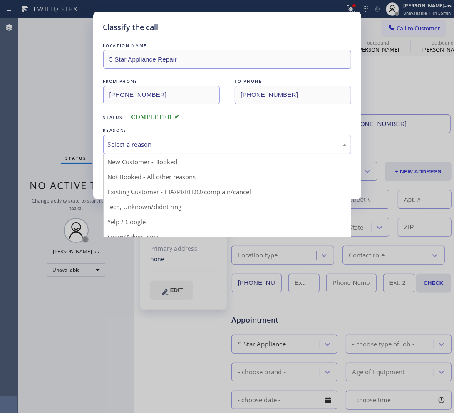
click at [188, 143] on div "Select a reason" at bounding box center [227, 145] width 239 height 10
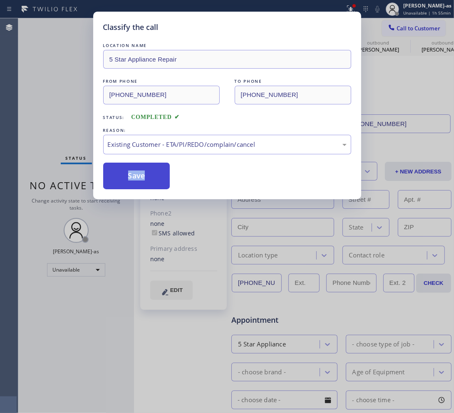
click at [163, 173] on button "Save" at bounding box center [136, 176] width 67 height 27
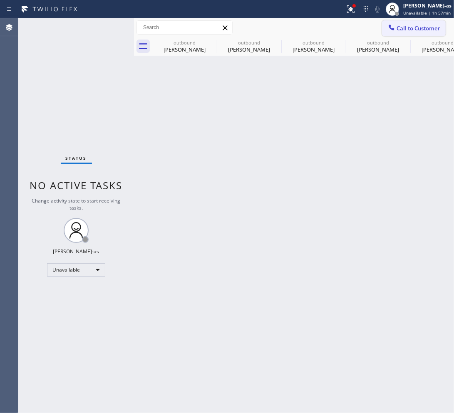
click at [414, 26] on span "Call to Customer" at bounding box center [418, 28] width 44 height 7
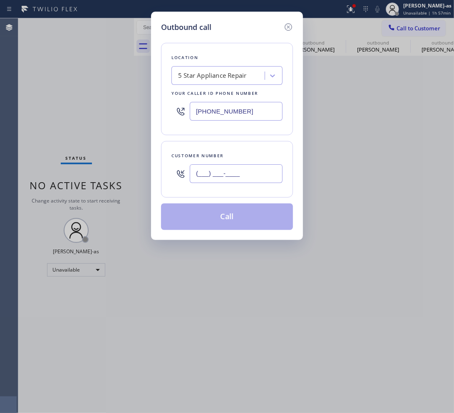
click at [247, 178] on input "(___) ___-____" at bounding box center [236, 173] width 93 height 19
paste input "206) 618-5600"
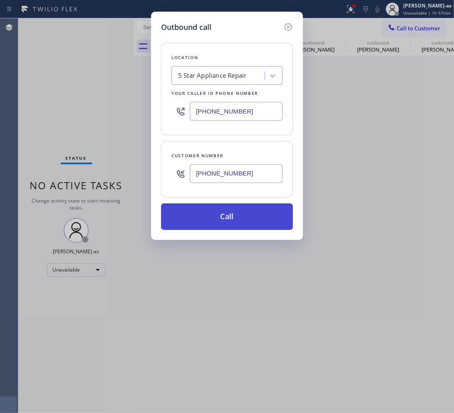
click at [240, 225] on button "Call" at bounding box center [227, 216] width 132 height 27
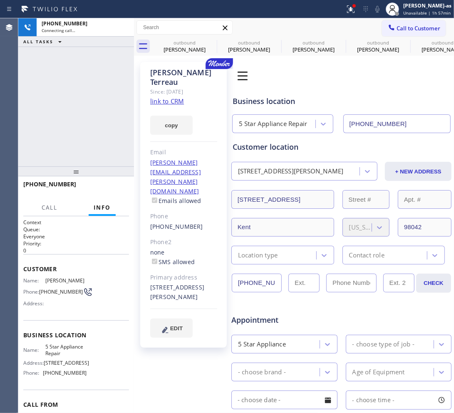
click at [173, 97] on link "link to CRM" at bounding box center [167, 101] width 34 height 8
drag, startPoint x: 44, startPoint y: 93, endPoint x: 62, endPoint y: 78, distance: 23.4
click at [44, 93] on div "[PHONE_NUMBER] Connecting call… ALL TASKS ALL TASKS ACTIVE TASKS TASKS IN WRAP …" at bounding box center [76, 92] width 116 height 148
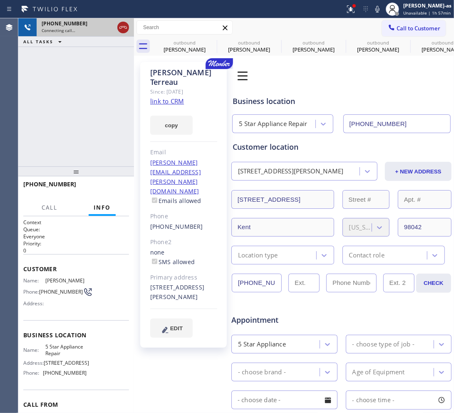
click at [124, 26] on icon at bounding box center [123, 27] width 10 height 10
drag, startPoint x: 179, startPoint y: 46, endPoint x: 208, endPoint y: 40, distance: 29.7
click at [181, 46] on div "[PERSON_NAME]" at bounding box center [184, 49] width 63 height 7
click at [0, 0] on icon at bounding box center [0, 0] width 0 height 0
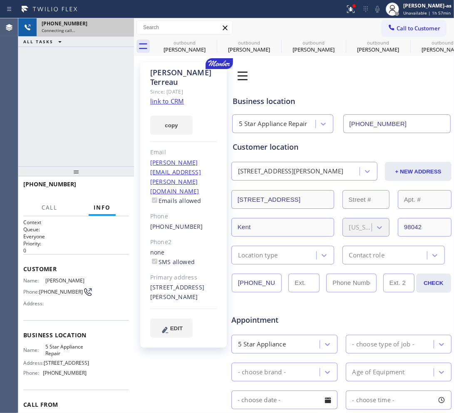
click at [0, 0] on icon at bounding box center [0, 0] width 0 height 0
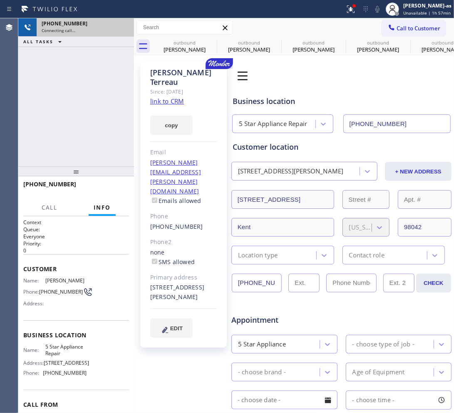
click at [208, 40] on div "outbound [PERSON_NAME] outbound [PERSON_NAME] outbound [PERSON_NAME] outbound […" at bounding box center [302, 46] width 301 height 19
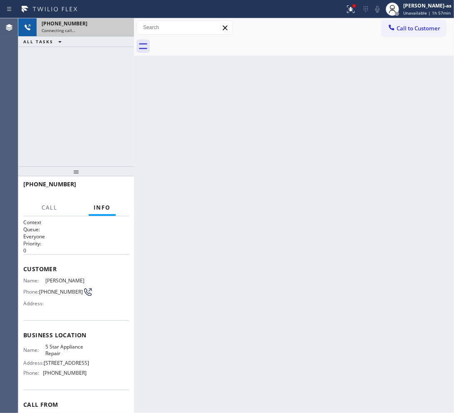
click at [208, 40] on div at bounding box center [302, 46] width 301 height 19
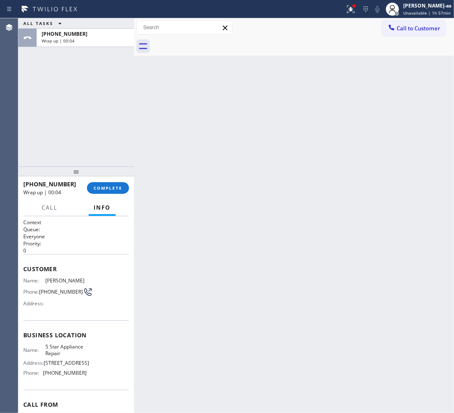
click at [233, 144] on div "Back to Dashboard Change Sender ID Customers Technicians Select a contact Outbo…" at bounding box center [294, 215] width 320 height 395
click at [99, 180] on div "[PHONE_NUMBER] Wrap up | 00:04 COMPLETE" at bounding box center [76, 188] width 106 height 22
click at [103, 185] on span "COMPLETE" at bounding box center [108, 188] width 29 height 6
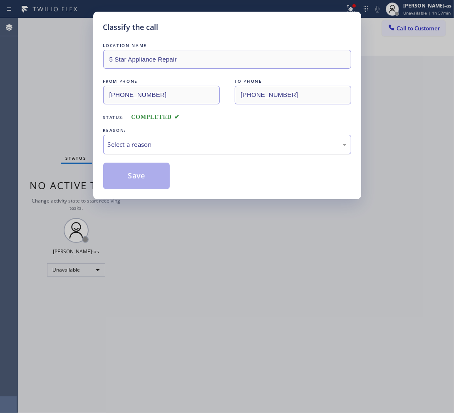
click at [168, 154] on div "Select a reason" at bounding box center [227, 145] width 248 height 20
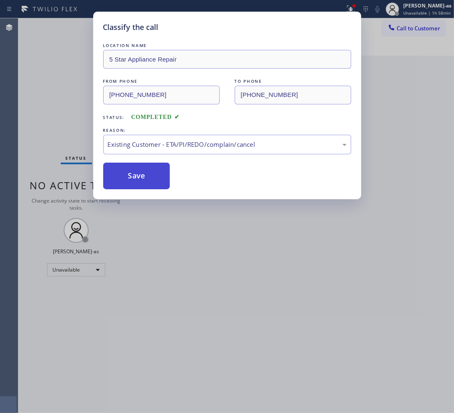
click at [139, 163] on button "Save" at bounding box center [136, 176] width 67 height 27
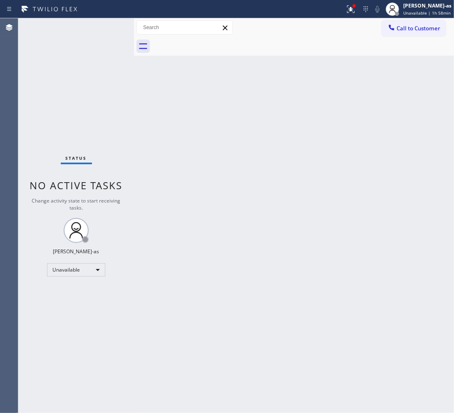
click at [410, 28] on span "Call to Customer" at bounding box center [418, 28] width 44 height 7
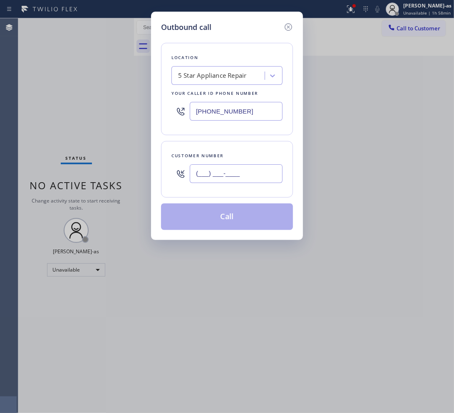
click at [249, 175] on input "(___) ___-____" at bounding box center [236, 173] width 93 height 19
paste input "213) 254-7985"
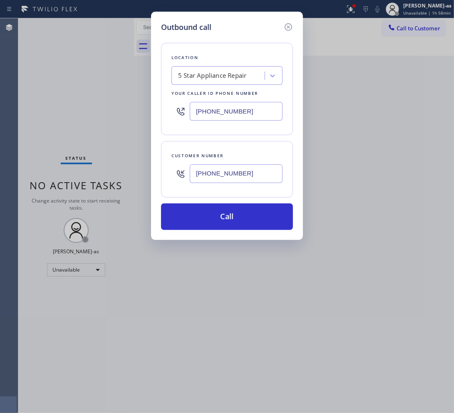
click at [204, 82] on div "5 Star Appliance Repair" at bounding box center [219, 76] width 91 height 15
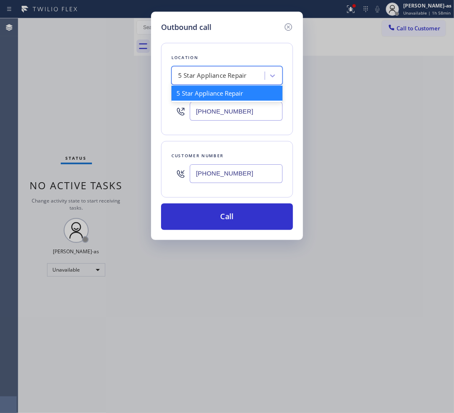
paste input "Eagle Rock Prestige HVAC"
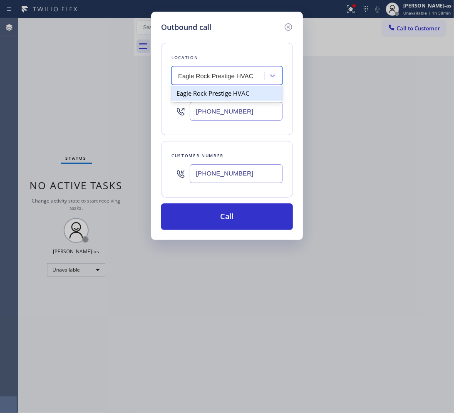
click at [190, 95] on div "Eagle Rock Prestige HVAC" at bounding box center [226, 93] width 111 height 15
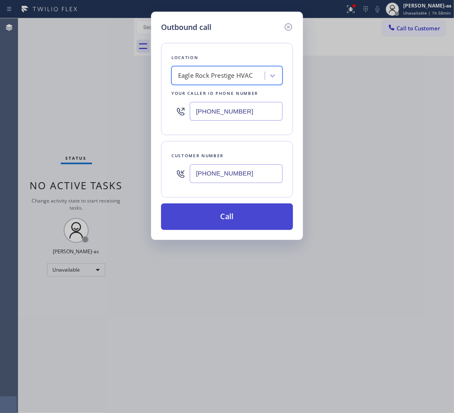
click at [247, 215] on button "Call" at bounding box center [227, 216] width 132 height 27
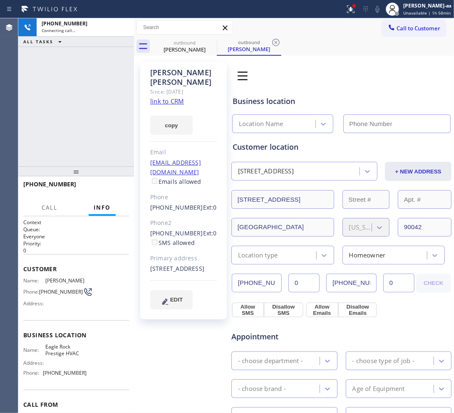
click at [167, 104] on link "link to CRM" at bounding box center [167, 101] width 34 height 8
click at [142, 198] on div "[PERSON_NAME] Since: [DATE] link to CRM copy Email [EMAIL_ADDRESS][DOMAIN_NAME]…" at bounding box center [183, 190] width 86 height 257
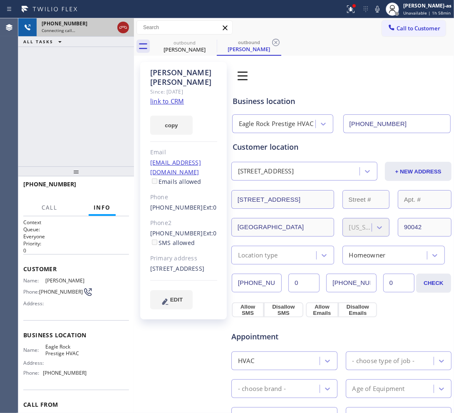
click at [120, 27] on icon at bounding box center [123, 27] width 10 height 10
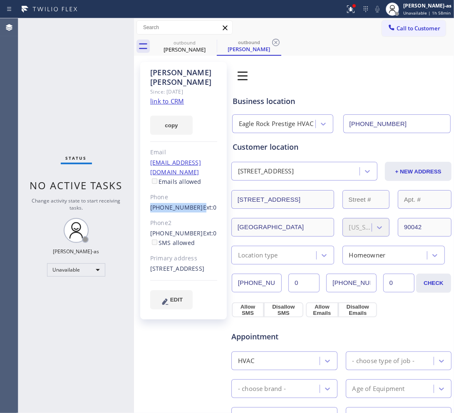
drag, startPoint x: 143, startPoint y: 198, endPoint x: 192, endPoint y: 202, distance: 48.8
click at [192, 202] on div "[PERSON_NAME] Since: [DATE] link to CRM copy Email [EMAIL_ADDRESS][DOMAIN_NAME]…" at bounding box center [183, 190] width 86 height 257
click at [191, 42] on div "outbound" at bounding box center [184, 42] width 63 height 6
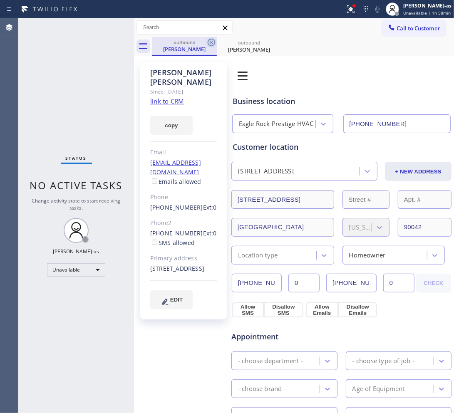
click at [210, 39] on icon at bounding box center [211, 42] width 10 height 10
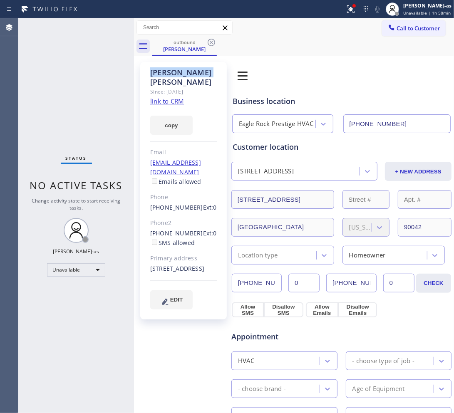
click at [210, 39] on icon at bounding box center [211, 42] width 10 height 10
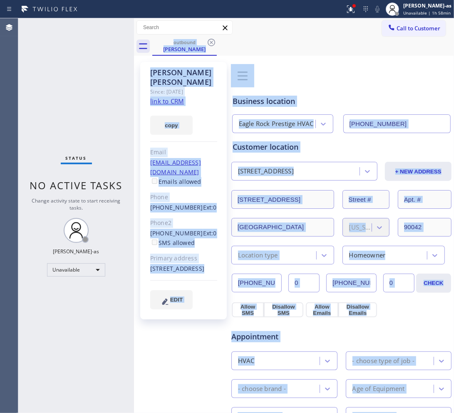
click at [210, 39] on div "outbound [PERSON_NAME]" at bounding box center [302, 46] width 301 height 19
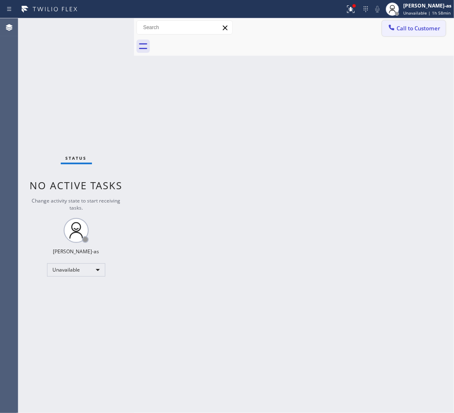
click at [414, 25] on span "Call to Customer" at bounding box center [418, 28] width 44 height 7
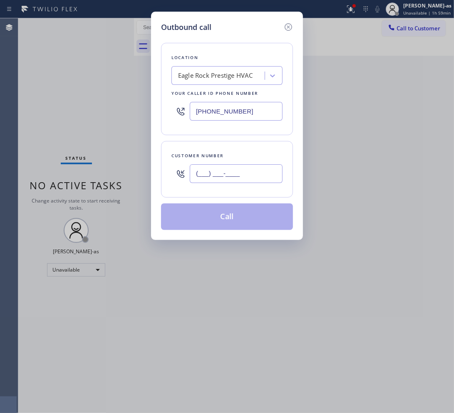
click at [232, 182] on input "(___) ___-____" at bounding box center [236, 173] width 93 height 19
paste input "323) 868-9543"
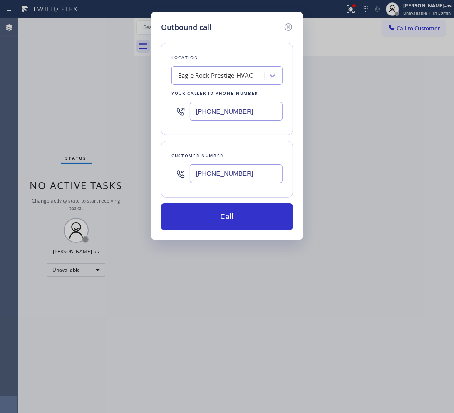
drag, startPoint x: 243, startPoint y: 217, endPoint x: 242, endPoint y: 189, distance: 28.3
click at [243, 218] on button "Call" at bounding box center [227, 216] width 132 height 27
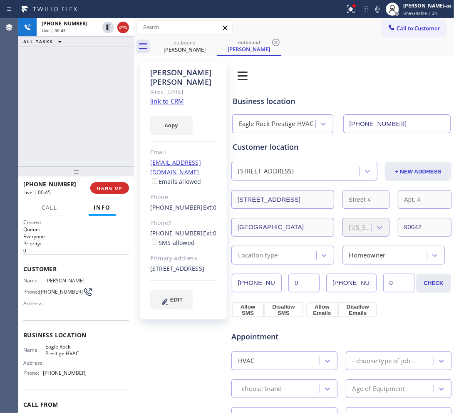
click at [79, 132] on div "[PHONE_NUMBER] Live | 00:45 ALL TASKS ALL TASKS ACTIVE TASKS TASKS IN WRAP UP" at bounding box center [76, 92] width 116 height 148
click at [101, 188] on span "HANG UP" at bounding box center [109, 188] width 25 height 6
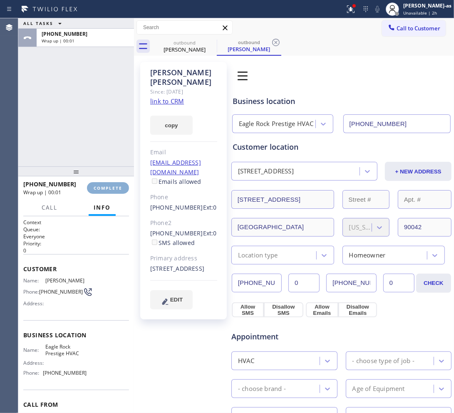
click at [101, 188] on span "COMPLETE" at bounding box center [108, 188] width 29 height 6
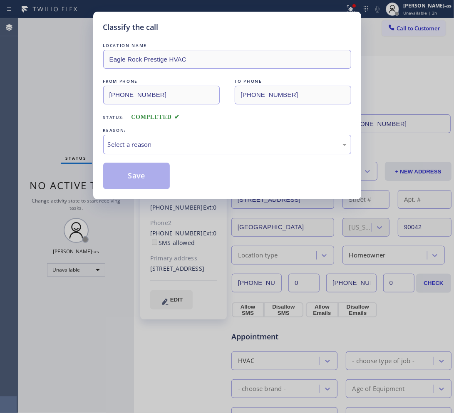
click at [101, 182] on div "Classify the call LOCATION NAME Eagle Rock Prestige HVAC FROM PHONE [PHONE_NUMB…" at bounding box center [227, 106] width 268 height 188
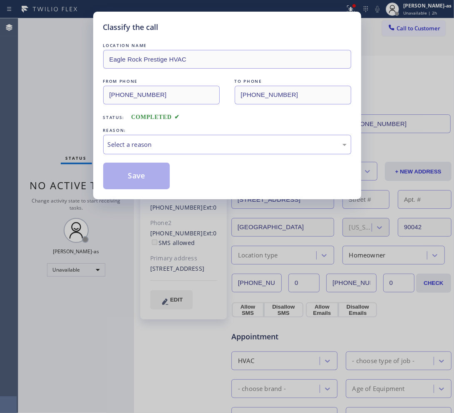
click at [101, 179] on div "Classify the call LOCATION NAME Eagle Rock Prestige HVAC FROM PHONE [PHONE_NUMB…" at bounding box center [227, 106] width 268 height 188
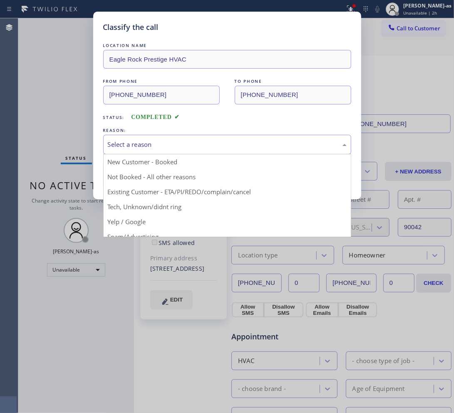
click at [165, 143] on div "Select a reason" at bounding box center [227, 145] width 239 height 10
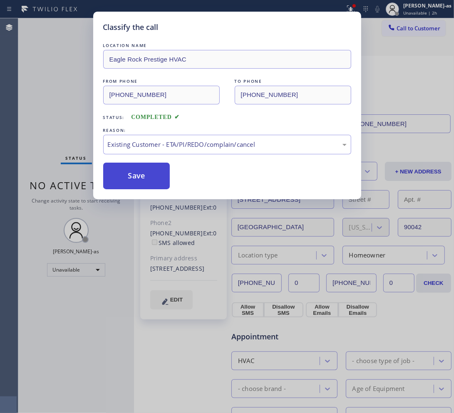
drag, startPoint x: 141, startPoint y: 179, endPoint x: 269, endPoint y: 2, distance: 218.8
click at [141, 177] on button "Save" at bounding box center [136, 176] width 67 height 27
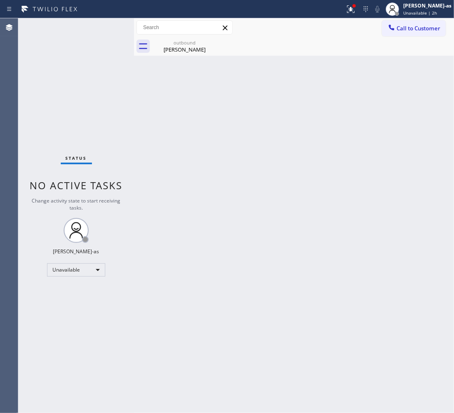
click at [406, 30] on span "Call to Customer" at bounding box center [418, 28] width 44 height 7
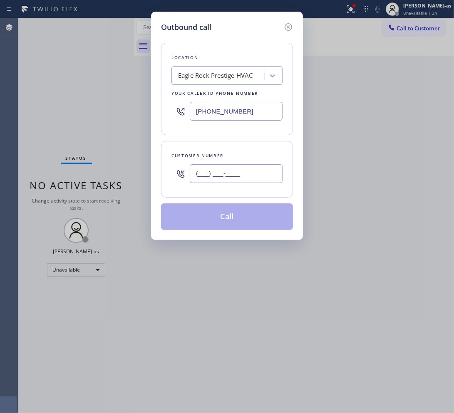
click at [246, 177] on input "(___) ___-____" at bounding box center [236, 173] width 93 height 19
paste input "206) 618-5600"
click at [238, 80] on div "Eagle Rock Prestige HVAC" at bounding box center [215, 76] width 75 height 10
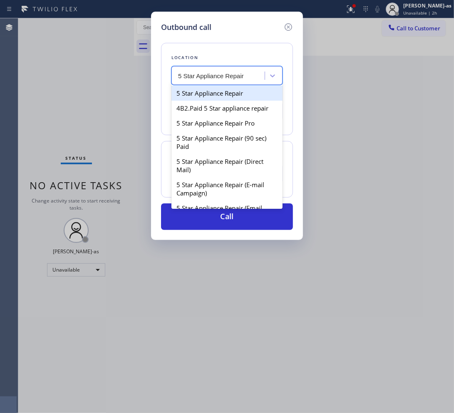
click at [208, 98] on div "5 Star Appliance Repair" at bounding box center [226, 93] width 111 height 15
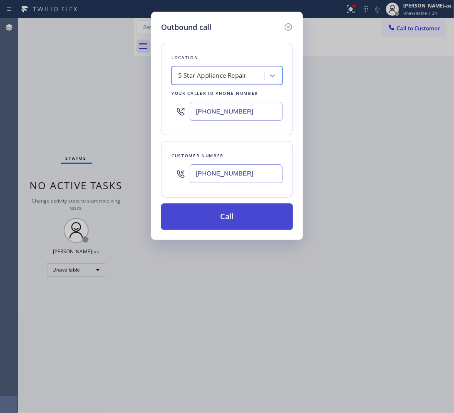
click at [233, 220] on button "Call" at bounding box center [227, 216] width 132 height 27
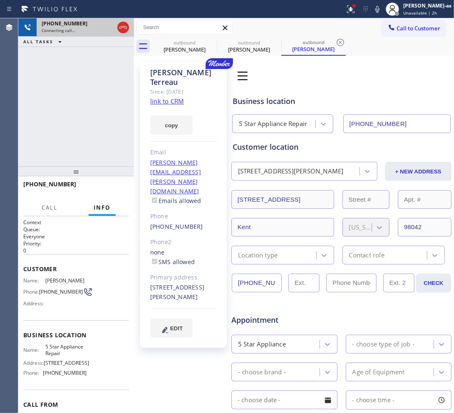
click at [84, 30] on div "Connecting call…" at bounding box center [78, 30] width 72 height 6
click at [121, 28] on icon at bounding box center [122, 27] width 7 height 2
drag, startPoint x: 186, startPoint y: 54, endPoint x: 217, endPoint y: 39, distance: 34.8
click at [188, 54] on div "outbound [PERSON_NAME]" at bounding box center [184, 46] width 63 height 19
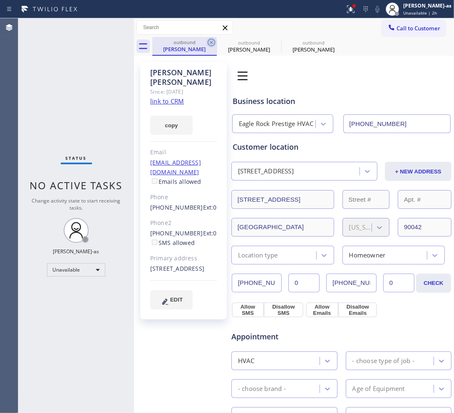
click at [210, 42] on icon at bounding box center [211, 42] width 10 height 10
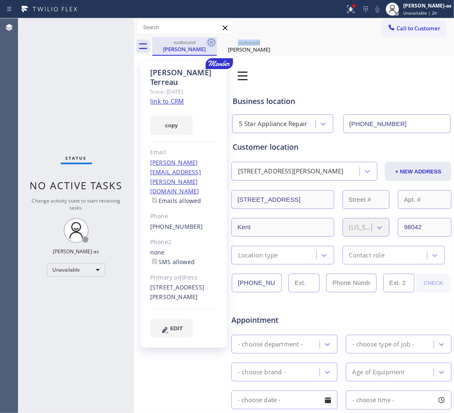
click at [210, 42] on icon at bounding box center [210, 42] width 7 height 7
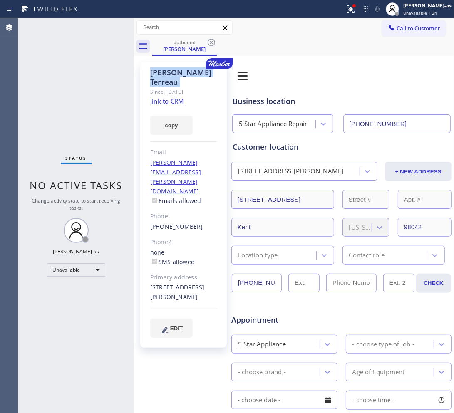
click at [210, 42] on icon at bounding box center [210, 42] width 7 height 7
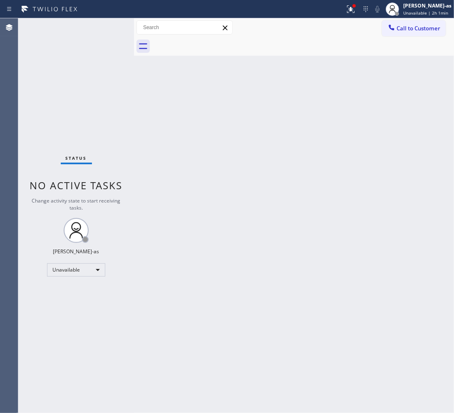
click at [210, 42] on div at bounding box center [302, 46] width 301 height 19
click at [403, 23] on button "Call to Customer" at bounding box center [414, 28] width 64 height 16
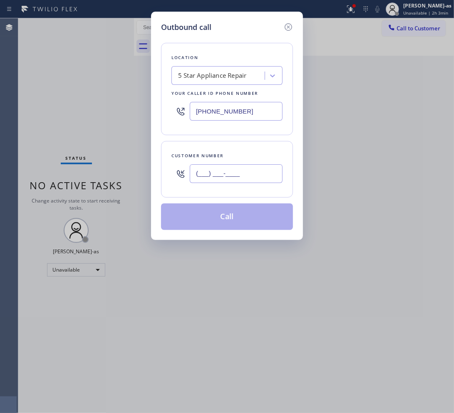
click at [256, 167] on input "(___) ___-____" at bounding box center [236, 173] width 93 height 19
paste input "408) 483-0264"
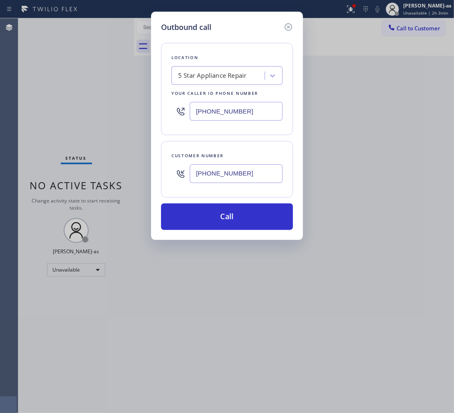
drag, startPoint x: 232, startPoint y: 215, endPoint x: 205, endPoint y: 177, distance: 46.3
click at [232, 216] on button "Call" at bounding box center [227, 216] width 132 height 27
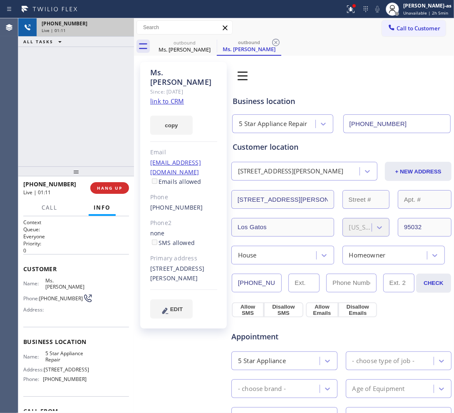
drag, startPoint x: 123, startPoint y: 30, endPoint x: 101, endPoint y: 141, distance: 113.7
click at [123, 32] on div "Live | 01:11" at bounding box center [85, 30] width 87 height 6
click at [94, 171] on div at bounding box center [76, 171] width 116 height 10
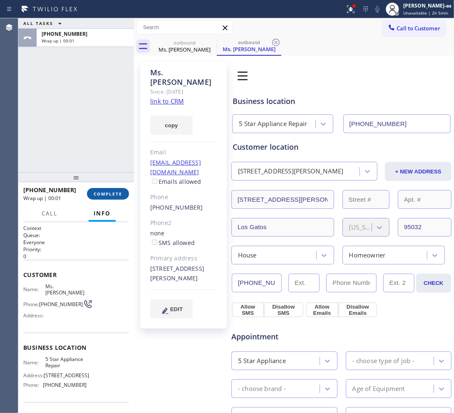
click at [113, 195] on span "COMPLETE" at bounding box center [108, 194] width 29 height 6
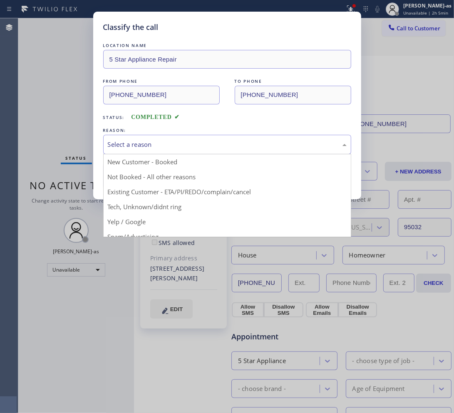
click at [138, 148] on div "Select a reason" at bounding box center [227, 145] width 239 height 10
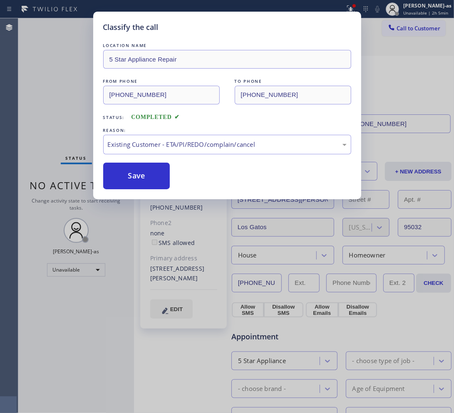
click at [150, 175] on button "Save" at bounding box center [136, 176] width 67 height 27
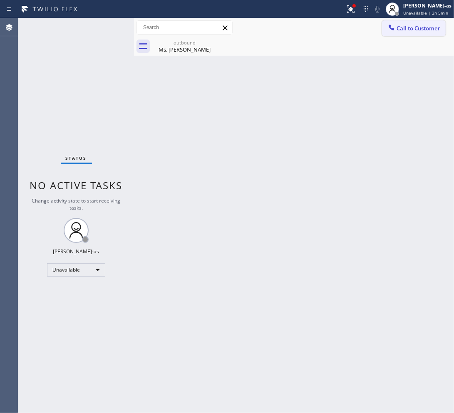
click at [427, 26] on span "Call to Customer" at bounding box center [418, 28] width 44 height 7
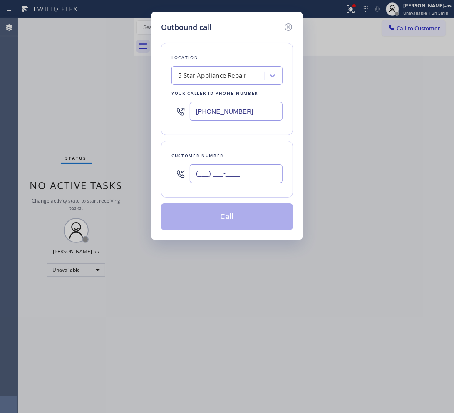
click at [237, 179] on input "(___) ___-____" at bounding box center [236, 173] width 93 height 19
paste input "650) 924-5663"
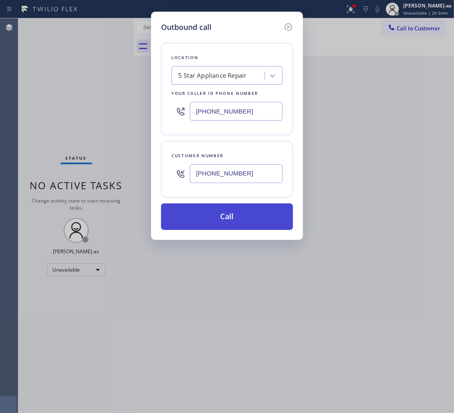
click at [223, 215] on button "Call" at bounding box center [227, 216] width 132 height 27
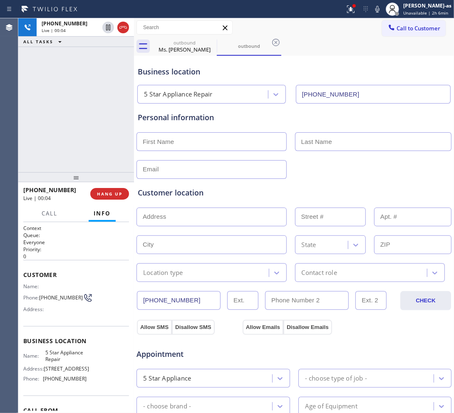
click at [63, 126] on div "[PHONE_NUMBER] Live | 00:04 ALL TASKS ALL TASKS ACTIVE TASKS TASKS IN WRAP UP" at bounding box center [76, 95] width 116 height 154
click at [64, 59] on div "[PHONE_NUMBER] Live | 00:52 ALL TASKS ALL TASKS ACTIVE TASKS TASKS IN WRAP UP" at bounding box center [76, 95] width 116 height 154
click at [116, 24] on div at bounding box center [116, 27] width 30 height 18
click at [109, 140] on div "[PHONE_NUMBER] Live | 00:53 ALL TASKS ALL TASKS ACTIVE TASKS TASKS IN WRAP UP" at bounding box center [76, 95] width 116 height 154
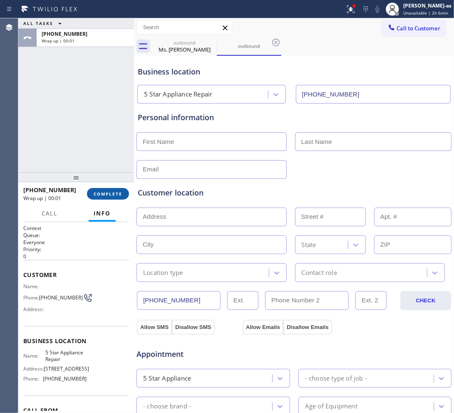
click at [115, 190] on button "COMPLETE" at bounding box center [108, 194] width 42 height 12
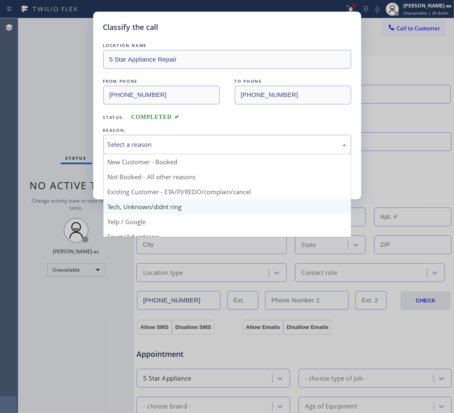
drag, startPoint x: 141, startPoint y: 144, endPoint x: 187, endPoint y: 216, distance: 85.2
click at [142, 146] on div "Select a reason" at bounding box center [227, 145] width 239 height 10
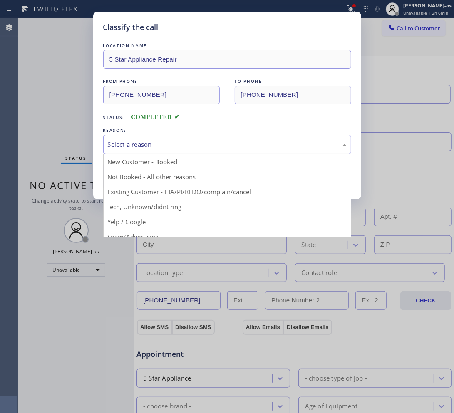
drag, startPoint x: 174, startPoint y: 188, endPoint x: 168, endPoint y: 190, distance: 6.4
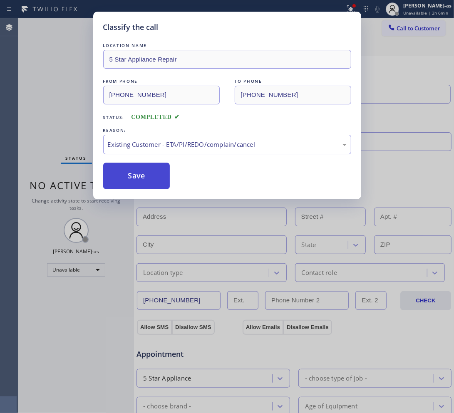
drag, startPoint x: 144, startPoint y: 175, endPoint x: 138, endPoint y: 174, distance: 6.4
click at [144, 175] on button "Save" at bounding box center [136, 176] width 67 height 27
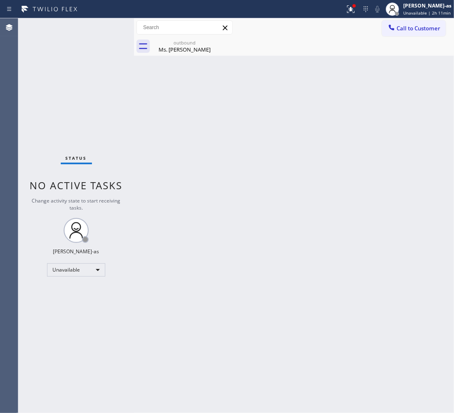
click at [298, 146] on div "Back to Dashboard Change Sender ID Customers Technicians Select a contact Outbo…" at bounding box center [294, 215] width 320 height 395
click at [414, 30] on span "Call to Customer" at bounding box center [418, 28] width 44 height 7
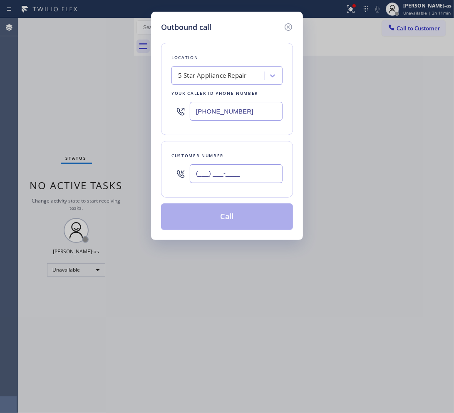
click at [227, 178] on input "(___) ___-____" at bounding box center [236, 173] width 93 height 19
click at [237, 169] on input "(___) ___-____" at bounding box center [236, 173] width 93 height 19
paste input "4"
click at [237, 169] on input "(___) ___-___4" at bounding box center [236, 173] width 93 height 19
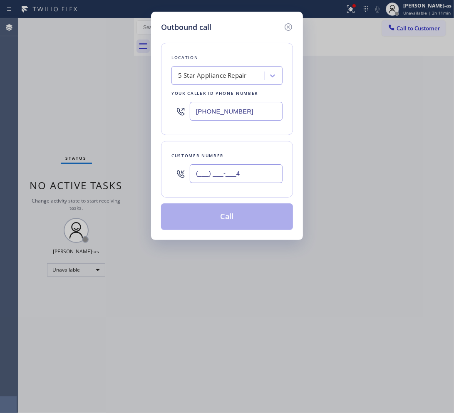
click at [237, 169] on input "(___) ___-___4" at bounding box center [236, 173] width 93 height 19
paste input "480) 244-9872"
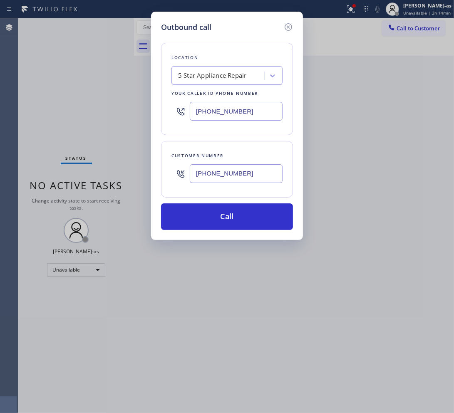
click at [250, 116] on input "[PHONE_NUMBER]" at bounding box center [236, 111] width 93 height 19
paste input "66) 429-1288"
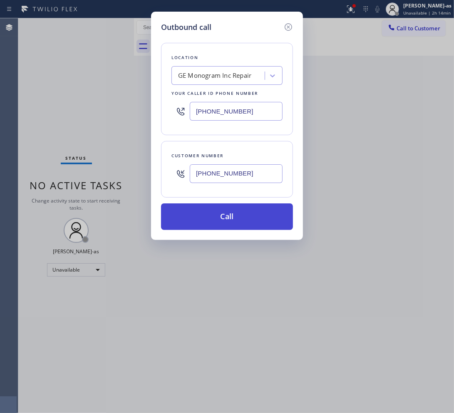
click at [236, 218] on button "Call" at bounding box center [227, 216] width 132 height 27
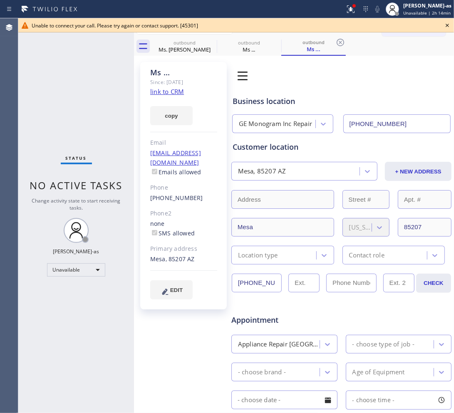
click at [108, 116] on div "Status No active tasks Change activity state to start receiving tasks. [PERSON_…" at bounding box center [76, 215] width 116 height 395
click at [186, 46] on div "Ms. [PERSON_NAME]" at bounding box center [184, 49] width 63 height 7
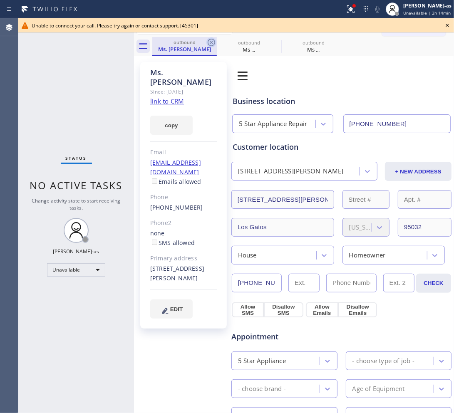
click at [207, 43] on icon at bounding box center [211, 42] width 10 height 10
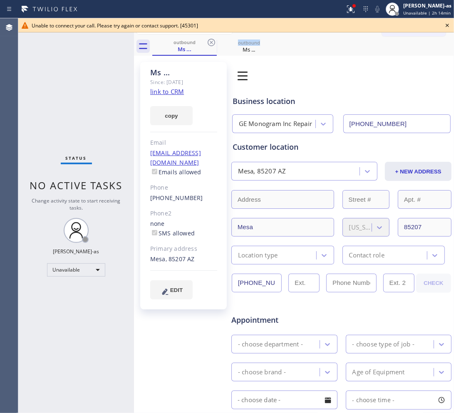
click at [207, 43] on icon at bounding box center [211, 42] width 10 height 10
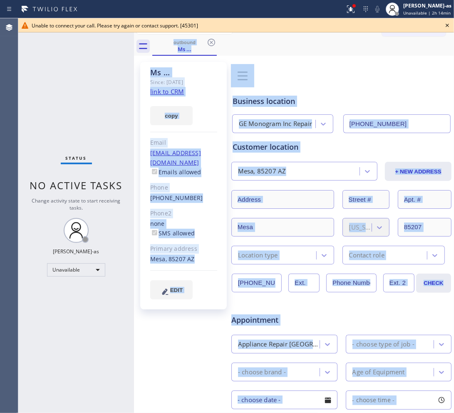
click at [207, 43] on div "outbound Ms ..." at bounding box center [302, 46] width 301 height 19
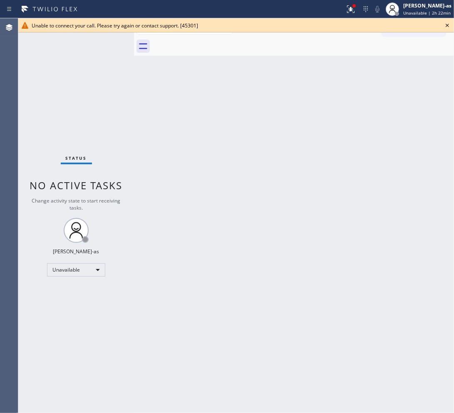
click at [154, 121] on div "Back to Dashboard Change Sender ID Customers Technicians Select a contact Outbo…" at bounding box center [294, 215] width 320 height 395
click at [447, 23] on icon at bounding box center [447, 25] width 10 height 10
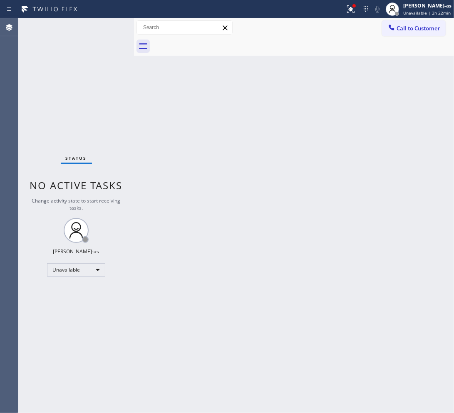
click at [257, 170] on div "Back to Dashboard Change Sender ID Customers Technicians Select a contact Outbo…" at bounding box center [294, 215] width 320 height 395
click at [71, 269] on div "Unavailable" at bounding box center [76, 269] width 58 height 13
click at [68, 310] on li "Break" at bounding box center [75, 312] width 57 height 10
click at [260, 148] on div "Back to Dashboard Change Sender ID Customers Technicians Select a contact Outbo…" at bounding box center [294, 215] width 320 height 395
click at [215, 191] on div "Back to Dashboard Change Sender ID Customers Technicians Select a contact Outbo…" at bounding box center [294, 215] width 320 height 395
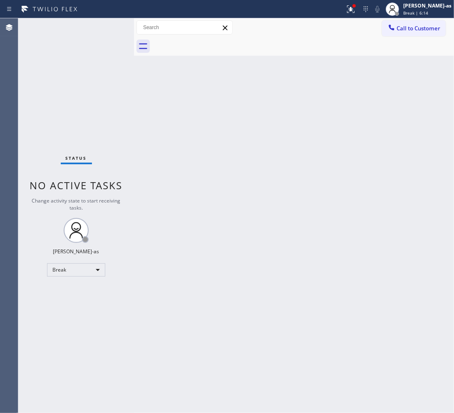
click at [95, 106] on div "Status No active tasks Change activity state to start receiving tasks. [PERSON_…" at bounding box center [76, 215] width 116 height 395
click at [165, 126] on div "Back to Dashboard Change Sender ID Customers Technicians Select a contact Outbo…" at bounding box center [294, 215] width 320 height 395
drag, startPoint x: 200, startPoint y: 168, endPoint x: 204, endPoint y: 92, distance: 75.4
click at [202, 167] on div "Back to Dashboard Change Sender ID Customers Technicians Select a contact Outbo…" at bounding box center [294, 215] width 320 height 395
drag, startPoint x: 111, startPoint y: 113, endPoint x: 245, endPoint y: 5, distance: 171.8
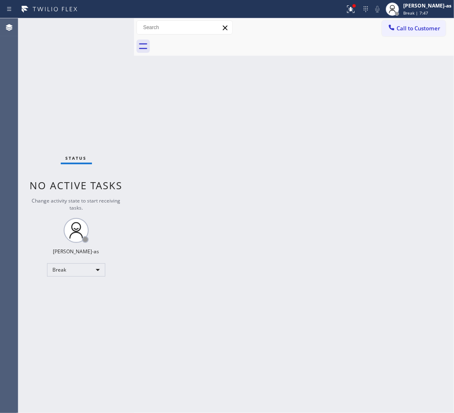
click at [118, 109] on div "Status No active tasks Change activity state to start receiving tasks. [PERSON_…" at bounding box center [76, 215] width 116 height 395
drag, startPoint x: 69, startPoint y: 56, endPoint x: 101, endPoint y: 36, distance: 37.4
click at [73, 54] on div "Status No active tasks Change activity state to start receiving tasks. [PERSON_…" at bounding box center [76, 215] width 116 height 395
click at [433, 21] on div "Call to Customer Outbound call Location GE Monogram Inc Repair Your caller id p…" at bounding box center [294, 27] width 320 height 19
click at [61, 272] on div "Break" at bounding box center [76, 269] width 58 height 13
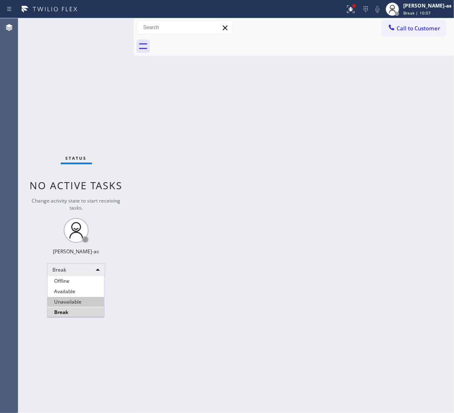
click at [75, 298] on li "Unavailable" at bounding box center [75, 302] width 57 height 10
click at [414, 22] on button "Call to Customer" at bounding box center [414, 28] width 64 height 16
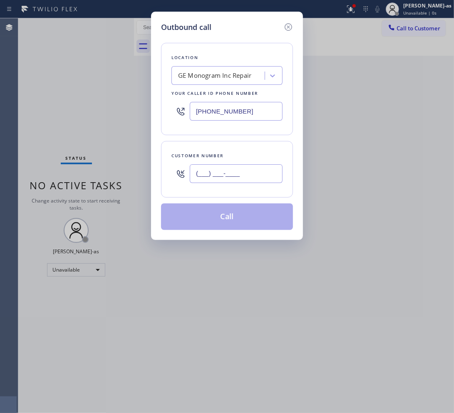
click at [250, 173] on input "(___) ___-____" at bounding box center [236, 173] width 93 height 19
paste input "818) 497-2657"
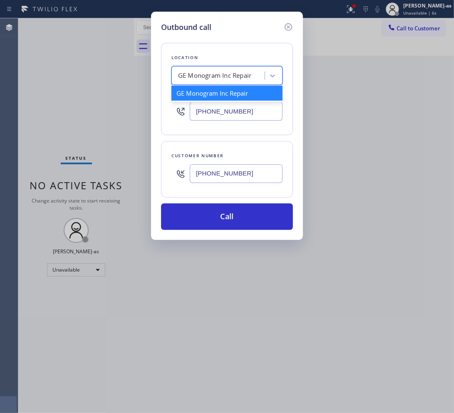
type input "[PERSON_NAME] Ranch Heating and Air Conditioning"
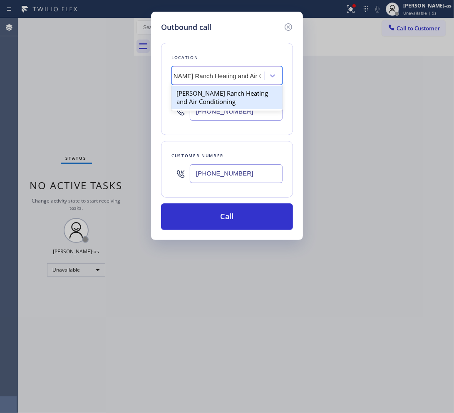
click at [218, 94] on div "[PERSON_NAME] Ranch Heating and Air Conditioning" at bounding box center [226, 97] width 111 height 23
type input "[PHONE_NUMBER]"
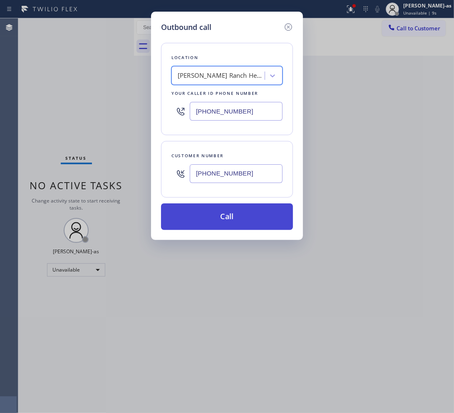
click at [226, 214] on button "Call" at bounding box center [227, 216] width 132 height 27
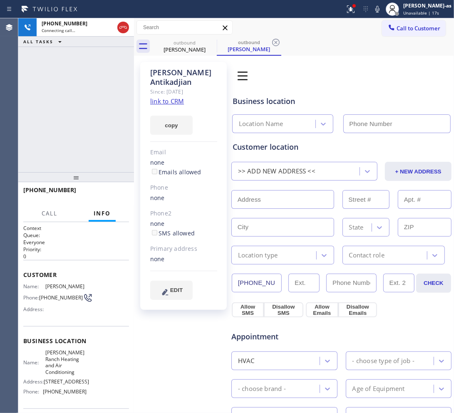
type input "(818) 210-4884"
click at [164, 99] on link "link to CRM" at bounding box center [167, 101] width 34 height 8
click at [73, 96] on div "+18184972657 Live | 00:14 ALL TASKS ALL TASKS ACTIVE TASKS TASKS IN WRAP UP" at bounding box center [76, 95] width 116 height 154
click at [67, 103] on div "+18184972657 Live | 00:31 ALL TASKS ALL TASKS ACTIVE TASKS TASKS IN WRAP UP" at bounding box center [76, 95] width 116 height 154
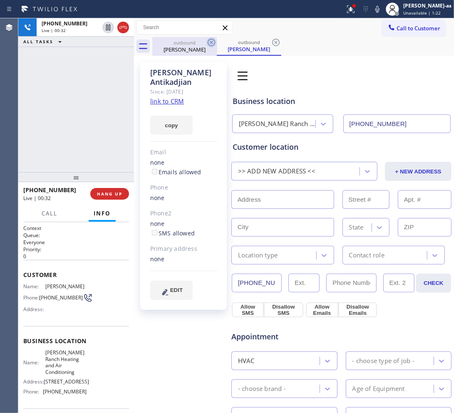
drag, startPoint x: 192, startPoint y: 42, endPoint x: 210, endPoint y: 44, distance: 18.4
click at [192, 42] on div "outbound" at bounding box center [184, 42] width 63 height 6
click at [210, 44] on icon at bounding box center [211, 42] width 10 height 10
click at [84, 141] on div "+18184972657 Live | 00:34 ALL TASKS ALL TASKS ACTIVE TASKS TASKS IN WRAP UP" at bounding box center [76, 95] width 116 height 154
click at [102, 131] on div "+18184972657 Live | 00:36 ALL TASKS ALL TASKS ACTIVE TASKS TASKS IN WRAP UP" at bounding box center [76, 95] width 116 height 154
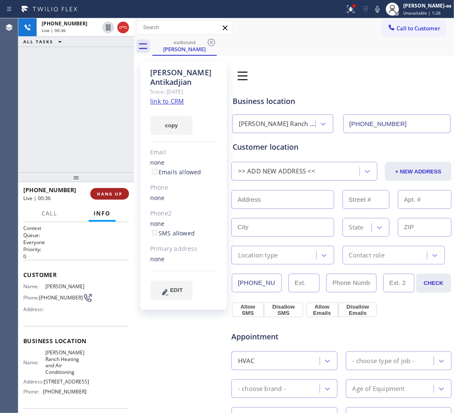
click at [109, 192] on span "HANG UP" at bounding box center [109, 194] width 25 height 6
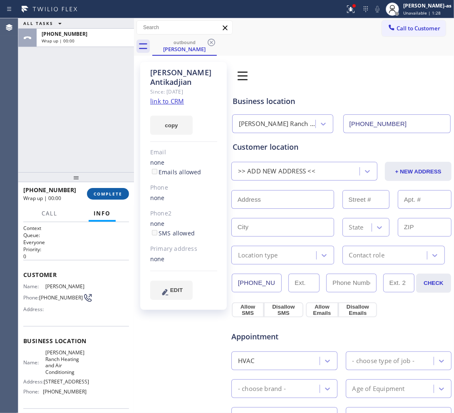
click at [109, 192] on span "COMPLETE" at bounding box center [108, 194] width 29 height 6
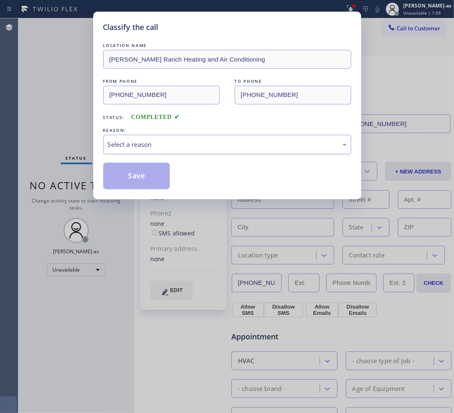
click at [181, 140] on div "Select a reason" at bounding box center [227, 145] width 248 height 20
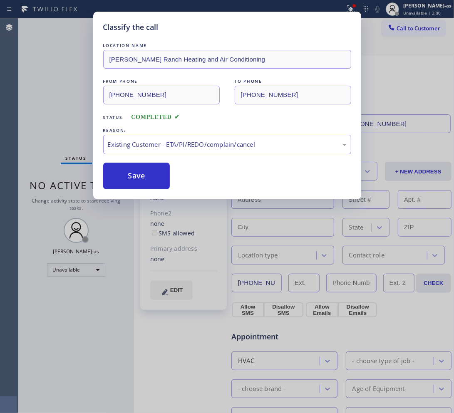
drag, startPoint x: 137, startPoint y: 170, endPoint x: 218, endPoint y: 124, distance: 93.1
click at [139, 169] on button "Save" at bounding box center [136, 176] width 67 height 27
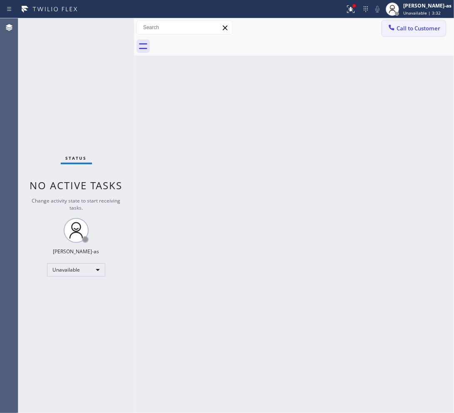
click at [403, 28] on span "Call to Customer" at bounding box center [418, 28] width 44 height 7
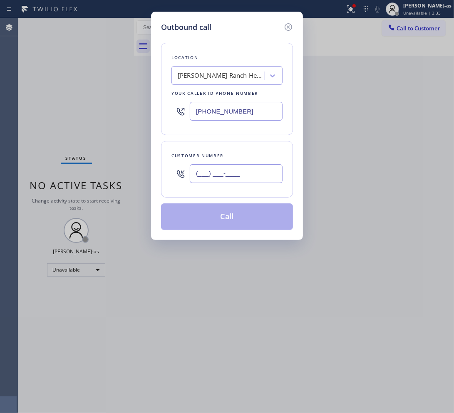
click at [244, 181] on input "(___) ___-____" at bounding box center [236, 173] width 93 height 19
paste input "949) 444-9222"
type input "(949) 444-9222"
click at [228, 76] on div "Porter Ranch Heating and Air Conditioning" at bounding box center [221, 76] width 87 height 10
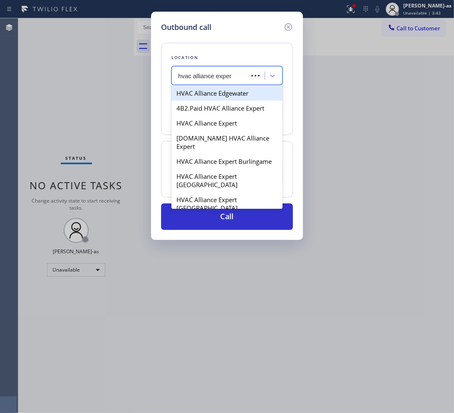
type input "hvac alliance expert"
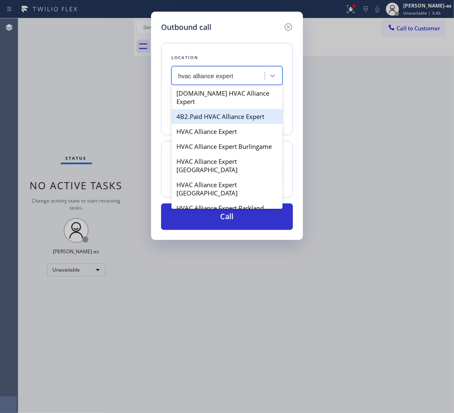
click at [223, 109] on div "4B2.Paid HVAC Alliance Expert" at bounding box center [226, 116] width 111 height 15
type input "[PHONE_NUMBER]"
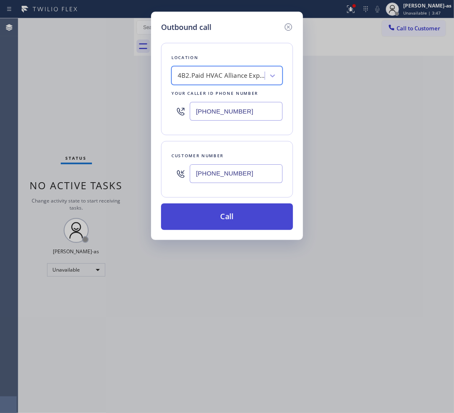
click at [249, 215] on button "Call" at bounding box center [227, 216] width 132 height 27
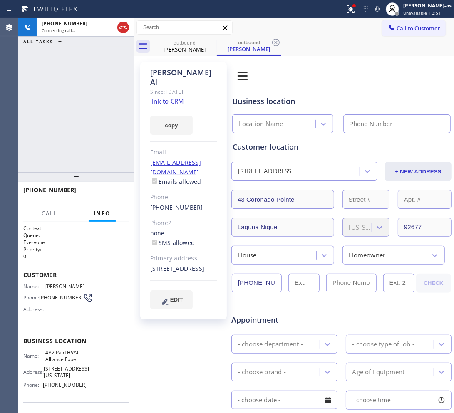
click at [175, 97] on link "link to CRM" at bounding box center [167, 101] width 34 height 8
type input "[PHONE_NUMBER]"
drag, startPoint x: 46, startPoint y: 72, endPoint x: 123, endPoint y: 38, distance: 84.3
click at [49, 71] on div "+19494449222 Connecting call… ALL TASKS ALL TASKS ACTIVE TASKS TASKS IN WRAP UP" at bounding box center [76, 95] width 116 height 154
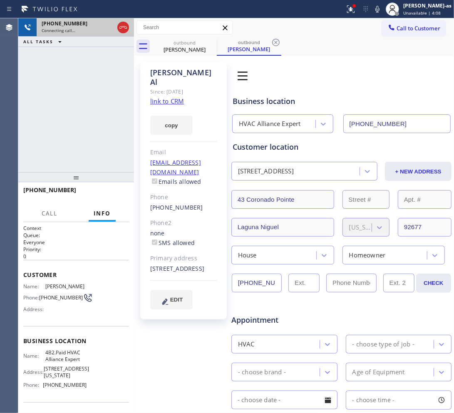
click at [111, 28] on div "Connecting call…" at bounding box center [78, 30] width 72 height 6
click at [124, 26] on icon at bounding box center [123, 27] width 10 height 10
click at [190, 50] on div "Aziz Al" at bounding box center [184, 49] width 63 height 7
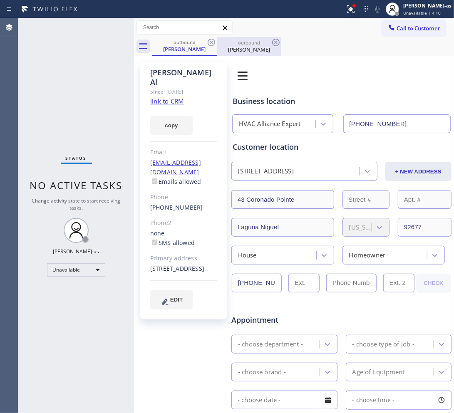
click at [217, 40] on div at bounding box center [217, 46] width 0 height 13
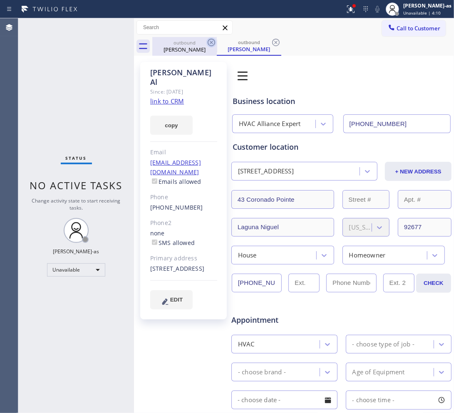
click at [212, 39] on icon at bounding box center [211, 42] width 10 height 10
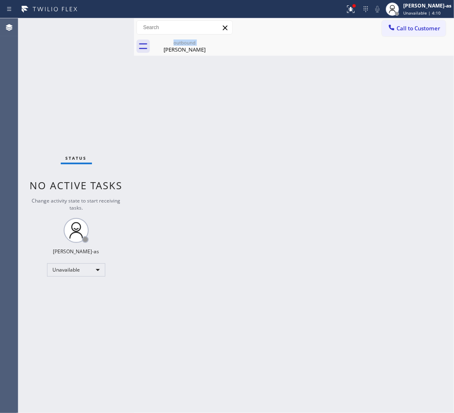
click at [212, 39] on div "outbound Aziz Al" at bounding box center [184, 46] width 64 height 19
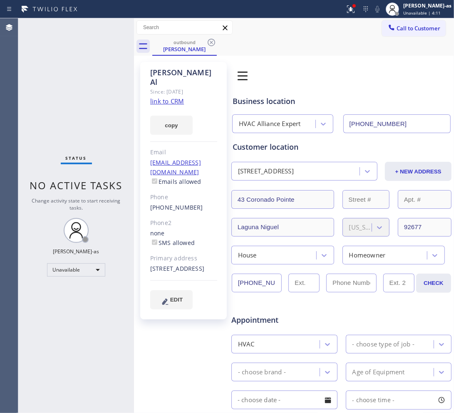
click at [251, 184] on div "Customer location 43 Coronado Pointe Laguna Niguel, 92677 CA + NEW ADDRESS 43 C…" at bounding box center [341, 202] width 218 height 123
click at [394, 22] on button "Call to Customer" at bounding box center [414, 28] width 64 height 16
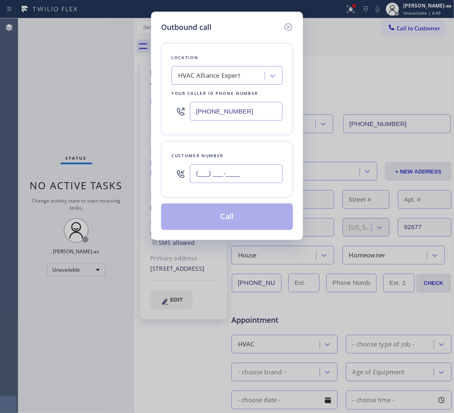
click at [248, 182] on input "(___) ___-____" at bounding box center [236, 173] width 93 height 19
paste input "305) 801-7383"
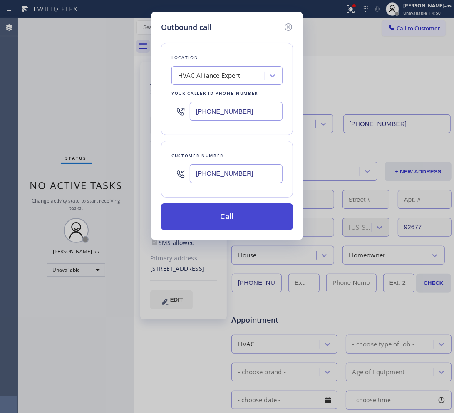
click at [233, 219] on button "Call" at bounding box center [227, 216] width 132 height 27
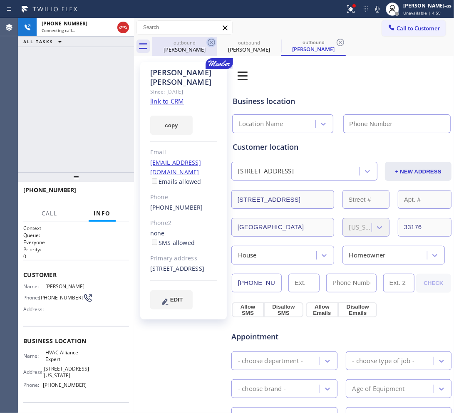
drag, startPoint x: 126, startPoint y: 27, endPoint x: 210, endPoint y: 37, distance: 84.6
click at [126, 27] on icon at bounding box center [123, 27] width 10 height 10
click at [185, 44] on div "outbound" at bounding box center [184, 42] width 63 height 6
click at [210, 37] on icon at bounding box center [211, 42] width 10 height 10
click at [0, 0] on icon at bounding box center [0, 0] width 0 height 0
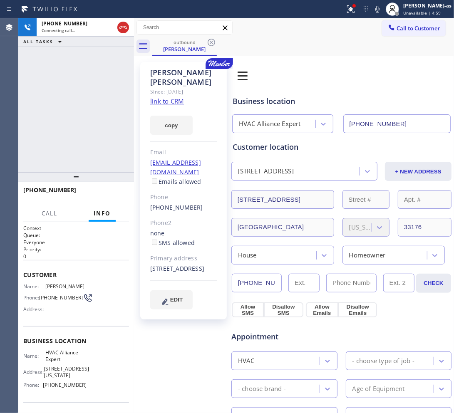
click at [210, 37] on icon at bounding box center [211, 42] width 10 height 10
click at [210, 37] on div "outbound Mona Lida" at bounding box center [302, 46] width 301 height 19
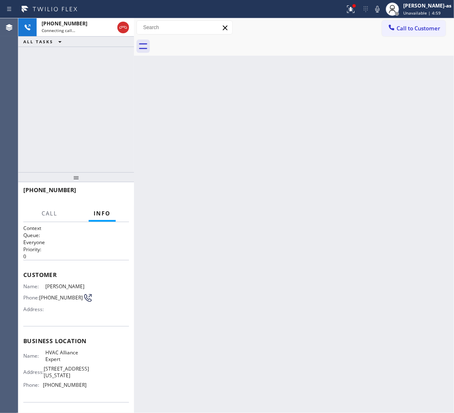
click at [211, 40] on div at bounding box center [302, 46] width 301 height 19
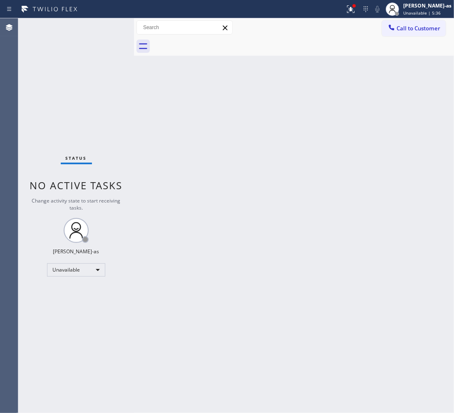
drag, startPoint x: 277, startPoint y: 222, endPoint x: 302, endPoint y: 212, distance: 26.7
click at [278, 221] on div "Back to Dashboard Change Sender ID Customers Technicians Select a contact Outbo…" at bounding box center [294, 215] width 320 height 395
click at [414, 27] on span "Call to Customer" at bounding box center [418, 28] width 44 height 7
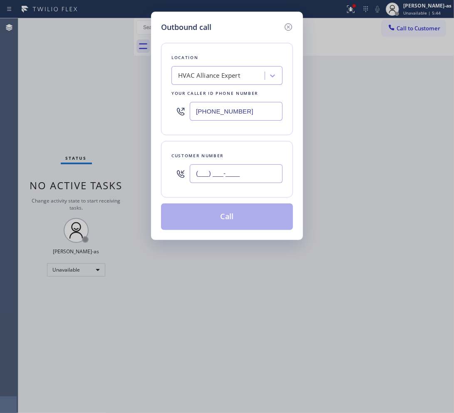
click at [269, 173] on input "(___) ___-____" at bounding box center [236, 173] width 93 height 19
paste input "562) 205-6702"
type input "(562) 205-6702"
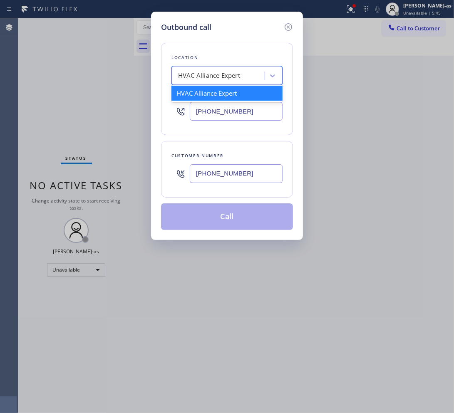
click at [223, 79] on div "HVAC Alliance Expert" at bounding box center [209, 76] width 62 height 10
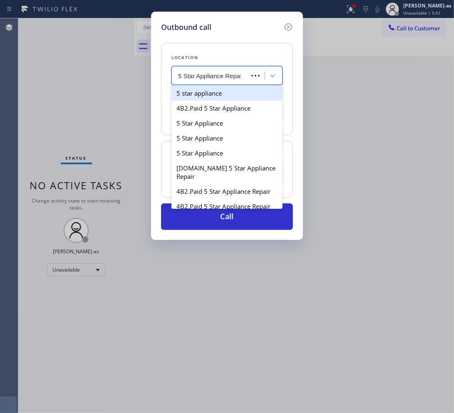
type input "5 Star Appliance Repair"
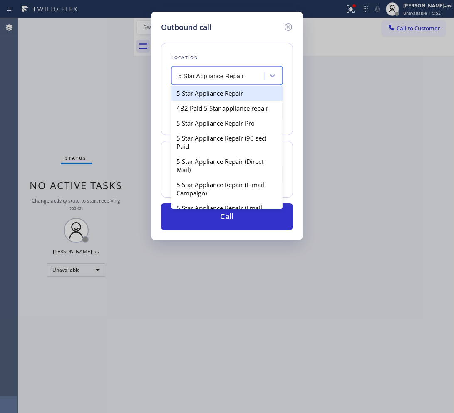
click at [220, 94] on div "5 Star Appliance Repair" at bounding box center [226, 93] width 111 height 15
type input "[PHONE_NUMBER]"
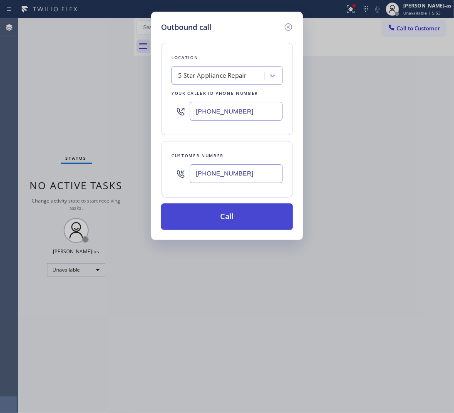
click at [267, 214] on button "Call" at bounding box center [227, 216] width 132 height 27
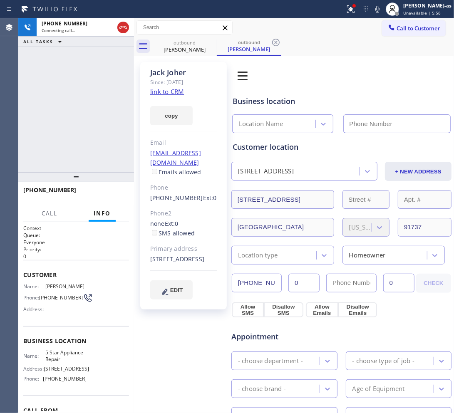
type input "[PHONE_NUMBER]"
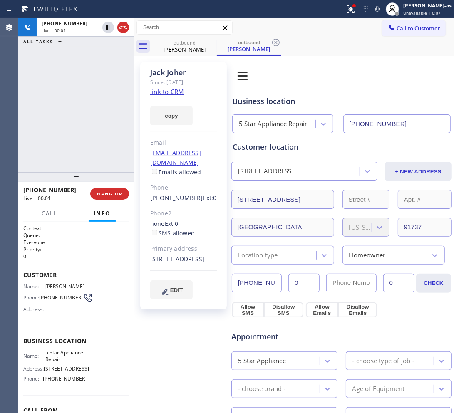
click at [63, 109] on div "+15622056702 Live | 00:01 ALL TASKS ALL TASKS ACTIVE TASKS TASKS IN WRAP UP" at bounding box center [76, 95] width 116 height 154
click at [168, 90] on link "link to CRM" at bounding box center [167, 91] width 34 height 8
click at [97, 125] on div "+15622056702 Live | 00:34 ALL TASKS ALL TASKS ACTIVE TASKS TASKS IN WRAP UP" at bounding box center [76, 95] width 116 height 154
click at [121, 29] on icon at bounding box center [123, 27] width 10 height 10
click at [113, 92] on div "+15622056702 Live | 00:34 ALL TASKS ALL TASKS ACTIVE TASKS TASKS IN WRAP UP" at bounding box center [76, 95] width 116 height 154
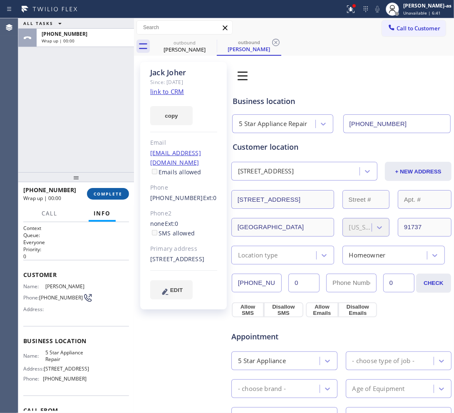
click at [113, 193] on span "COMPLETE" at bounding box center [108, 194] width 29 height 6
click at [109, 180] on div at bounding box center [76, 177] width 116 height 10
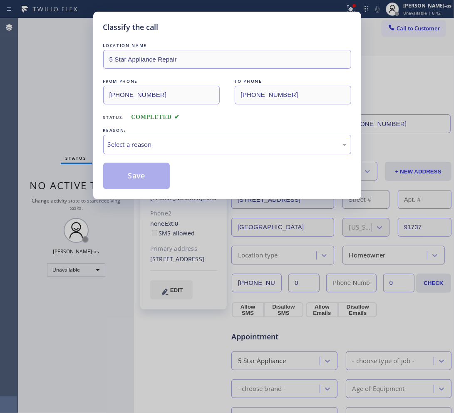
click at [90, 92] on div "Classify the call LOCATION NAME 5 Star Appliance Repair FROM PHONE (855) 731-49…" at bounding box center [227, 206] width 454 height 413
click at [159, 145] on div "Select a reason" at bounding box center [227, 145] width 239 height 10
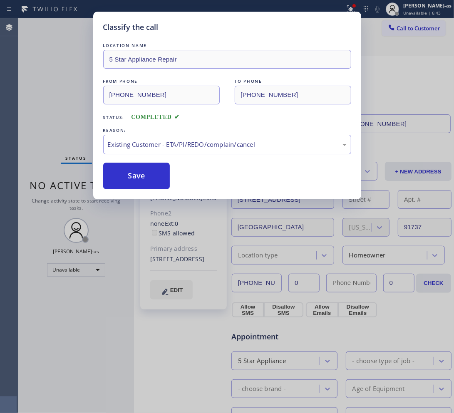
click at [138, 173] on button "Save" at bounding box center [136, 176] width 67 height 27
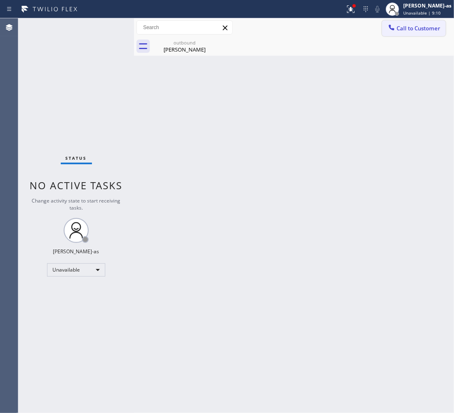
click at [420, 30] on span "Call to Customer" at bounding box center [418, 28] width 44 height 7
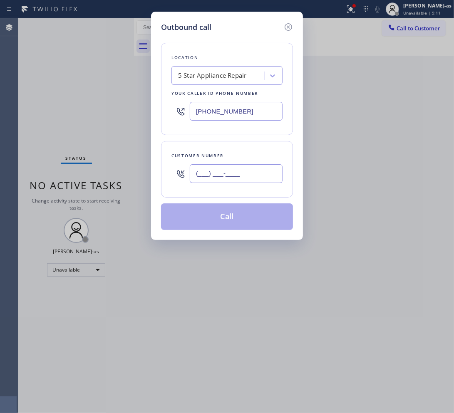
click at [234, 170] on input "(___) ___-____" at bounding box center [236, 173] width 93 height 19
paste input "510) 410-7881"
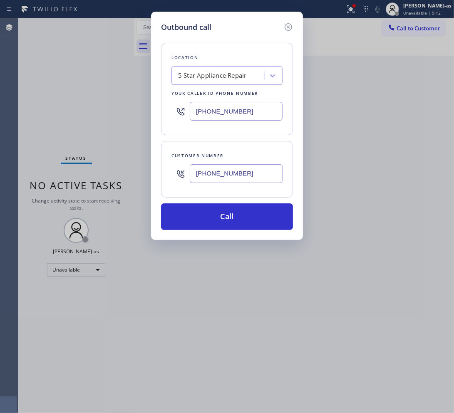
type input "(510) 410-7881"
click at [191, 71] on div "5 Star Appliance Repair" at bounding box center [212, 76] width 69 height 10
type input "hvac alliance expert"
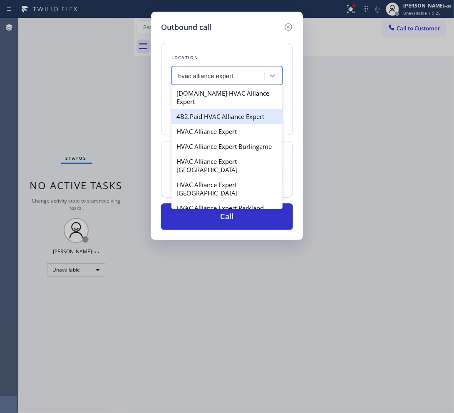
click at [187, 109] on div "4B2.Paid HVAC Alliance Expert" at bounding box center [226, 116] width 111 height 15
type input "[PHONE_NUMBER]"
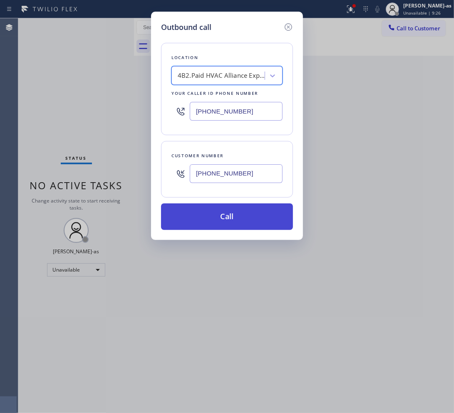
click at [249, 222] on button "Call" at bounding box center [227, 216] width 132 height 27
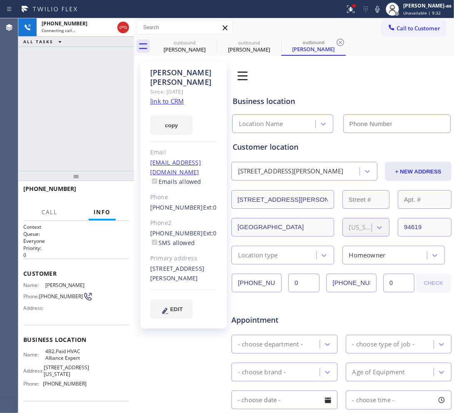
type input "[PHONE_NUMBER]"
click at [176, 97] on link "link to CRM" at bounding box center [167, 101] width 34 height 8
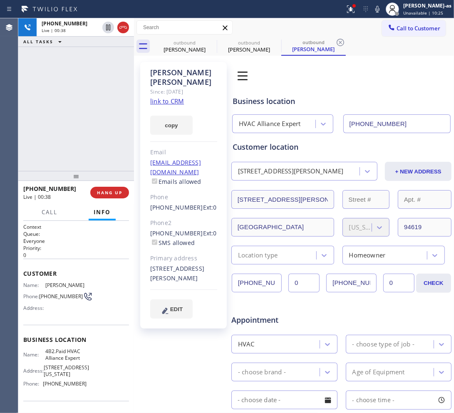
drag, startPoint x: 51, startPoint y: 136, endPoint x: 105, endPoint y: 73, distance: 82.6
click at [61, 126] on div "+15104107881 Live | 00:38 ALL TASKS ALL TASKS ACTIVE TASKS TASKS IN WRAP UP" at bounding box center [76, 94] width 116 height 153
click at [128, 28] on div at bounding box center [123, 27] width 12 height 10
click at [99, 26] on div "+15104107881" at bounding box center [70, 23] width 57 height 7
click at [69, 143] on div "+15104107881 Live | 00:38 ALL TASKS ALL TASKS ACTIVE TASKS TASKS IN WRAP UP" at bounding box center [76, 94] width 116 height 153
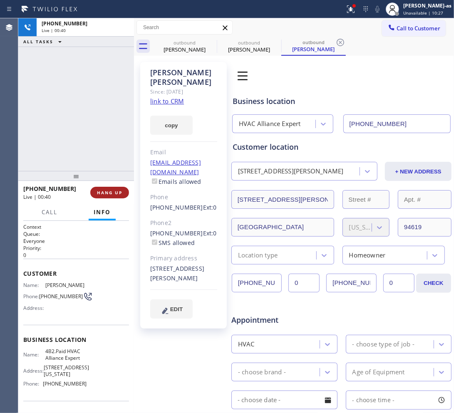
click at [111, 193] on span "HANG UP" at bounding box center [109, 193] width 25 height 6
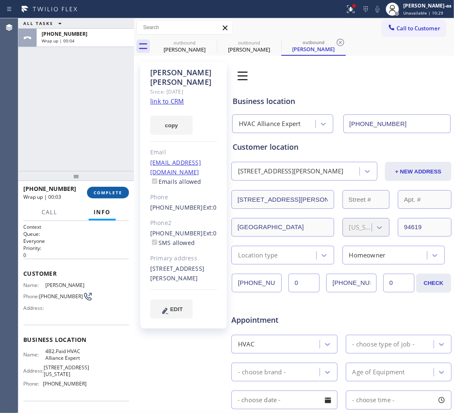
drag, startPoint x: 102, startPoint y: 195, endPoint x: 86, endPoint y: 155, distance: 42.9
click at [103, 192] on span "COMPLETE" at bounding box center [108, 193] width 29 height 6
click at [85, 157] on div "ALL TASKS ALL TASKS ACTIVE TASKS TASKS IN WRAP UP +15104107881 Wrap up | 00:04" at bounding box center [76, 94] width 116 height 153
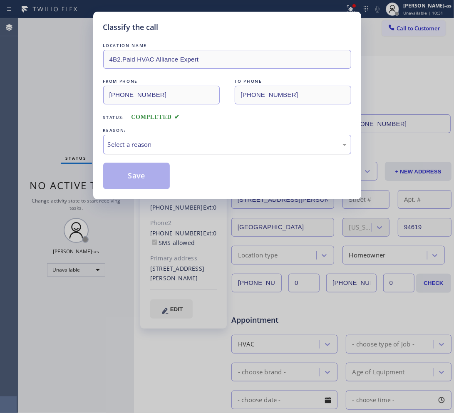
click at [246, 144] on div "Select a reason" at bounding box center [227, 145] width 239 height 10
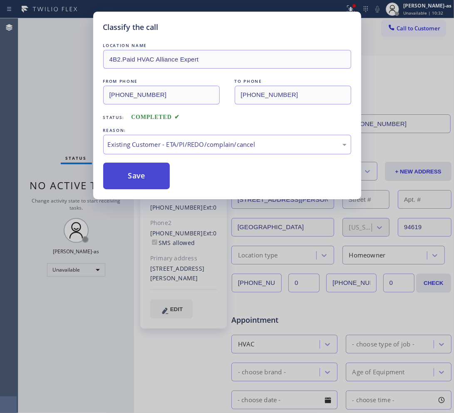
click at [155, 177] on button "Save" at bounding box center [136, 176] width 67 height 27
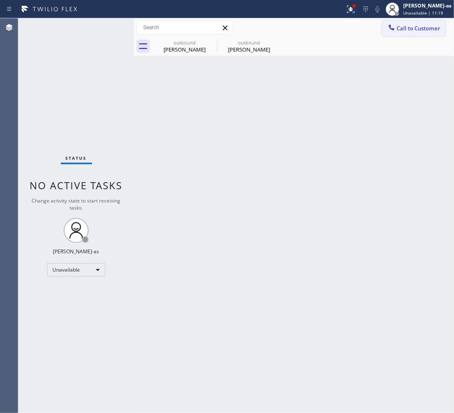
click at [392, 27] on icon at bounding box center [391, 27] width 8 height 8
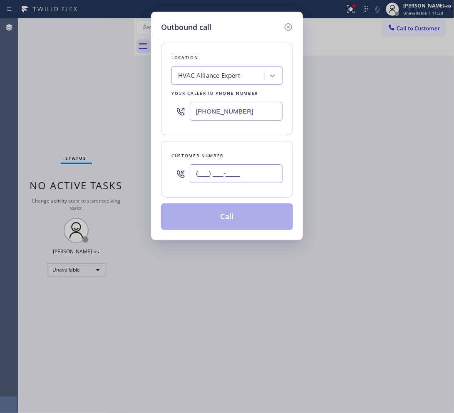
click at [233, 171] on input "(___) ___-____" at bounding box center [236, 173] width 93 height 19
paste input "323) 494-0212"
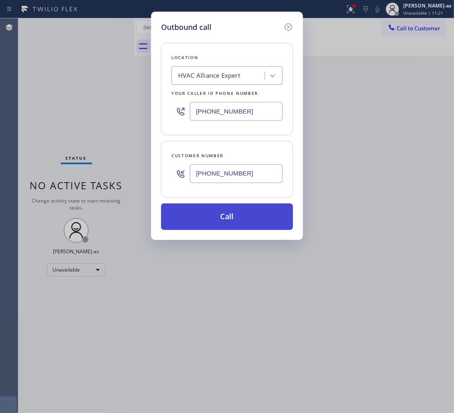
type input "(323) 494-0212"
click at [231, 219] on button "Call" at bounding box center [227, 216] width 132 height 27
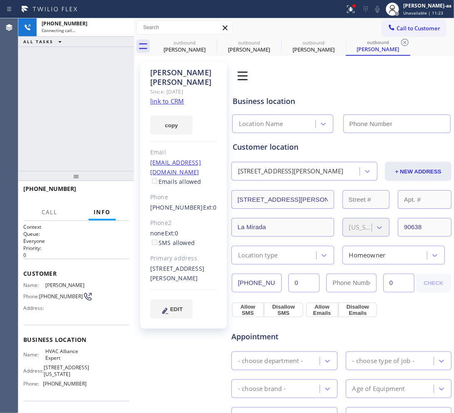
click at [163, 97] on link "link to CRM" at bounding box center [167, 101] width 34 height 8
type input "[PHONE_NUMBER]"
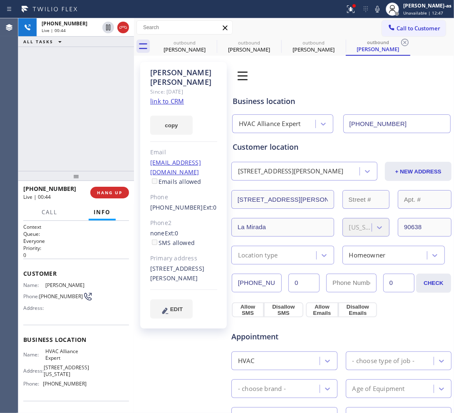
drag, startPoint x: 57, startPoint y: 94, endPoint x: 123, endPoint y: 56, distance: 75.8
click at [69, 86] on div "+13234940212 Live | 00:44 ALL TASKS ALL TASKS ACTIVE TASKS TASKS IN WRAP UP" at bounding box center [76, 94] width 116 height 153
drag, startPoint x: 121, startPoint y: 26, endPoint x: 89, endPoint y: 146, distance: 124.6
click at [122, 26] on icon at bounding box center [123, 27] width 10 height 10
click at [86, 167] on div "+13234940212 Live | 00:46 ALL TASKS ALL TASKS ACTIVE TASKS TASKS IN WRAP UP" at bounding box center [76, 94] width 116 height 153
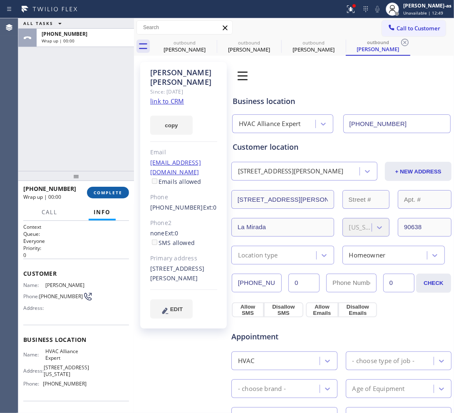
click at [105, 192] on span "COMPLETE" at bounding box center [108, 193] width 29 height 6
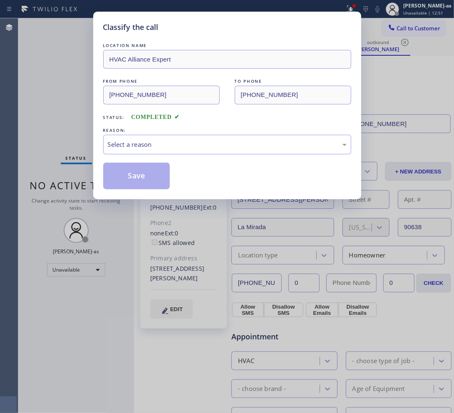
click at [105, 195] on div "Classify the call LOCATION NAME HVAC Alliance Expert FROM PHONE (855) 999-4417 …" at bounding box center [227, 106] width 268 height 188
click at [177, 140] on div "Select a reason" at bounding box center [227, 145] width 239 height 10
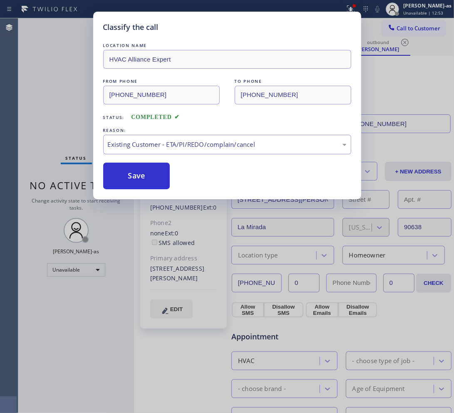
drag, startPoint x: 215, startPoint y: 192, endPoint x: 210, endPoint y: 188, distance: 5.9
click at [132, 177] on button "Save" at bounding box center [136, 176] width 67 height 27
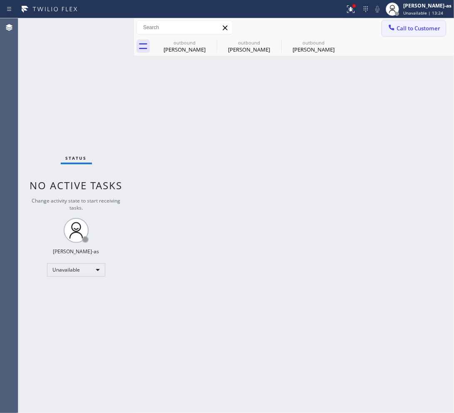
click at [422, 27] on span "Call to Customer" at bounding box center [418, 28] width 44 height 7
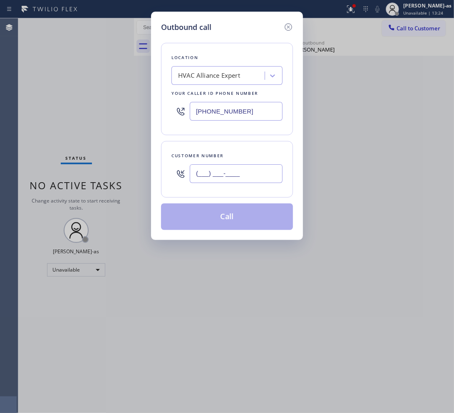
click at [238, 180] on input "(___) ___-____" at bounding box center [236, 173] width 93 height 19
paste input "321) 246-3352"
type input "(321) 246-3352"
click at [210, 81] on div "HVAC Alliance Expert" at bounding box center [219, 76] width 91 height 15
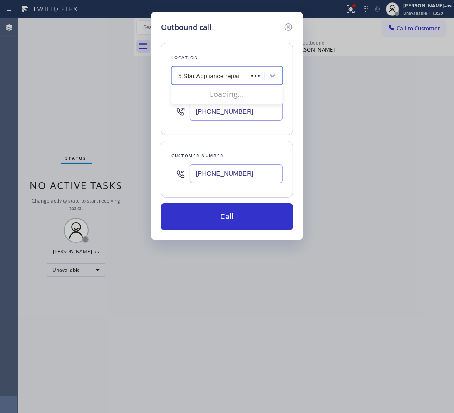
type input "5 Star Appliance repair"
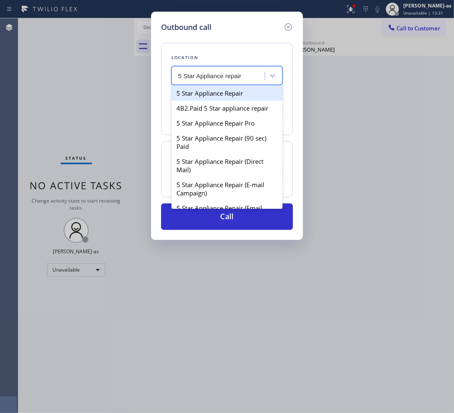
click at [227, 96] on div "5 Star Appliance Repair" at bounding box center [226, 93] width 111 height 15
type input "[PHONE_NUMBER]"
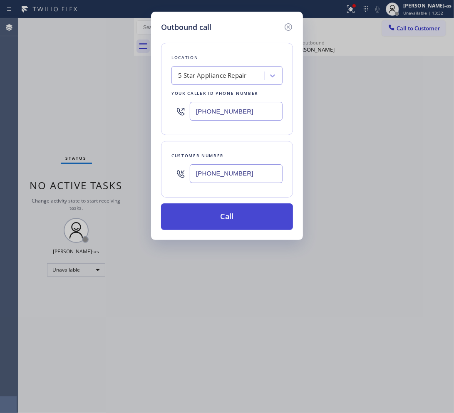
click at [227, 219] on button "Call" at bounding box center [227, 216] width 132 height 27
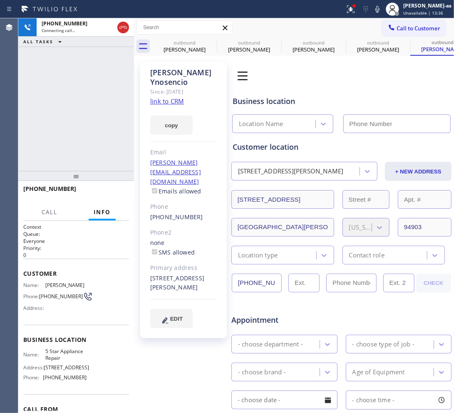
click at [171, 97] on link "link to CRM" at bounding box center [167, 101] width 34 height 8
type input "[PHONE_NUMBER]"
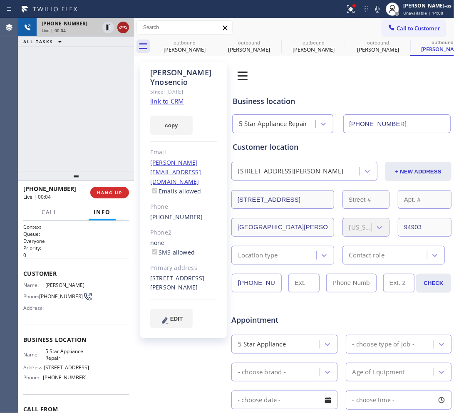
click at [117, 29] on div at bounding box center [123, 27] width 12 height 10
drag, startPoint x: 101, startPoint y: 115, endPoint x: 101, endPoint y: 132, distance: 17.1
click at [101, 115] on div "+13212463352 Live | 00:05 ALL TASKS ALL TASKS ACTIVE TASKS TASKS IN WRAP UP" at bounding box center [76, 94] width 116 height 153
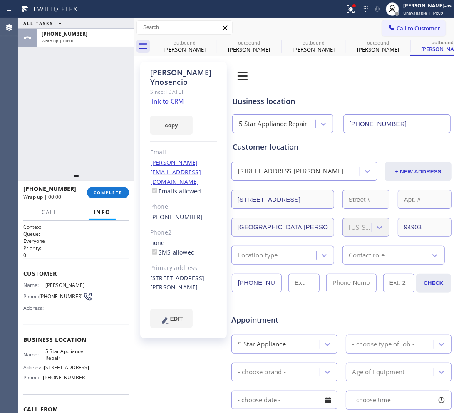
drag, startPoint x: 111, startPoint y: 190, endPoint x: 103, endPoint y: 176, distance: 16.3
click at [109, 190] on span "COMPLETE" at bounding box center [108, 193] width 29 height 6
click at [72, 129] on div "ALL TASKS ALL TASKS ACTIVE TASKS TASKS IN WRAP UP +13212463352 Wrap up | 00:01" at bounding box center [76, 94] width 116 height 153
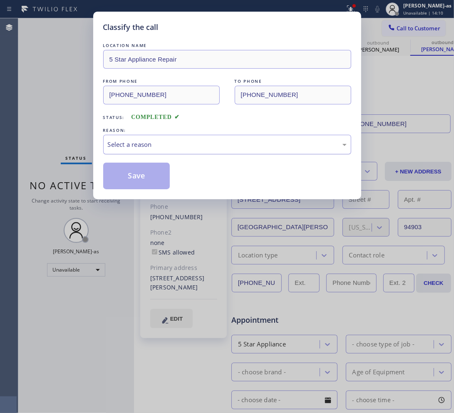
click at [163, 144] on div "Select a reason" at bounding box center [227, 145] width 239 height 10
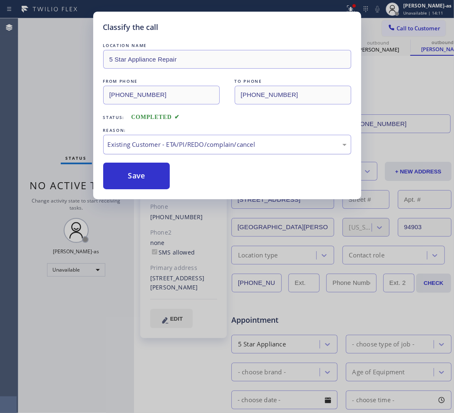
drag, startPoint x: 134, startPoint y: 168, endPoint x: 319, endPoint y: 153, distance: 186.1
click at [134, 167] on button "Save" at bounding box center [136, 176] width 67 height 27
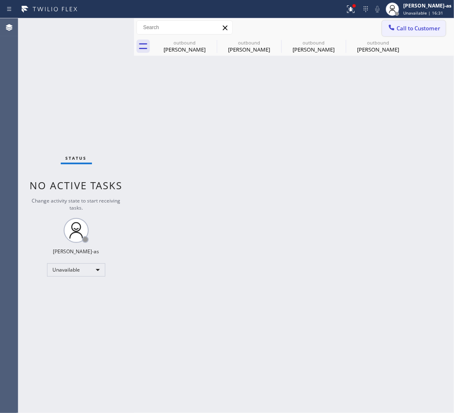
click at [430, 25] on span "Call to Customer" at bounding box center [418, 28] width 44 height 7
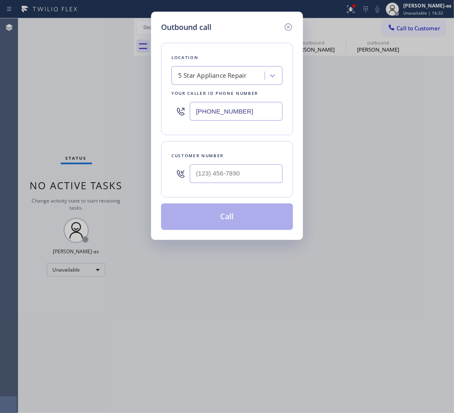
click at [254, 160] on div "Customer number" at bounding box center [227, 169] width 132 height 57
click at [257, 175] on input "(___) ___-____" at bounding box center [236, 173] width 93 height 19
paste input "760) 791-5515"
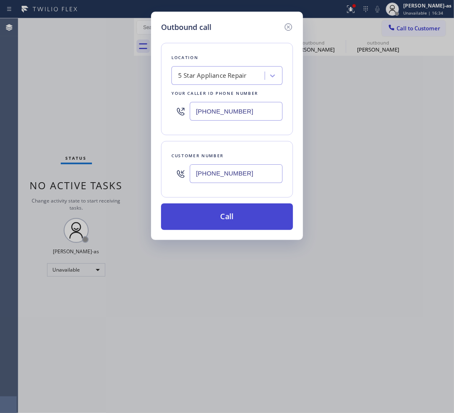
type input "(760) 791-5515"
click at [230, 222] on button "Call" at bounding box center [227, 216] width 132 height 27
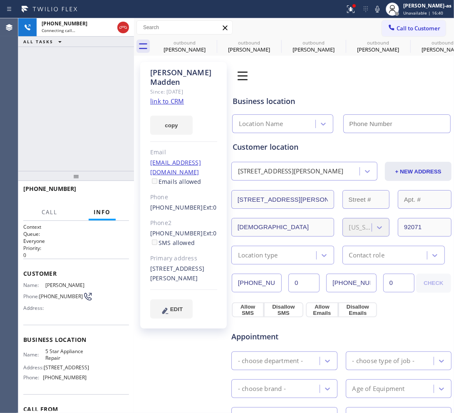
type input "[PHONE_NUMBER]"
click at [165, 97] on link "link to CRM" at bounding box center [167, 101] width 34 height 8
click at [382, 10] on icon at bounding box center [377, 9] width 10 height 10
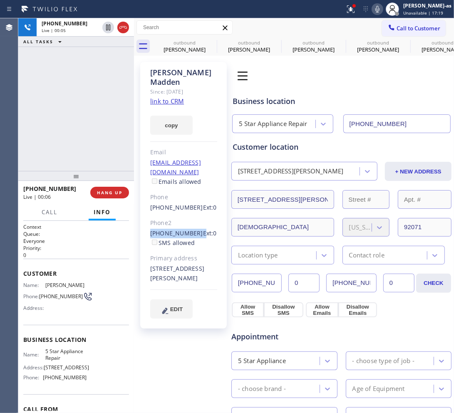
drag, startPoint x: 146, startPoint y: 212, endPoint x: 192, endPoint y: 218, distance: 47.0
click at [192, 217] on div "Bruce Madden Since: 20 may 2020 link to CRM copy Email brucem@teldata.com Email…" at bounding box center [183, 195] width 86 height 266
copy div "(619) 995-1660"
click at [108, 195] on button "HANG UP" at bounding box center [109, 193] width 39 height 12
click at [94, 121] on div "+17607915515 Live | 00:08 ALL TASKS ALL TASKS ACTIVE TASKS TASKS IN WRAP UP" at bounding box center [76, 94] width 116 height 153
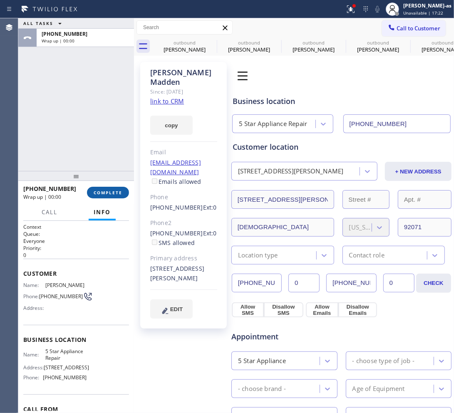
click at [96, 186] on div "+17607915515 Wrap up | 00:00 COMPLETE" at bounding box center [76, 193] width 106 height 22
click at [96, 132] on div "ALL TASKS ALL TASKS ACTIVE TASKS TASKS IN WRAP UP +17607915515 Wrap up | 00:00" at bounding box center [76, 94] width 116 height 153
click at [109, 198] on div "+17607915515 Wrap up | 00:02 COMPLETE" at bounding box center [76, 193] width 106 height 22
drag, startPoint x: 100, startPoint y: 190, endPoint x: 93, endPoint y: 178, distance: 13.6
click at [99, 190] on span "COMPLETE" at bounding box center [108, 193] width 29 height 6
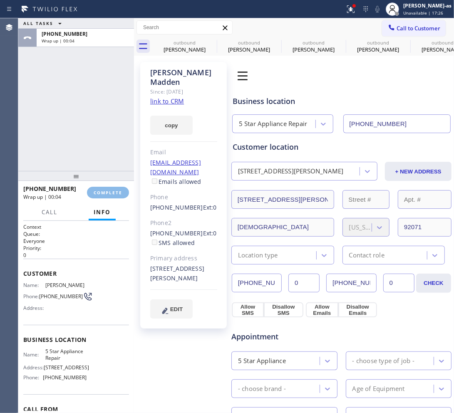
click at [75, 131] on div "ALL TASKS ALL TASKS ACTIVE TASKS TASKS IN WRAP UP +17607915515 Wrap up | 00:04" at bounding box center [76, 94] width 116 height 153
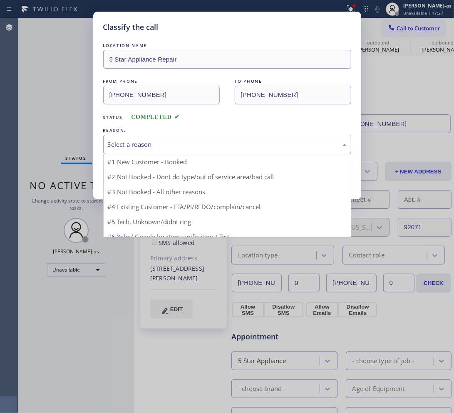
click at [177, 146] on div "Select a reason" at bounding box center [227, 145] width 239 height 10
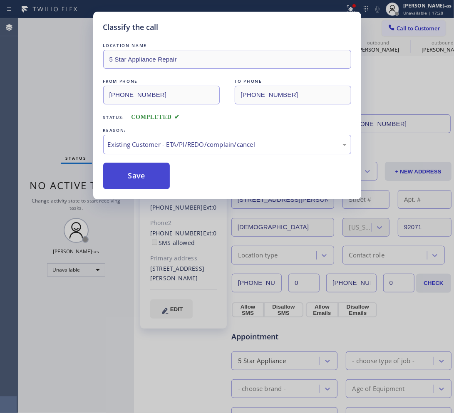
click at [153, 176] on button "Save" at bounding box center [136, 176] width 67 height 27
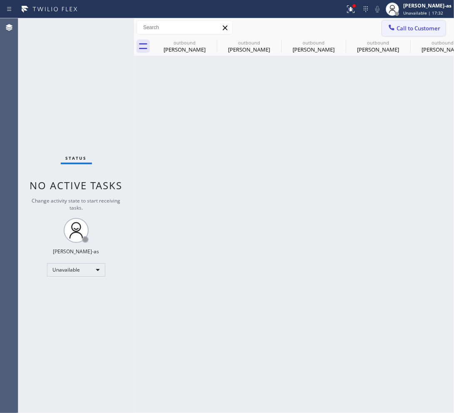
click at [395, 23] on div at bounding box center [391, 28] width 10 height 10
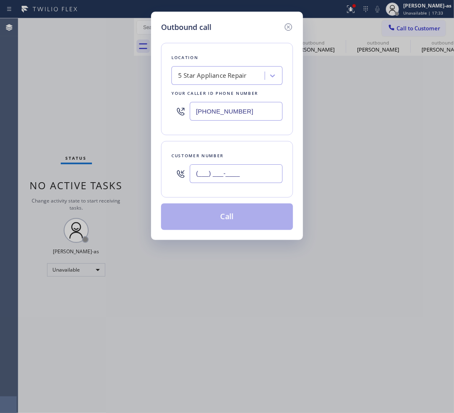
click at [240, 179] on input "(___) ___-____" at bounding box center [236, 173] width 93 height 19
paste input "619) 995-1660"
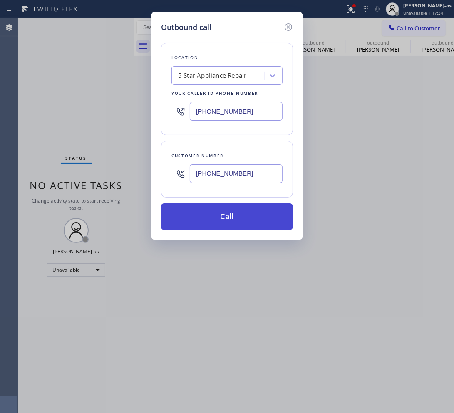
type input "(619) 995-1660"
click at [236, 212] on button "Call" at bounding box center [227, 216] width 132 height 27
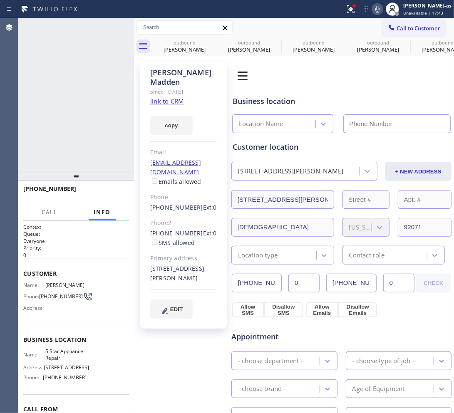
type input "[PHONE_NUMBER]"
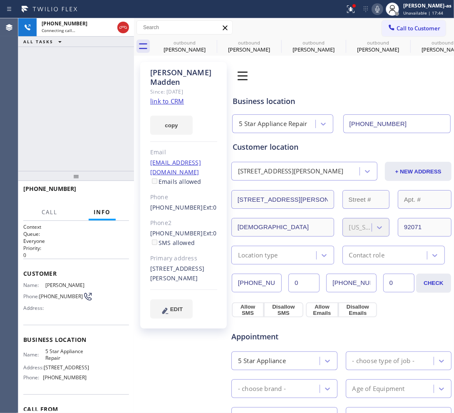
drag, startPoint x: 79, startPoint y: 121, endPoint x: 144, endPoint y: 84, distance: 75.2
click at [87, 118] on div "+16199951660 Connecting call… ALL TASKS ALL TASKS ACTIVE TASKS TASKS IN WRAP UP" at bounding box center [76, 94] width 116 height 153
click at [202, 40] on div "outbound" at bounding box center [184, 42] width 63 height 6
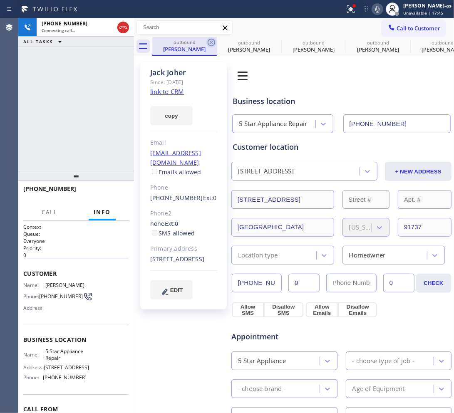
click at [211, 42] on icon at bounding box center [211, 42] width 10 height 10
click at [0, 0] on icon at bounding box center [0, 0] width 0 height 0
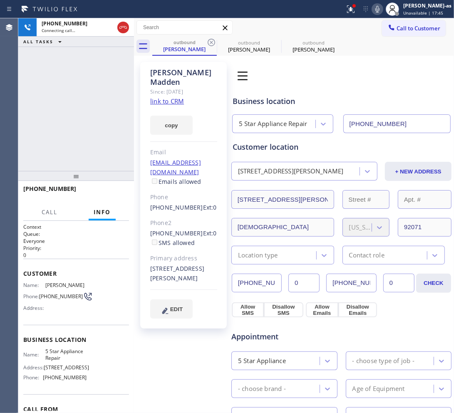
click at [84, 129] on div "+16199951660 Connecting call… ALL TASKS ALL TASKS ACTIVE TASKS TASKS IN WRAP UP" at bounding box center [76, 94] width 116 height 153
type input "[PHONE_NUMBER]"
click at [121, 28] on icon at bounding box center [123, 27] width 10 height 10
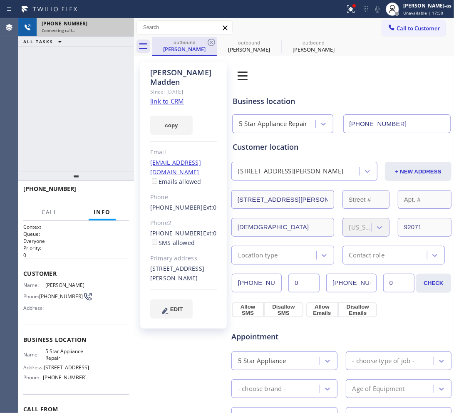
drag, startPoint x: 185, startPoint y: 44, endPoint x: 194, endPoint y: 44, distance: 9.2
click at [186, 44] on div "outbound" at bounding box center [184, 42] width 63 height 6
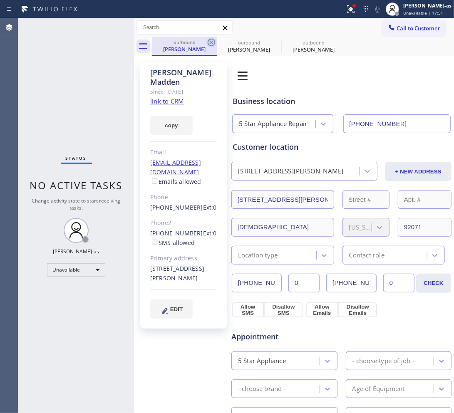
click at [210, 41] on icon at bounding box center [211, 42] width 10 height 10
click at [0, 0] on icon at bounding box center [0, 0] width 0 height 0
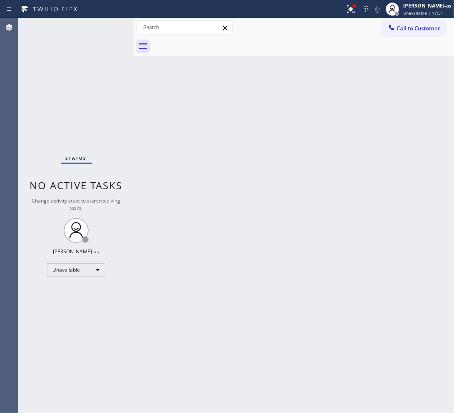
click at [210, 41] on div at bounding box center [302, 46] width 301 height 19
click at [239, 192] on div "Back to Dashboard Change Sender ID Customers Technicians Select a contact Outbo…" at bounding box center [294, 215] width 320 height 395
click at [390, 33] on button "Call to Customer" at bounding box center [414, 28] width 64 height 16
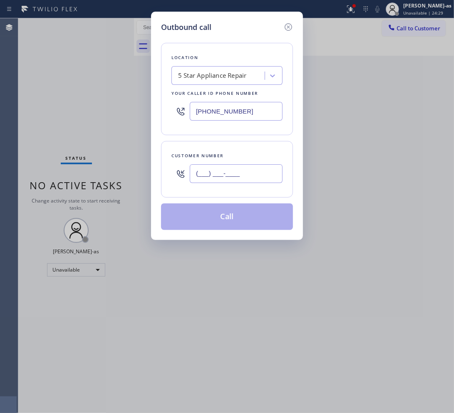
click at [247, 173] on input "(___) ___-____" at bounding box center [236, 173] width 93 height 19
paste input "650) 575-5192"
type input "(650) 575-5192"
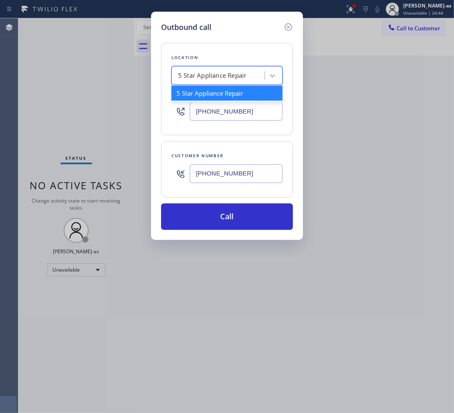
click at [234, 80] on div "5 Star Appliance Repair" at bounding box center [212, 76] width 69 height 10
paste input "Rocket Heating AC Repair Belmont"
type input "Rocket Heating AC Repair Belmont"
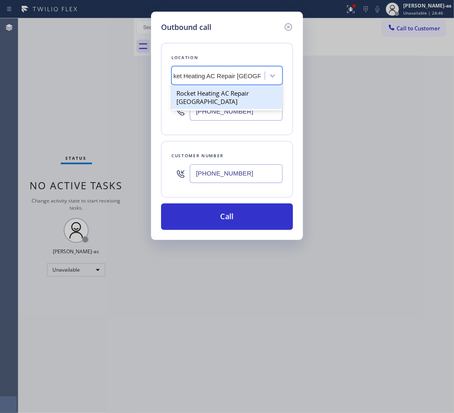
click at [209, 92] on div "Rocket Heating AC Repair Belmont" at bounding box center [226, 97] width 111 height 23
type input "(650) 332-4437"
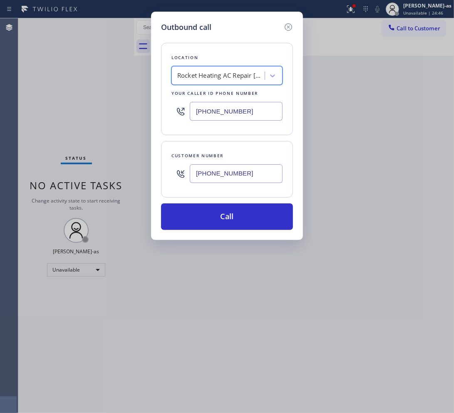
scroll to position [0, 0]
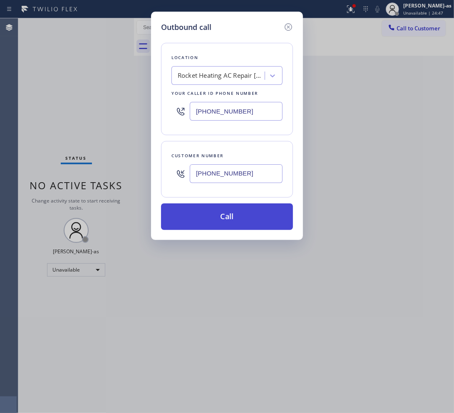
click at [244, 223] on button "Call" at bounding box center [227, 216] width 132 height 27
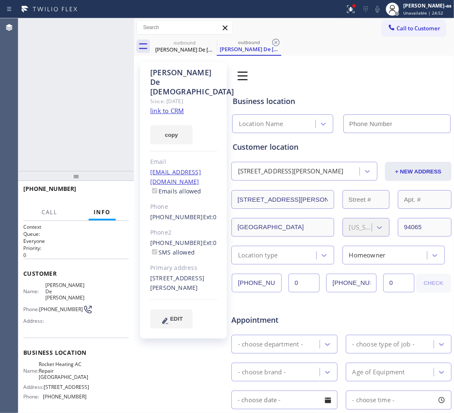
type input "(650) 332-4437"
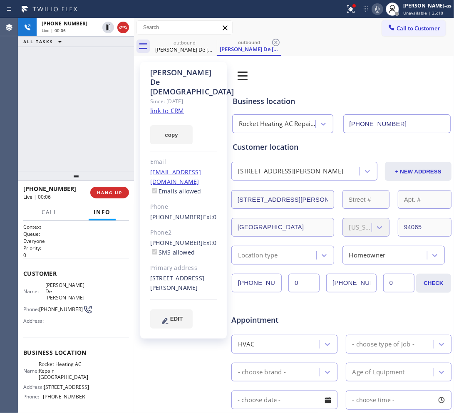
click at [45, 98] on div "+16505755192 Live | 00:06 ALL TASKS ALL TASKS ACTIVE TASKS TASKS IN WRAP UP" at bounding box center [76, 94] width 116 height 153
drag, startPoint x: 148, startPoint y: 215, endPoint x: 190, endPoint y: 217, distance: 42.9
click at [190, 217] on div "Susana De Jesus Since: 20 may 2020 link to CRM copy Email sdj_2011@yahoo.com Em…" at bounding box center [183, 200] width 86 height 276
copy link "(510) 579-0287"
click at [123, 194] on button "HANG UP" at bounding box center [109, 193] width 39 height 12
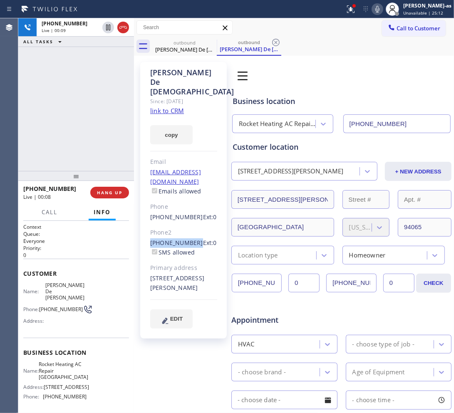
click at [90, 165] on div "+16505755192 Live | 00:09 ALL TASKS ALL TASKS ACTIVE TASKS TASKS IN WRAP UP" at bounding box center [76, 94] width 116 height 153
click at [100, 195] on button "HANG UP" at bounding box center [109, 193] width 39 height 12
click at [95, 152] on div "+16505755192 Live | 00:09 ALL TASKS ALL TASKS ACTIVE TASKS TASKS IN WRAP UP" at bounding box center [76, 94] width 116 height 153
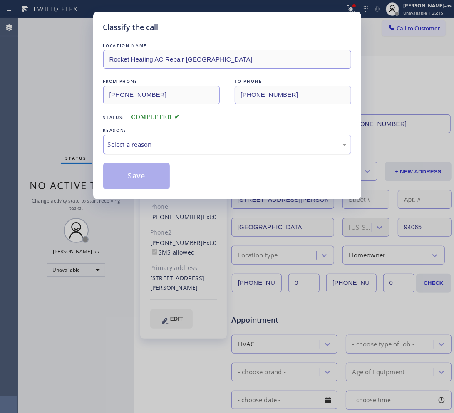
drag, startPoint x: 178, startPoint y: 142, endPoint x: 195, endPoint y: 148, distance: 17.6
click at [178, 143] on div "Select a reason" at bounding box center [227, 145] width 239 height 10
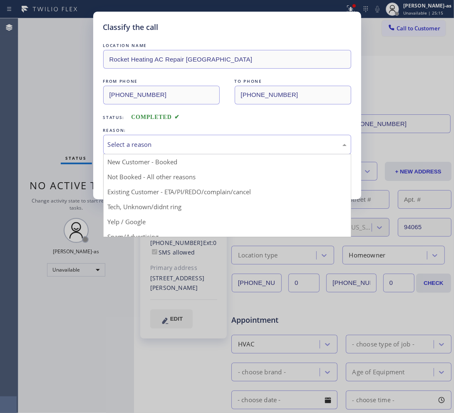
drag, startPoint x: 204, startPoint y: 190, endPoint x: 152, endPoint y: 185, distance: 51.8
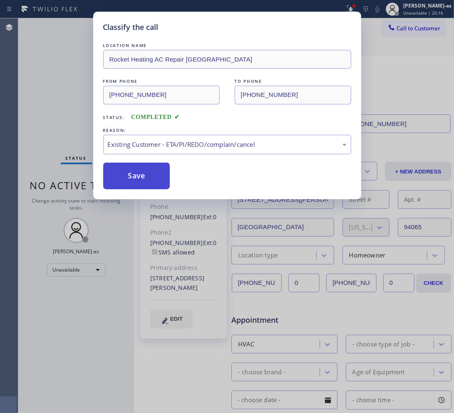
click at [149, 171] on button "Save" at bounding box center [136, 176] width 67 height 27
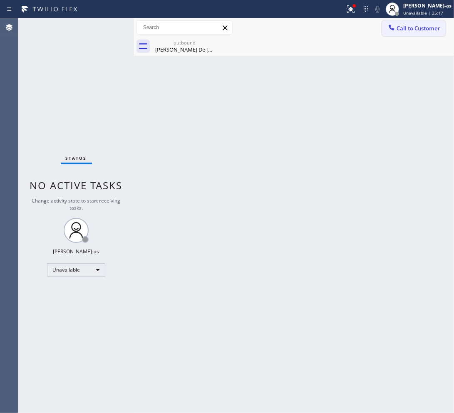
click at [415, 25] on span "Call to Customer" at bounding box center [418, 28] width 44 height 7
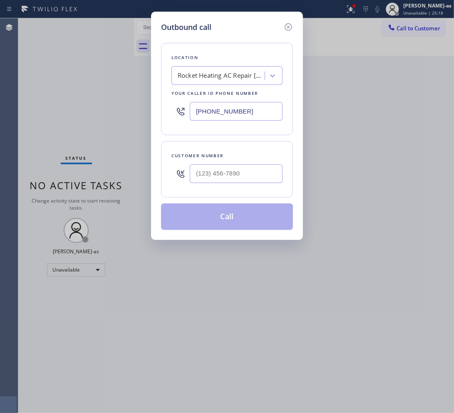
click at [231, 173] on input "text" at bounding box center [236, 173] width 93 height 19
paste input "510) 579-0287"
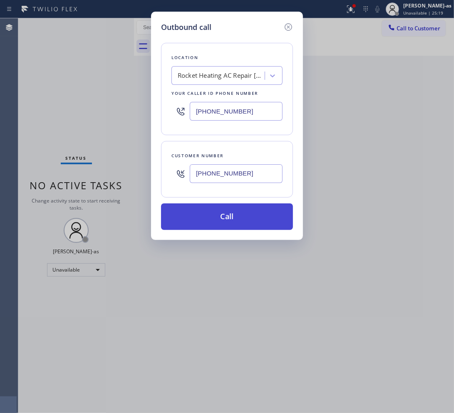
type input "(510) 579-0287"
click at [220, 219] on button "Call" at bounding box center [227, 216] width 132 height 27
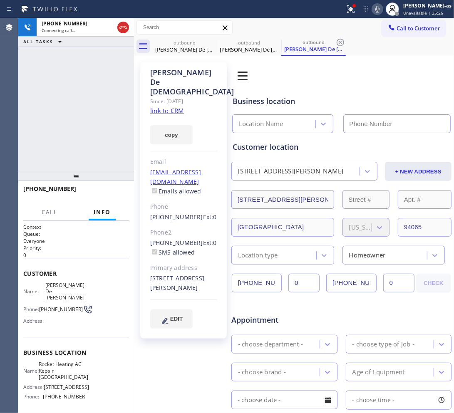
type input "(650) 332-4437"
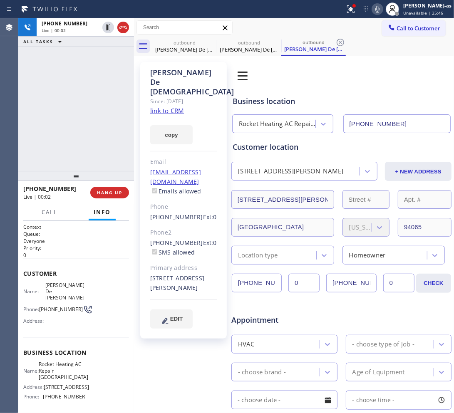
click at [58, 128] on div "+15105790287 Live | 00:02 ALL TASKS ALL TASKS ACTIVE TASKS TASKS IN WRAP UP" at bounding box center [76, 94] width 116 height 153
drag, startPoint x: 111, startPoint y: 190, endPoint x: 80, endPoint y: 150, distance: 50.1
click at [111, 188] on button "HANG UP" at bounding box center [109, 193] width 39 height 12
click at [73, 141] on div "+15105790287 Live | 00:03 ALL TASKS ALL TASKS ACTIVE TASKS TASKS IN WRAP UP" at bounding box center [76, 94] width 116 height 153
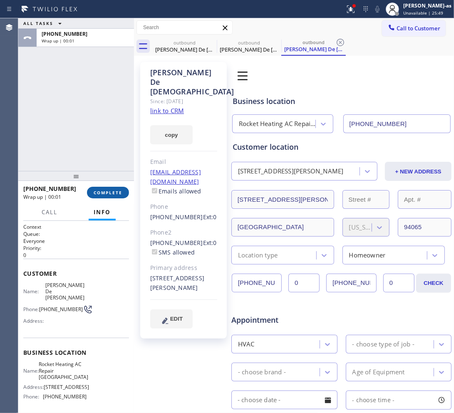
drag, startPoint x: 100, startPoint y: 186, endPoint x: 106, endPoint y: 188, distance: 6.8
click at [102, 190] on button "COMPLETE" at bounding box center [108, 193] width 42 height 12
click at [94, 126] on div "ALL TASKS ALL TASKS ACTIVE TASKS TASKS IN WRAP UP +15105790287 Wrap up | 00:01" at bounding box center [76, 94] width 116 height 153
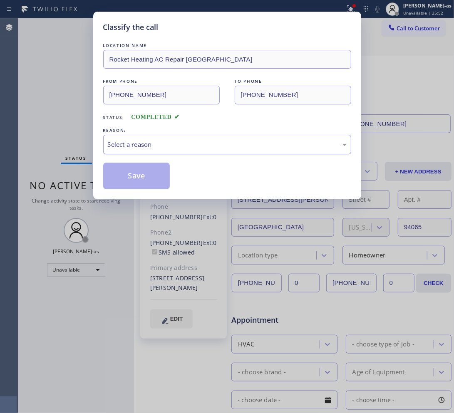
click at [119, 143] on div "Select a reason" at bounding box center [227, 145] width 239 height 10
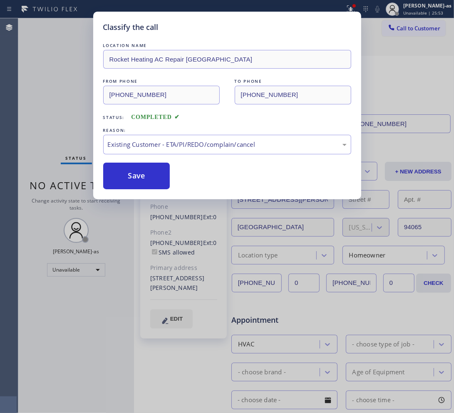
drag, startPoint x: 197, startPoint y: 198, endPoint x: 142, endPoint y: 173, distance: 60.5
click at [142, 174] on button "Save" at bounding box center [136, 176] width 67 height 27
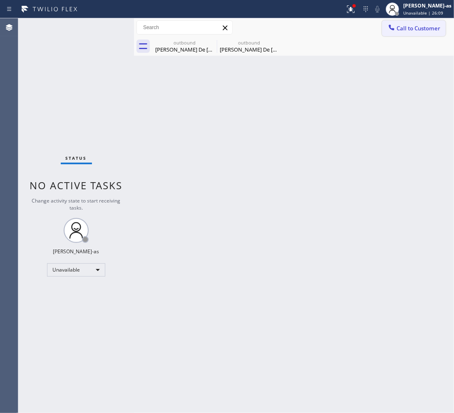
click at [405, 30] on span "Call to Customer" at bounding box center [418, 28] width 44 height 7
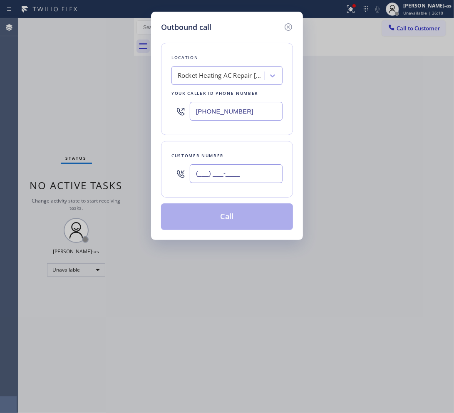
click at [254, 178] on input "(___) ___-____" at bounding box center [236, 173] width 93 height 19
paste input "949) 306-6232"
type input "(949) 306-6232"
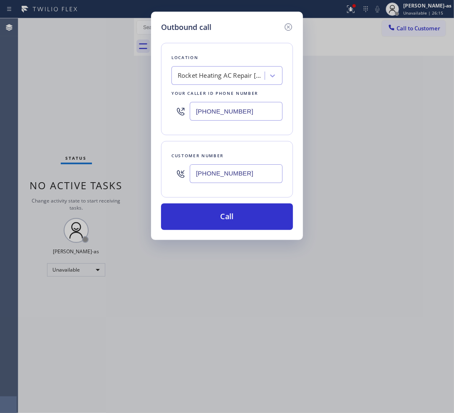
click at [212, 76] on div "Rocket Heating AC Repair Belmont" at bounding box center [221, 76] width 87 height 10
type input "hvac alliance expert"
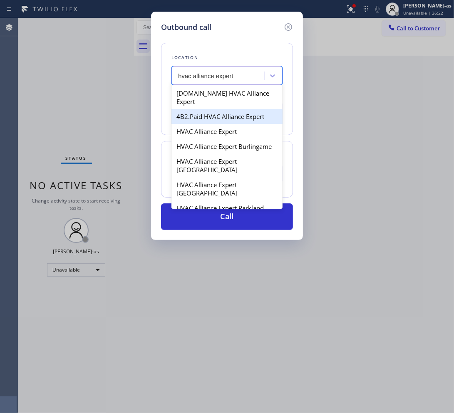
click at [204, 110] on div "4B2.Paid HVAC Alliance Expert" at bounding box center [226, 116] width 111 height 15
type input "[PHONE_NUMBER]"
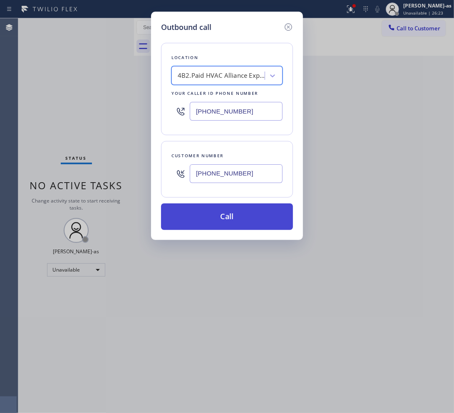
click at [235, 211] on button "Call" at bounding box center [227, 216] width 132 height 27
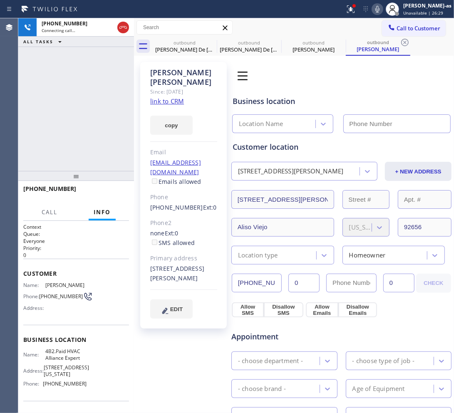
type input "[PHONE_NUMBER]"
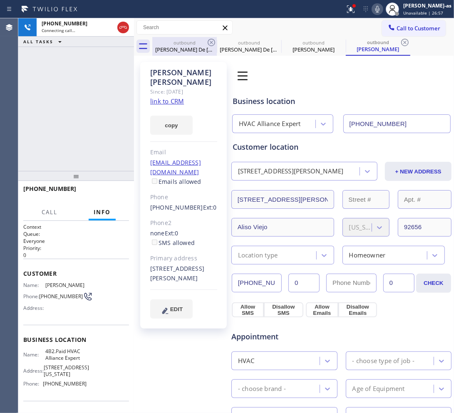
click at [134, 26] on div at bounding box center [134, 215] width 0 height 395
click at [173, 46] on div "Susana De Jesus" at bounding box center [185, 49] width 63 height 7
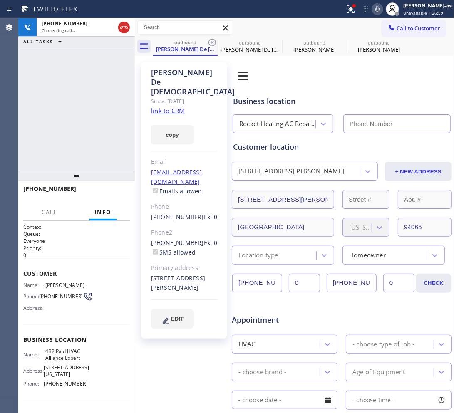
type input "(650) 332-4437"
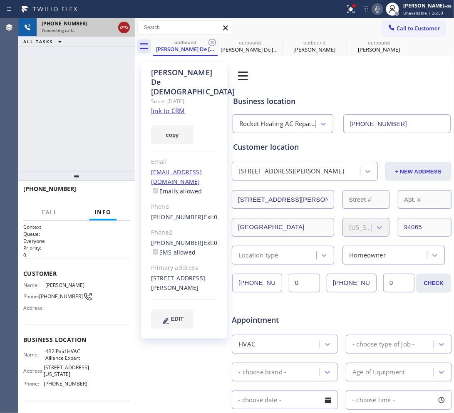
click at [129, 28] on div at bounding box center [124, 27] width 12 height 10
click at [169, 37] on div "outbound Susana De Jesus" at bounding box center [185, 46] width 63 height 18
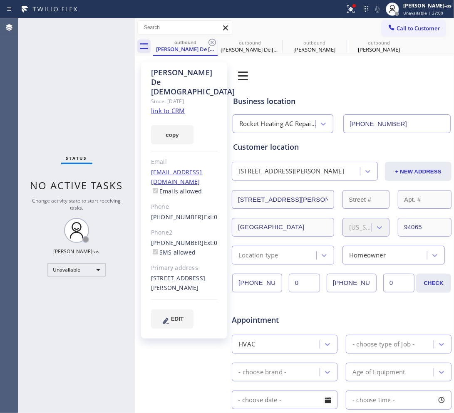
click at [210, 42] on icon at bounding box center [212, 42] width 10 height 10
click at [302, 43] on div "outbound" at bounding box center [314, 42] width 63 height 6
type input "[PHONE_NUMBER]"
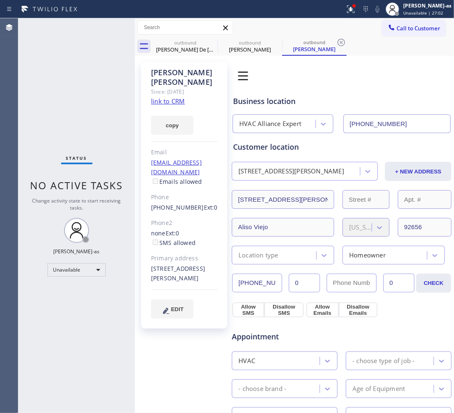
click at [175, 97] on link "link to CRM" at bounding box center [168, 101] width 34 height 8
click at [425, 25] on span "Call to Customer" at bounding box center [418, 28] width 44 height 7
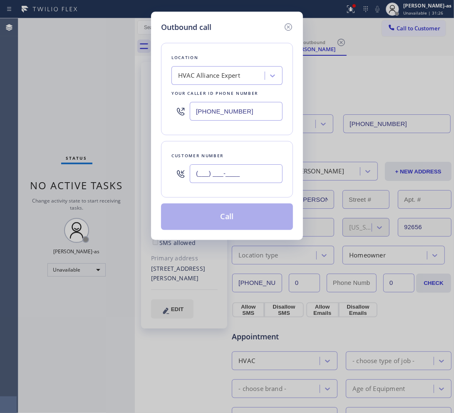
click at [243, 179] on input "(___) ___-____" at bounding box center [236, 173] width 93 height 19
paste input "415) 515-9466"
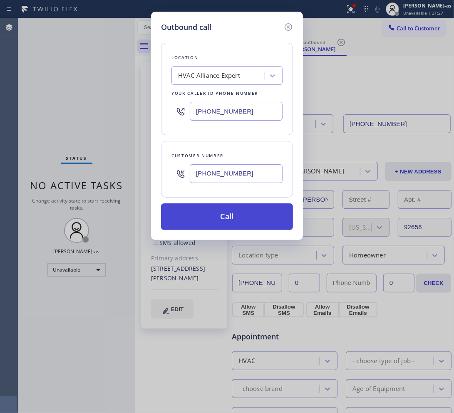
type input "(415) 515-9466"
click at [245, 217] on button "Call" at bounding box center [227, 216] width 132 height 27
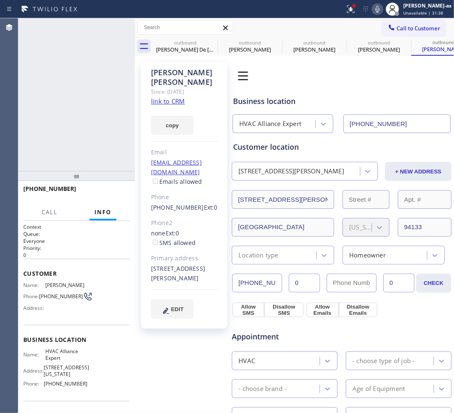
type input "[PHONE_NUMBER]"
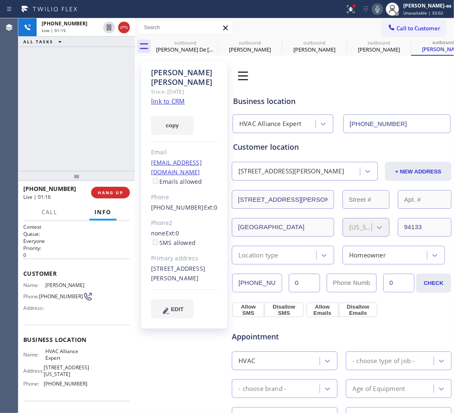
click at [57, 78] on div "+14155159466 Live | 01:15 ALL TASKS ALL TASKS ACTIVE TASKS TASKS IN WRAP UP" at bounding box center [76, 94] width 116 height 153
drag, startPoint x: 169, startPoint y: 51, endPoint x: 213, endPoint y: 37, distance: 46.4
click at [175, 51] on div "Susana De Jesus" at bounding box center [185, 49] width 63 height 7
type input "(650) 332-4437"
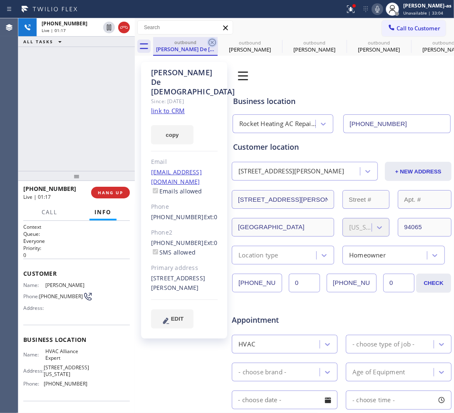
click at [213, 39] on icon at bounding box center [211, 42] width 7 height 7
click at [0, 0] on icon at bounding box center [0, 0] width 0 height 0
click at [101, 132] on div "+14155159466 Live | 01:17 ALL TASKS ALL TASKS ACTIVE TASKS TASKS IN WRAP UP" at bounding box center [76, 94] width 116 height 153
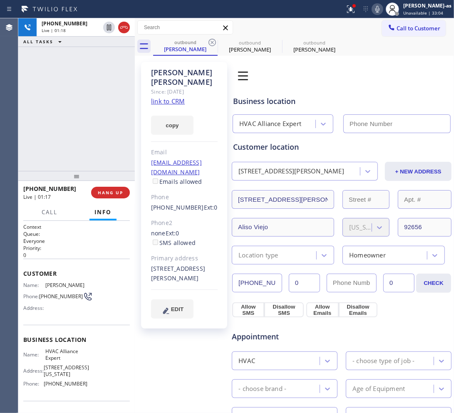
type input "[PHONE_NUMBER]"
click at [102, 130] on div "+14155159466 Live | 01:19 ALL TASKS ALL TASKS ACTIVE TASKS TASKS IN WRAP UP" at bounding box center [76, 94] width 116 height 153
click at [76, 129] on div "+14155159466 Live | 01:20 ALL TASKS ALL TASKS ACTIVE TASKS TASKS IN WRAP UP" at bounding box center [76, 94] width 116 height 153
drag, startPoint x: 182, startPoint y: 53, endPoint x: 202, endPoint y: 48, distance: 21.4
click at [183, 53] on div "outbound Viney Singh" at bounding box center [185, 46] width 63 height 18
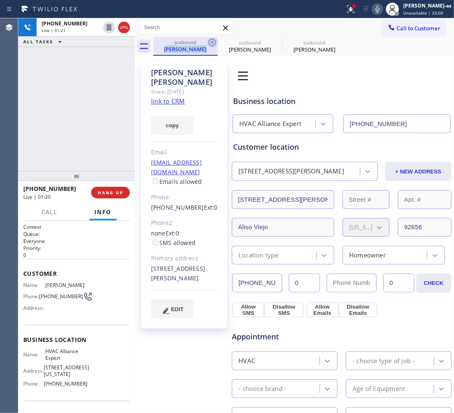
click at [208, 42] on div "outbound Viney Singh" at bounding box center [185, 46] width 64 height 19
click at [118, 103] on div "+14155159466 Live | 01:21 ALL TASKS ALL TASKS ACTIVE TASKS TASKS IN WRAP UP" at bounding box center [76, 94] width 116 height 153
drag, startPoint x: 90, startPoint y: 138, endPoint x: 119, endPoint y: 137, distance: 29.5
click at [91, 138] on div "+14155159466 Live | 01:22 ALL TASKS ALL TASKS ACTIVE TASKS TASKS IN WRAP UP" at bounding box center [76, 94] width 116 height 153
click at [112, 136] on div "+14155159466 Live | 01:22 ALL TASKS ALL TASKS ACTIVE TASKS TASKS IN WRAP UP" at bounding box center [76, 94] width 116 height 153
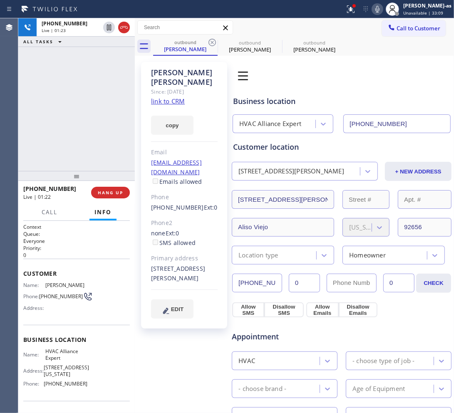
drag, startPoint x: 84, startPoint y: 146, endPoint x: 104, endPoint y: 165, distance: 28.0
click at [86, 146] on div "+14155159466 Live | 01:23 ALL TASKS ALL TASKS ACTIVE TASKS TASKS IN WRAP UP" at bounding box center [76, 94] width 116 height 153
click at [112, 192] on span "HANG UP" at bounding box center [110, 193] width 25 height 6
click at [91, 143] on div "+14155159466 Live | 01:24 ALL TASKS ALL TASKS ACTIVE TASKS TASKS IN WRAP UP" at bounding box center [76, 94] width 116 height 153
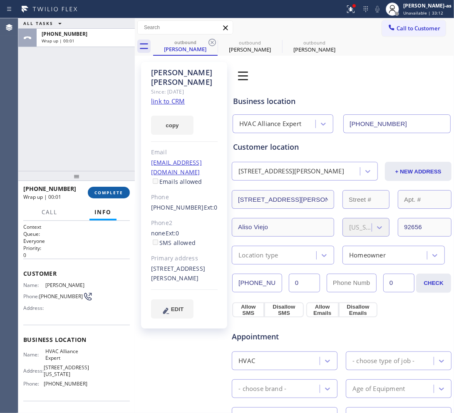
drag, startPoint x: 107, startPoint y: 183, endPoint x: 111, endPoint y: 187, distance: 5.6
click at [107, 184] on div "+14155159466 Wrap up | 00:01 COMPLETE" at bounding box center [76, 193] width 106 height 22
click at [111, 188] on button "COMPLETE" at bounding box center [109, 193] width 42 height 12
drag, startPoint x: 86, startPoint y: 129, endPoint x: 165, endPoint y: 126, distance: 79.5
click at [90, 131] on div "ALL TASKS ALL TASKS ACTIVE TASKS TASKS IN WRAP UP +14155159466 Wrap up | 00:01" at bounding box center [76, 94] width 116 height 153
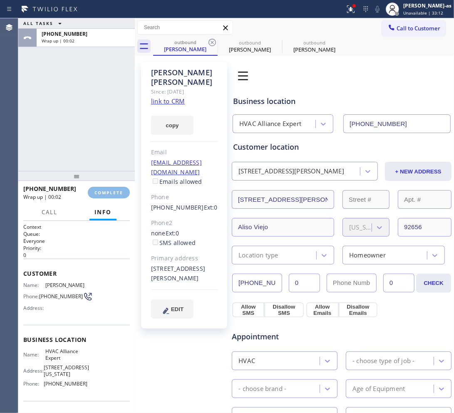
click at [108, 160] on div "Classify the call LOCATION NAME Viking Appliance Repair Expert FROM PHONE [PHON…" at bounding box center [235, 215] width 435 height 395
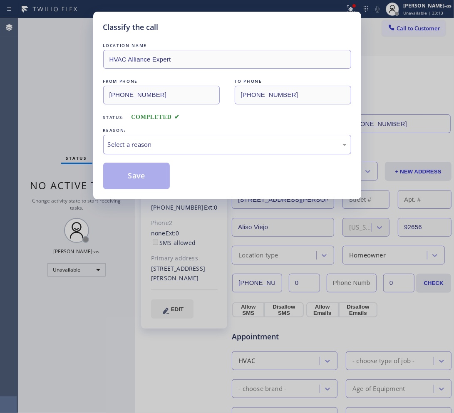
drag, startPoint x: 163, startPoint y: 138, endPoint x: 178, endPoint y: 143, distance: 15.3
click at [173, 143] on div "Select a reason" at bounding box center [227, 145] width 248 height 20
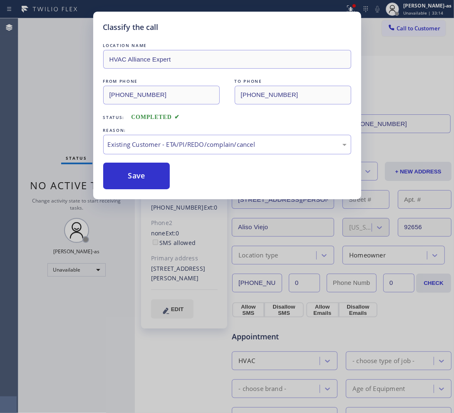
click at [145, 179] on button "Save" at bounding box center [136, 176] width 67 height 27
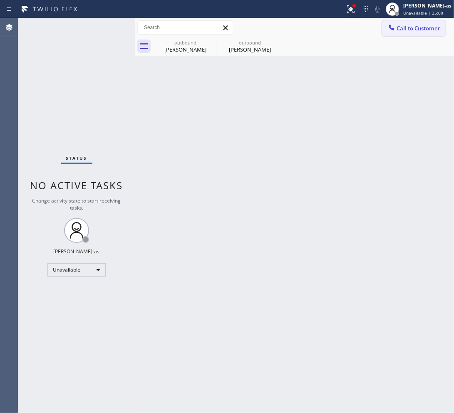
click at [438, 22] on button "Call to Customer" at bounding box center [414, 28] width 64 height 16
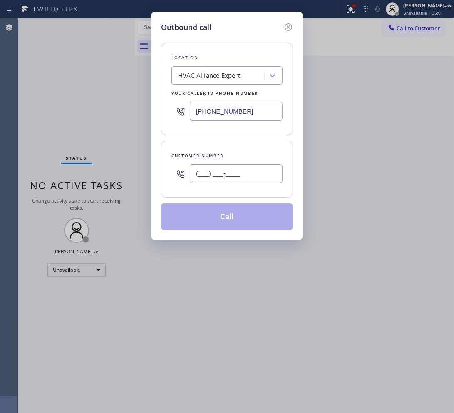
click at [240, 171] on input "(___) ___-____" at bounding box center [236, 173] width 93 height 19
paste input "323) 445-5417"
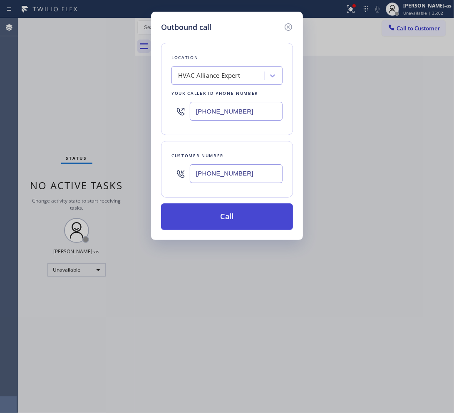
type input "(323) 445-5417"
click at [240, 223] on button "Call" at bounding box center [227, 216] width 132 height 27
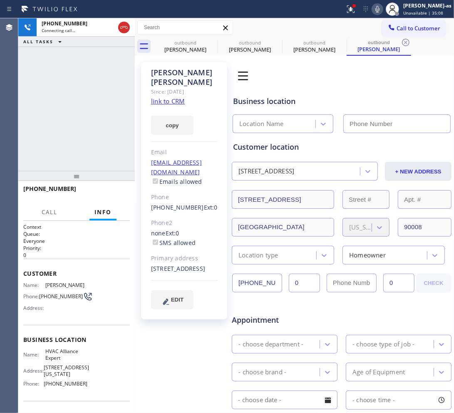
click at [311, 46] on div "Greg Thompson" at bounding box center [314, 49] width 63 height 7
click at [0, 0] on link "link to CRM" at bounding box center [0, 0] width 0 height 0
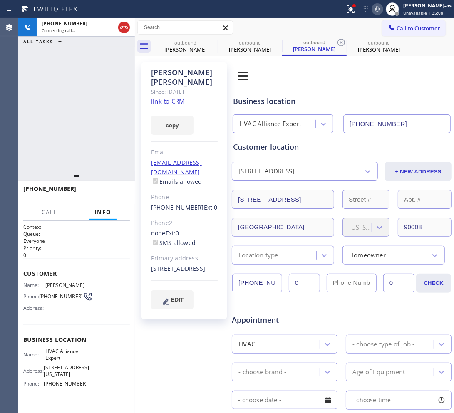
type input "[PHONE_NUMBER]"
click at [83, 132] on div "+13234455417 Live | 02:08 ALL TASKS ALL TASKS ACTIVE TASKS TASKS IN WRAP UP" at bounding box center [76, 94] width 116 height 153
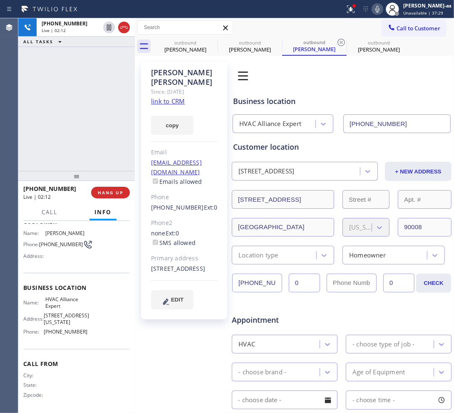
drag, startPoint x: 88, startPoint y: 123, endPoint x: 79, endPoint y: 165, distance: 42.9
click at [88, 124] on div "+13234455417 Live | 02:12 ALL TASKS ALL TASKS ACTIVE TASKS TASKS IN WRAP UP" at bounding box center [76, 94] width 116 height 153
drag, startPoint x: 67, startPoint y: 105, endPoint x: 86, endPoint y: 101, distance: 20.1
click at [68, 104] on div "+13234455417 Live | 02:35 ALL TASKS ALL TASKS ACTIVE TASKS TASKS IN WRAP UP" at bounding box center [76, 94] width 116 height 153
click at [175, 52] on div "Viney Singh" at bounding box center [185, 49] width 63 height 7
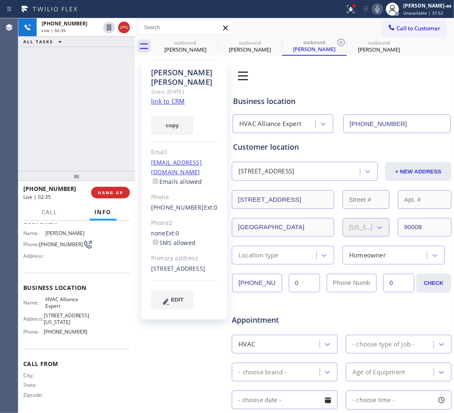
click at [63, 131] on div "+13234455417 Live | 02:35 ALL TASKS ALL TASKS ACTIVE TASKS TASKS IN WRAP UP" at bounding box center [76, 94] width 116 height 153
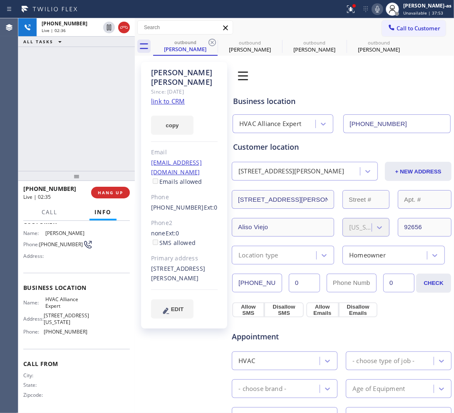
click at [82, 133] on div "+13234455417 Live | 02:36 ALL TASKS ALL TASKS ACTIVE TASKS TASKS IN WRAP UP" at bounding box center [76, 94] width 116 height 153
click at [111, 194] on span "HANG UP" at bounding box center [110, 193] width 25 height 6
drag, startPoint x: 91, startPoint y: 136, endPoint x: 94, endPoint y: 195, distance: 58.3
click at [91, 136] on div "+13234455417 Live | 02:38 ALL TASKS ALL TASKS ACTIVE TASKS TASKS IN WRAP UP" at bounding box center [76, 94] width 116 height 153
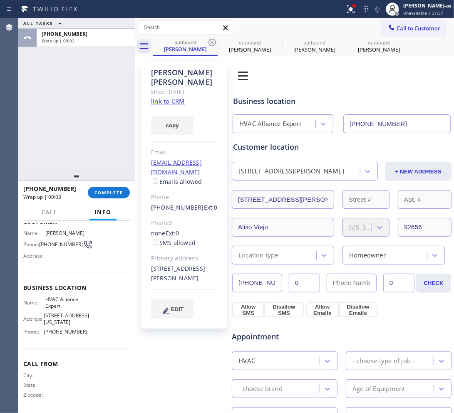
click at [83, 123] on div "ALL TASKS ALL TASKS ACTIVE TASKS TASKS IN WRAP UP +13234455417 Wrap up | 00:03" at bounding box center [76, 94] width 116 height 153
click at [377, 42] on div "outbound" at bounding box center [378, 42] width 63 height 6
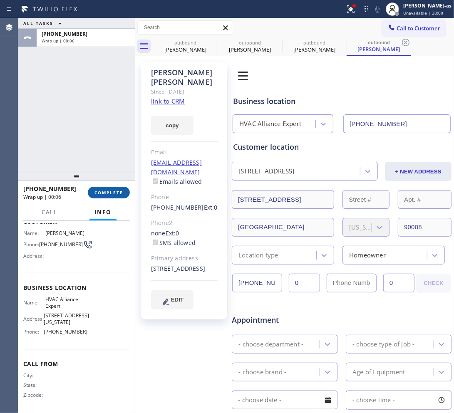
click at [107, 191] on span "COMPLETE" at bounding box center [108, 193] width 29 height 6
drag, startPoint x: 90, startPoint y: 141, endPoint x: 118, endPoint y: 146, distance: 29.1
click at [94, 142] on div "ALL TASKS ALL TASKS ACTIVE TASKS TASKS IN WRAP UP +13234455417 Wrap up | 00:07" at bounding box center [76, 94] width 116 height 153
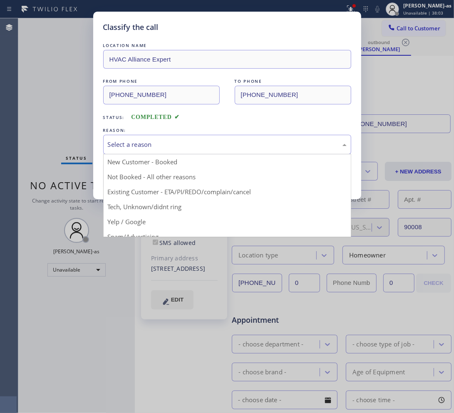
click at [157, 148] on div "Select a reason" at bounding box center [227, 145] width 239 height 10
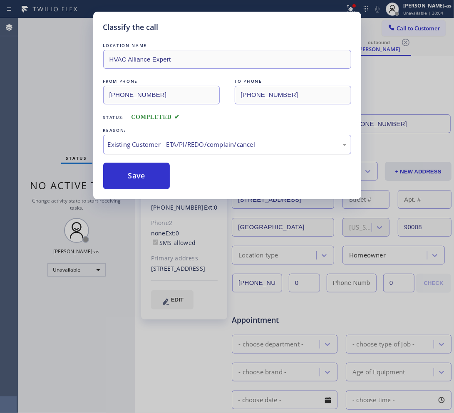
click at [138, 180] on button "Save" at bounding box center [136, 176] width 67 height 27
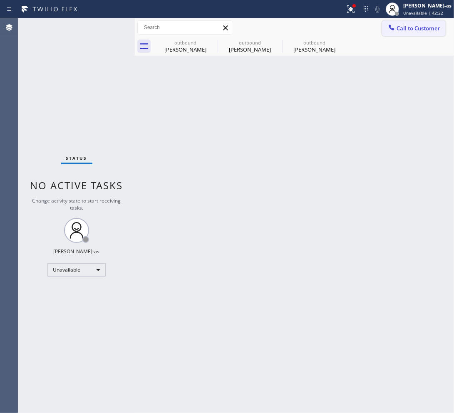
click at [404, 30] on span "Call to Customer" at bounding box center [418, 28] width 44 height 7
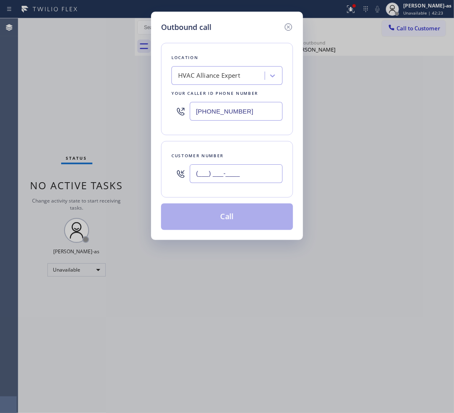
click at [229, 175] on input "(___) ___-____" at bounding box center [236, 173] width 93 height 19
paste input "619"
click at [252, 172] on input "(___) ___-_619" at bounding box center [236, 173] width 93 height 19
click at [252, 171] on input "(___) ___-_619" at bounding box center [236, 173] width 93 height 19
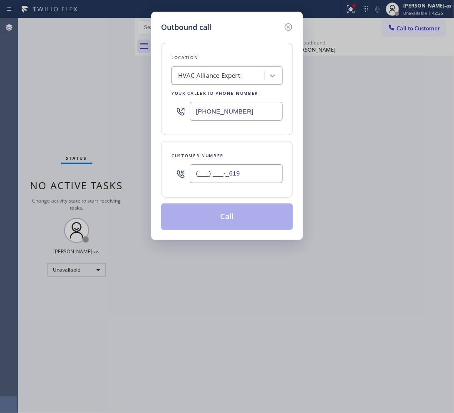
paste input "619) 985-4584"
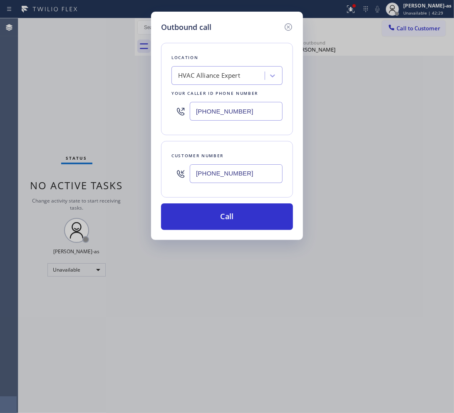
type input "(619) 985-4584"
click at [215, 71] on div "HVAC Alliance Expert" at bounding box center [209, 76] width 62 height 10
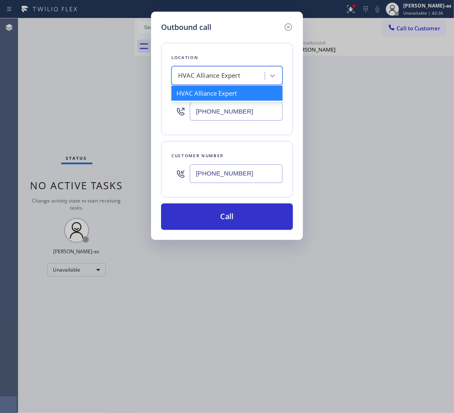
paste input "Viking Repair Service"
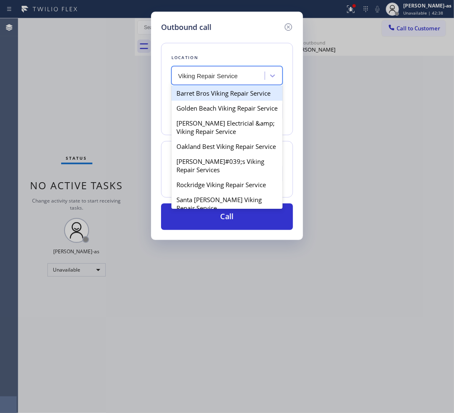
click at [178, 77] on input "Viking Repair Service" at bounding box center [208, 75] width 60 height 7
type input "Viking Repair Service"
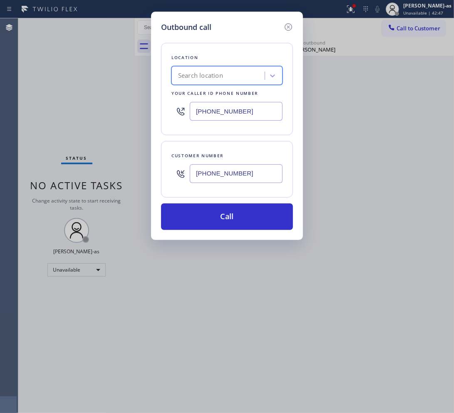
click at [223, 119] on input "[PHONE_NUMBER]" at bounding box center [236, 111] width 93 height 19
paste input "760) 638-5621"
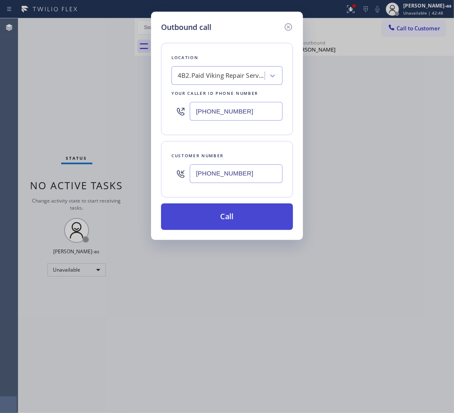
type input "(760) 638-5621"
click at [243, 212] on button "Call" at bounding box center [227, 216] width 132 height 27
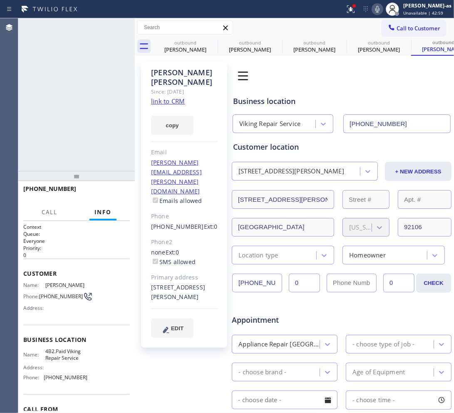
type input "(760) 638-5621"
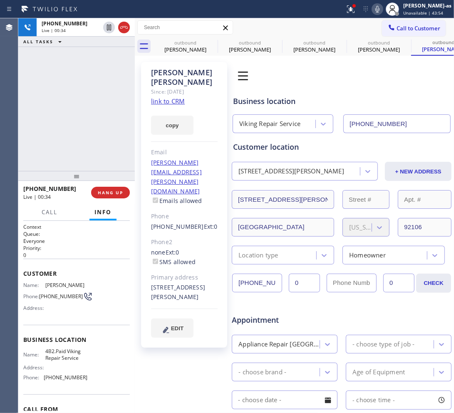
click at [79, 67] on div "+16199854584 Live | 00:34 ALL TASKS ALL TASKS ACTIVE TASKS TASKS IN WRAP UP" at bounding box center [76, 94] width 116 height 153
drag, startPoint x: 89, startPoint y: 87, endPoint x: 94, endPoint y: 85, distance: 6.2
click at [92, 88] on div "+16199854584 Live | 00:34 ALL TASKS ALL TASKS ACTIVE TASKS TASKS IN WRAP UP" at bounding box center [76, 94] width 116 height 153
drag, startPoint x: 127, startPoint y: 27, endPoint x: 79, endPoint y: 121, distance: 105.8
click at [128, 28] on icon at bounding box center [124, 27] width 10 height 10
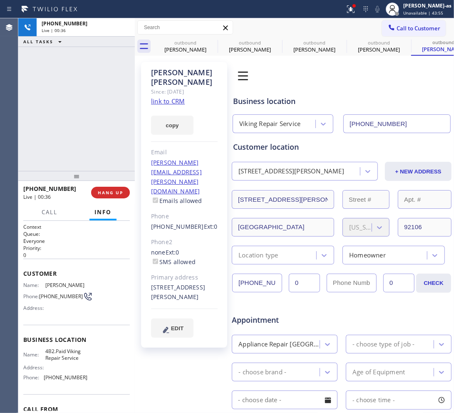
click at [81, 122] on div "+16199854584 Live | 00:36 ALL TASKS ALL TASKS ACTIVE TASKS TASKS IN WRAP UP" at bounding box center [76, 94] width 116 height 153
click at [113, 188] on button "COMPLETE" at bounding box center [109, 193] width 42 height 12
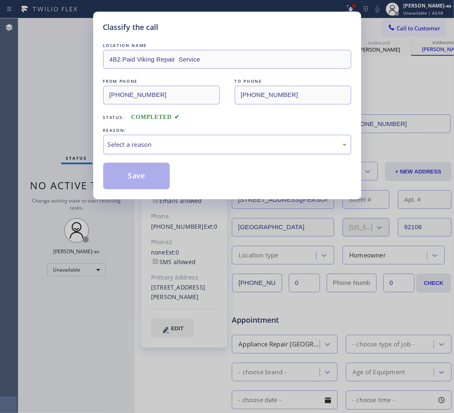
click at [179, 146] on div "Select a reason" at bounding box center [227, 145] width 239 height 10
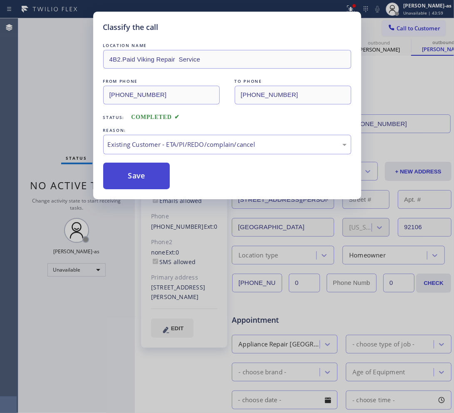
drag, startPoint x: 141, startPoint y: 181, endPoint x: 275, endPoint y: 12, distance: 215.4
click at [142, 180] on button "Save" at bounding box center [136, 176] width 67 height 27
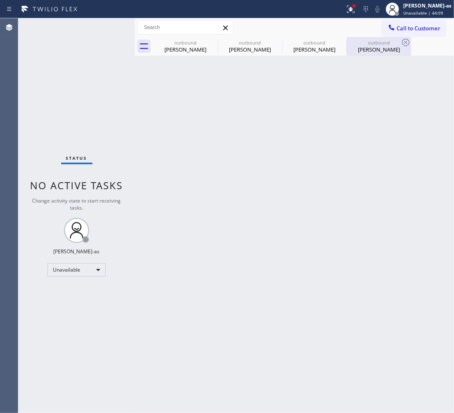
click at [371, 50] on div "Ailene Sullivan" at bounding box center [378, 49] width 63 height 7
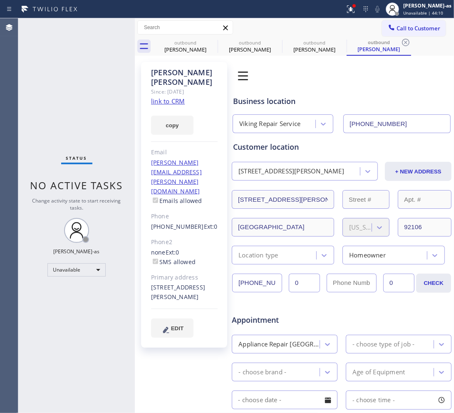
click at [167, 97] on link "link to CRM" at bounding box center [168, 101] width 34 height 8
click at [425, 29] on span "Call to Customer" at bounding box center [418, 28] width 44 height 7
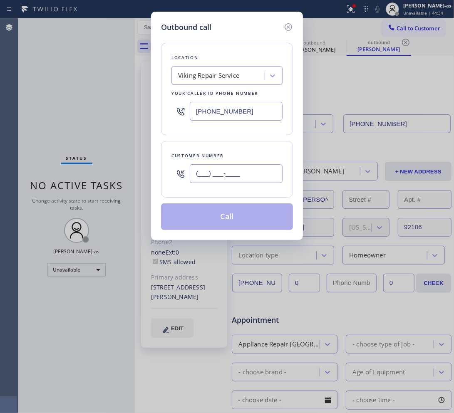
click at [217, 179] on input "(___) ___-____" at bounding box center [236, 173] width 93 height 19
paste input "909) 979-0603"
type input "(909) 979-0603"
click at [213, 81] on div "Viking Repair Service" at bounding box center [219, 76] width 91 height 15
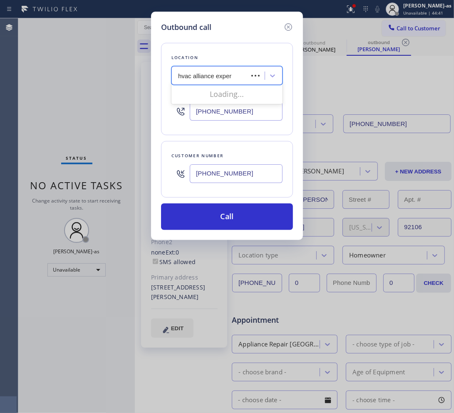
type input "hvac alliance expert"
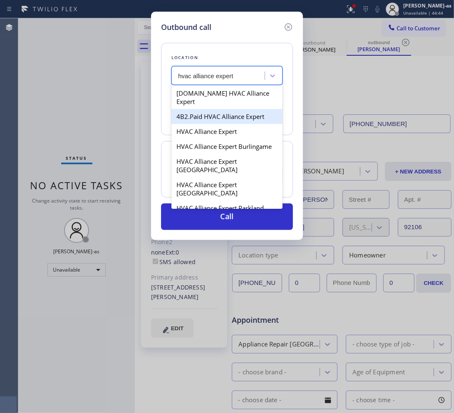
click at [202, 109] on div "4B2.Paid HVAC Alliance Expert" at bounding box center [226, 116] width 111 height 15
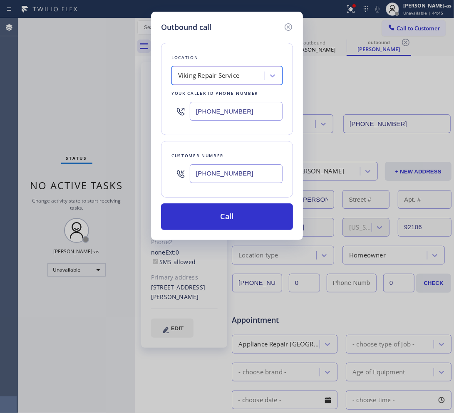
click at [193, 76] on div "Viking Repair Service" at bounding box center [208, 76] width 61 height 10
type input "hvac alliance expert"
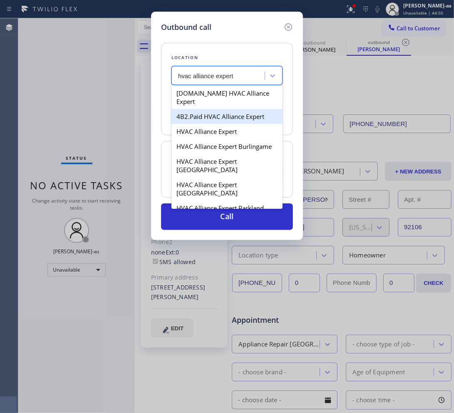
click at [203, 109] on div "4B2.Paid HVAC Alliance Expert" at bounding box center [226, 116] width 111 height 15
type input "[PHONE_NUMBER]"
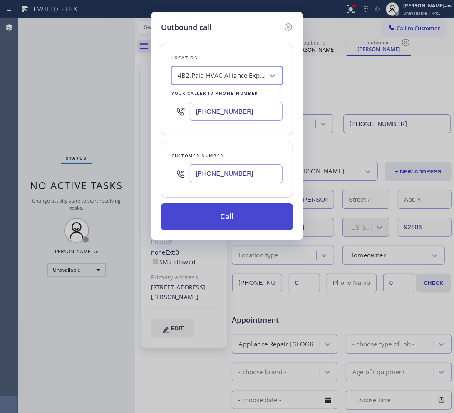
click at [247, 219] on button "Call" at bounding box center [227, 216] width 132 height 27
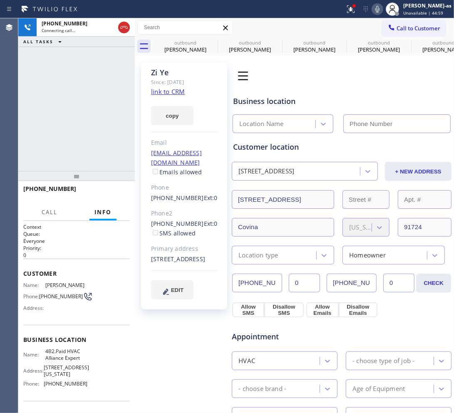
type input "[PHONE_NUMBER]"
click at [127, 29] on icon at bounding box center [124, 27] width 10 height 10
click at [178, 91] on link "link to CRM" at bounding box center [168, 91] width 34 height 8
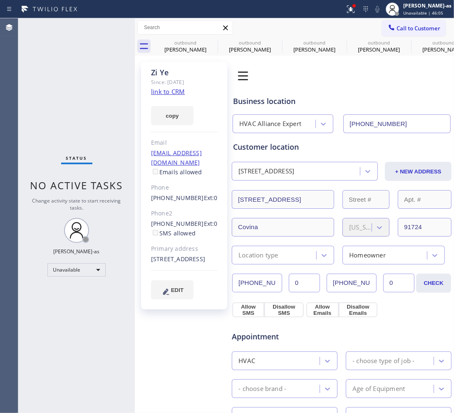
drag, startPoint x: 400, startPoint y: 24, endPoint x: 370, endPoint y: 47, distance: 38.3
click at [401, 24] on button "Call to Customer" at bounding box center [414, 28] width 64 height 16
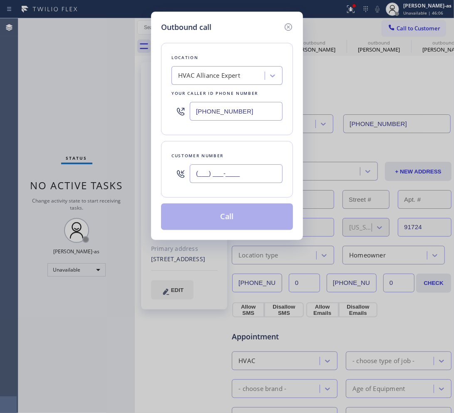
click at [227, 169] on input "(___) ___-____" at bounding box center [236, 173] width 93 height 19
paste input "626) 660-6213"
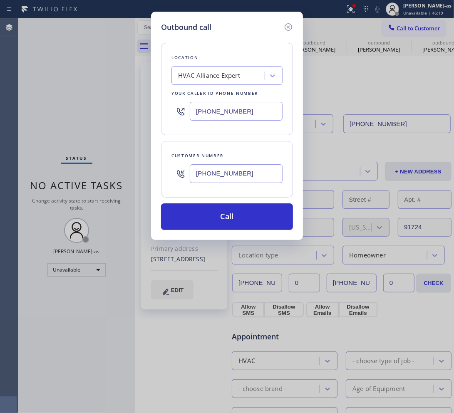
click at [249, 169] on input "(626) 660-6213" at bounding box center [236, 173] width 93 height 19
click at [249, 168] on input "(626) 660-6213" at bounding box center [236, 173] width 93 height 19
paste input "201) 923-0548"
type input "(201) 923-0548"
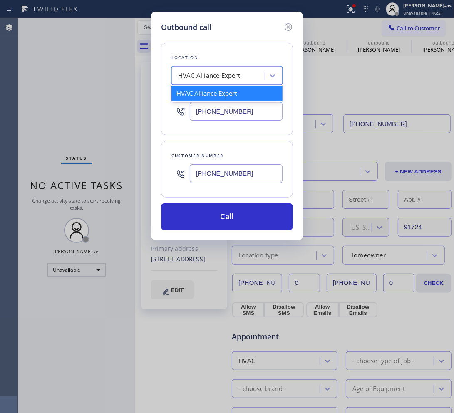
click at [231, 71] on div "HVAC Alliance Expert" at bounding box center [209, 76] width 62 height 10
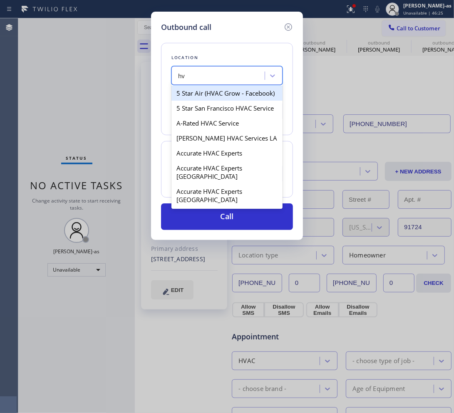
type input "h"
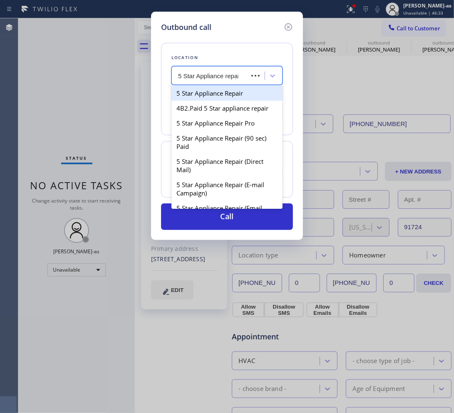
type input "5 Star Appliance repair"
click at [217, 91] on div "5 Star Appliance Repair" at bounding box center [226, 93] width 111 height 15
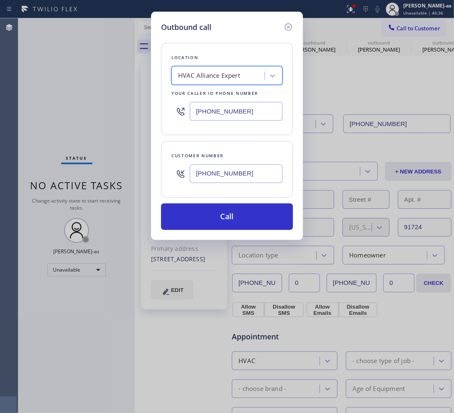
click at [204, 74] on div "HVAC Alliance Expert" at bounding box center [209, 76] width 62 height 10
type input "5 Star Appliance repair"
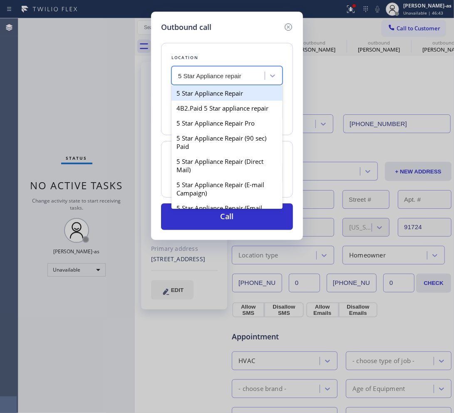
click at [206, 98] on div "5 Star Appliance Repair" at bounding box center [226, 93] width 111 height 15
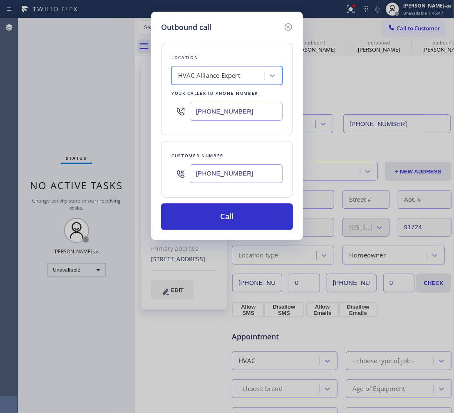
click at [185, 74] on div "HVAC Alliance Expert" at bounding box center [209, 76] width 62 height 10
type input "5 Star Appliance Repair"
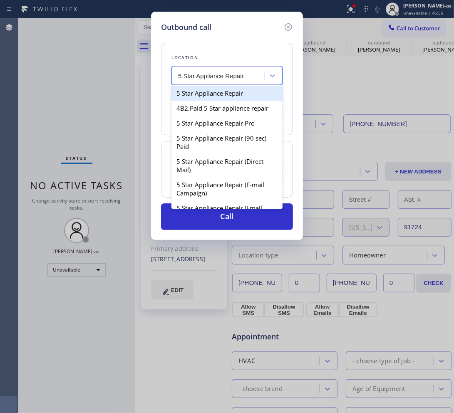
click at [185, 94] on div "5 Star Appliance Repair" at bounding box center [226, 93] width 111 height 15
type input "[PHONE_NUMBER]"
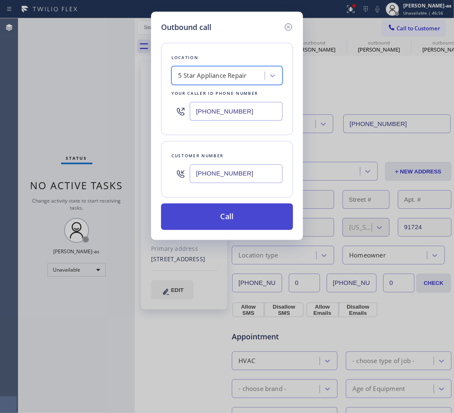
click at [225, 225] on button "Call" at bounding box center [227, 216] width 132 height 27
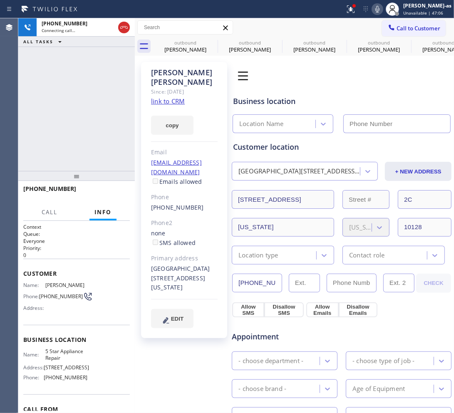
type input "[PHONE_NUMBER]"
click at [163, 97] on link "link to CRM" at bounding box center [168, 101] width 34 height 8
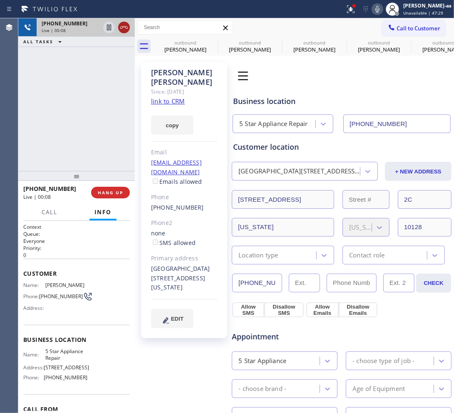
click at [121, 26] on div at bounding box center [116, 27] width 30 height 18
drag, startPoint x: 122, startPoint y: 26, endPoint x: 104, endPoint y: 124, distance: 99.7
click at [123, 26] on icon at bounding box center [124, 27] width 10 height 10
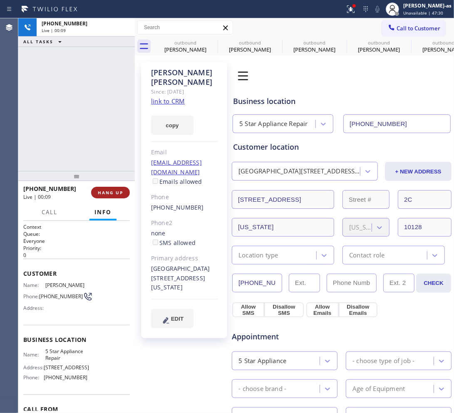
click at [117, 196] on button "HANG UP" at bounding box center [110, 193] width 39 height 12
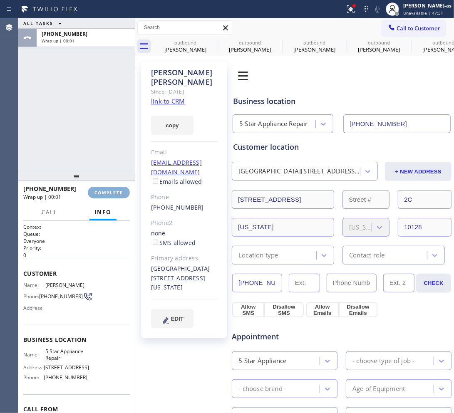
click at [117, 196] on button "COMPLETE" at bounding box center [109, 193] width 42 height 12
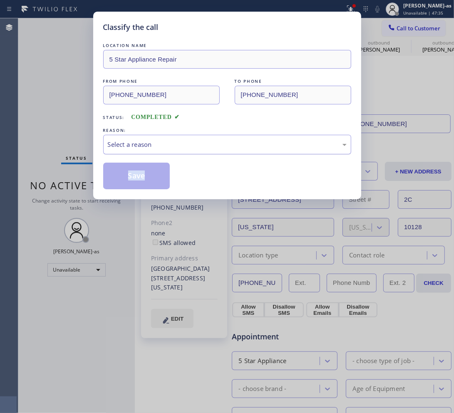
click at [155, 142] on div "Select a reason" at bounding box center [227, 145] width 239 height 10
click at [133, 180] on button "Save" at bounding box center [136, 176] width 67 height 27
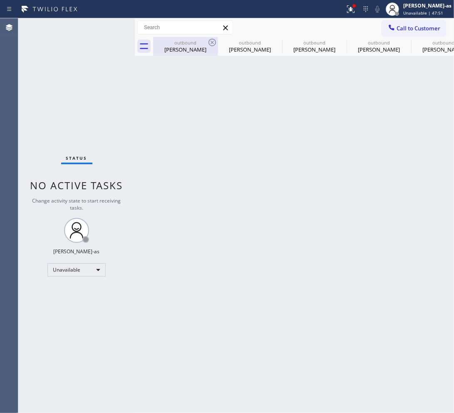
click at [201, 39] on div "outbound Viney Singh" at bounding box center [185, 46] width 63 height 19
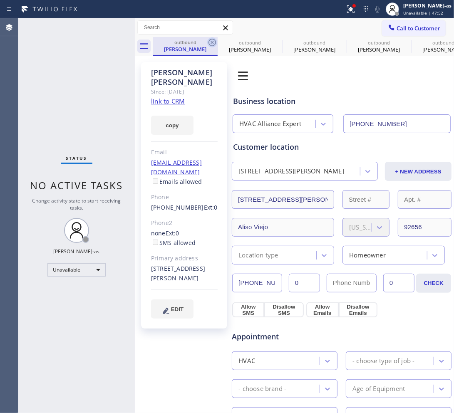
click at [210, 42] on icon at bounding box center [212, 42] width 10 height 10
click at [0, 0] on icon at bounding box center [0, 0] width 0 height 0
click at [400, 42] on icon at bounding box center [405, 42] width 10 height 10
click at [0, 0] on icon at bounding box center [0, 0] width 0 height 0
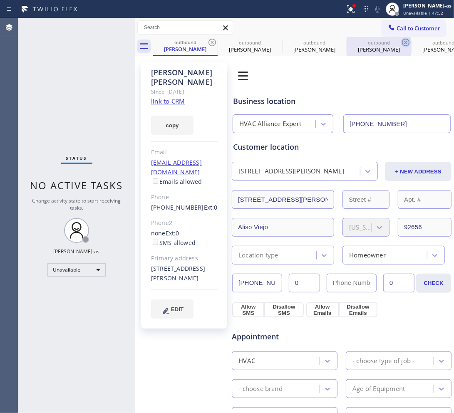
click at [0, 0] on icon at bounding box center [0, 0] width 0 height 0
type input "[PHONE_NUMBER]"
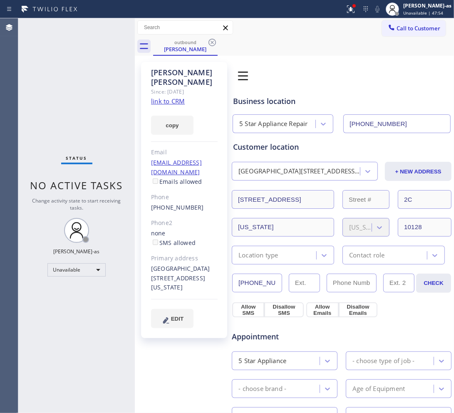
drag, startPoint x: 210, startPoint y: 42, endPoint x: 206, endPoint y: 41, distance: 4.5
click at [211, 40] on icon at bounding box center [212, 42] width 10 height 10
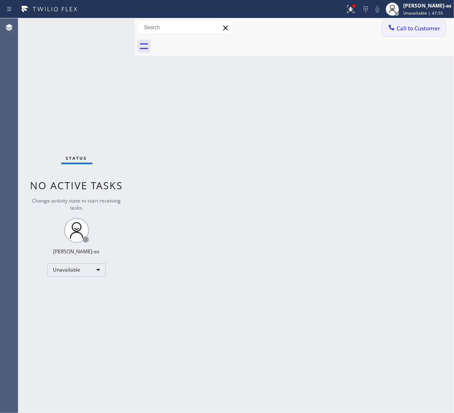
click at [406, 25] on span "Call to Customer" at bounding box center [418, 28] width 44 height 7
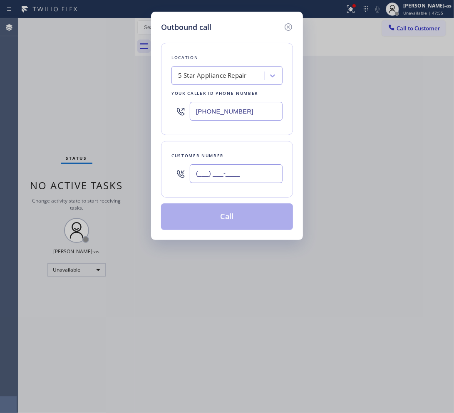
click at [246, 175] on input "(___) ___-____" at bounding box center [236, 173] width 93 height 19
paste input "323) 895-8055"
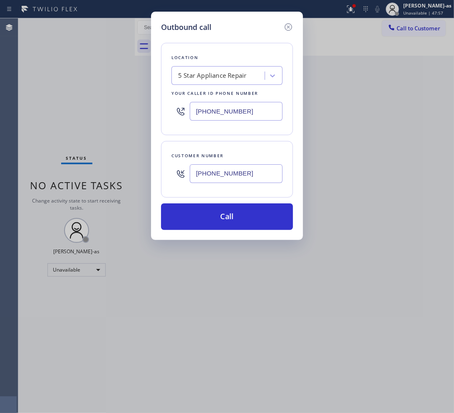
type input "(323) 895-8055"
drag, startPoint x: 203, startPoint y: 63, endPoint x: 211, endPoint y: 66, distance: 8.7
click at [204, 63] on div "Location 5 Star Appliance Repair Your caller id phone number (855) 731-4952" at bounding box center [227, 89] width 132 height 92
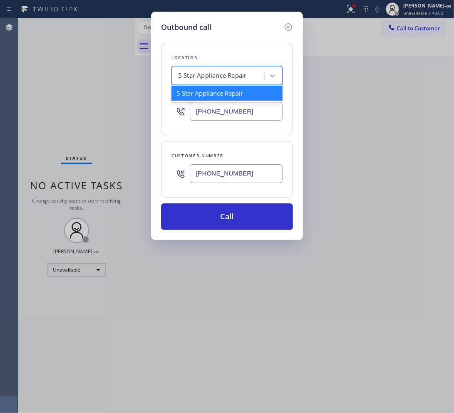
click at [214, 79] on div "5 Star Appliance Repair" at bounding box center [212, 76] width 69 height 10
paste input "Red Electricians [GEOGRAPHIC_DATA]"
type input "Red Electricians [GEOGRAPHIC_DATA]"
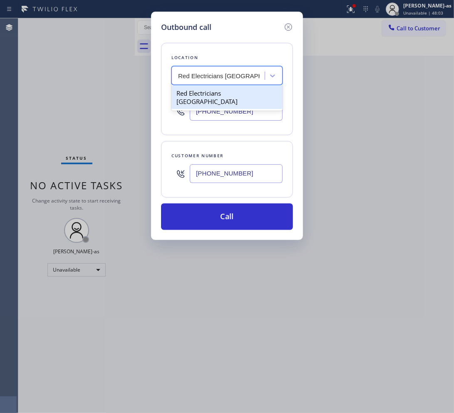
click at [200, 97] on div "Red Electricians [GEOGRAPHIC_DATA]" at bounding box center [226, 97] width 111 height 23
type input "(323) 924-3273"
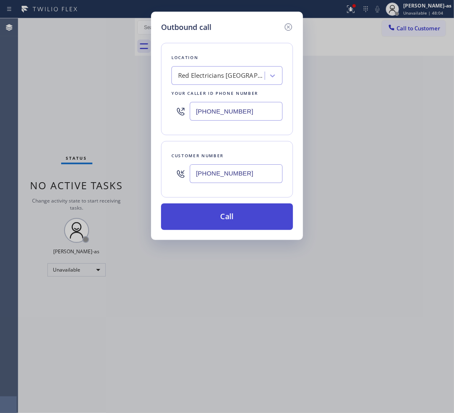
click at [226, 218] on button "Call" at bounding box center [227, 216] width 132 height 27
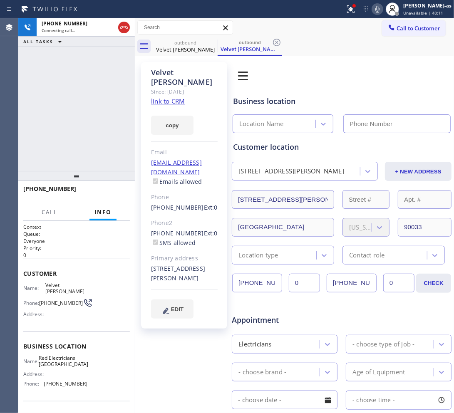
type input "(323) 924-3273"
drag, startPoint x: 67, startPoint y: 109, endPoint x: 202, endPoint y: 103, distance: 135.2
click at [69, 112] on div "+13238958055 Live | 00:02 ALL TASKS ALL TASKS ACTIVE TASKS TASKS IN WRAP UP" at bounding box center [76, 94] width 116 height 153
click at [179, 97] on link "link to CRM" at bounding box center [168, 101] width 34 height 8
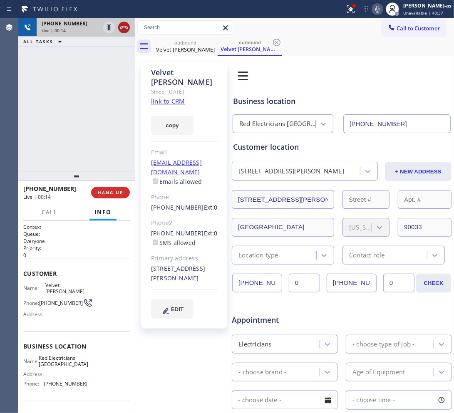
click at [119, 28] on icon at bounding box center [124, 27] width 10 height 10
click at [114, 194] on span "HANG UP" at bounding box center [110, 193] width 25 height 6
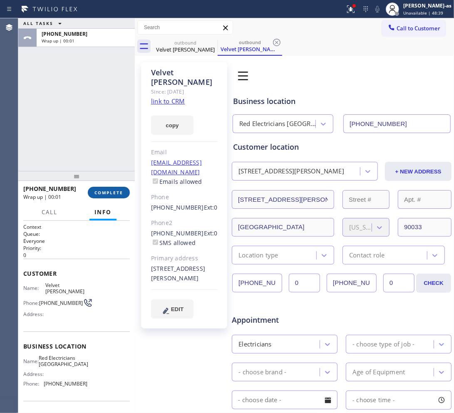
click at [108, 190] on span "COMPLETE" at bounding box center [108, 193] width 29 height 6
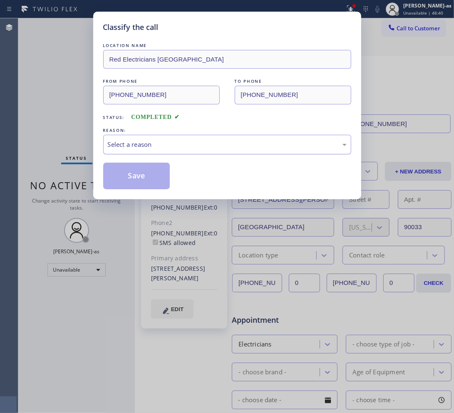
click at [211, 146] on div "Select a reason" at bounding box center [227, 145] width 239 height 10
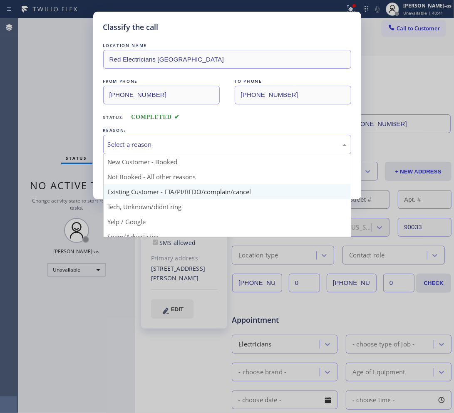
drag, startPoint x: 208, startPoint y: 195, endPoint x: 201, endPoint y: 192, distance: 7.9
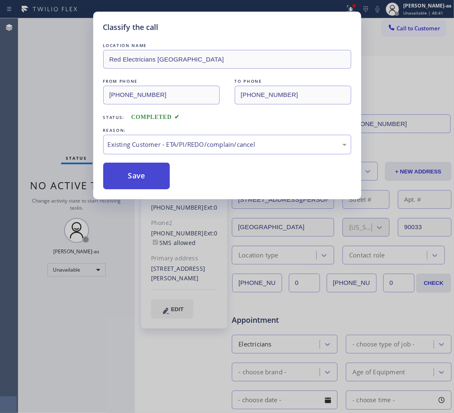
click at [142, 173] on button "Save" at bounding box center [136, 176] width 67 height 27
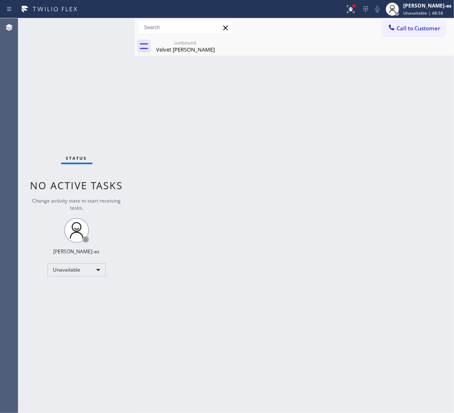
drag, startPoint x: 419, startPoint y: 27, endPoint x: 390, endPoint y: 41, distance: 32.0
click at [419, 28] on span "Call to Customer" at bounding box center [418, 28] width 44 height 7
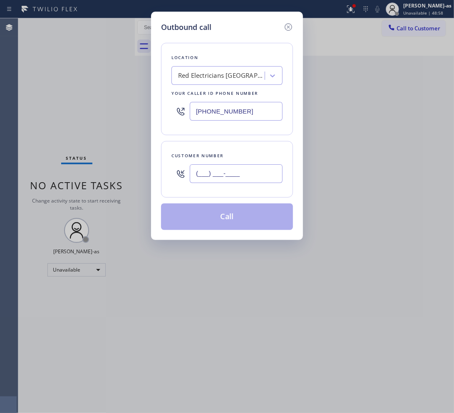
click at [238, 183] on input "(___) ___-____" at bounding box center [236, 173] width 93 height 19
paste input "817) 456-2300"
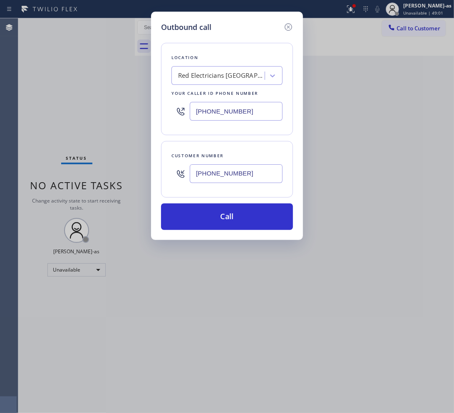
type input "(817) 456-2300"
click at [185, 77] on div "Red Electricians [GEOGRAPHIC_DATA]" at bounding box center [221, 76] width 87 height 10
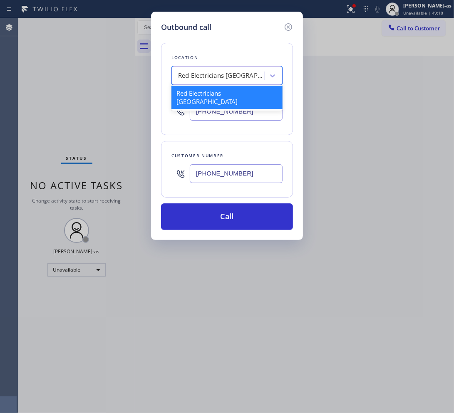
paste input "Malibu Appliance Repair."
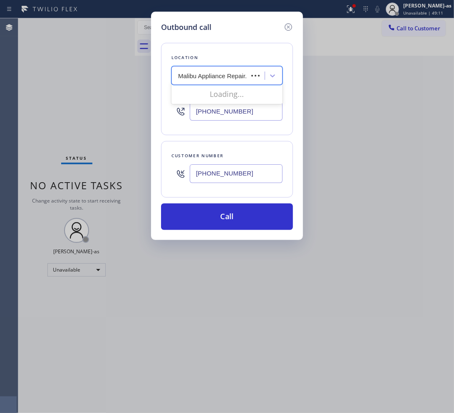
type input "Malibu Appliance Repair"
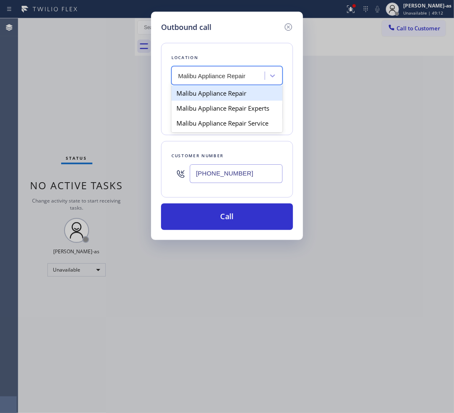
click at [194, 89] on div "Malibu Appliance Repair" at bounding box center [226, 93] width 111 height 15
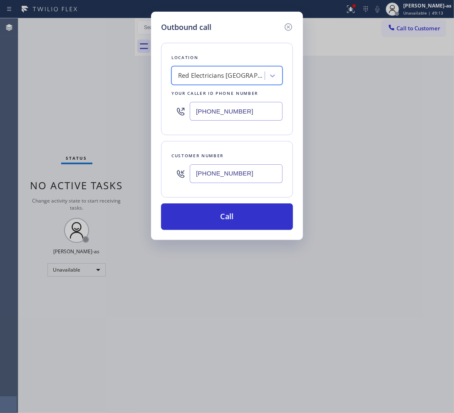
click at [184, 81] on div "Red Electricians [GEOGRAPHIC_DATA]" at bounding box center [219, 76] width 91 height 15
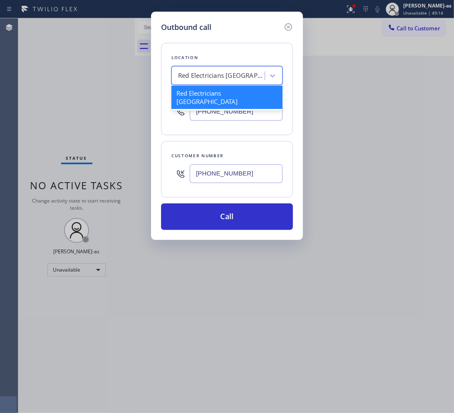
paste input "Malibu Appliance Repair."
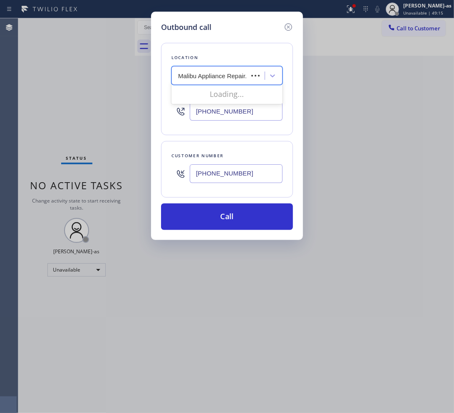
type input "Malibu Appliance Repair"
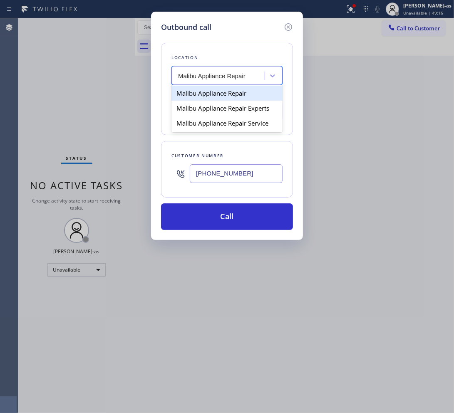
click at [185, 97] on div "Malibu Appliance Repair" at bounding box center [226, 93] width 111 height 15
type input "(310) 740-9737"
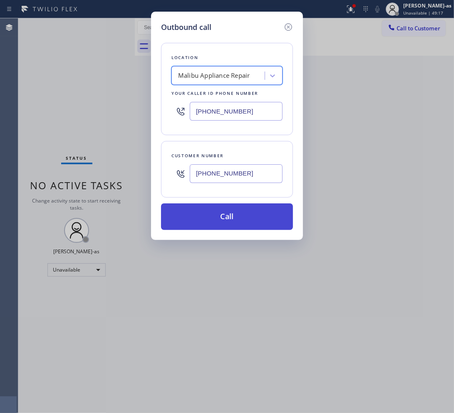
click at [202, 217] on button "Call" at bounding box center [227, 216] width 132 height 27
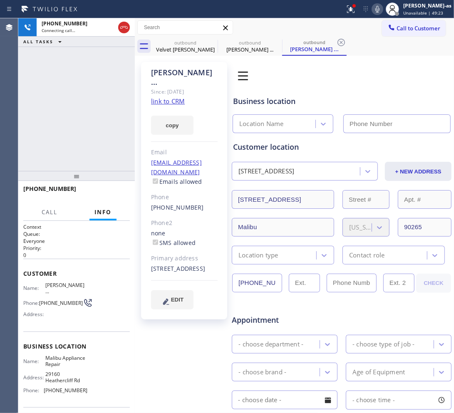
type input "(310) 740-9737"
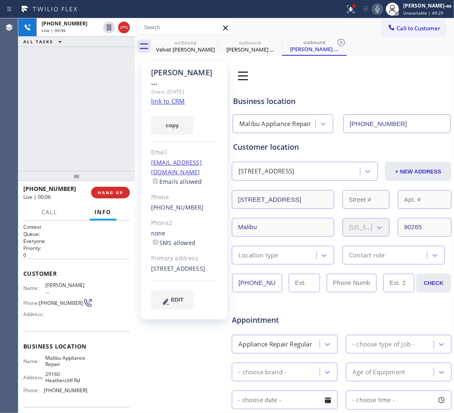
click at [168, 97] on link "link to CRM" at bounding box center [168, 101] width 34 height 8
click at [70, 80] on div "+18174562300 Live | 00:38 ALL TASKS ALL TASKS ACTIVE TASKS TASKS IN WRAP UP" at bounding box center [76, 94] width 116 height 153
drag, startPoint x: 123, startPoint y: 30, endPoint x: 96, endPoint y: 169, distance: 141.5
click at [123, 30] on icon at bounding box center [124, 27] width 10 height 10
click at [94, 165] on div "+18174562300 Live | 00:39 ALL TASKS ALL TASKS ACTIVE TASKS TASKS IN WRAP UP" at bounding box center [76, 94] width 116 height 153
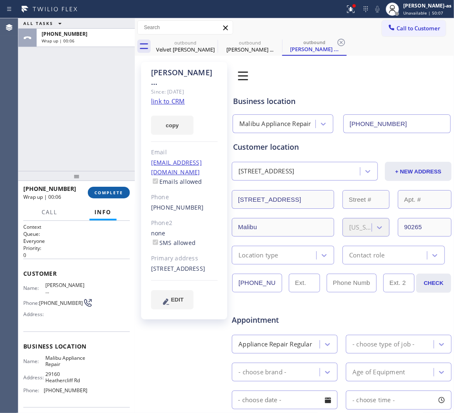
click at [107, 194] on span "COMPLETE" at bounding box center [108, 193] width 29 height 6
click at [90, 157] on div "ALL TASKS ALL TASKS ACTIVE TASKS TASKS IN WRAP UP +18174562300 Wrap up | 00:06" at bounding box center [76, 94] width 116 height 153
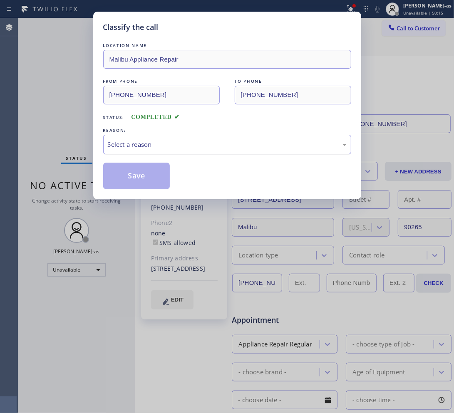
click at [189, 141] on div "Select a reason" at bounding box center [227, 145] width 248 height 20
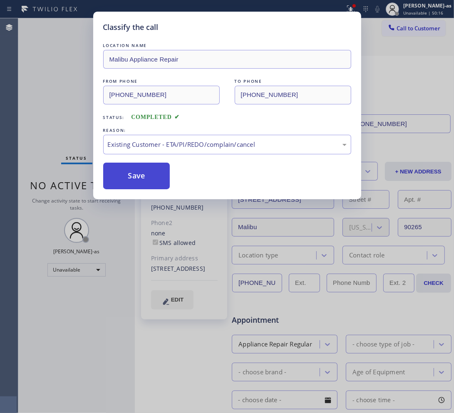
drag, startPoint x: 197, startPoint y: 194, endPoint x: 154, endPoint y: 186, distance: 44.4
click at [137, 173] on button "Save" at bounding box center [136, 176] width 67 height 27
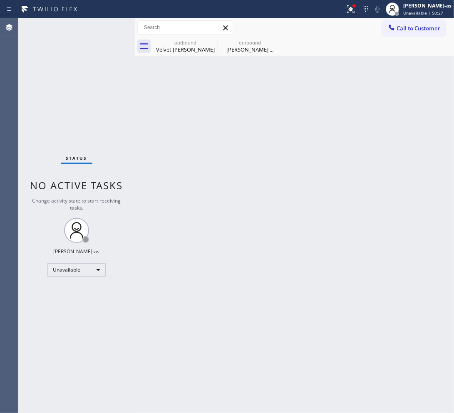
click at [286, 262] on div "Back to Dashboard Change Sender ID Customers Technicians Select a contact Outbo…" at bounding box center [294, 215] width 319 height 395
click at [175, 48] on div "Velvet Holguin" at bounding box center [185, 49] width 63 height 7
type input "(323) 924-3273"
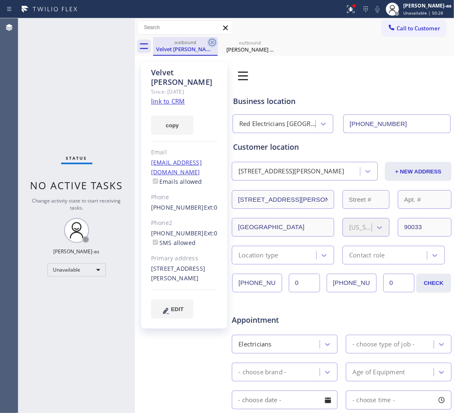
click at [208, 40] on icon at bounding box center [212, 42] width 10 height 10
type input "(310) 740-9737"
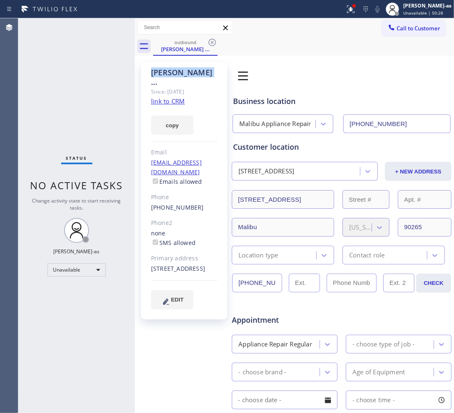
click at [208, 40] on icon at bounding box center [212, 42] width 10 height 10
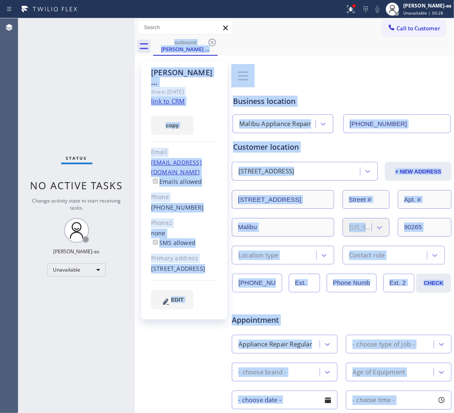
click at [208, 40] on div "outbound Alisia ..." at bounding box center [303, 46] width 301 height 19
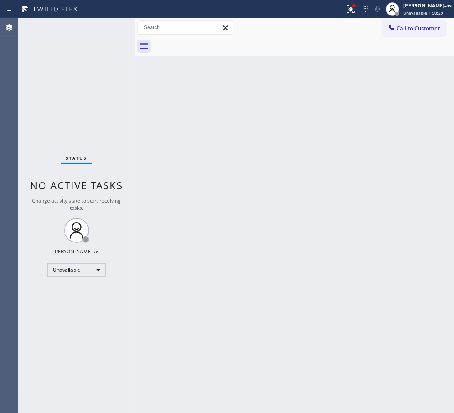
click at [217, 170] on div "Back to Dashboard Change Sender ID Customers Technicians Select a contact Outbo…" at bounding box center [294, 215] width 319 height 395
click at [403, 26] on span "Call to Customer" at bounding box center [418, 28] width 44 height 7
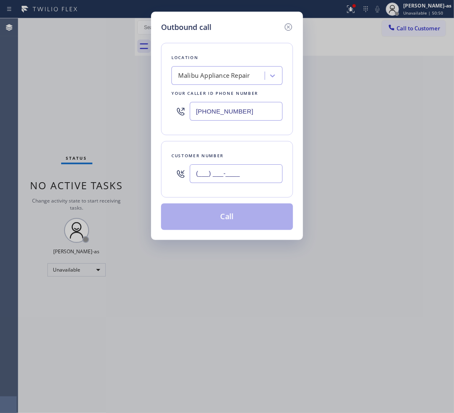
click at [254, 174] on input "(___) ___-____" at bounding box center [236, 173] width 93 height 19
paste input "213) 300-0733"
type input "(213) 300-0733"
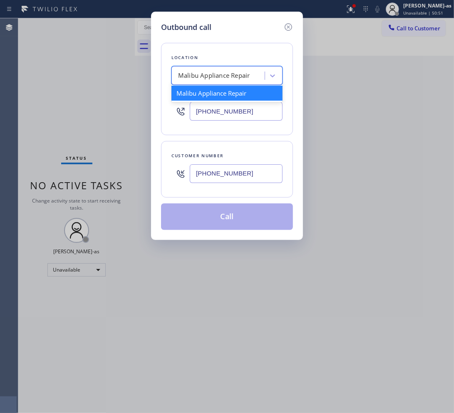
click at [211, 81] on div "Malibu Appliance Repair" at bounding box center [219, 76] width 91 height 15
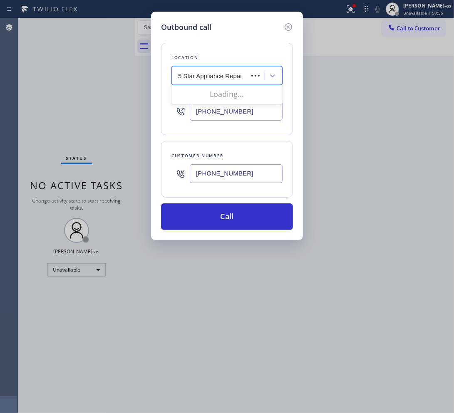
type input "5 Star Appliance Repair"
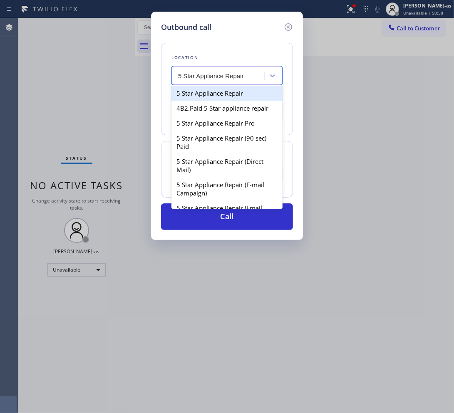
click at [213, 89] on div "5 Star Appliance Repair" at bounding box center [226, 93] width 111 height 15
type input "[PHONE_NUMBER]"
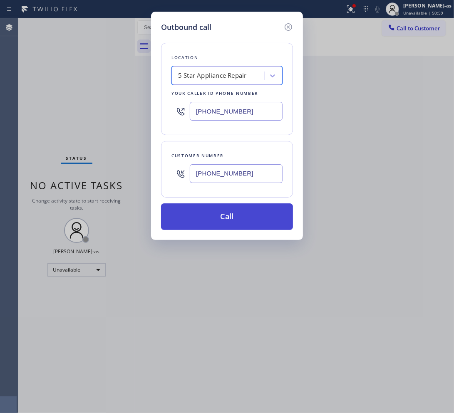
click at [205, 218] on button "Call" at bounding box center [227, 216] width 132 height 27
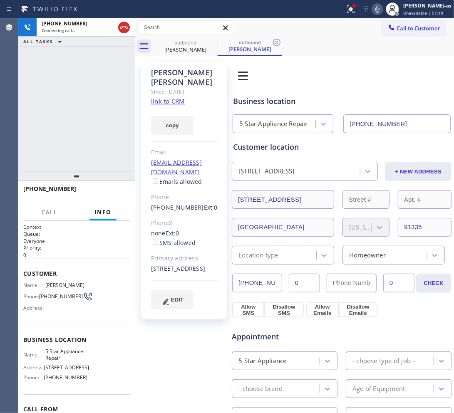
type input "[PHONE_NUMBER]"
drag, startPoint x: 113, startPoint y: 193, endPoint x: 92, endPoint y: 139, distance: 58.2
click at [113, 192] on span "HANG UP" at bounding box center [110, 193] width 25 height 6
click at [94, 143] on div "+12133000733 Live | 00:09 ALL TASKS ALL TASKS ACTIVE TASKS TASKS IN WRAP UP" at bounding box center [76, 94] width 116 height 153
click at [98, 193] on span "HANG UP" at bounding box center [110, 193] width 25 height 6
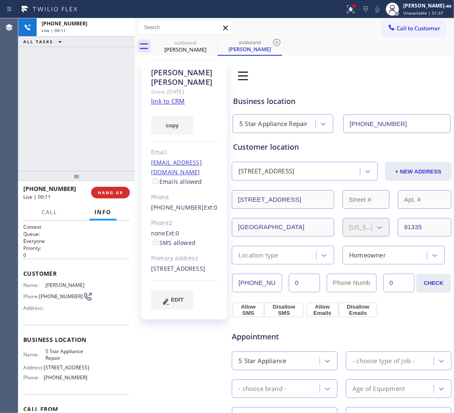
click at [98, 134] on div "+12133000733 Live | 00:11 ALL TASKS ALL TASKS ACTIVE TASKS TASKS IN WRAP UP" at bounding box center [76, 94] width 116 height 153
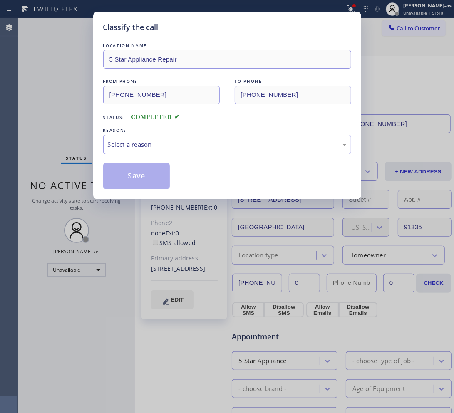
click at [163, 147] on div "Select a reason" at bounding box center [227, 145] width 239 height 10
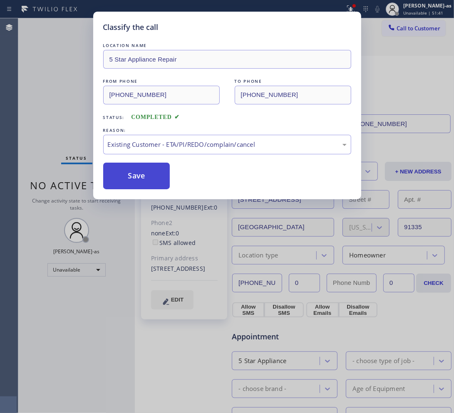
click at [147, 176] on button "Save" at bounding box center [136, 176] width 67 height 27
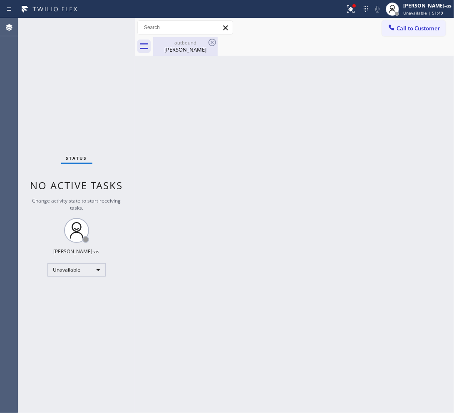
click at [170, 53] on div "outbound Diana Skazovski" at bounding box center [185, 46] width 63 height 19
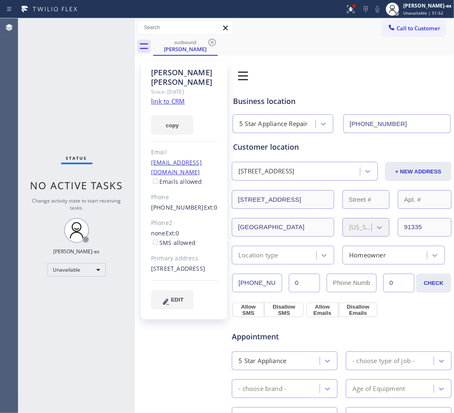
click at [172, 97] on link "link to CRM" at bounding box center [168, 101] width 34 height 8
click at [404, 40] on div "outbound Diana Skazovski" at bounding box center [303, 46] width 301 height 19
click at [410, 27] on span "Call to Customer" at bounding box center [418, 28] width 44 height 7
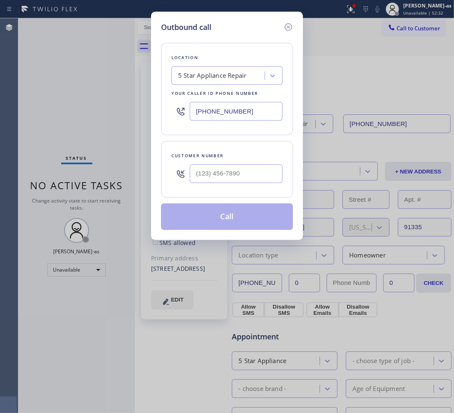
click at [225, 166] on div at bounding box center [236, 173] width 93 height 27
click at [239, 167] on input "(___) ___-____" at bounding box center [236, 173] width 93 height 19
paste input "661) 244-7603"
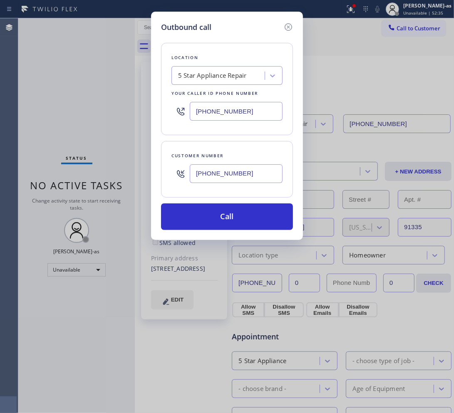
type input "(661) 244-7603"
click at [245, 73] on div "5 Star Appliance Repair" at bounding box center [212, 76] width 69 height 10
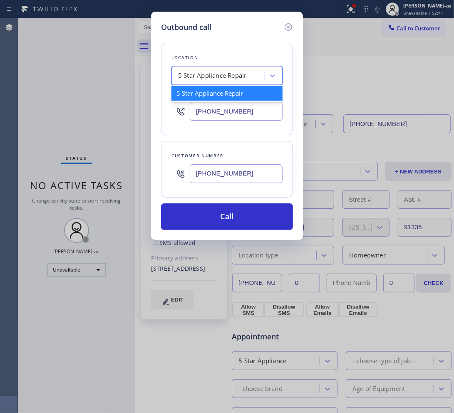
paste input "Marvel Electricians Sherman Oaks"
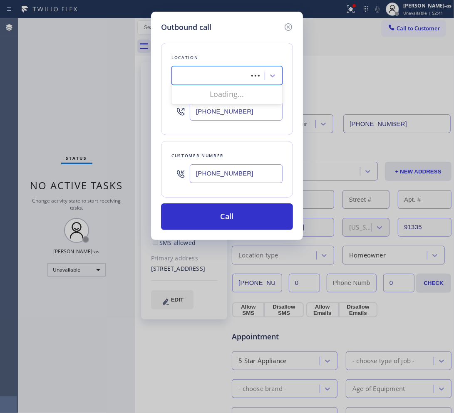
type input "Marvel Electricians Sherman Oaks"
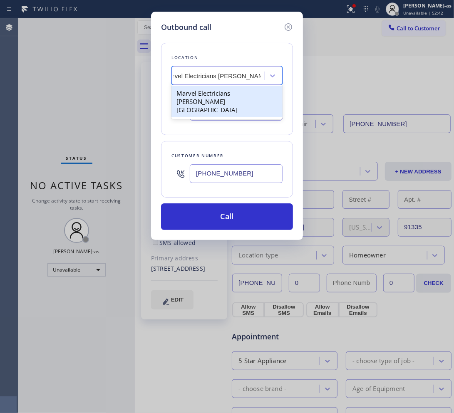
click at [211, 91] on div "Marvel Electricians Sherman Oaks" at bounding box center [226, 102] width 111 height 32
type input "(818) 643-4787"
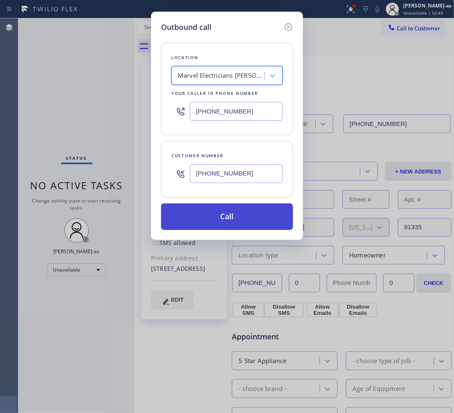
click at [246, 218] on button "Call" at bounding box center [227, 216] width 132 height 27
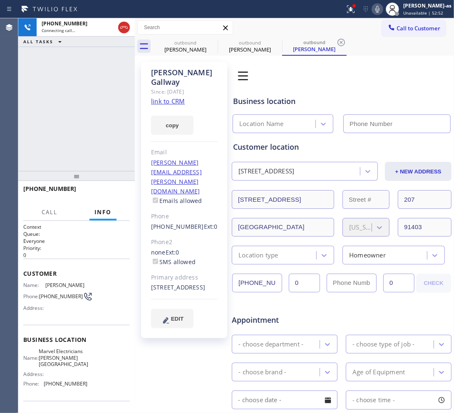
type input "(818) 643-4787"
click at [169, 97] on link "link to CRM" at bounding box center [168, 101] width 34 height 8
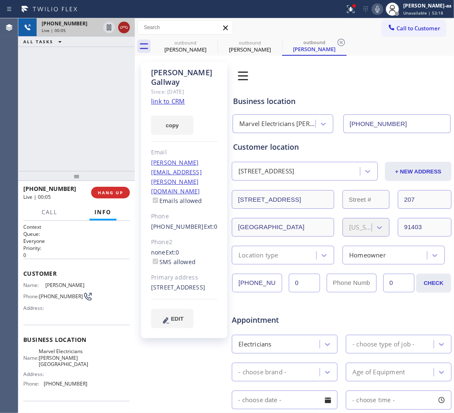
click at [125, 28] on icon at bounding box center [124, 27] width 10 height 10
click at [107, 136] on div "+16612447603 Live | 00:06 ALL TASKS ALL TASKS ACTIVE TASKS TASKS IN WRAP UP" at bounding box center [76, 94] width 116 height 153
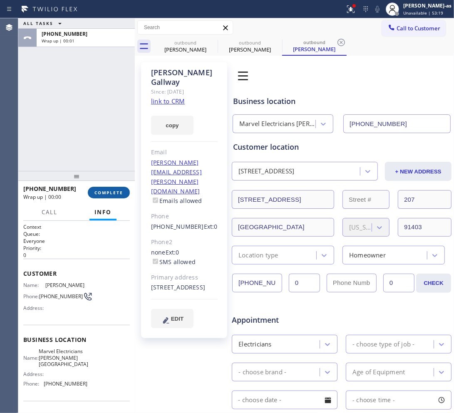
click at [109, 191] on span "COMPLETE" at bounding box center [108, 193] width 29 height 6
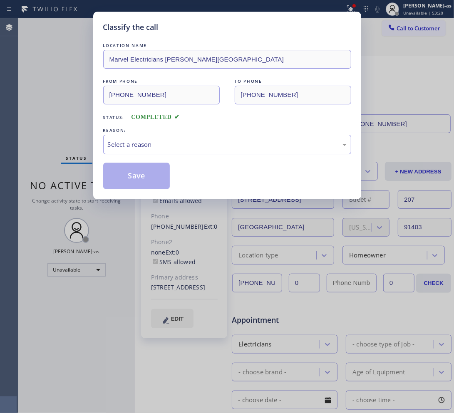
click at [71, 125] on div "Classify the call LOCATION NAME Marvel Electricians Sherman Oaks FROM PHONE (81…" at bounding box center [227, 206] width 454 height 413
click at [148, 146] on div "Select a reason" at bounding box center [227, 145] width 239 height 10
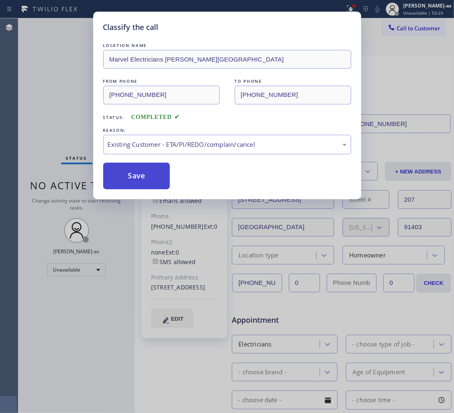
click at [133, 183] on button "Save" at bounding box center [136, 176] width 67 height 27
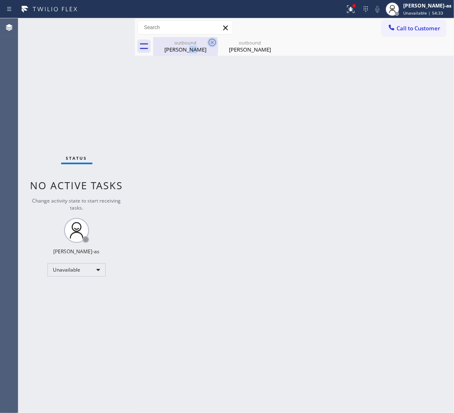
click at [199, 47] on div "Diana Skazovski" at bounding box center [185, 49] width 63 height 7
type input "[PHONE_NUMBER]"
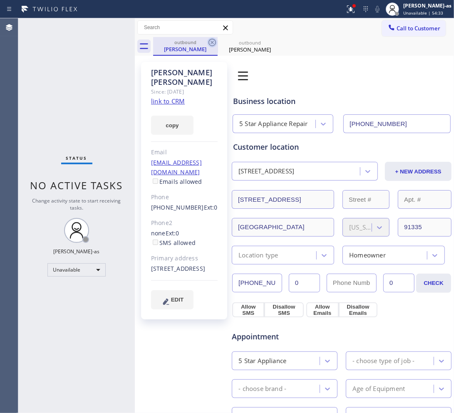
click at [207, 37] on icon at bounding box center [212, 42] width 10 height 10
type input "(818) 643-4787"
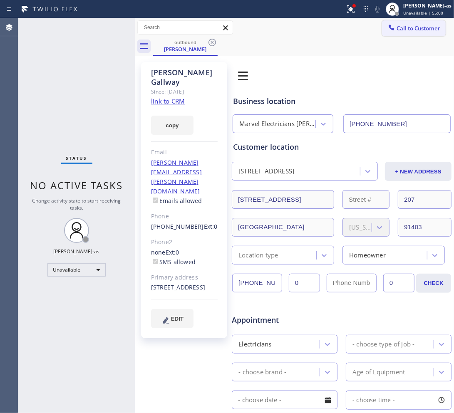
click at [399, 26] on span "Call to Customer" at bounding box center [418, 28] width 44 height 7
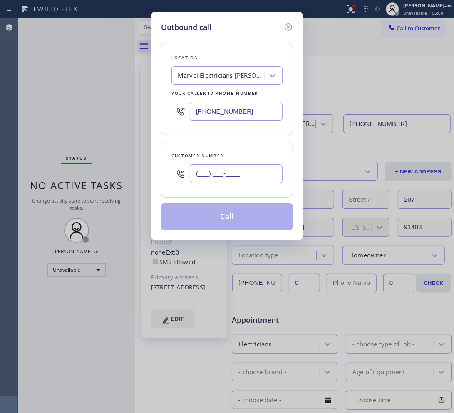
click at [233, 170] on input "(___) ___-____" at bounding box center [236, 173] width 93 height 19
paste input "949) 633-0063"
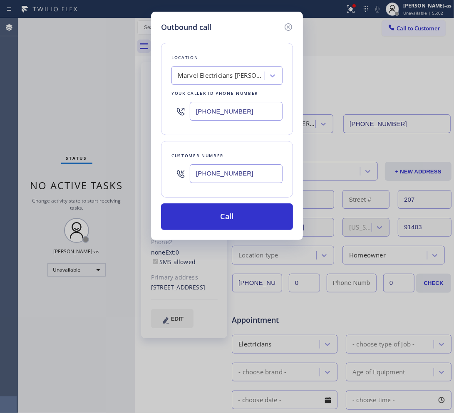
type input "[PHONE_NUMBER]"
click at [248, 106] on input "(818) 643-4787" at bounding box center [236, 111] width 93 height 19
paste input "55) 999-441"
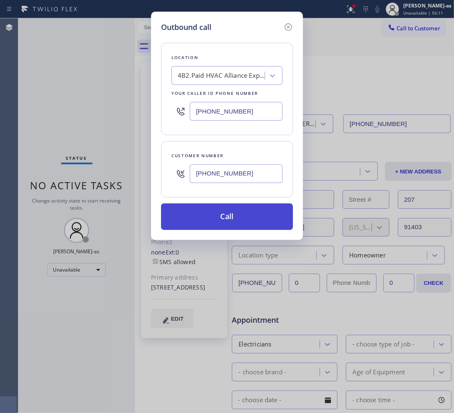
type input "[PHONE_NUMBER]"
click at [259, 213] on button "Call" at bounding box center [227, 216] width 132 height 27
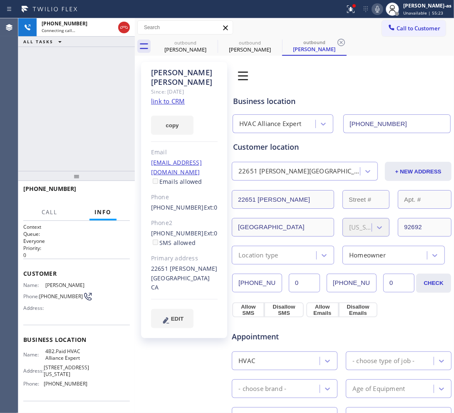
type input "[PHONE_NUMBER]"
drag, startPoint x: 26, startPoint y: 90, endPoint x: 49, endPoint y: 83, distance: 23.9
click at [32, 89] on div "+19496330063 Live | 00:03 ALL TASKS ALL TASKS ACTIVE TASKS TASKS IN WRAP UP" at bounding box center [76, 94] width 116 height 153
click at [89, 88] on div "+19496330063 Live | 00:04 ALL TASKS ALL TASKS ACTIVE TASKS TASKS IN WRAP UP" at bounding box center [76, 94] width 116 height 153
click at [111, 129] on div "+19496330063 Live | 00:04 ALL TASKS ALL TASKS ACTIVE TASKS TASKS IN WRAP UP" at bounding box center [76, 94] width 116 height 153
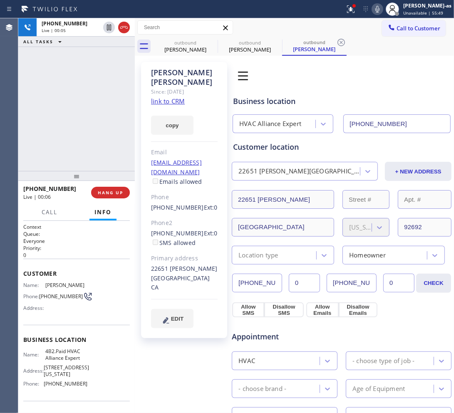
click at [76, 121] on div "+19496330063 Live | 00:05 ALL TASKS ALL TASKS ACTIVE TASKS TASKS IN WRAP UP" at bounding box center [76, 94] width 116 height 153
click at [76, 121] on div "+19496330063 Live | 00:06 ALL TASKS ALL TASKS ACTIVE TASKS TASKS IN WRAP UP" at bounding box center [76, 94] width 116 height 153
click at [76, 121] on div "+19496330063 Live | 00:07 ALL TASKS ALL TASKS ACTIVE TASKS TASKS IN WRAP UP" at bounding box center [76, 94] width 116 height 153
drag, startPoint x: 109, startPoint y: 188, endPoint x: 103, endPoint y: 165, distance: 22.9
click at [109, 188] on button "HANG UP" at bounding box center [110, 193] width 39 height 12
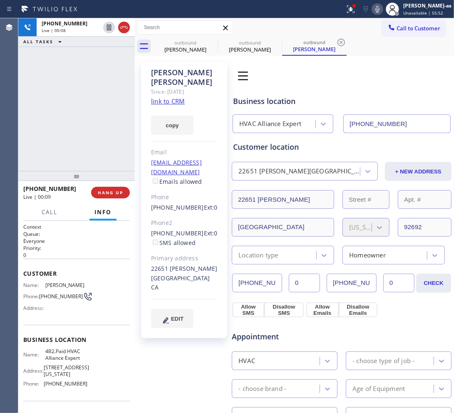
click at [102, 157] on div "+19496330063 Live | 00:08 ALL TASKS ALL TASKS ACTIVE TASKS TASKS IN WRAP UP" at bounding box center [76, 94] width 116 height 153
click at [103, 192] on span "HANG UP" at bounding box center [110, 193] width 25 height 6
click at [92, 165] on div "+19496330063 Live | 00:10 ALL TASKS ALL TASKS ACTIVE TASKS TASKS IN WRAP UP" at bounding box center [76, 94] width 116 height 153
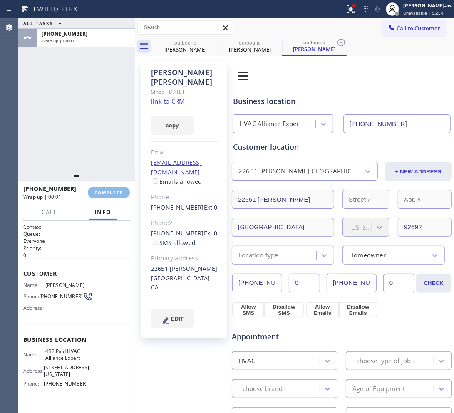
drag, startPoint x: 106, startPoint y: 192, endPoint x: 84, endPoint y: 138, distance: 59.5
click at [106, 192] on span "COMPLETE" at bounding box center [108, 193] width 29 height 6
click at [84, 138] on div "ALL TASKS ALL TASKS ACTIVE TASKS TASKS IN WRAP UP +19496330063 Wrap up | 00:02" at bounding box center [76, 94] width 116 height 153
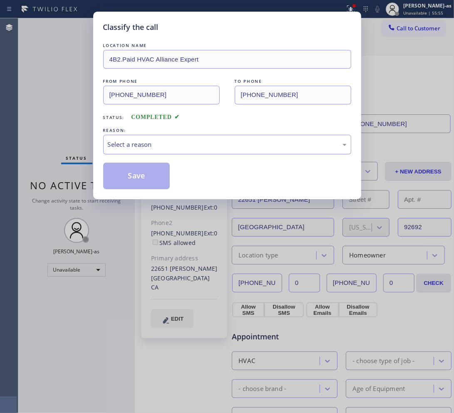
click at [160, 146] on div "Select a reason" at bounding box center [227, 145] width 239 height 10
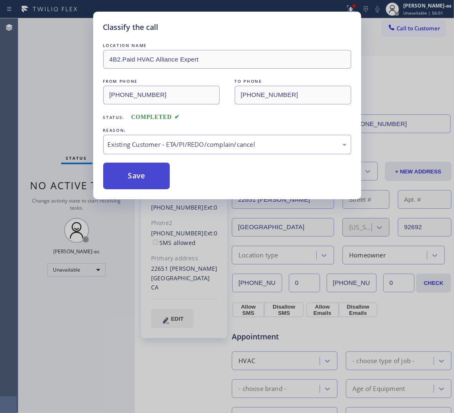
click at [143, 177] on button "Save" at bounding box center [136, 176] width 67 height 27
